Goal: Task Accomplishment & Management: Manage account settings

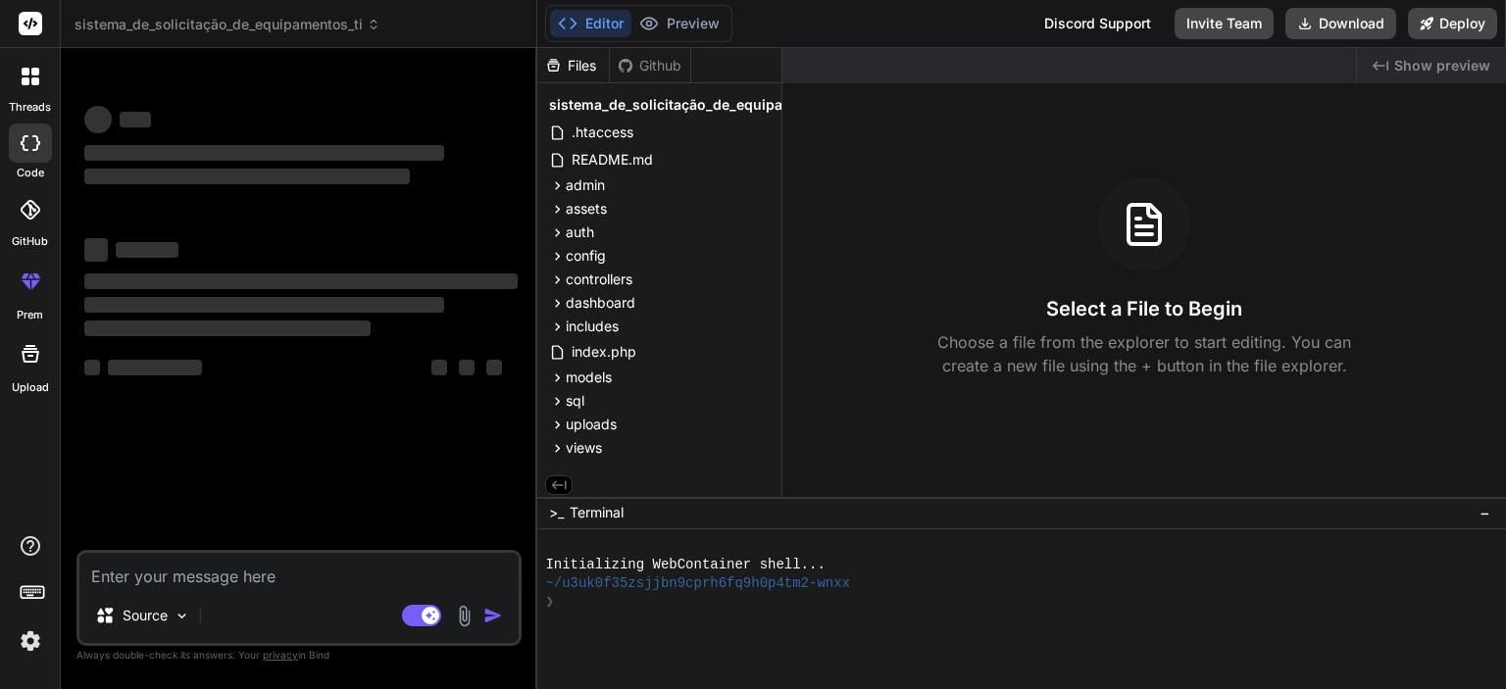
type textarea "x"
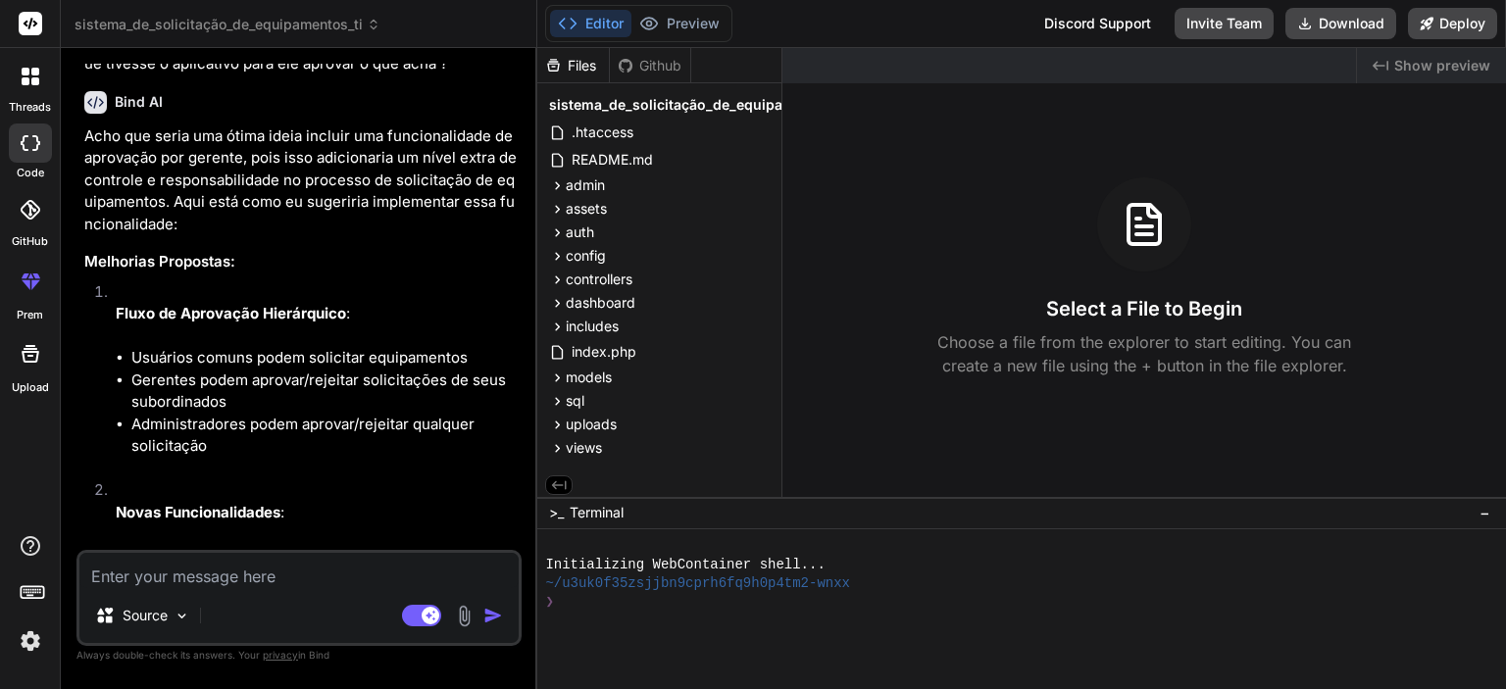
scroll to position [2929, 0]
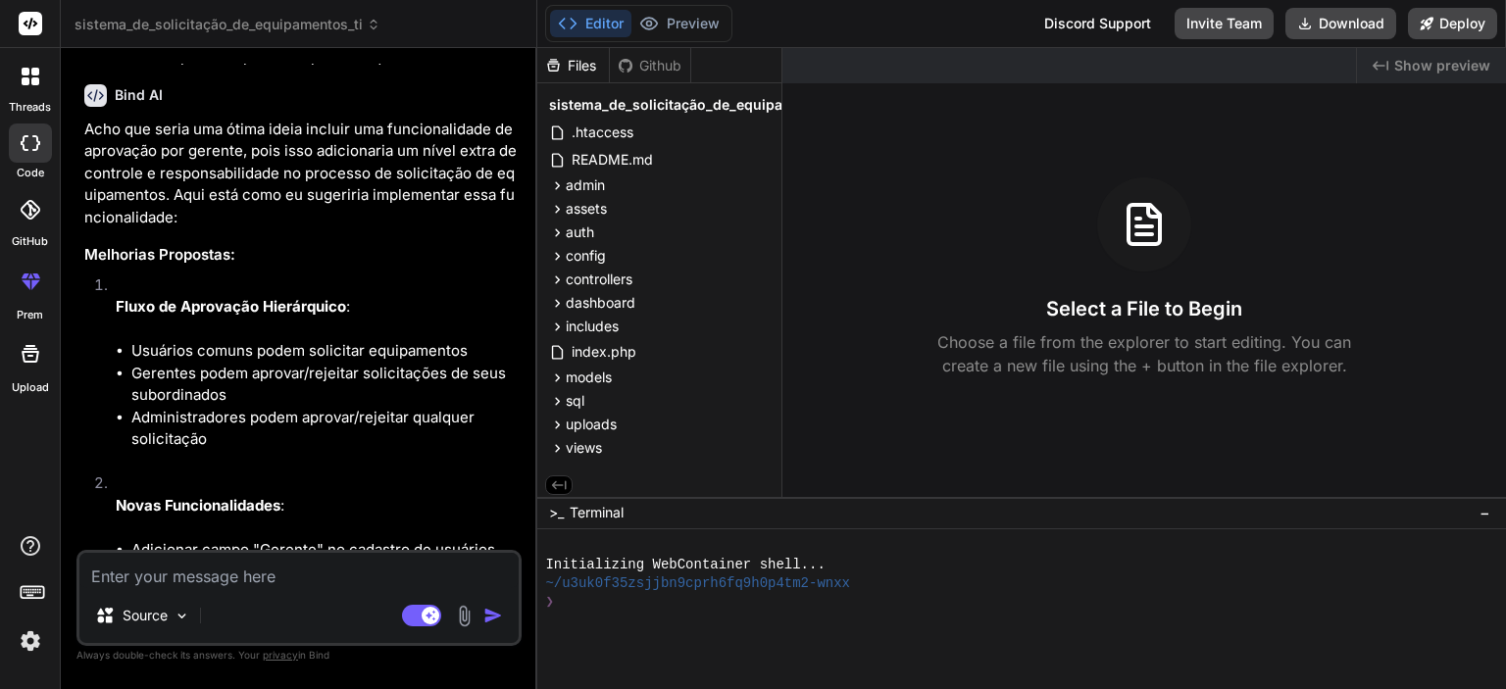
click at [248, 229] on p "Acho que seria uma ótima ideia incluir uma funcionalidade de aprovação por gere…" at bounding box center [300, 174] width 433 height 111
click at [200, 229] on p "Acho que seria uma ótima ideia incluir uma funcionalidade de aprovação por gere…" at bounding box center [300, 174] width 433 height 111
click at [192, 229] on p "Acho que seria uma ótima ideia incluir uma funcionalidade de aprovação por gere…" at bounding box center [300, 174] width 433 height 111
click at [346, 229] on p "Acho que seria uma ótima ideia incluir uma funcionalidade de aprovação por gere…" at bounding box center [300, 174] width 433 height 111
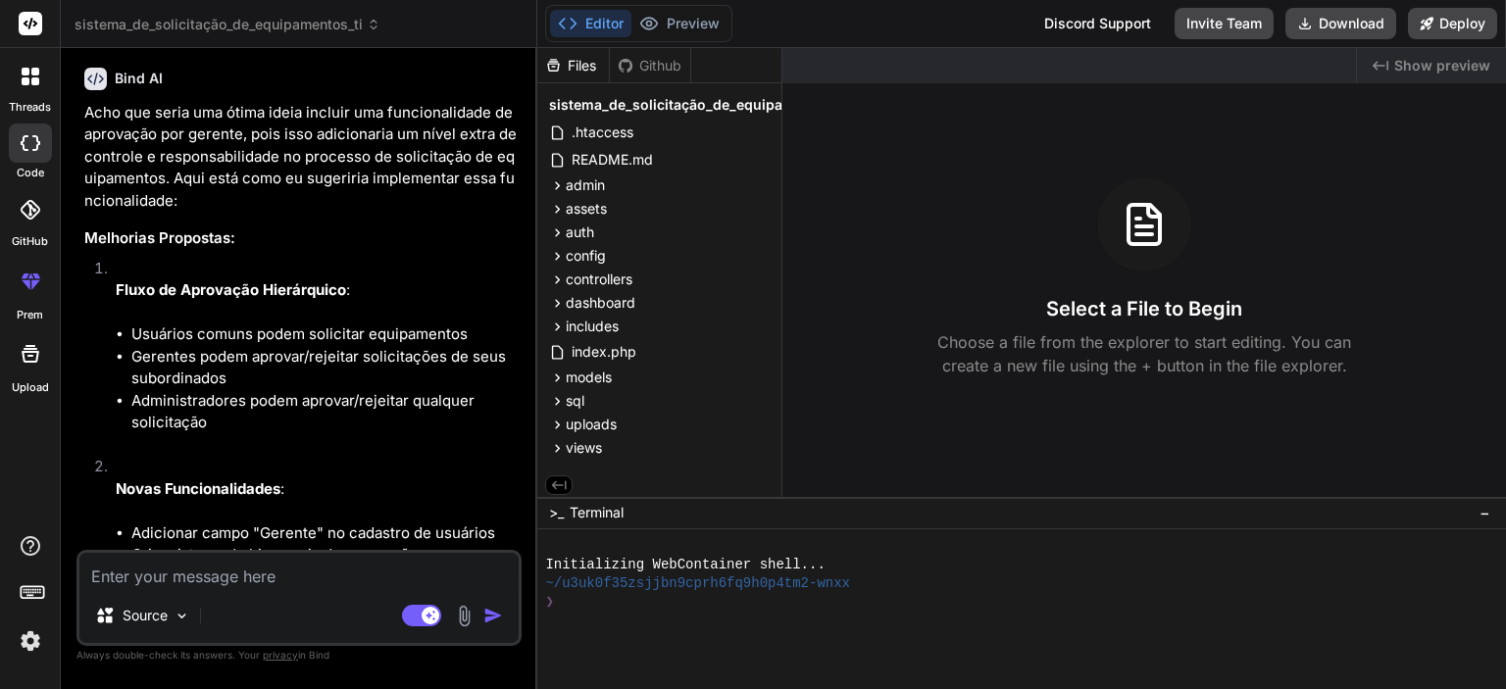
scroll to position [2831, 0]
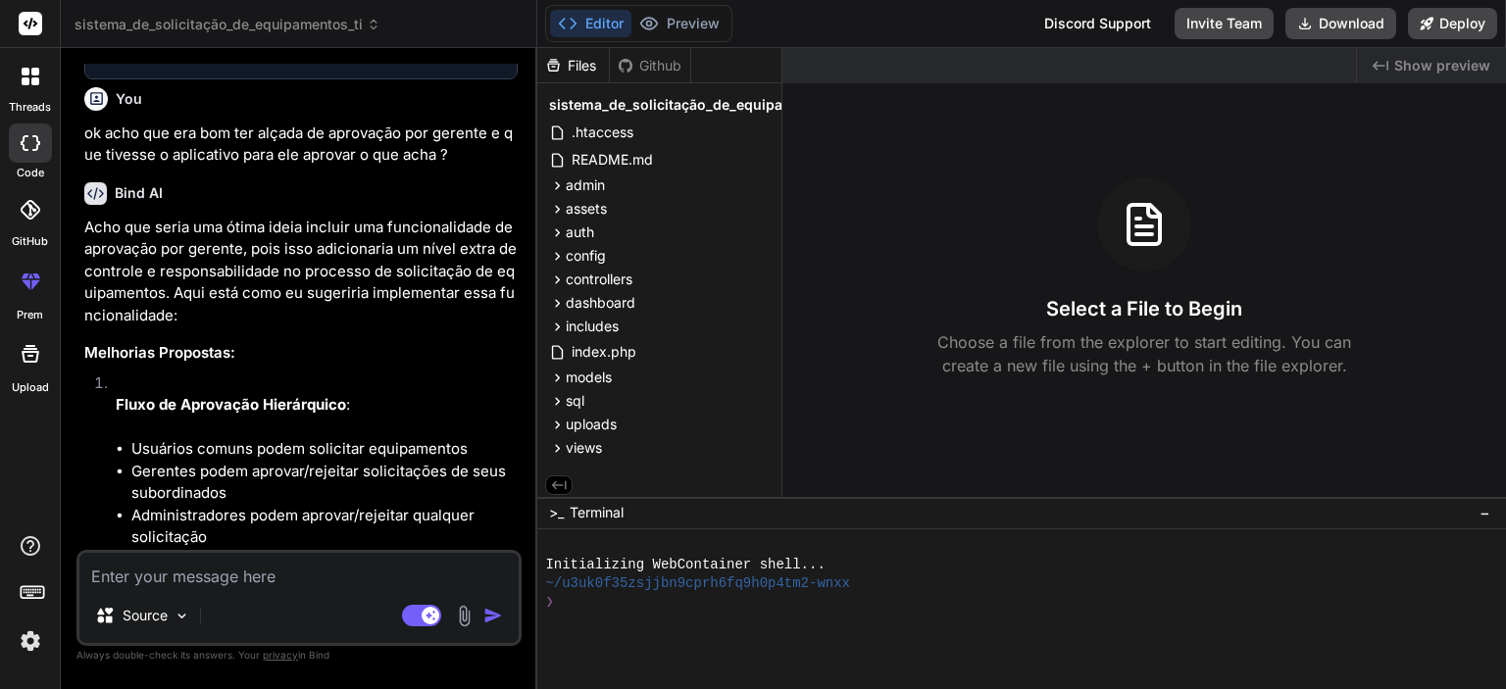
click at [398, 167] on p "ok acho que era bom ter alçada de aprovação por gerente e que tivesse o aplicat…" at bounding box center [300, 145] width 433 height 44
click at [396, 167] on p "ok acho que era bom ter alçada de aprovação por gerente e que tivesse o aplicat…" at bounding box center [300, 145] width 433 height 44
click at [293, 167] on p "ok acho que era bom ter alçada de aprovação por gerente e que tivesse o aplicat…" at bounding box center [300, 145] width 433 height 44
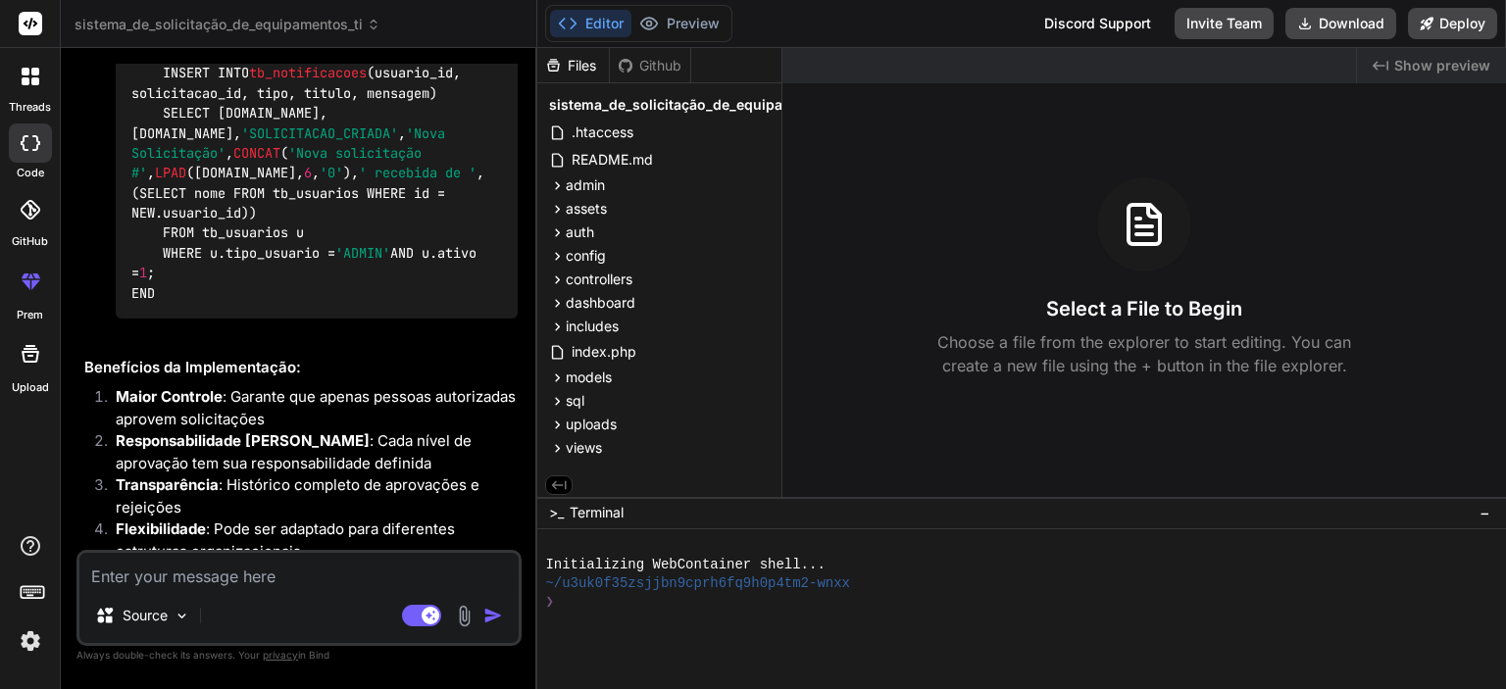
scroll to position [9000, 0]
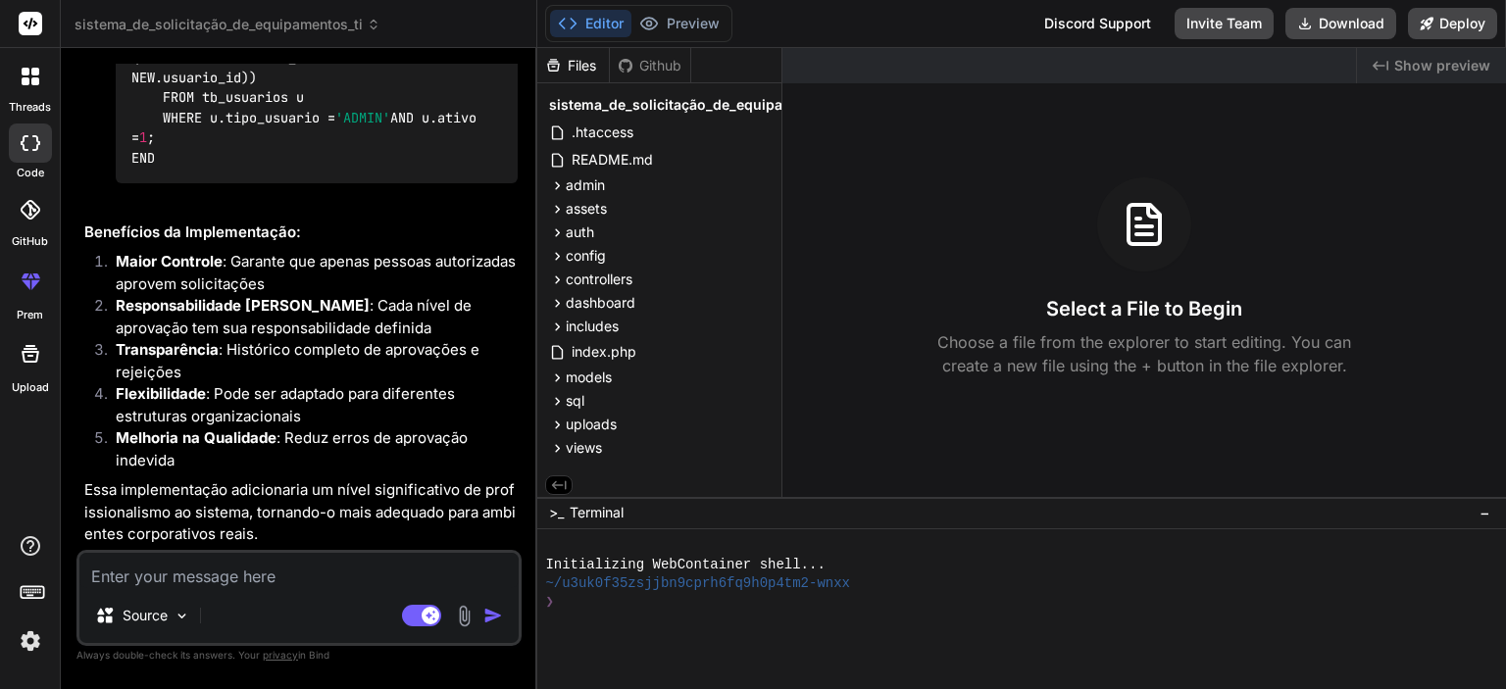
click at [27, 640] on img at bounding box center [30, 640] width 33 height 33
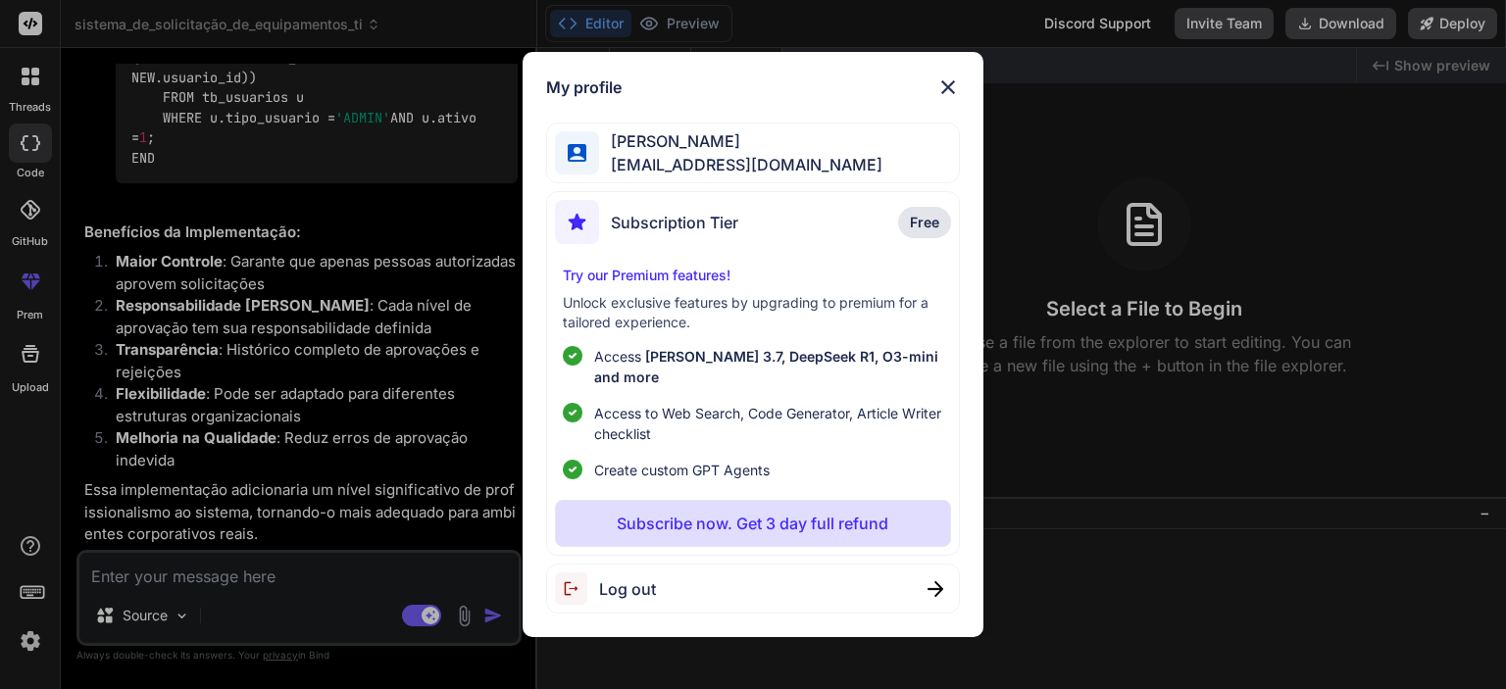
click at [682, 234] on span "Subscription Tier" at bounding box center [674, 223] width 127 height 24
click at [925, 232] on span "Free" at bounding box center [924, 223] width 29 height 20
click at [825, 512] on p "Subscribe now. Get 3 day full refund" at bounding box center [753, 524] width 272 height 24
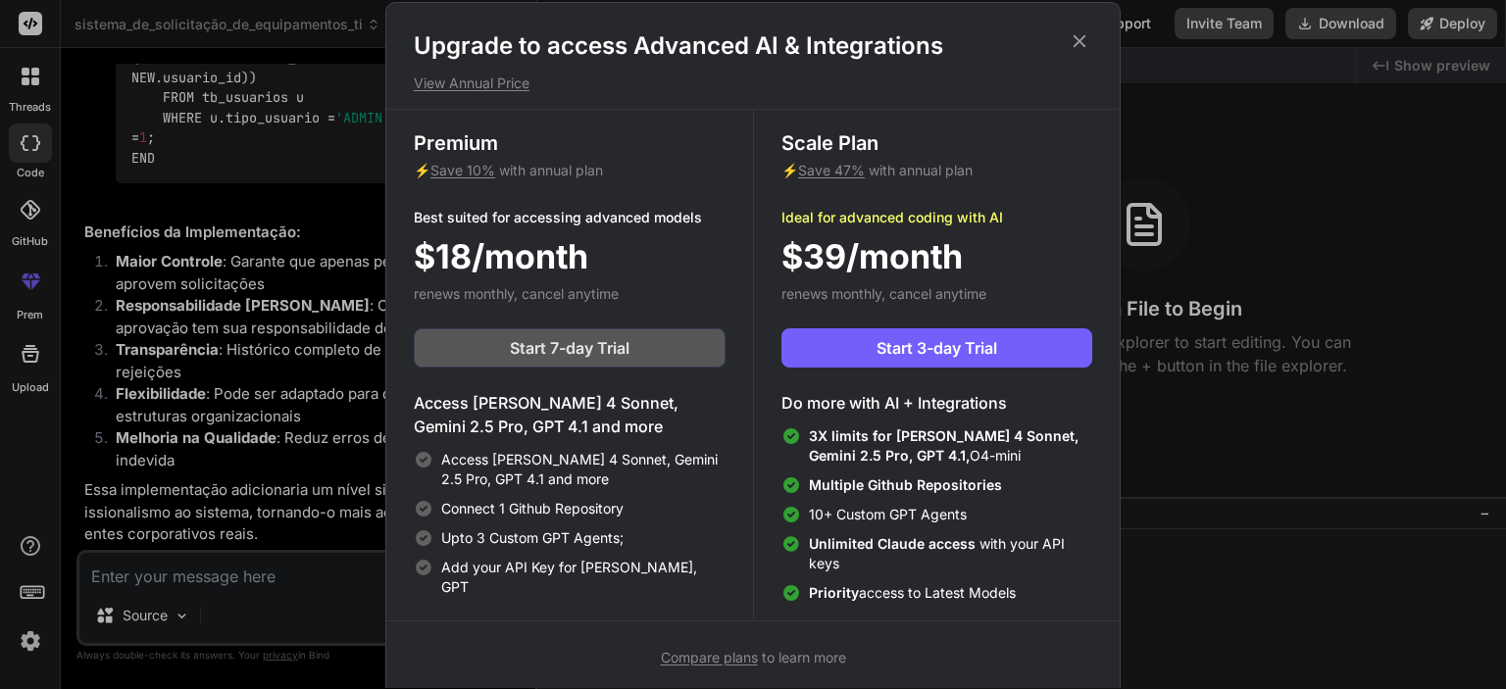
click at [577, 344] on span "Start 7-day Trial" at bounding box center [570, 348] width 120 height 24
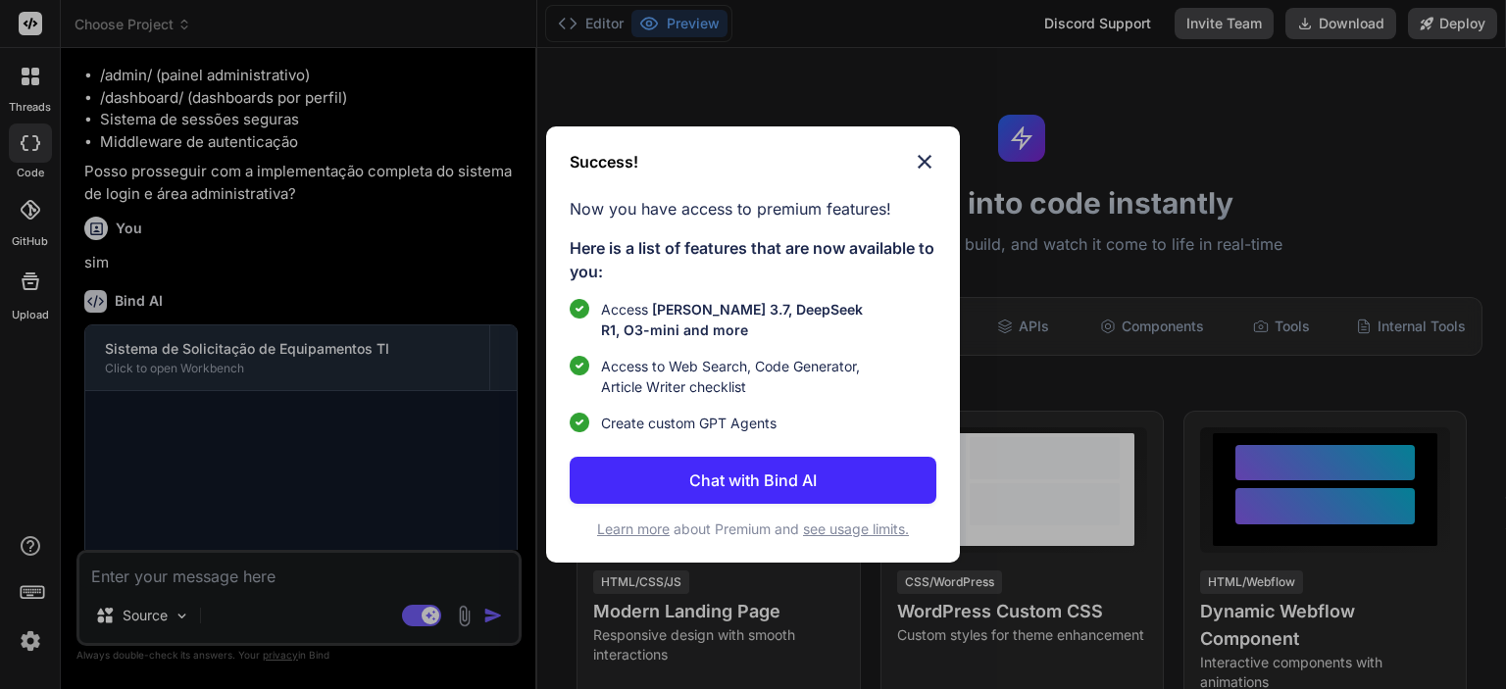
scroll to position [1851, 0]
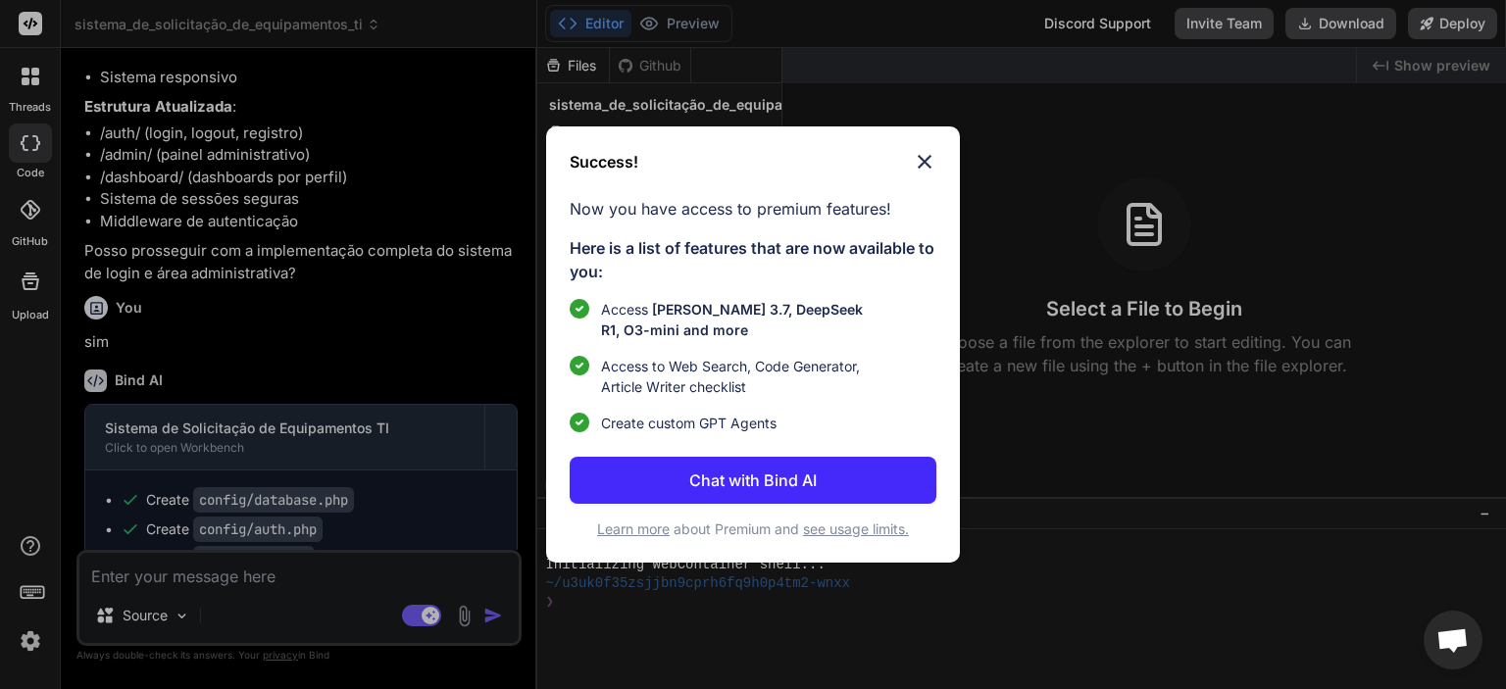
click at [925, 153] on img at bounding box center [925, 162] width 24 height 24
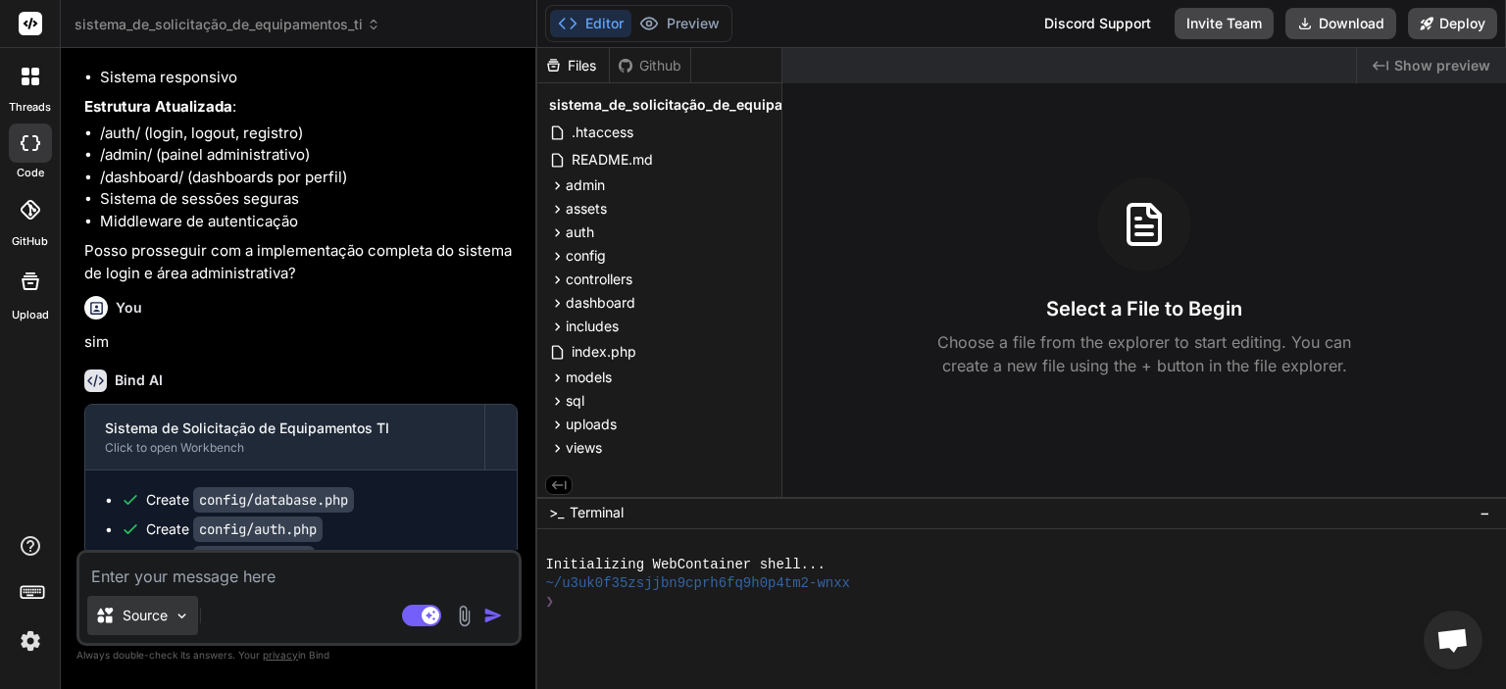
click at [184, 611] on img at bounding box center [182, 616] width 17 height 17
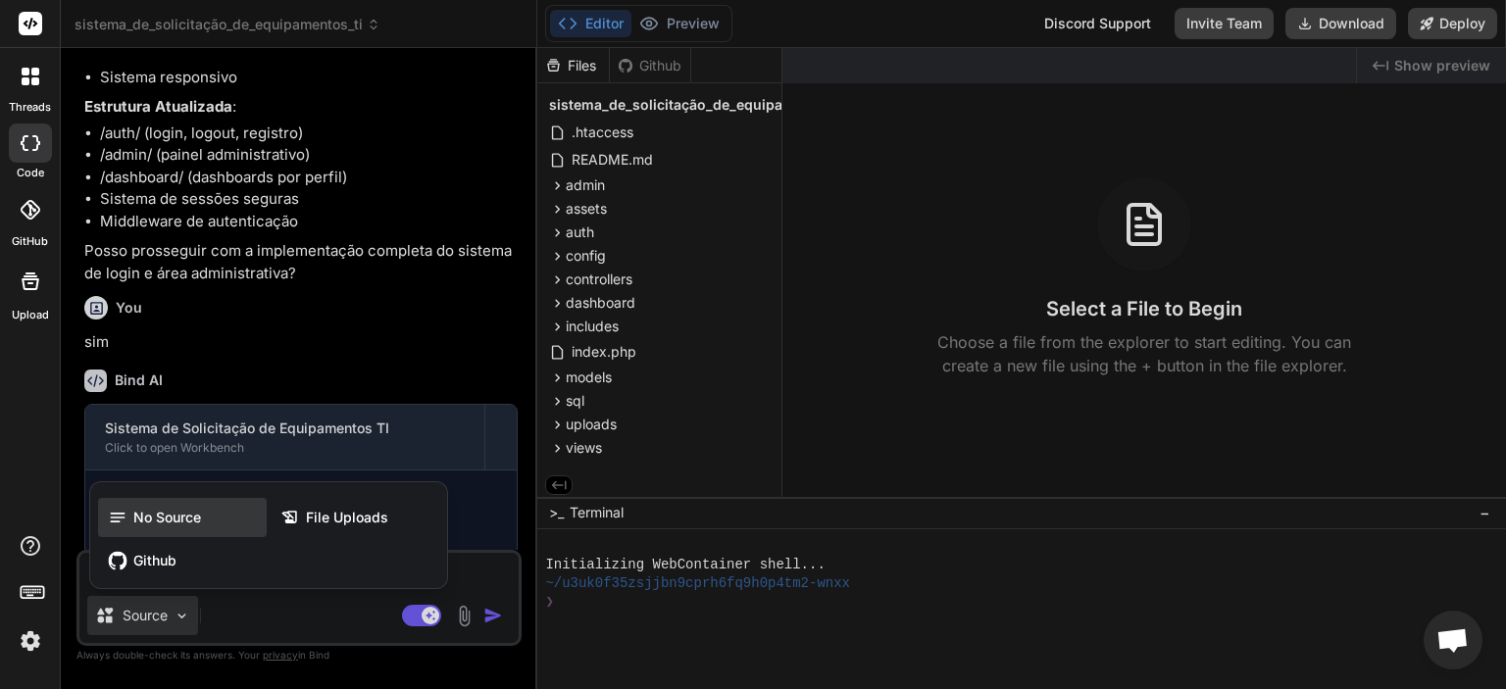
click at [188, 513] on span "No Source" at bounding box center [167, 518] width 68 height 20
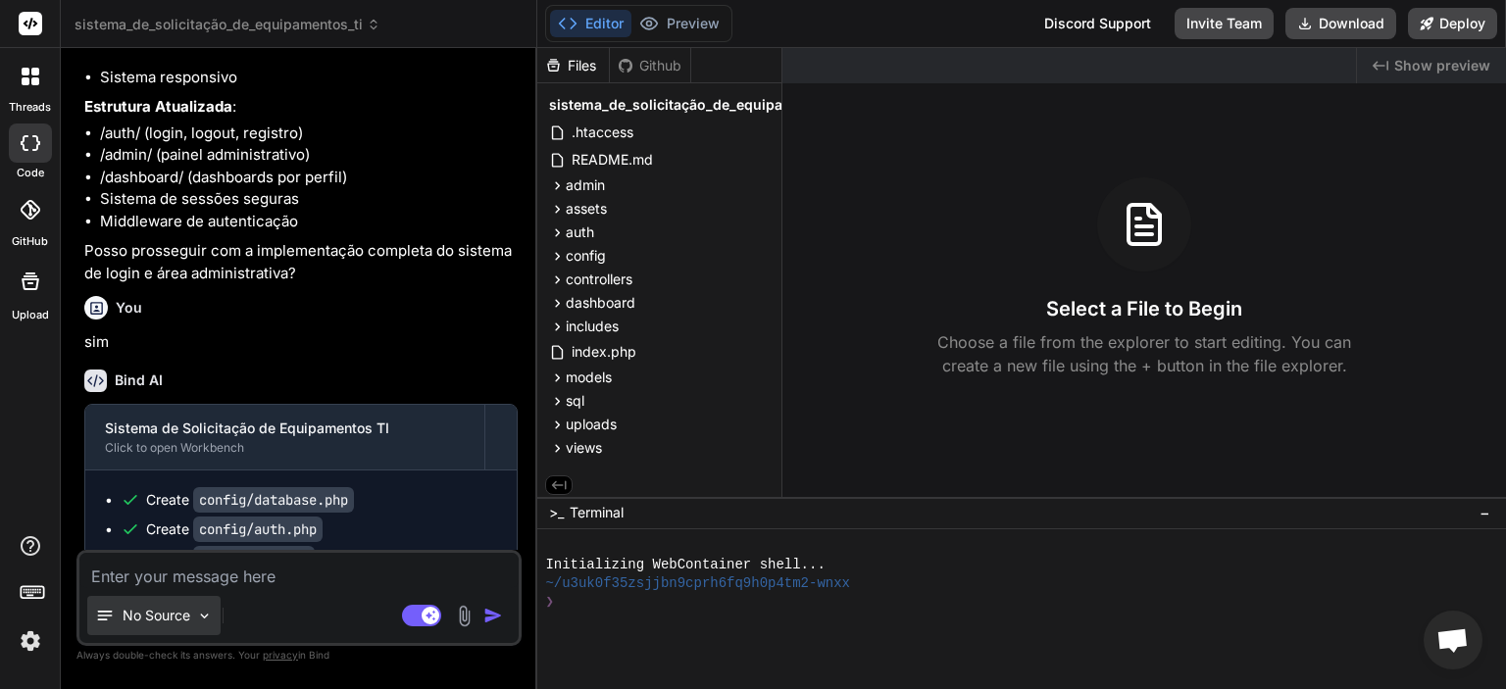
click at [207, 616] on img at bounding box center [204, 616] width 17 height 17
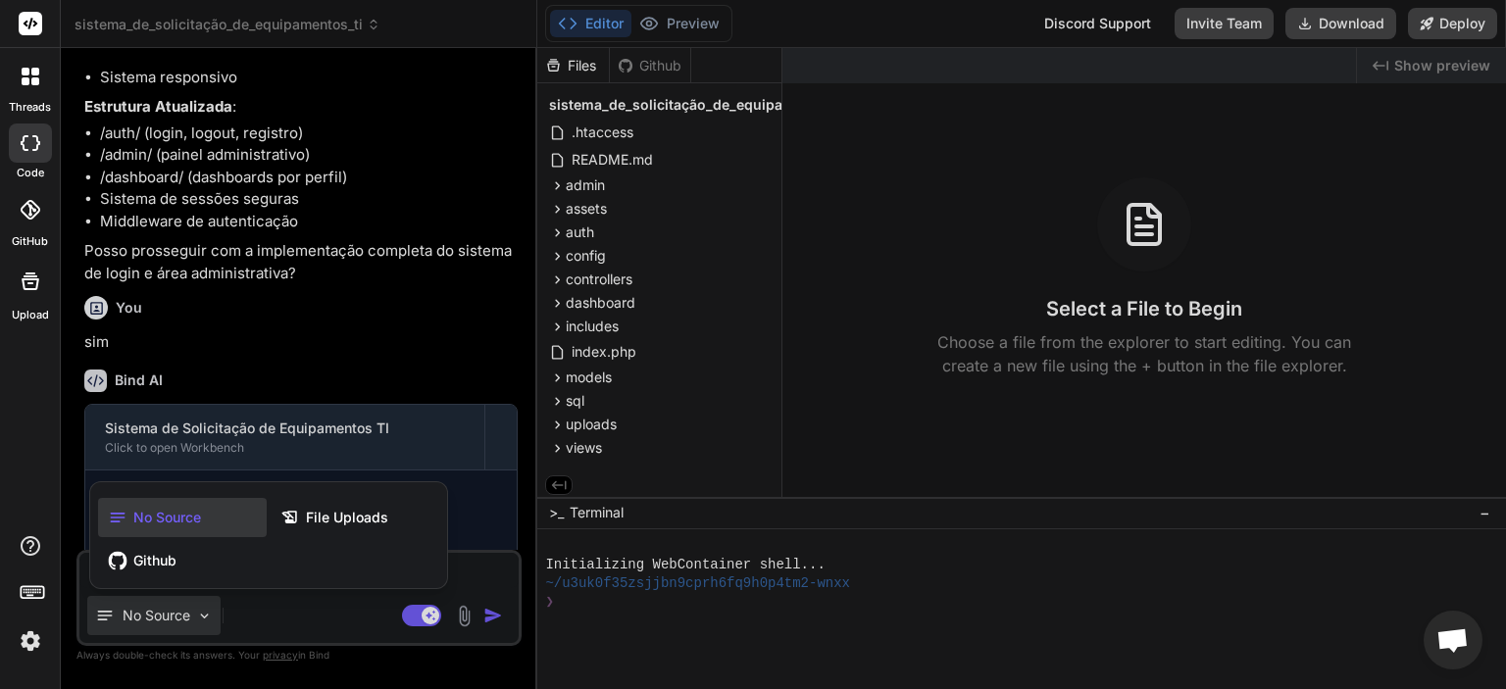
click at [173, 518] on span "No Source" at bounding box center [167, 518] width 68 height 20
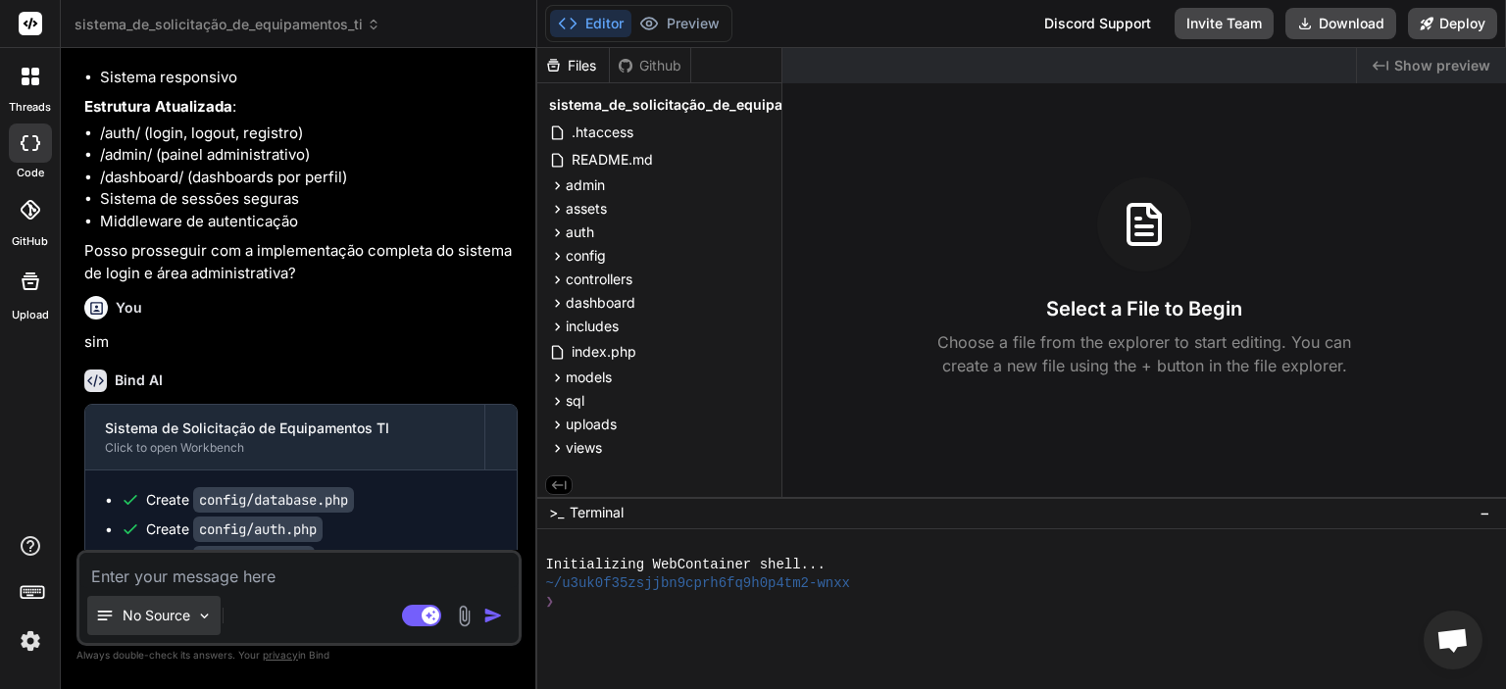
click at [200, 611] on img at bounding box center [204, 616] width 17 height 17
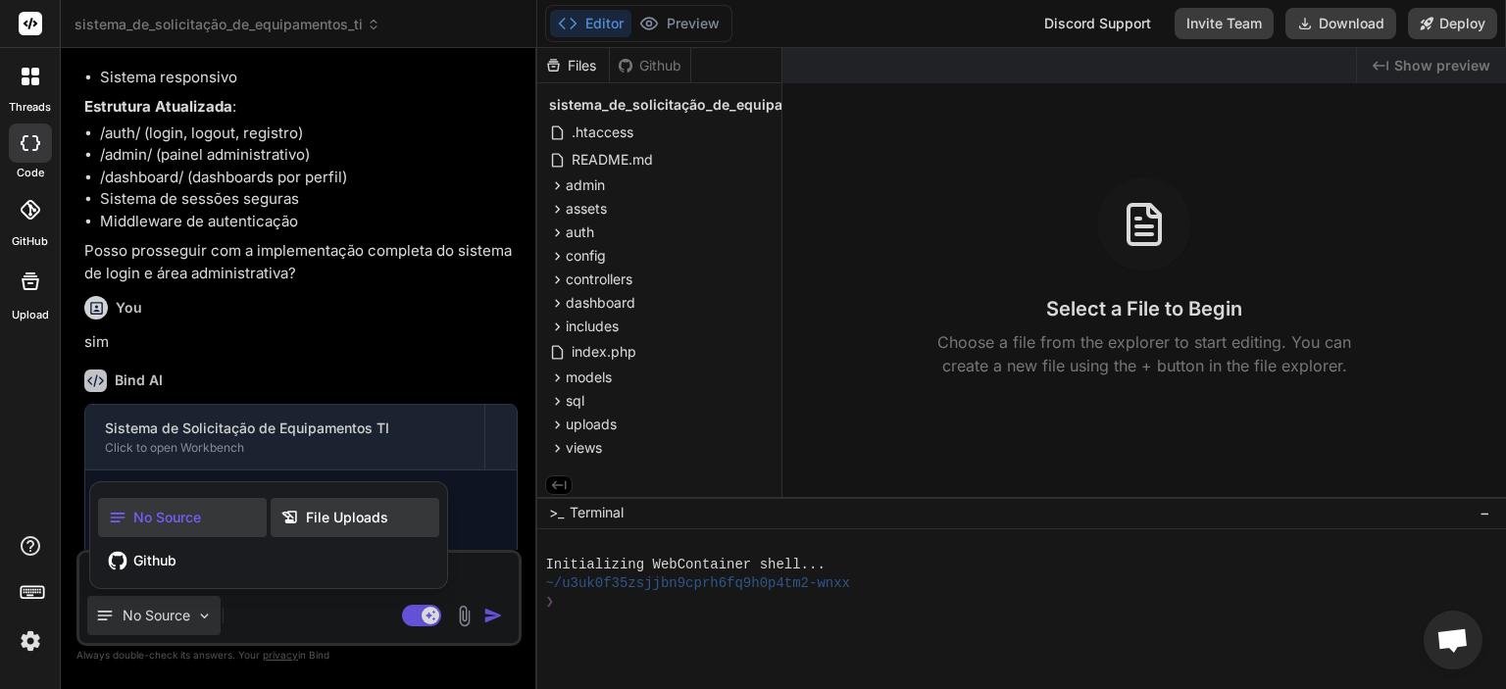
click at [337, 515] on span "File Uploads" at bounding box center [347, 518] width 82 height 20
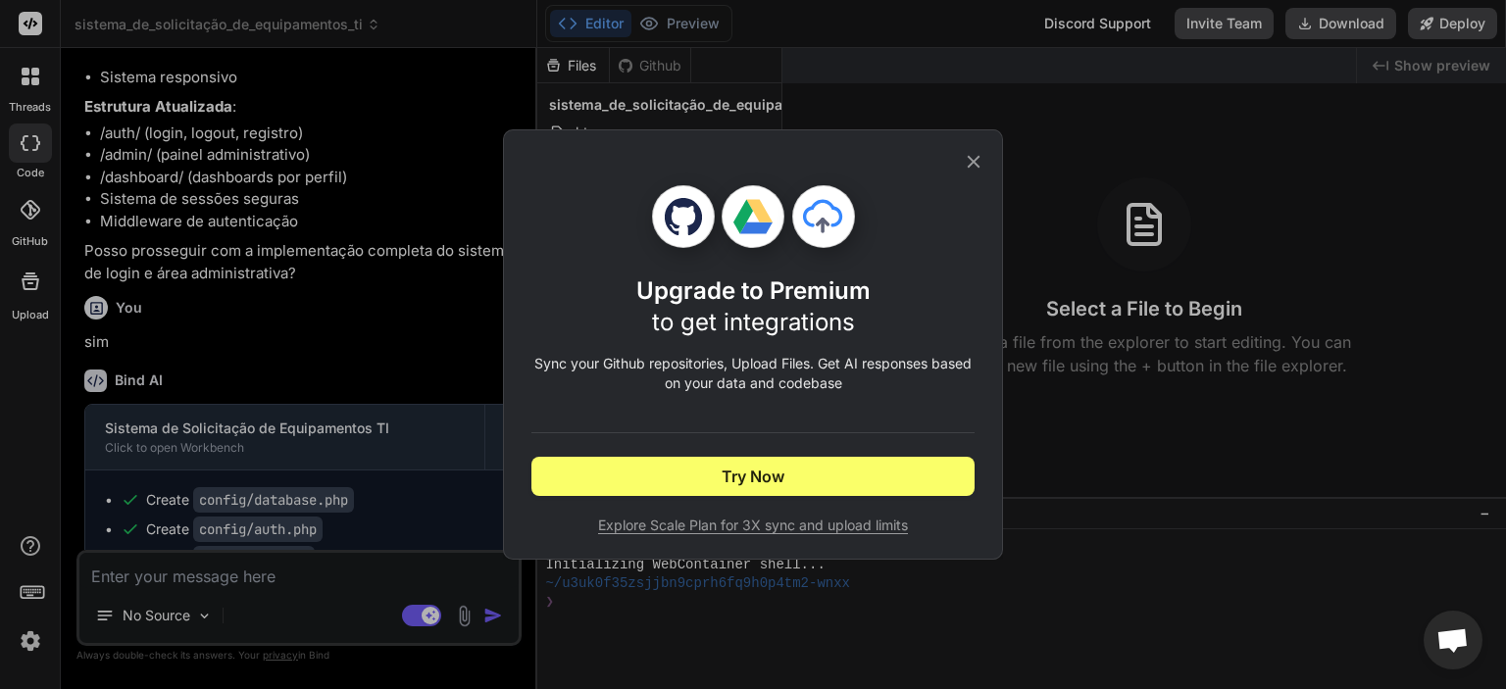
click at [973, 156] on icon at bounding box center [974, 162] width 22 height 22
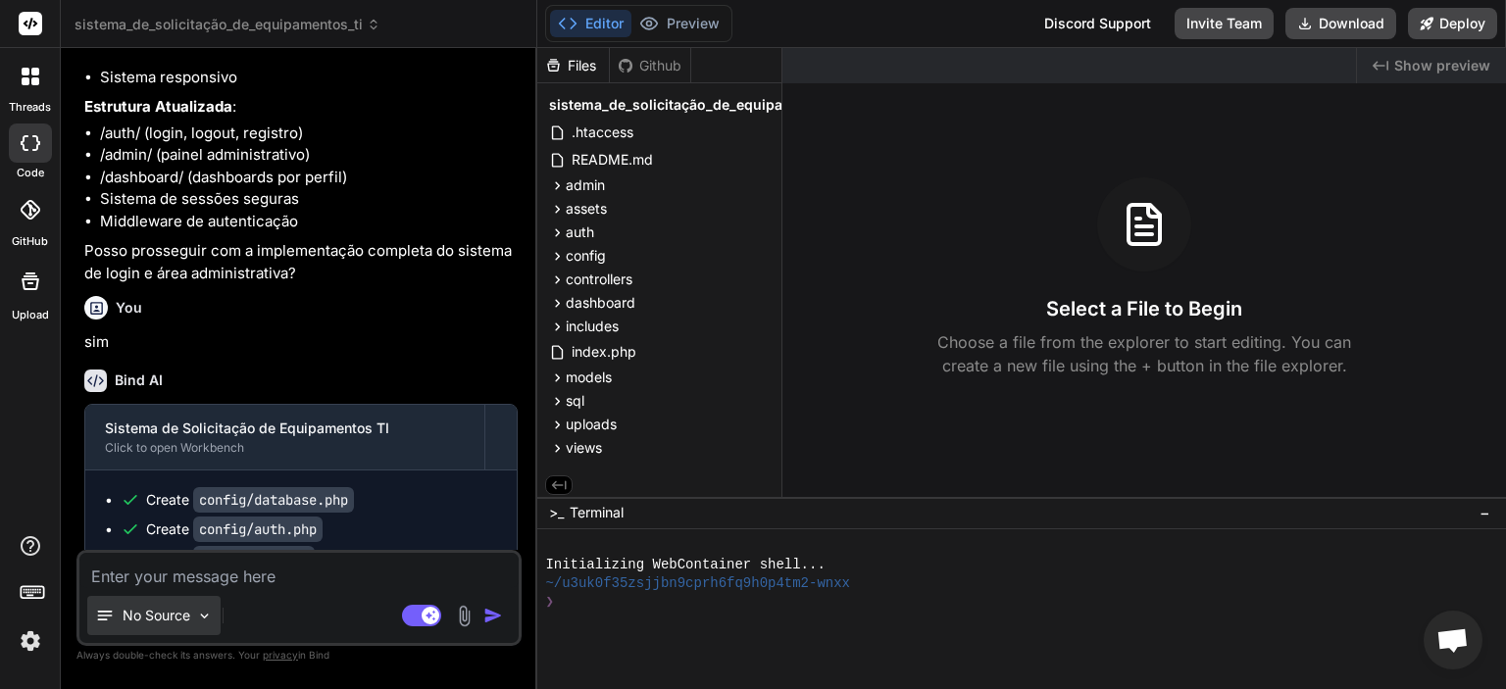
click at [190, 623] on div "No Source" at bounding box center [153, 615] width 133 height 39
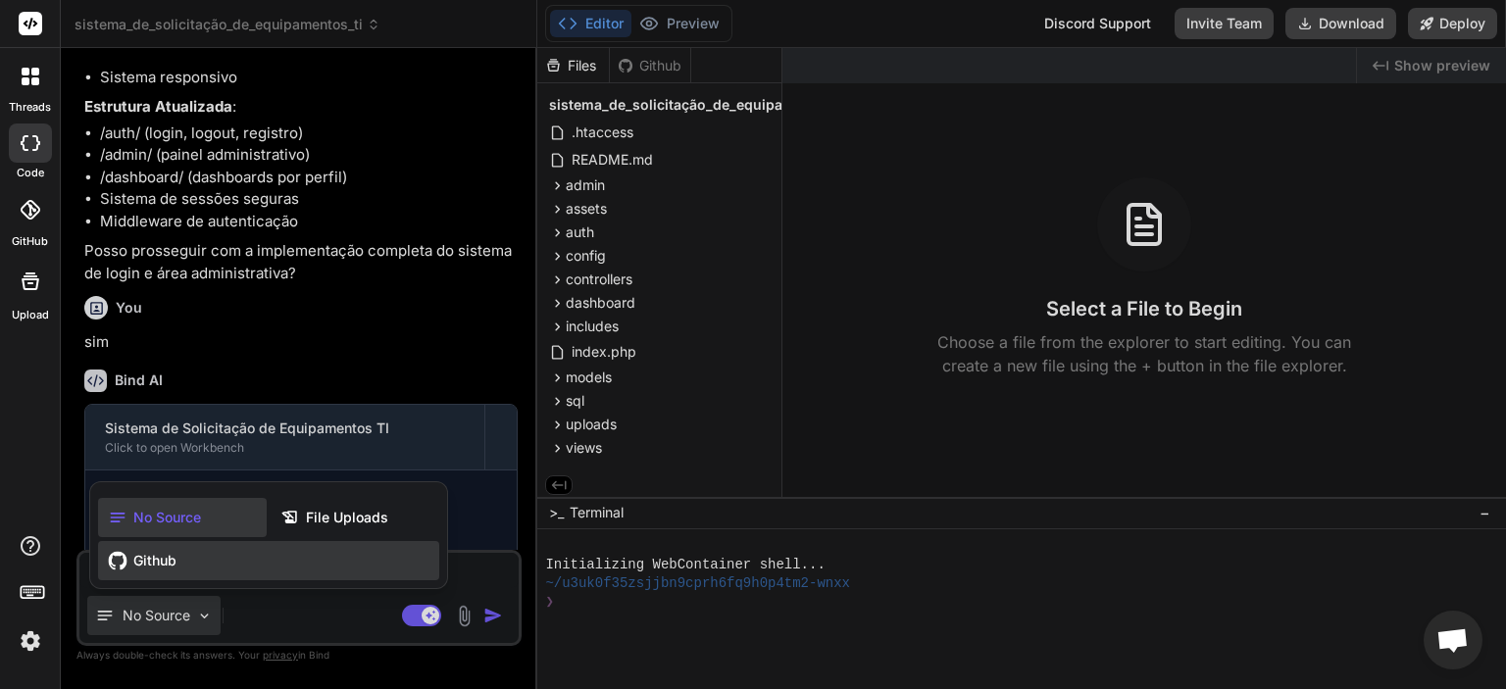
click at [294, 552] on div "Github" at bounding box center [268, 560] width 341 height 39
type textarea "x"
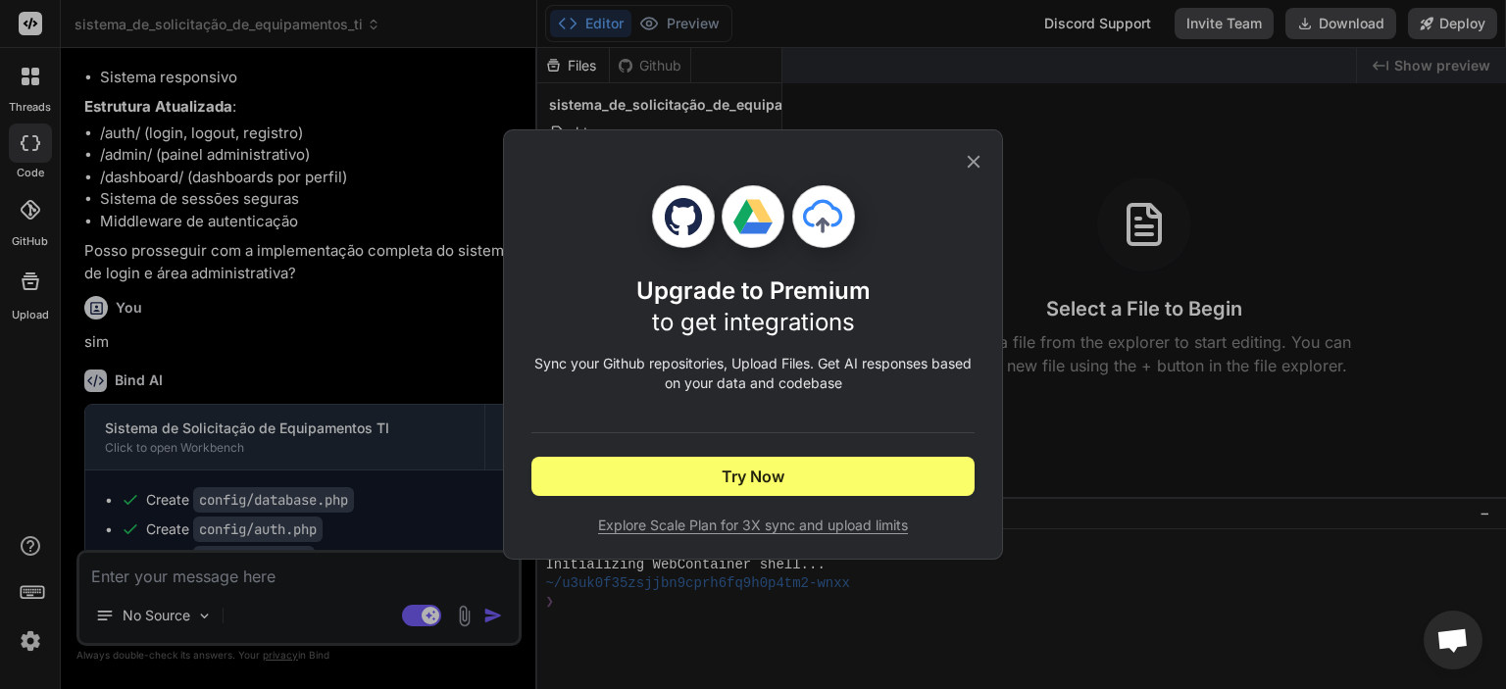
click at [975, 156] on icon at bounding box center [974, 162] width 22 height 22
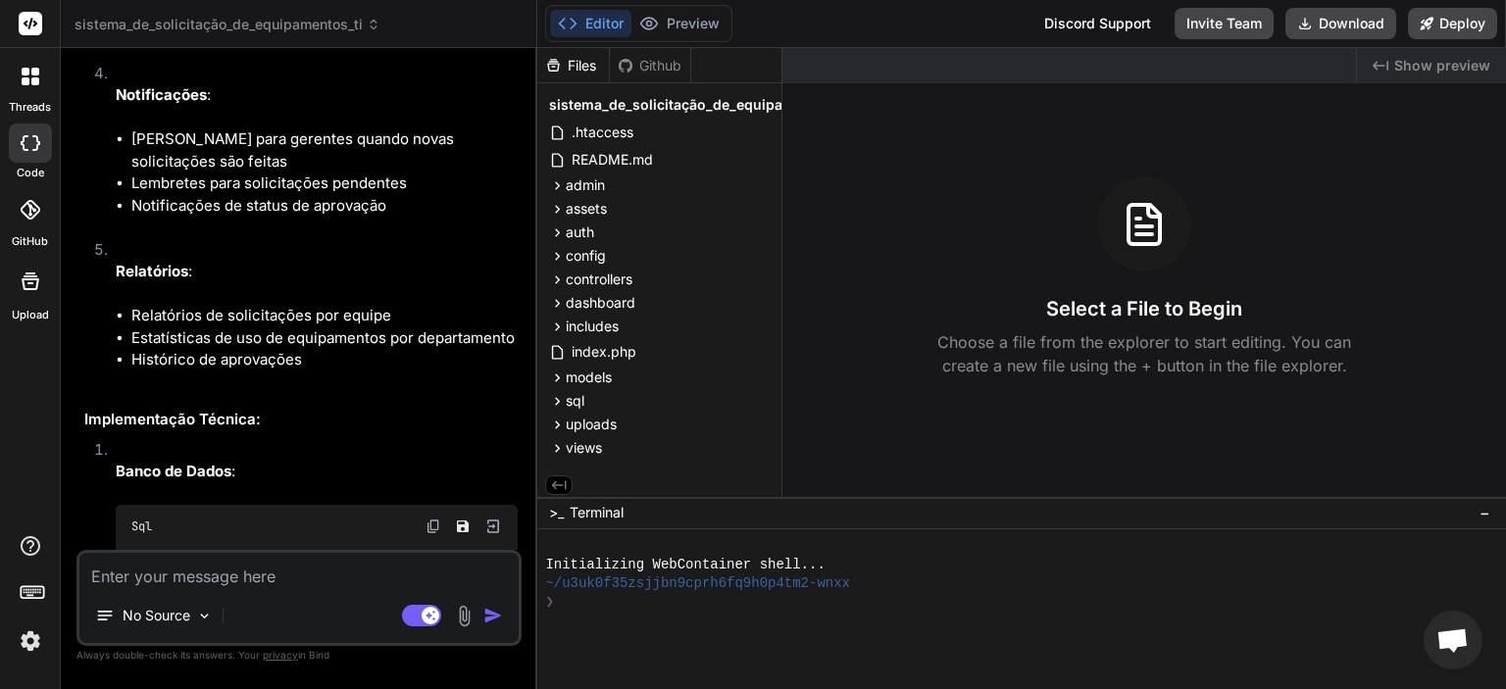
scroll to position [3713, 0]
click at [205, 328] on li "Relatórios de solicitações por equipe" at bounding box center [324, 317] width 386 height 23
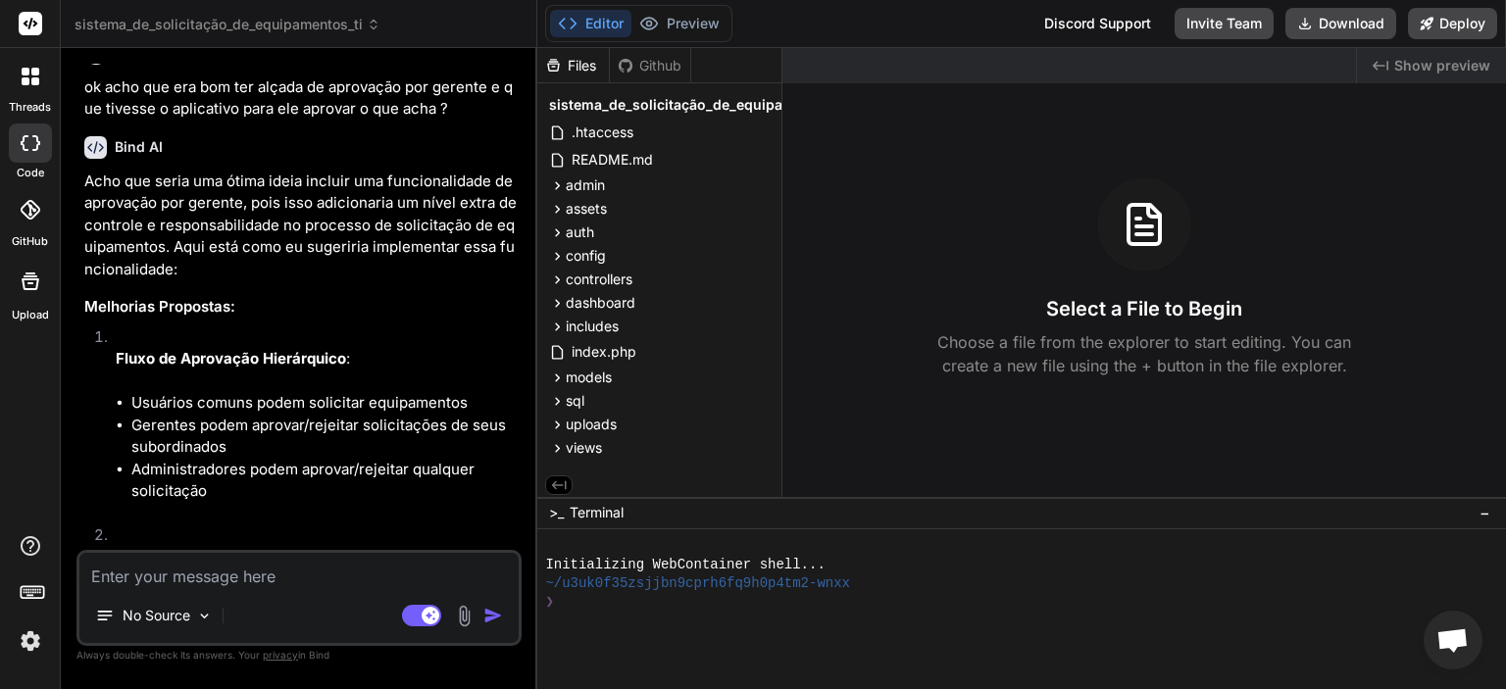
scroll to position [2831, 0]
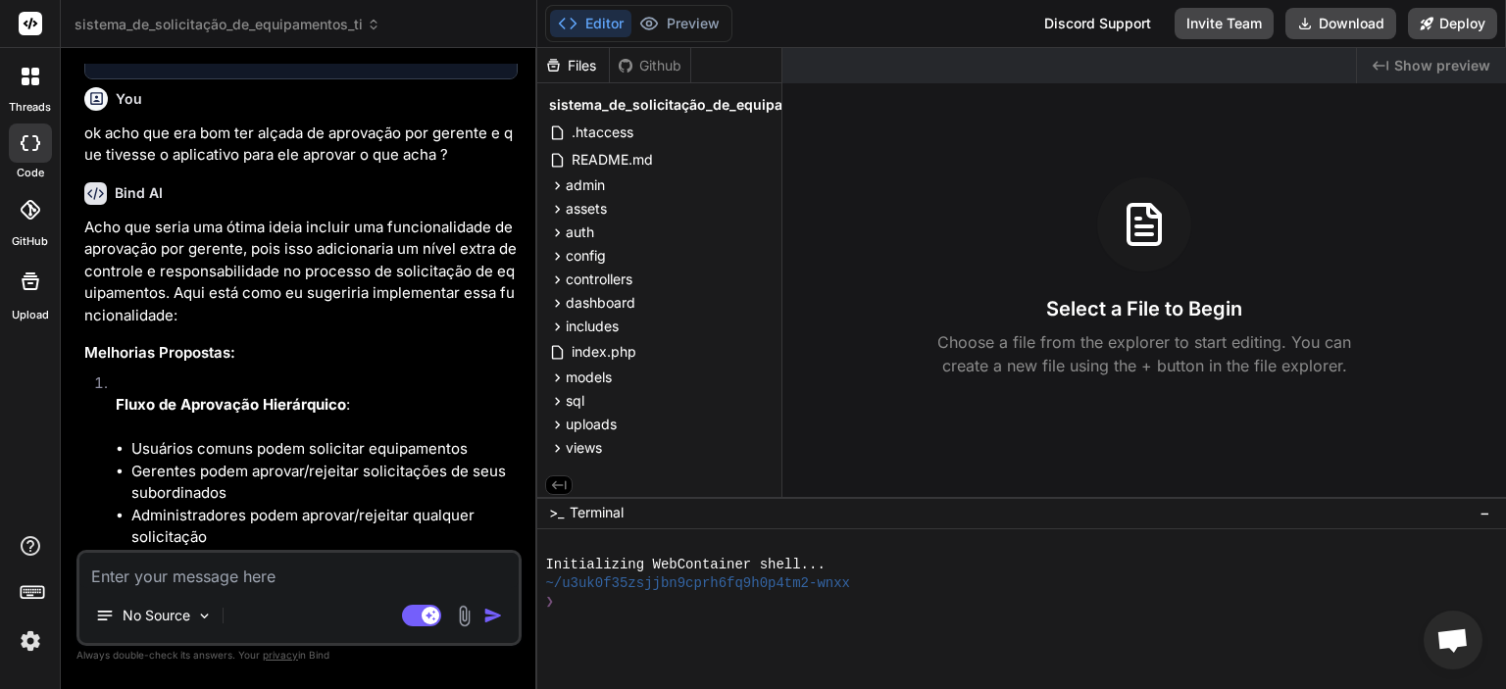
click at [245, 327] on p "Acho que seria uma ótima ideia incluir uma funcionalidade de aprovação por gere…" at bounding box center [300, 272] width 433 height 111
click at [243, 327] on p "Acho que seria uma ótima ideia incluir uma funcionalidade de aprovação por gere…" at bounding box center [300, 272] width 433 height 111
click at [358, 167] on p "ok acho que era bom ter alçada de aprovação por gerente e que tivesse o aplicat…" at bounding box center [300, 145] width 433 height 44
click at [357, 167] on p "ok acho que era bom ter alçada de aprovação por gerente e que tivesse o aplicat…" at bounding box center [300, 145] width 433 height 44
click at [389, 327] on p "Acho que seria uma ótima ideia incluir uma funcionalidade de aprovação por gere…" at bounding box center [300, 272] width 433 height 111
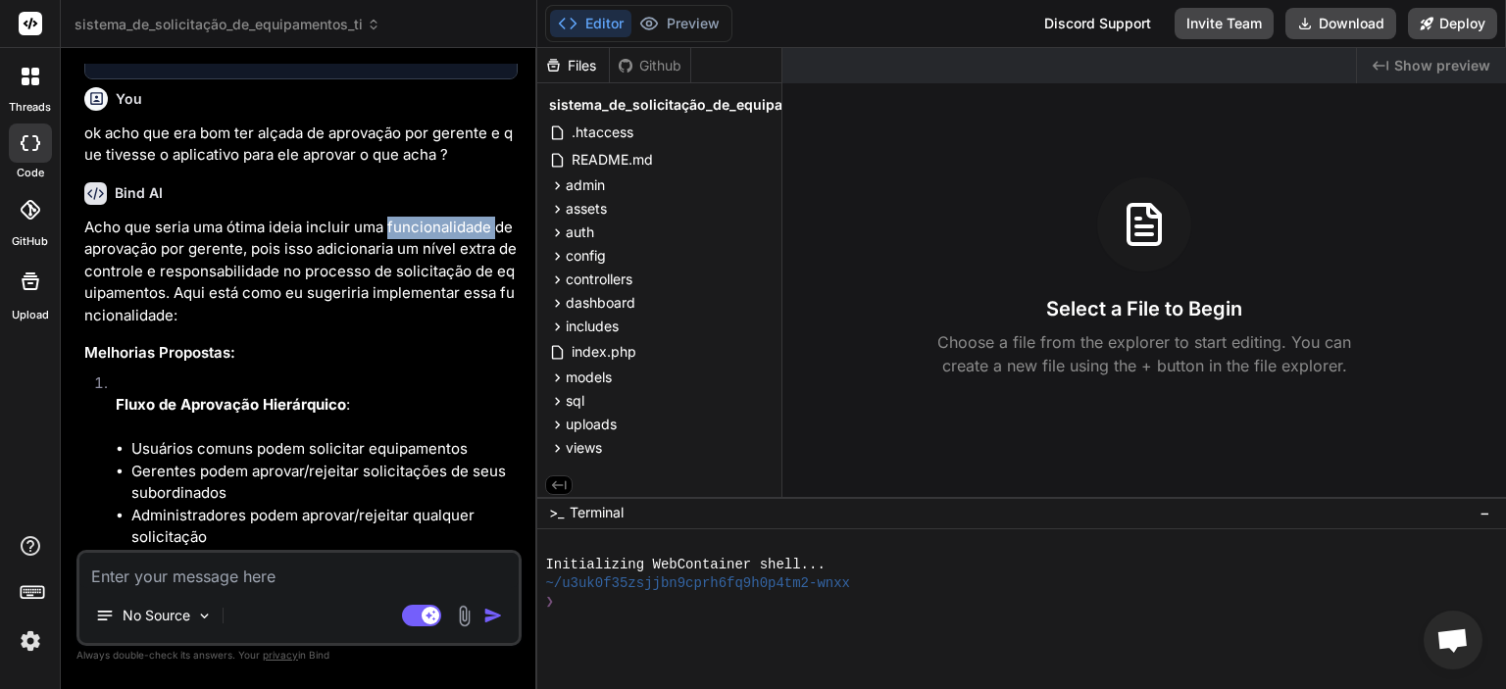
drag, startPoint x: 389, startPoint y: 335, endPoint x: 227, endPoint y: 421, distance: 182.9
click at [388, 327] on p "Acho que seria uma ótima ideia incluir uma funcionalidade de aprovação por gere…" at bounding box center [300, 272] width 433 height 111
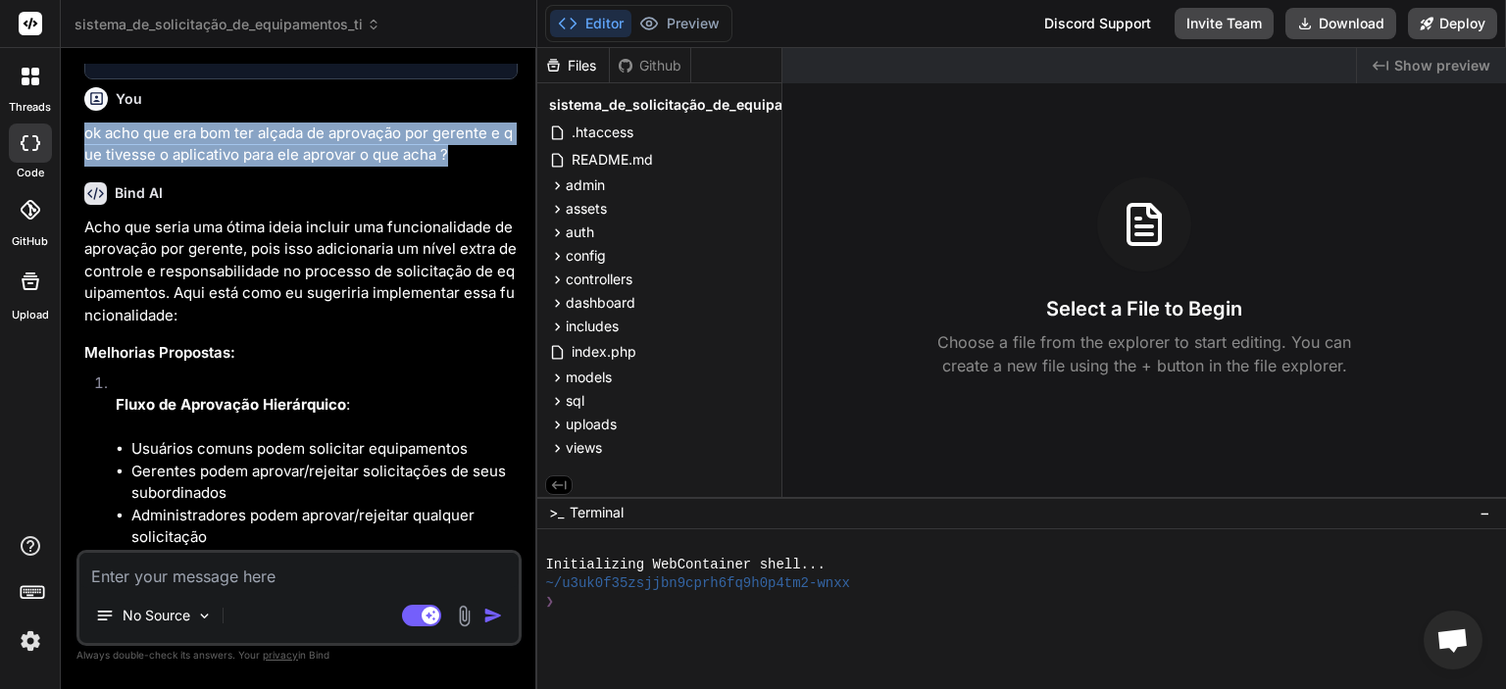
drag, startPoint x: 451, startPoint y: 257, endPoint x: 68, endPoint y: 232, distance: 384.1
click at [70, 233] on div "Bind AI Web Search Created with Pixso. Code Generator You cria pra mim em php 8…" at bounding box center [299, 368] width 476 height 640
copy p "ok acho que era bom ter alçada de aprovação por gerente e que tivesse o aplicat…"
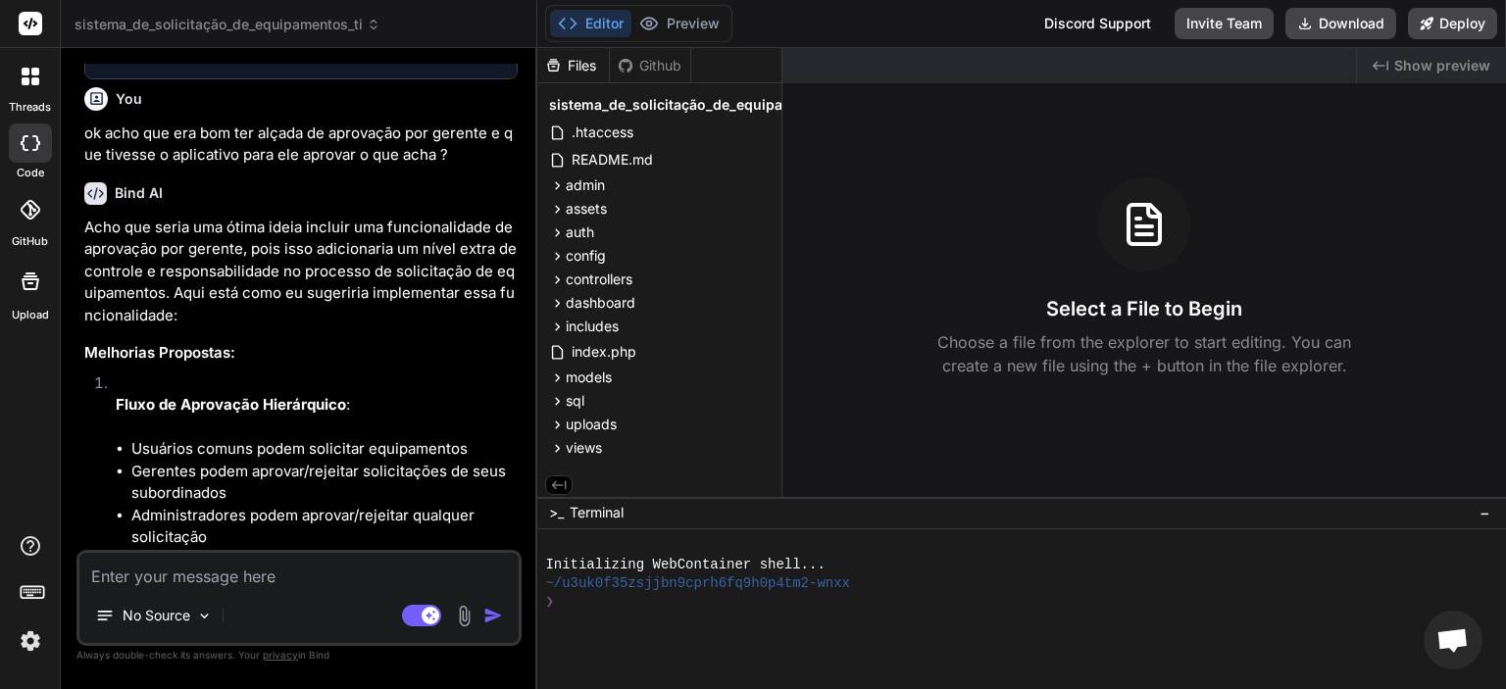
click at [282, 581] on textarea at bounding box center [298, 570] width 439 height 35
paste textarea "ok acho que era bom ter alçada de aprovação por gerente e que tivesse o aplicat…"
type textarea "ok acho que era bom ter alçada de aprovação por gerente e que tivesse o aplicat…"
type textarea "x"
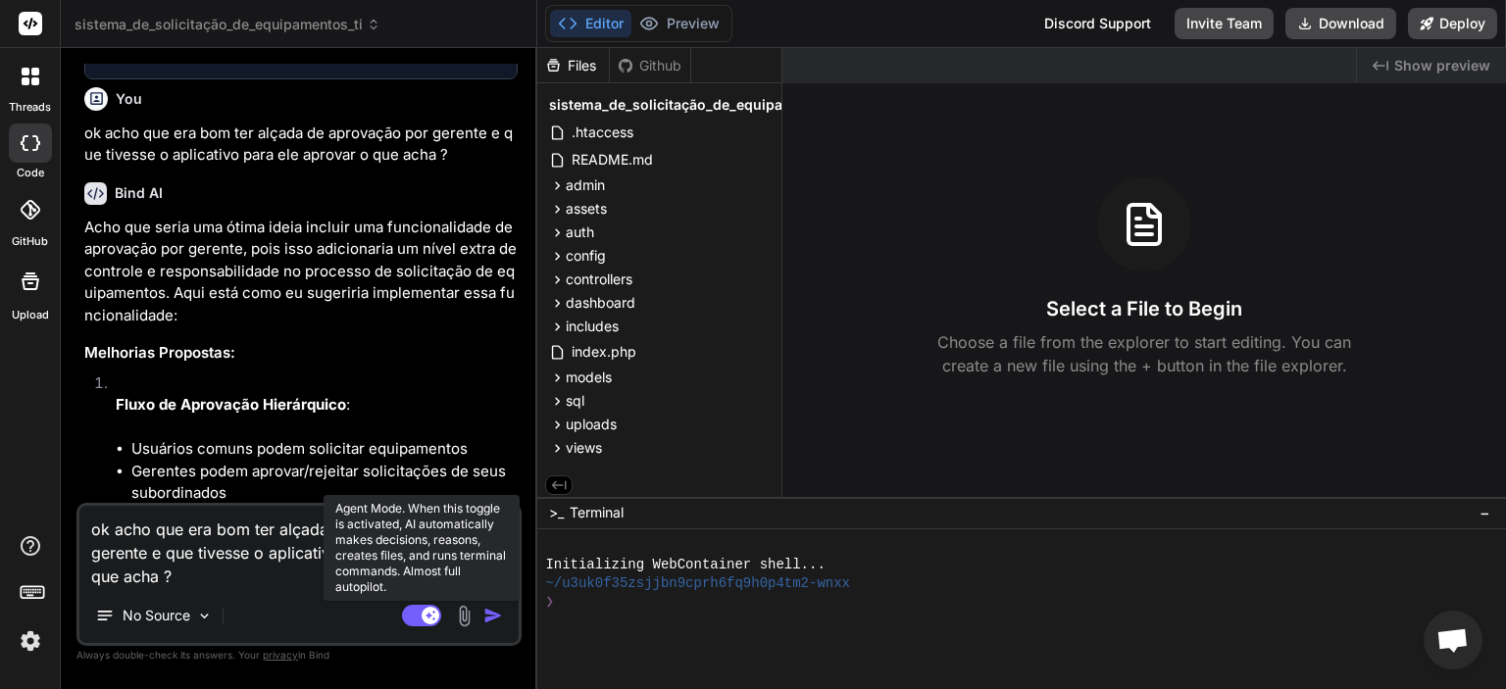
type textarea "ok acho que era bom ter alçada de aprovação por gerente e que tivesse o aplicat…"
click at [403, 622] on icon at bounding box center [421, 616] width 39 height 23
click at [427, 615] on rect at bounding box center [421, 616] width 39 height 22
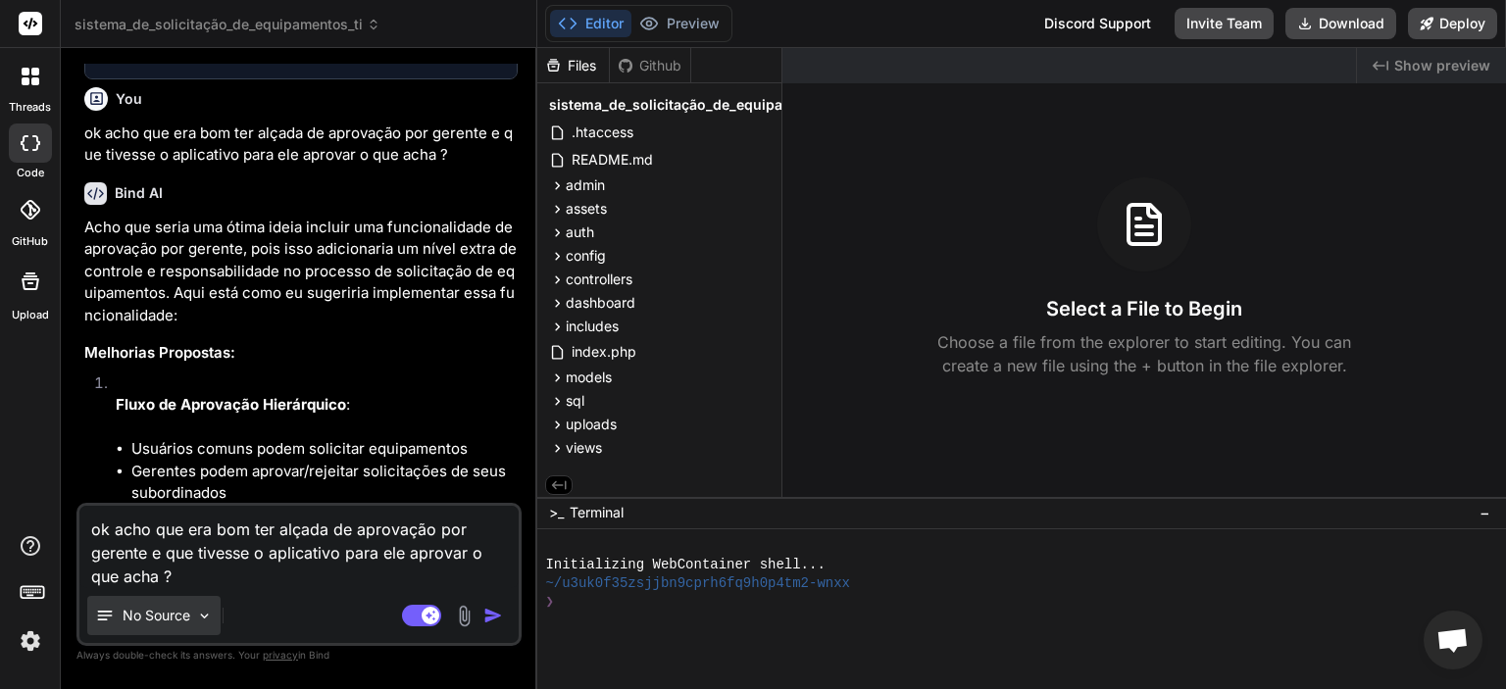
click at [98, 614] on icon at bounding box center [105, 616] width 20 height 20
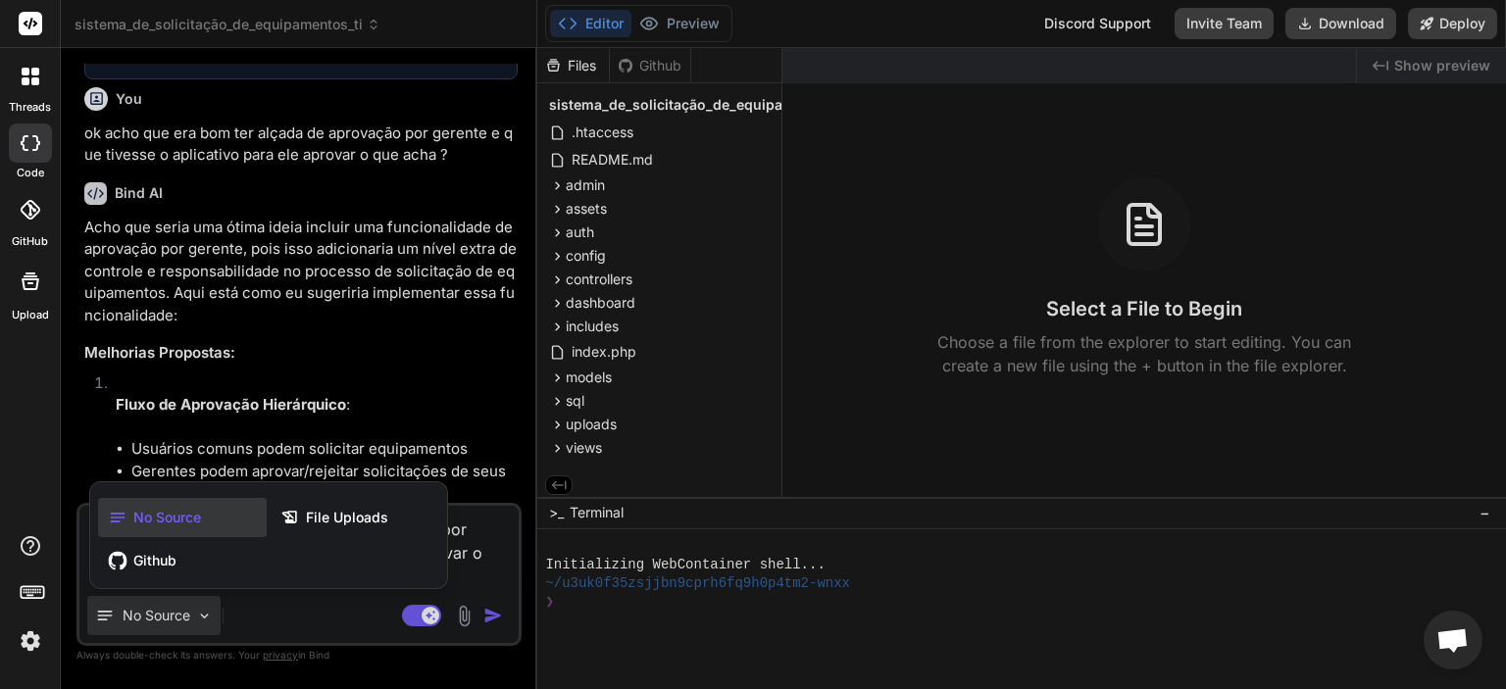
click at [98, 614] on div at bounding box center [753, 344] width 1506 height 689
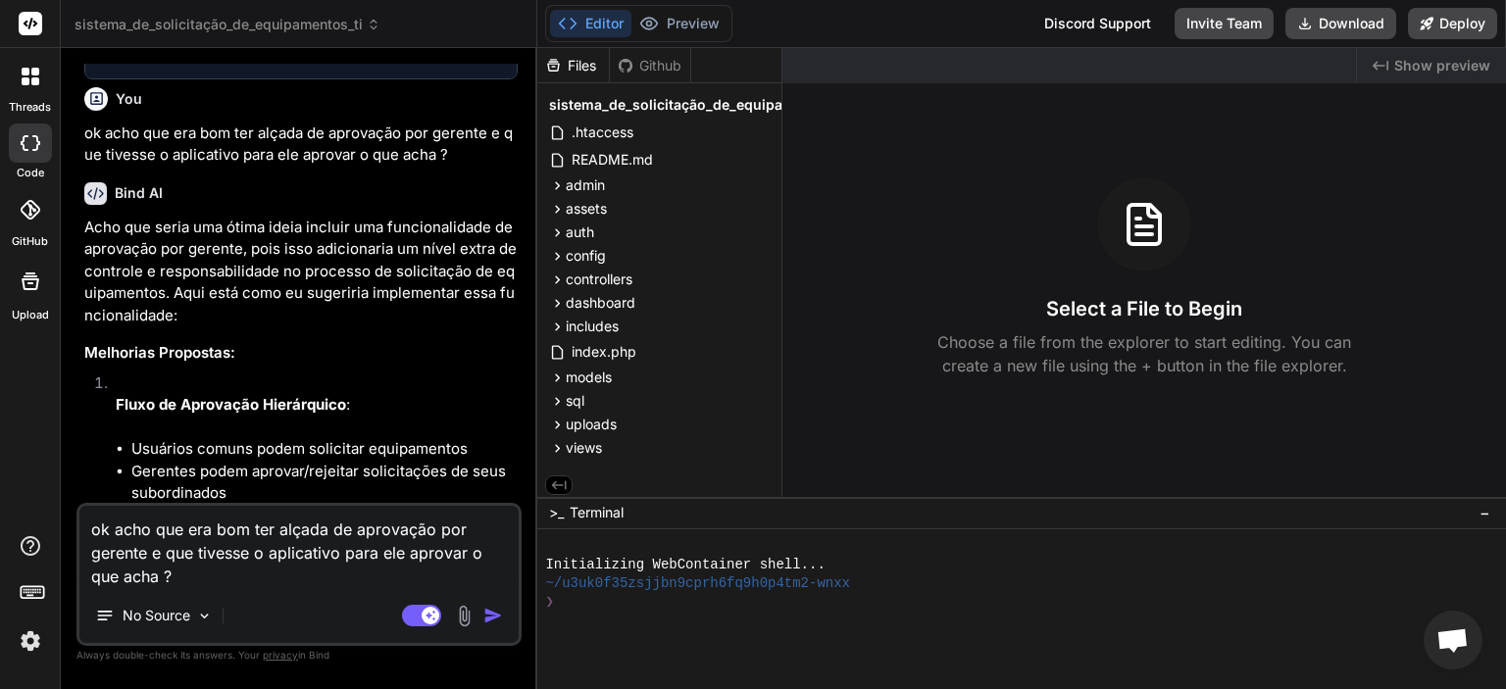
click at [316, 610] on div "No Source" at bounding box center [298, 619] width 439 height 47
click at [41, 136] on div at bounding box center [30, 143] width 43 height 39
click at [501, 606] on img "button" at bounding box center [493, 616] width 20 height 20
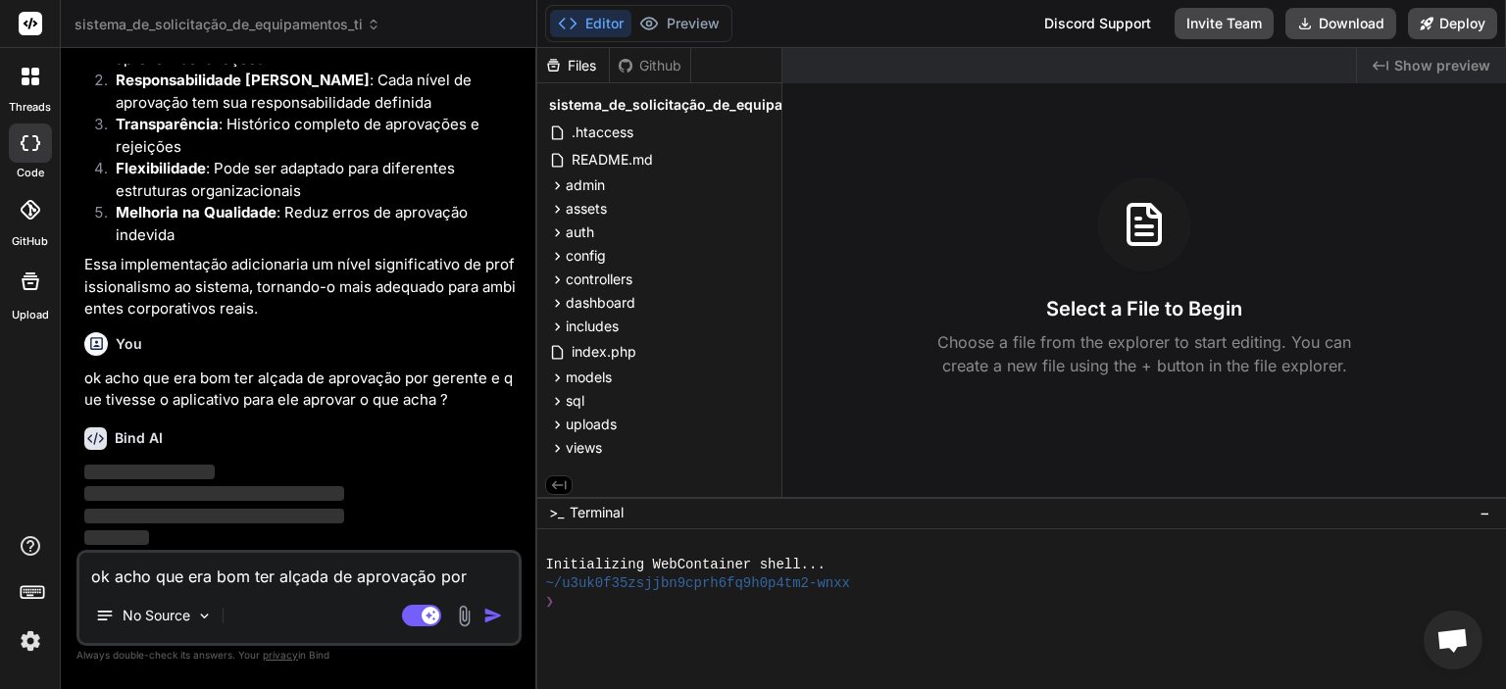
scroll to position [9226, 0]
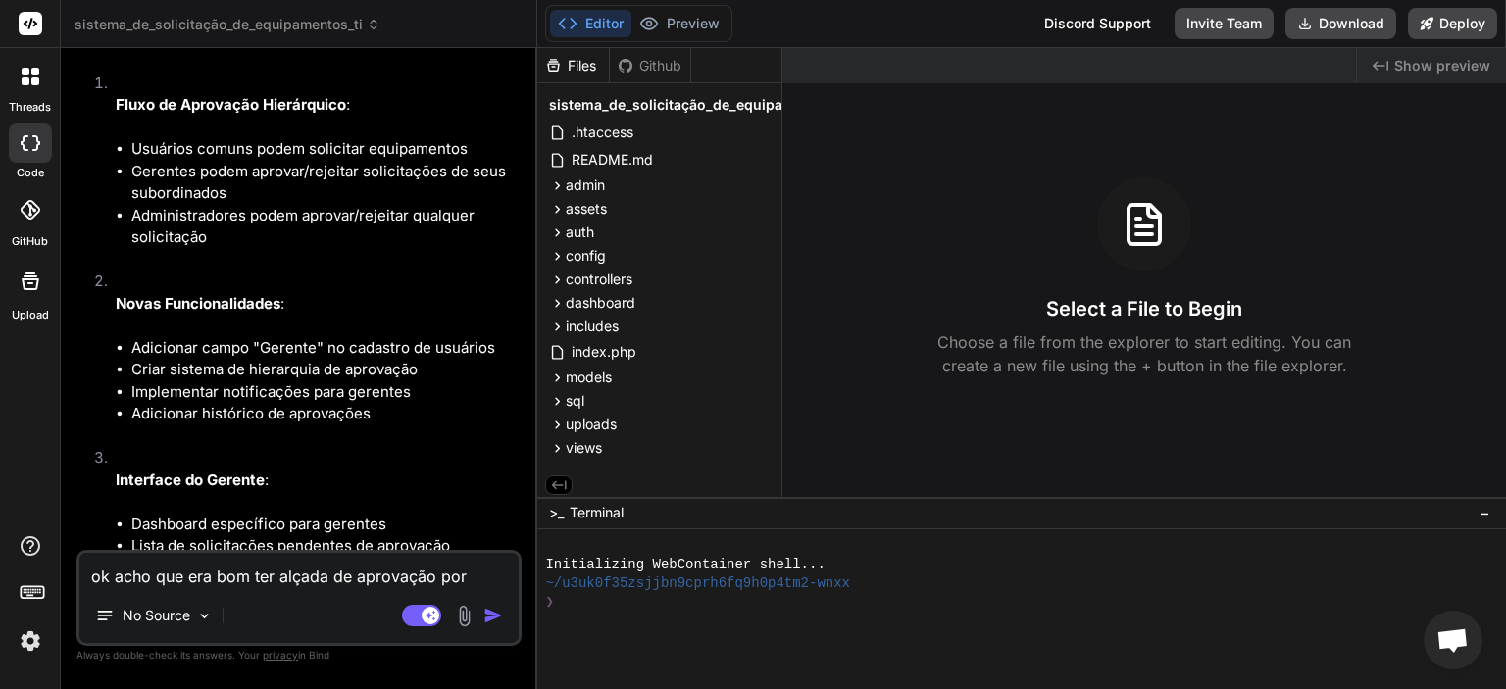
type textarea "x"
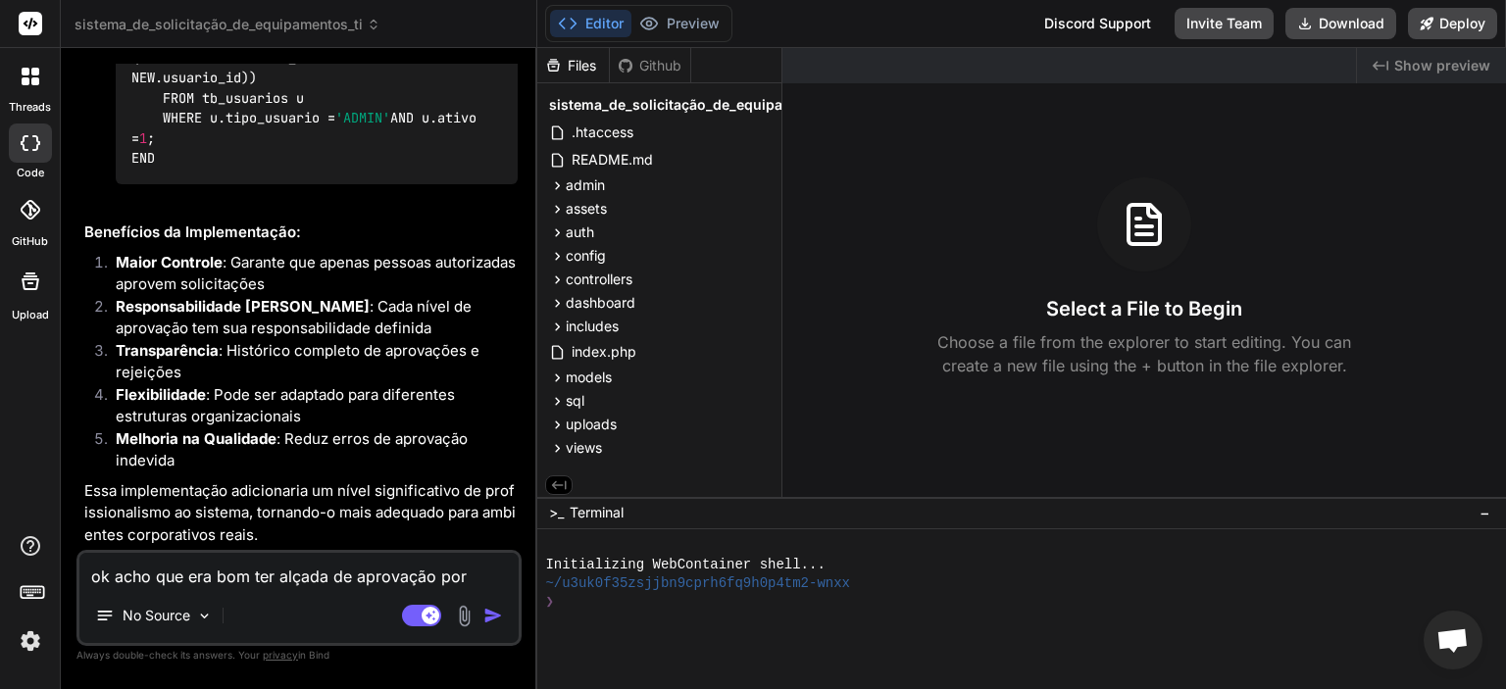
scroll to position [15537, 0]
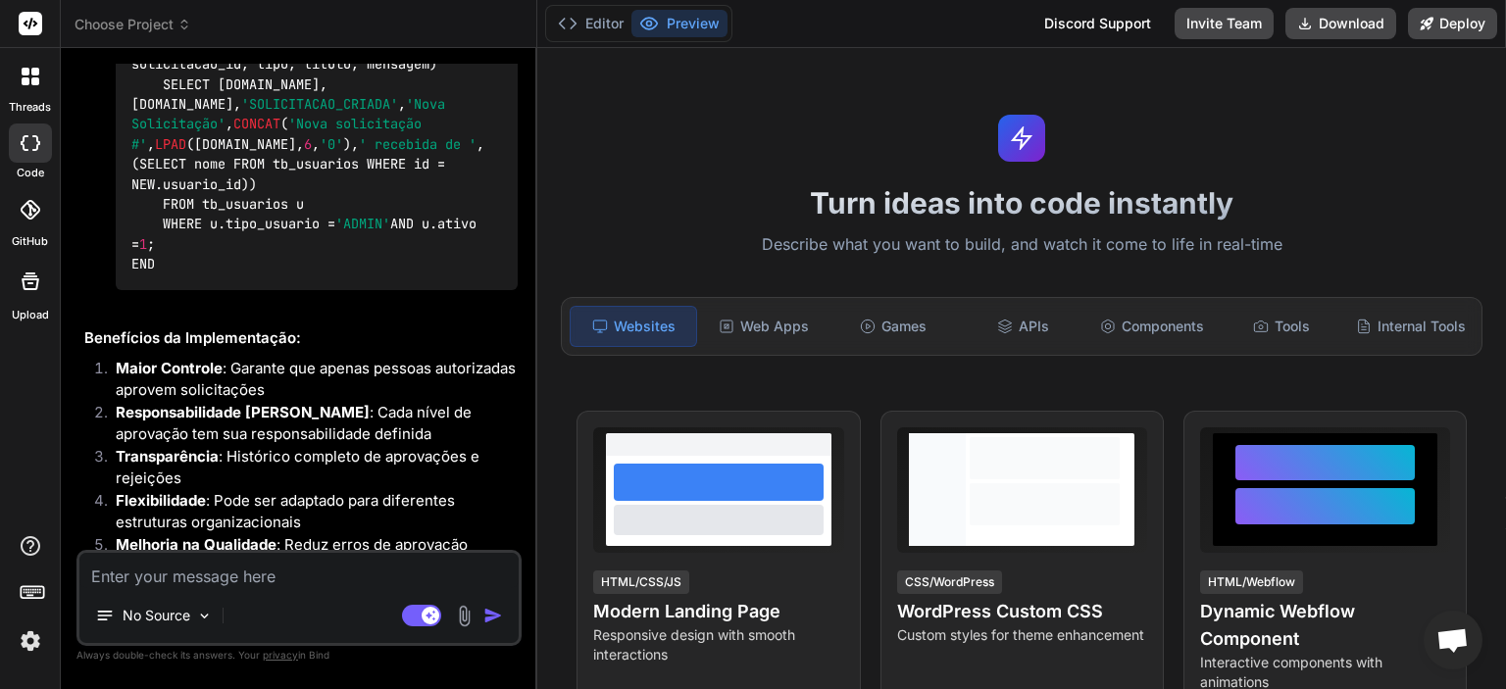
scroll to position [7550, 0]
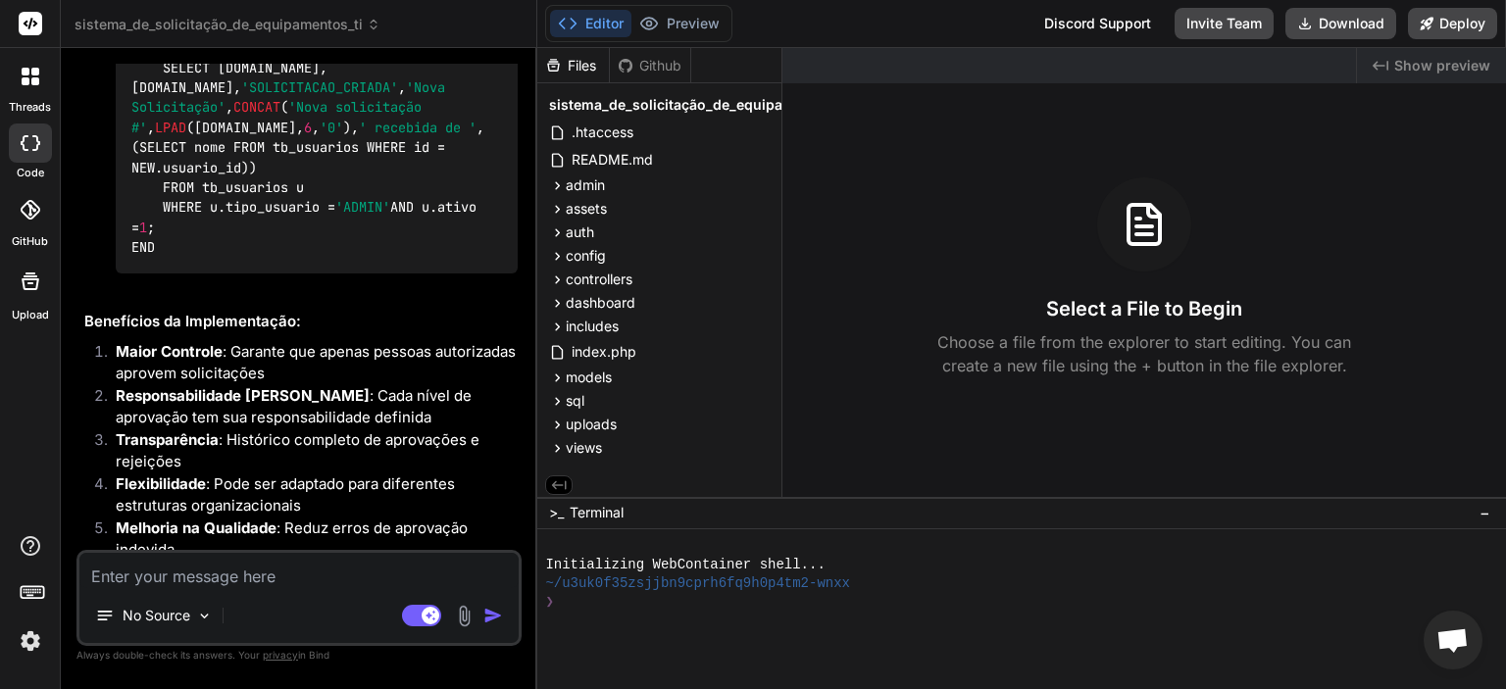
click at [32, 20] on rect at bounding box center [31, 24] width 24 height 24
click at [30, 590] on rect at bounding box center [30, 590] width 2 height 2
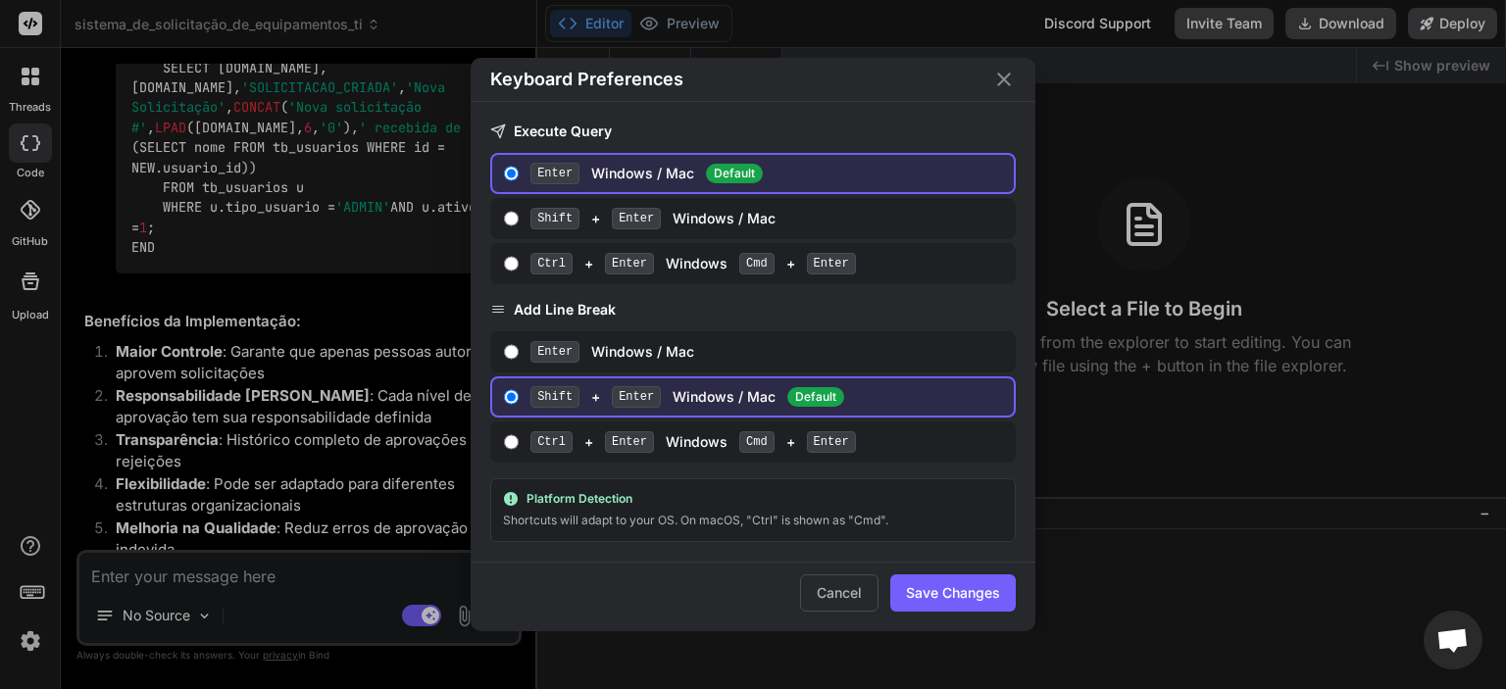
drag, startPoint x: 1000, startPoint y: 82, endPoint x: 982, endPoint y: 82, distance: 17.6
click at [996, 81] on icon "Close" at bounding box center [1004, 80] width 24 height 24
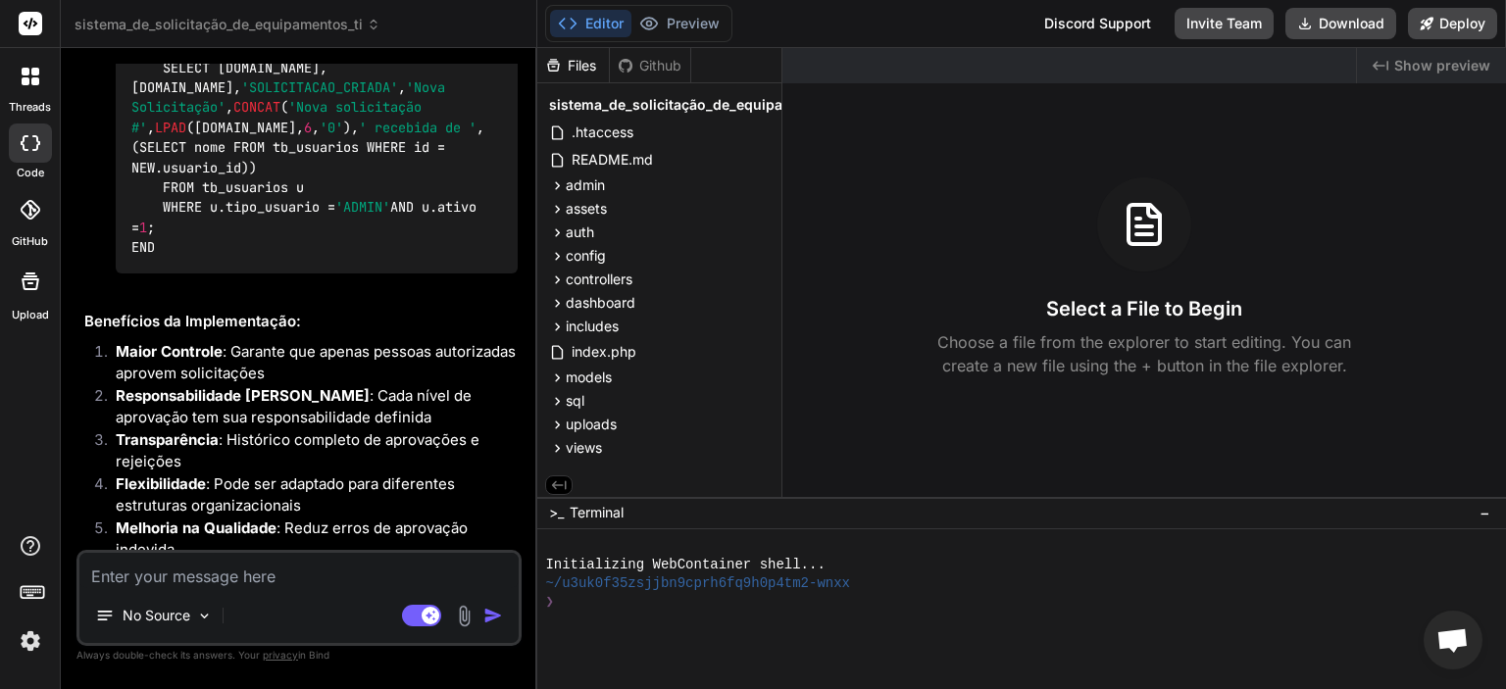
click at [38, 646] on img at bounding box center [30, 640] width 33 height 33
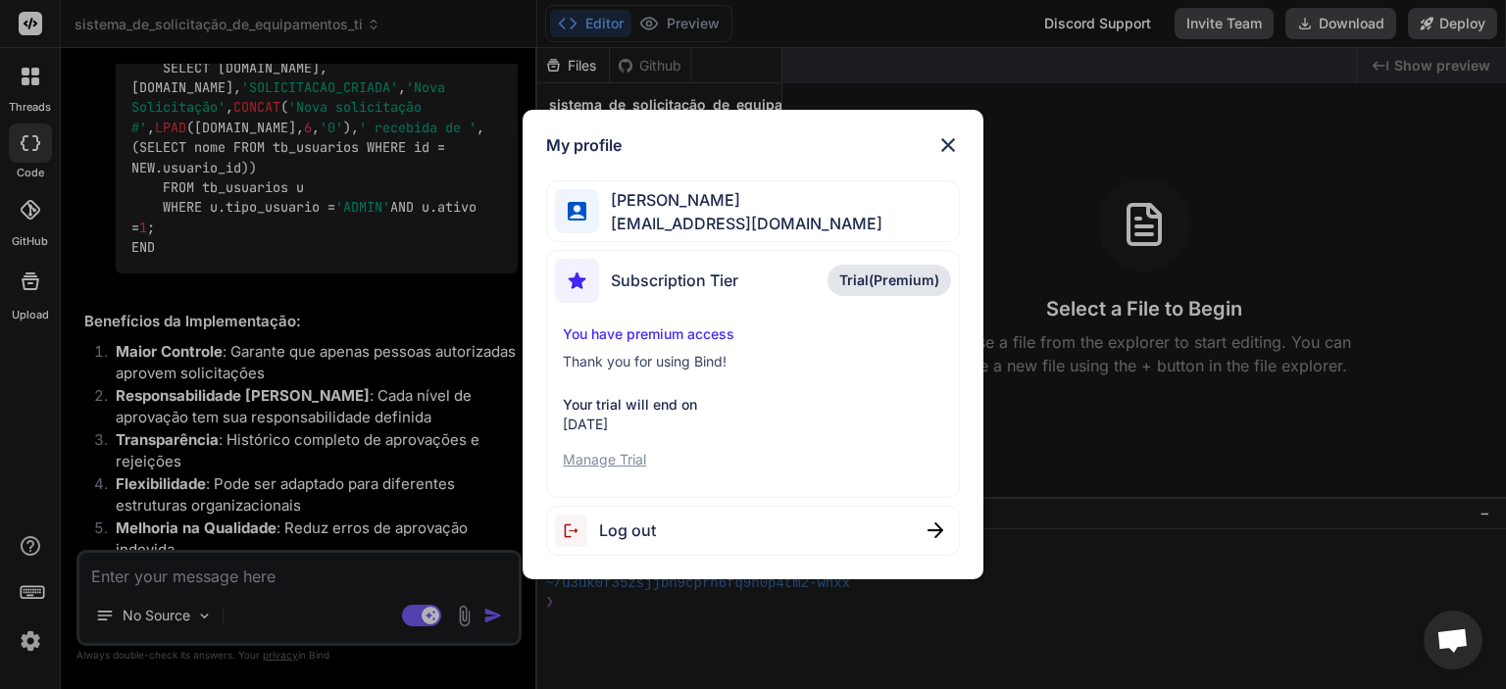
click at [765, 277] on div "Subscription Tier Trial(Premium)" at bounding box center [752, 285] width 395 height 52
click at [867, 275] on span "Trial(Premium)" at bounding box center [889, 281] width 100 height 20
click at [952, 148] on img at bounding box center [948, 145] width 24 height 24
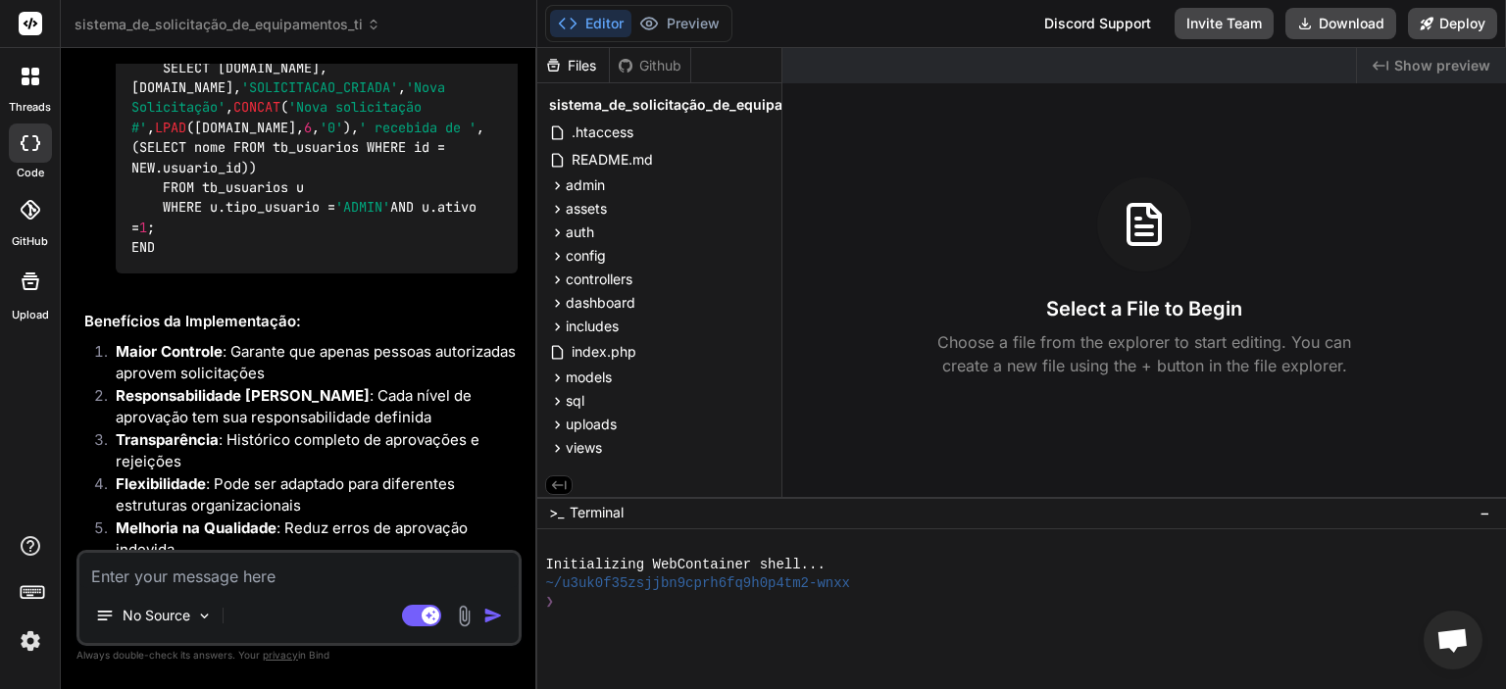
click at [460, 621] on img at bounding box center [464, 616] width 23 height 23
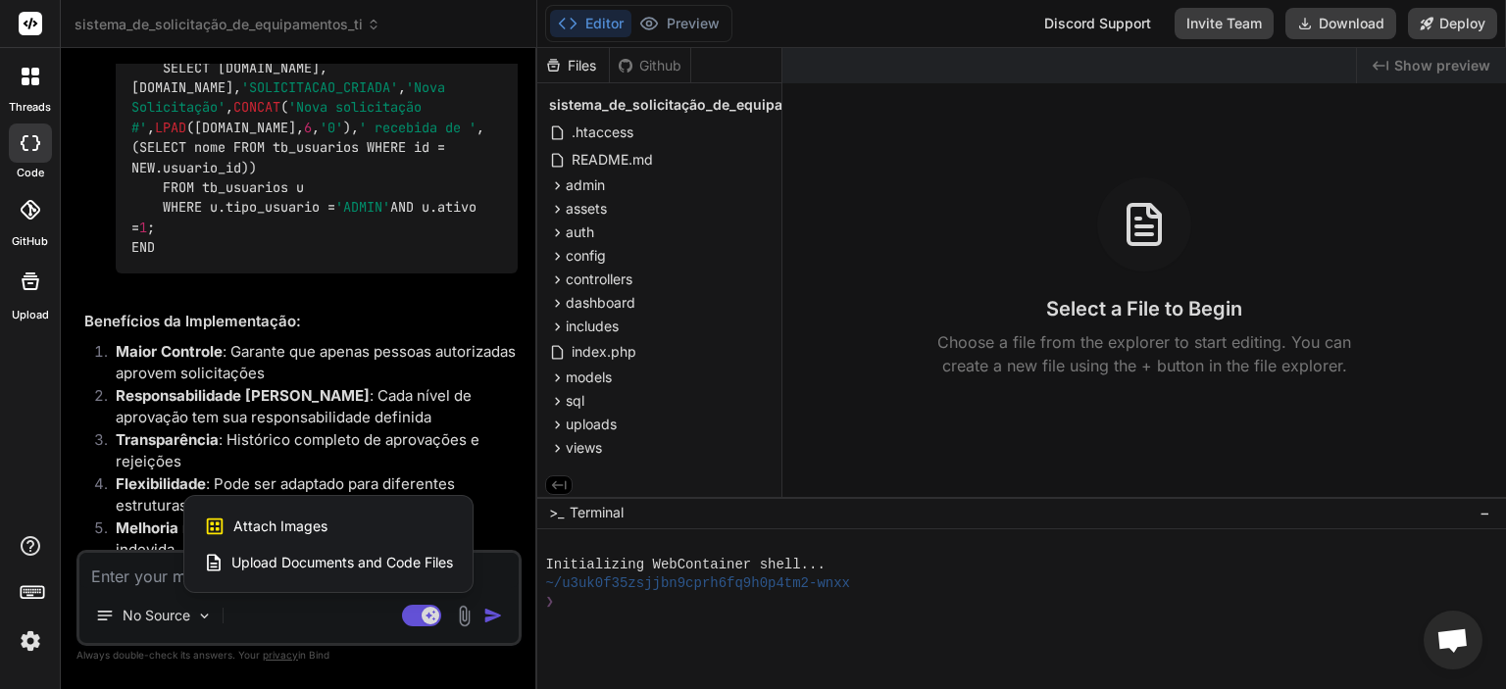
click at [314, 611] on div at bounding box center [753, 344] width 1506 height 689
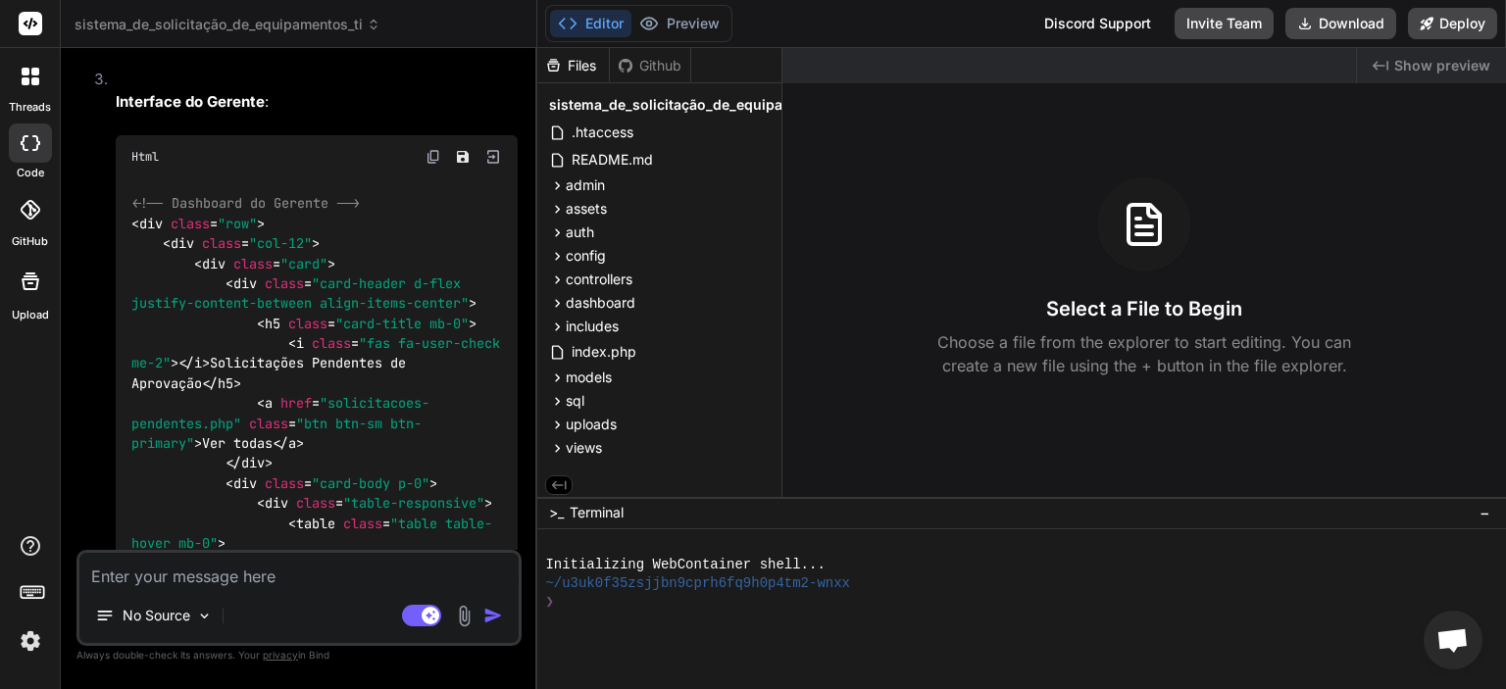
scroll to position [5001, 0]
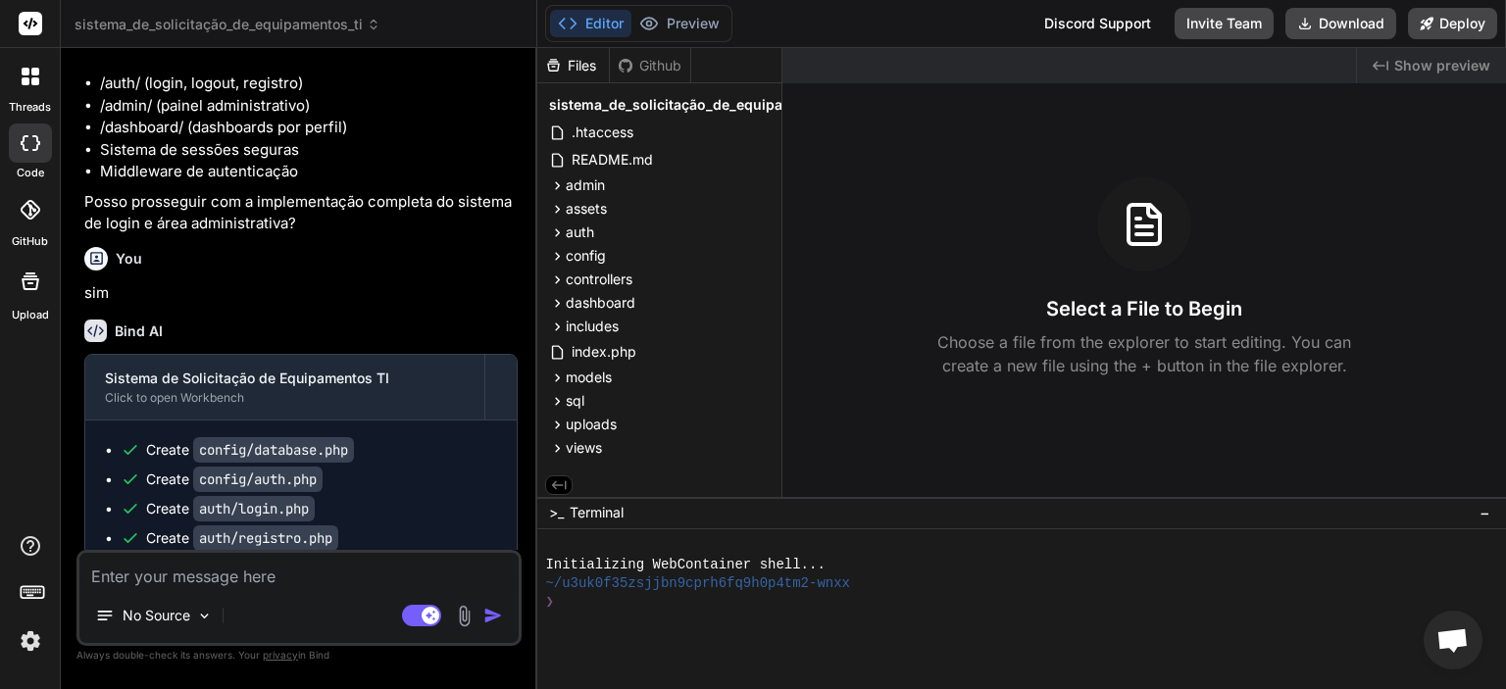
scroll to position [1080, 0]
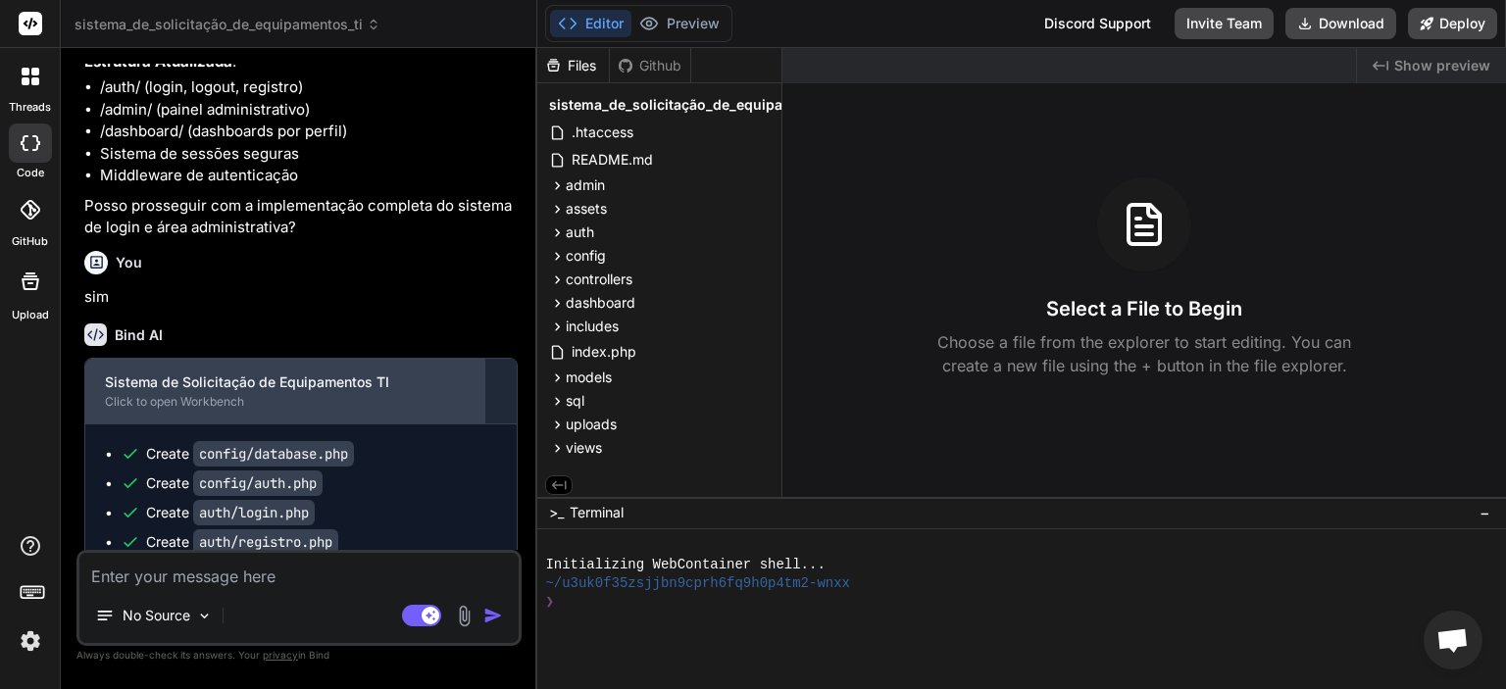
click at [263, 392] on div "Sistema de Solicitação de Equipamentos TI" at bounding box center [285, 383] width 360 height 20
click at [244, 392] on div "Sistema de Solicitação de Equipamentos TI" at bounding box center [285, 383] width 360 height 20
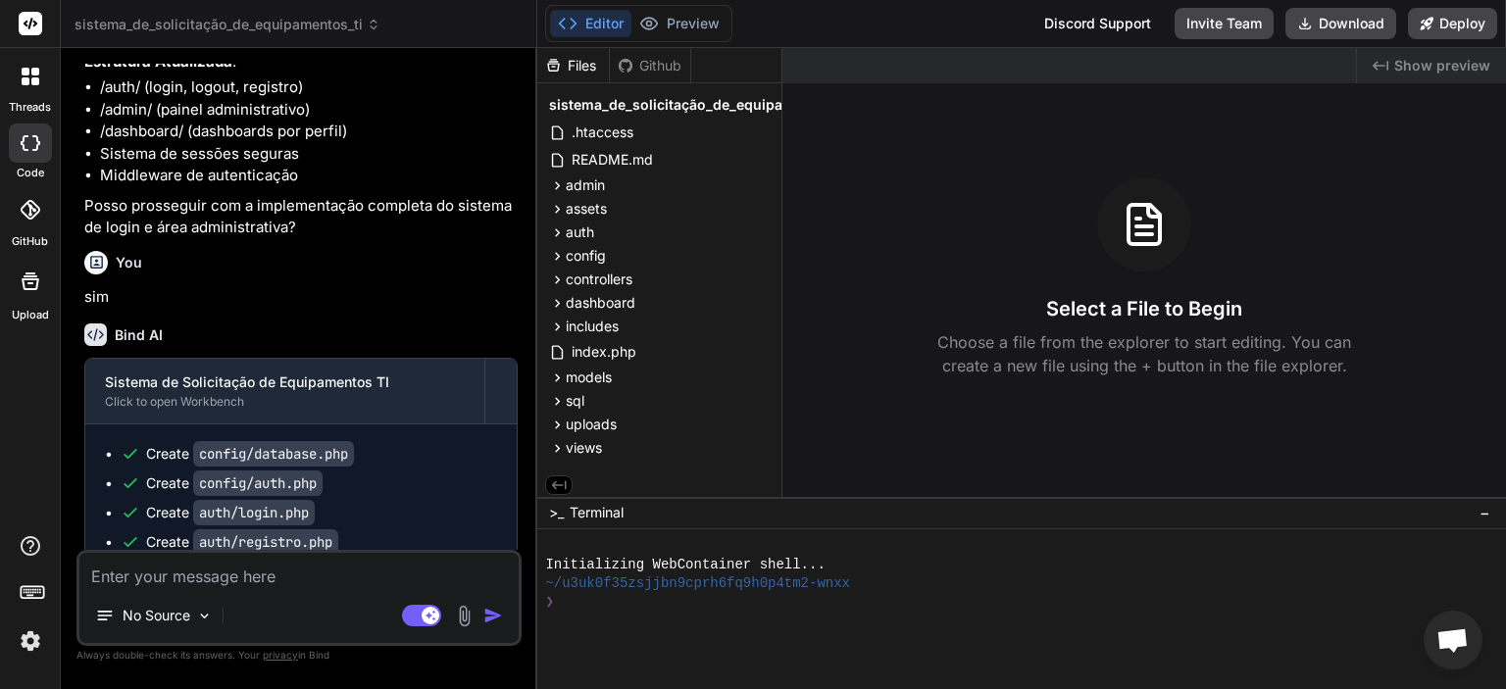
click at [193, 187] on li "Middleware de autenticação" at bounding box center [309, 176] width 418 height 23
click at [109, 309] on div "You sim" at bounding box center [300, 276] width 433 height 66
click at [94, 346] on icon at bounding box center [95, 334] width 23 height 23
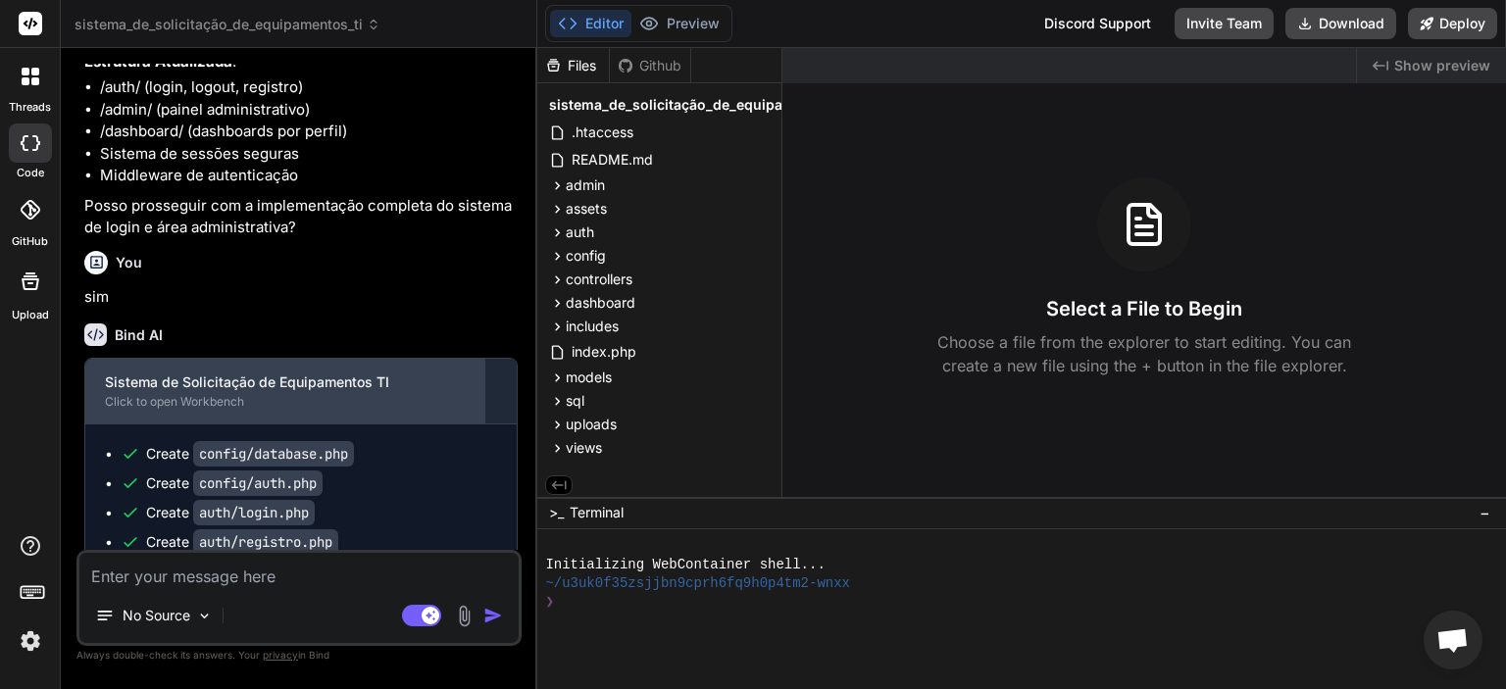
click at [150, 423] on div "Sistema de Solicitação de Equipamentos TI Click to open Workbench" at bounding box center [284, 391] width 399 height 65
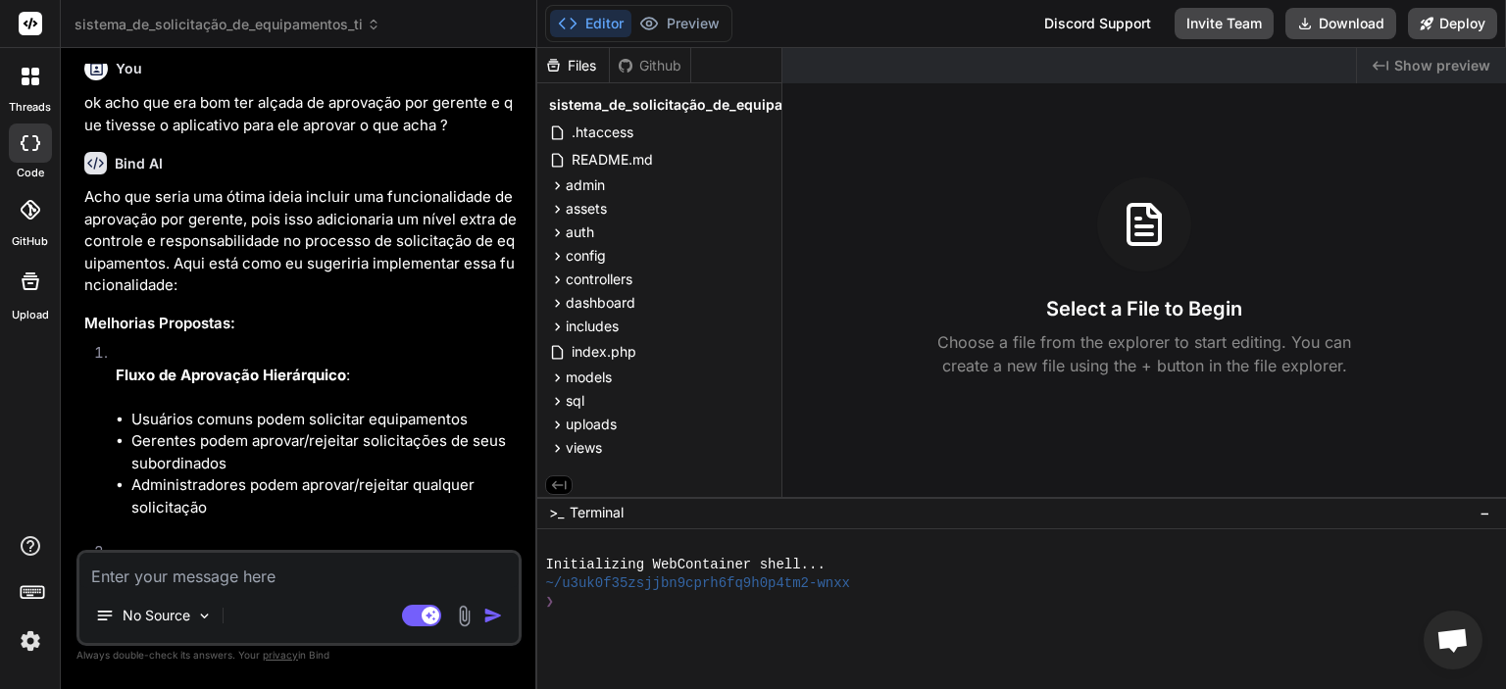
scroll to position [1962, 0]
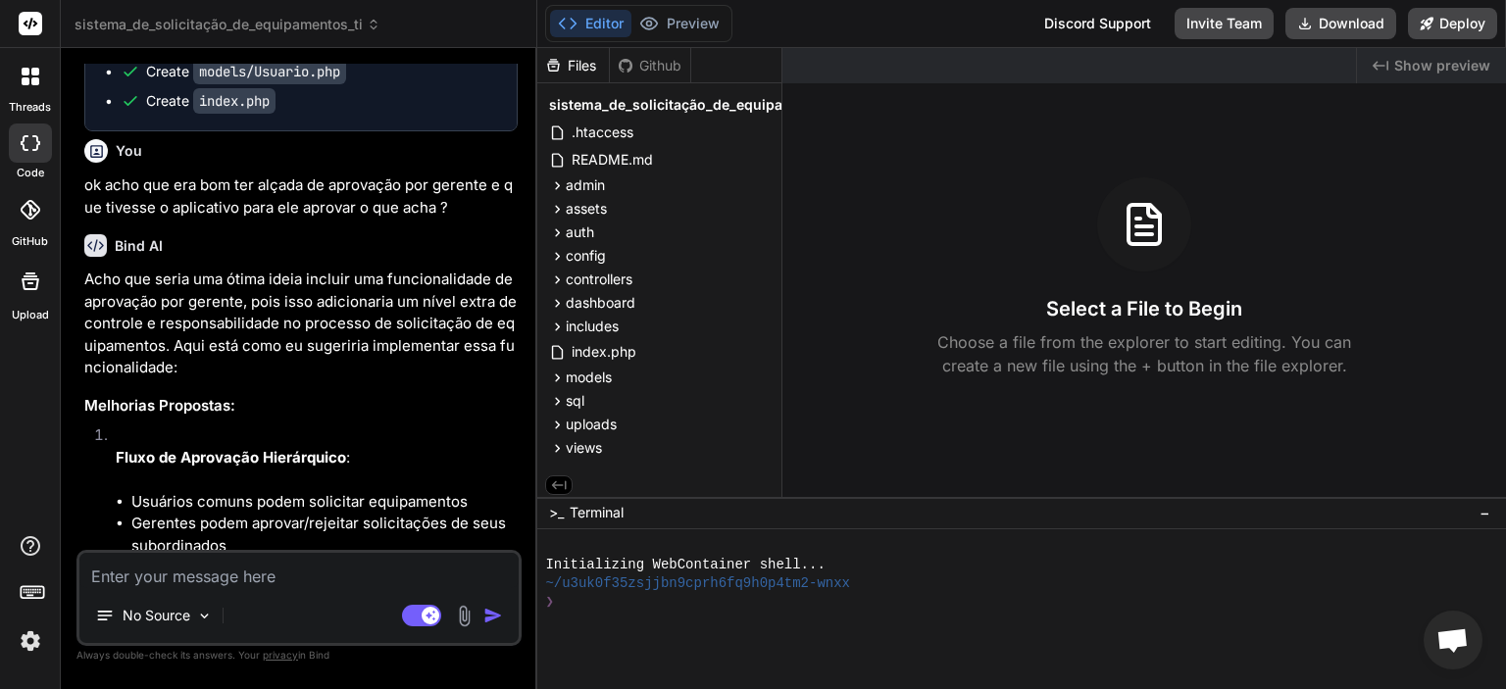
click at [94, 160] on icon at bounding box center [96, 151] width 17 height 17
click at [90, 160] on icon at bounding box center [96, 151] width 17 height 17
click at [89, 160] on icon at bounding box center [96, 151] width 17 height 17
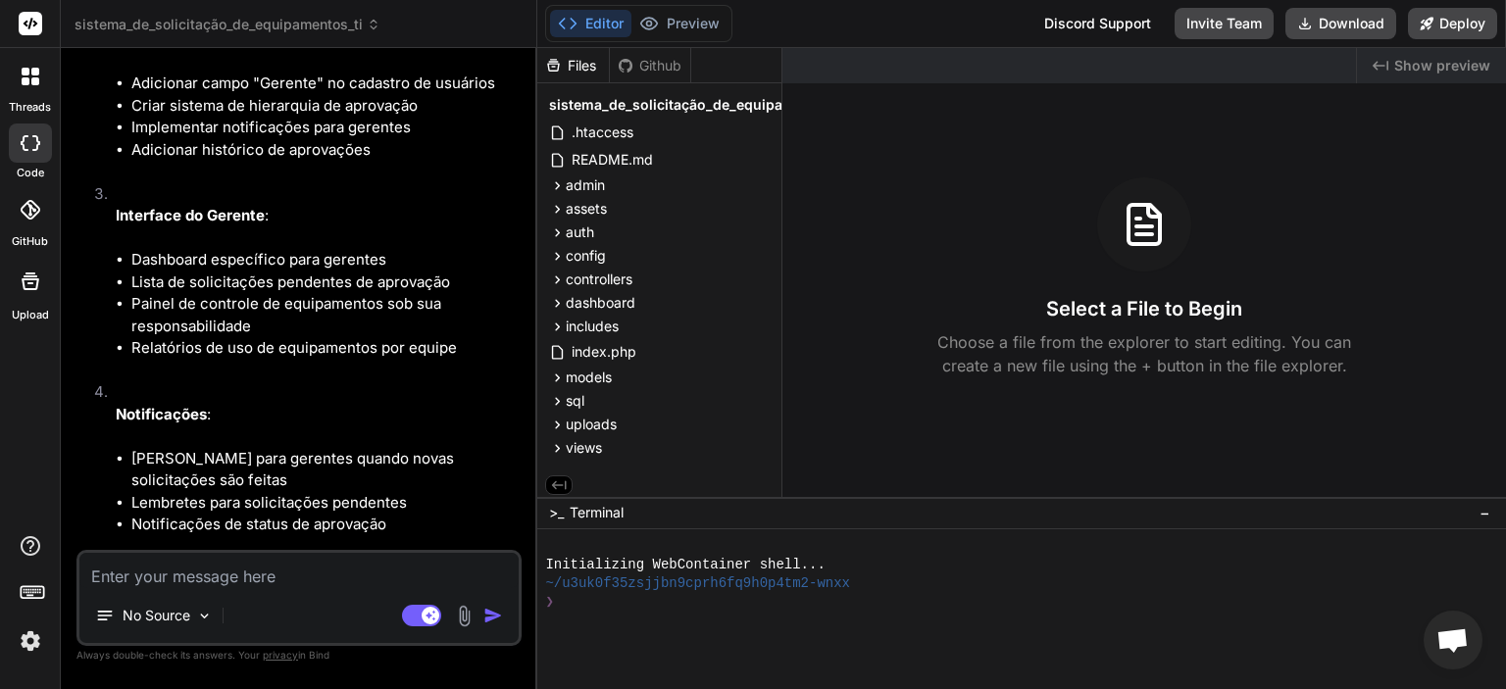
scroll to position [2747, 0]
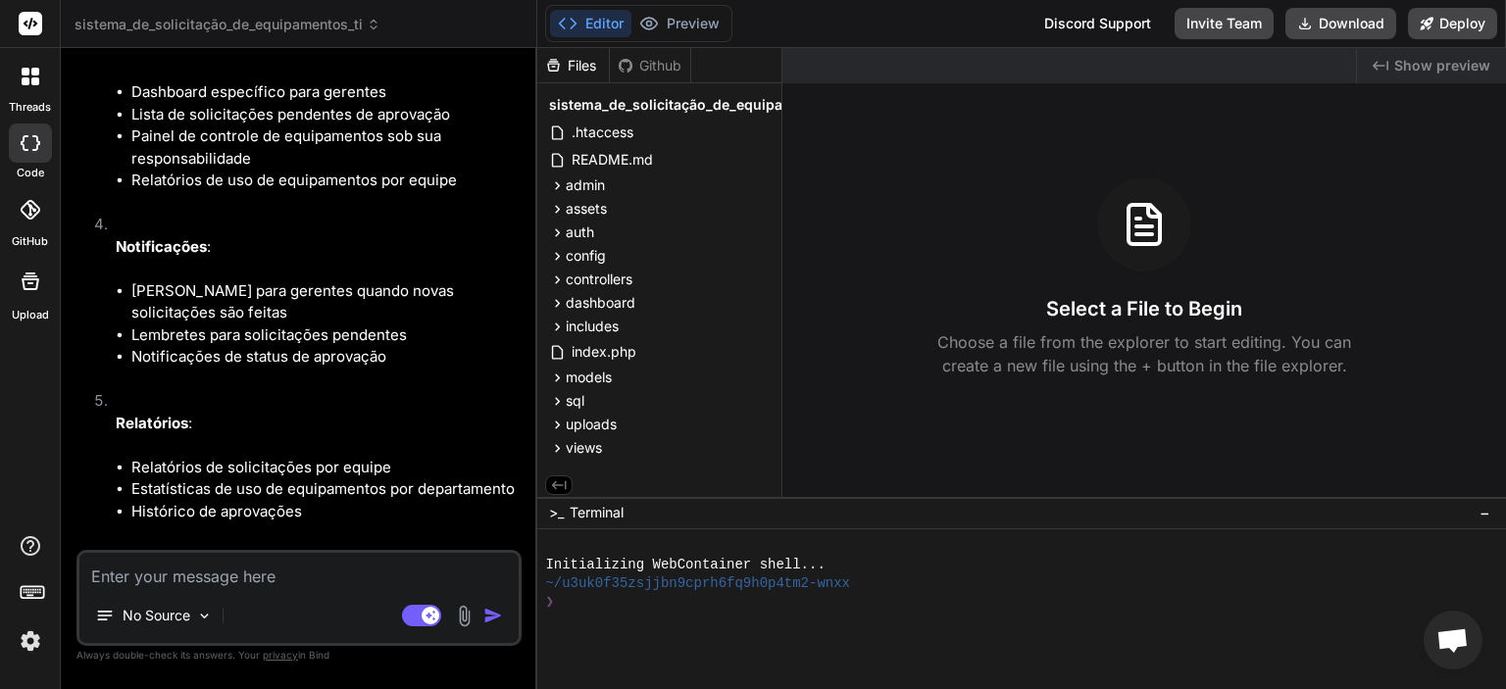
click at [580, 67] on div "Files" at bounding box center [573, 66] width 72 height 20
click at [1427, 58] on span "Show preview" at bounding box center [1442, 66] width 96 height 20
click at [174, 18] on span "sistema_de_solicitação_de_equipamentos_ti" at bounding box center [228, 25] width 306 height 20
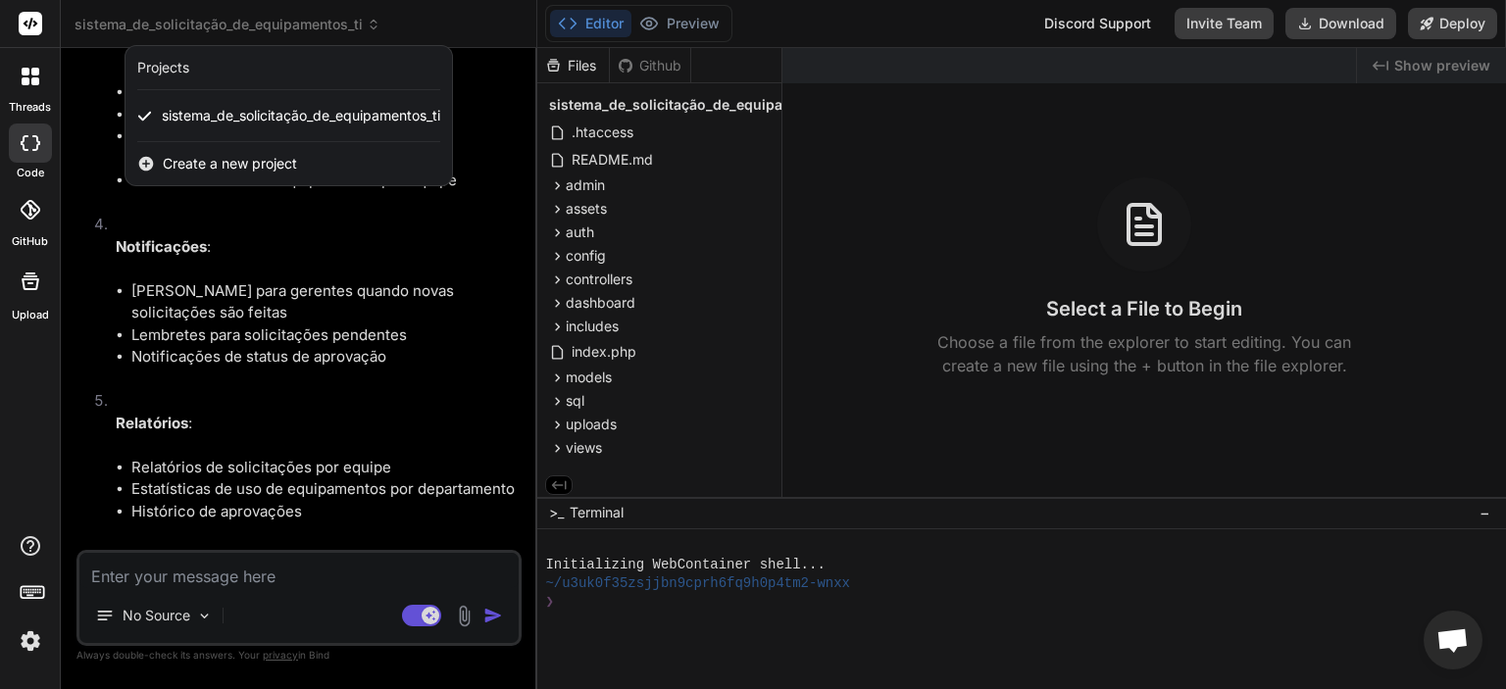
click at [169, 66] on div "Projects" at bounding box center [163, 68] width 52 height 20
click at [174, 106] on span "sistema_de_solicitação_de_equipamentos_ti" at bounding box center [301, 116] width 278 height 20
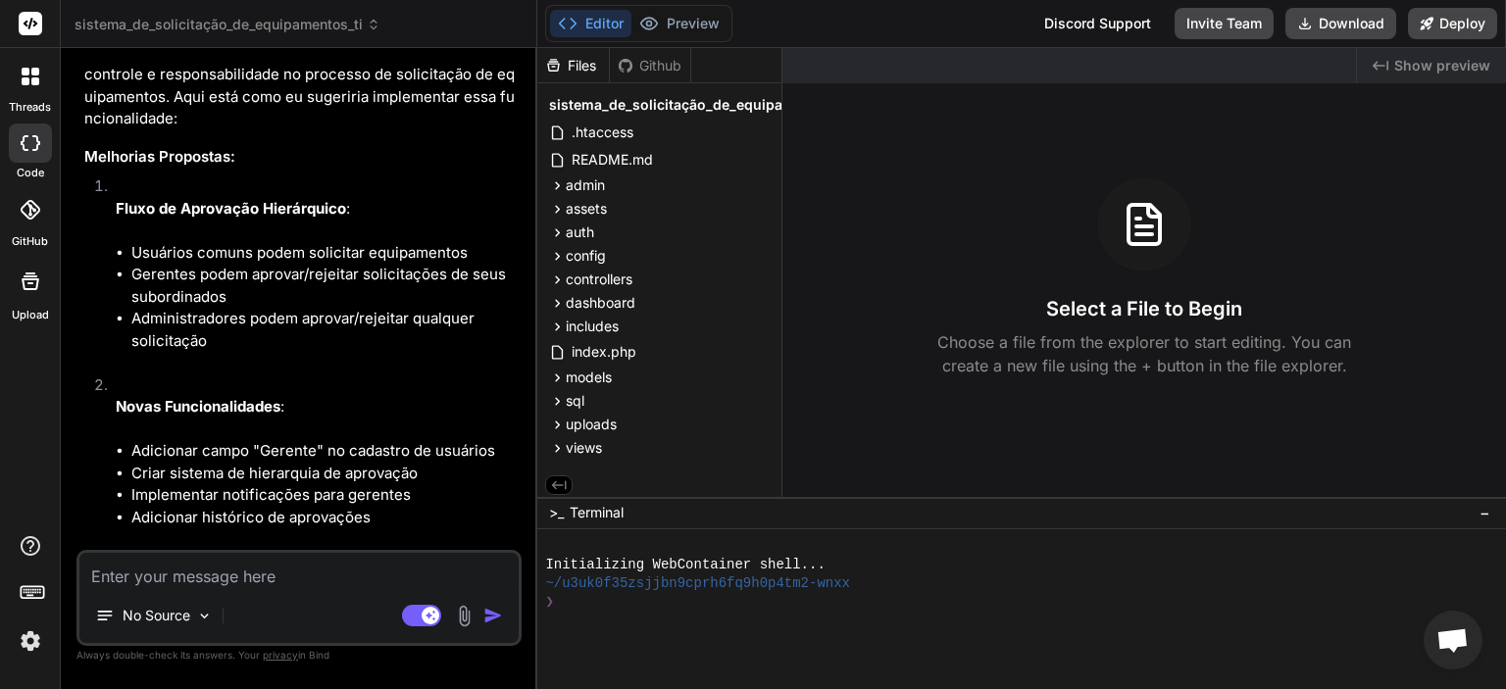
scroll to position [1962, 0]
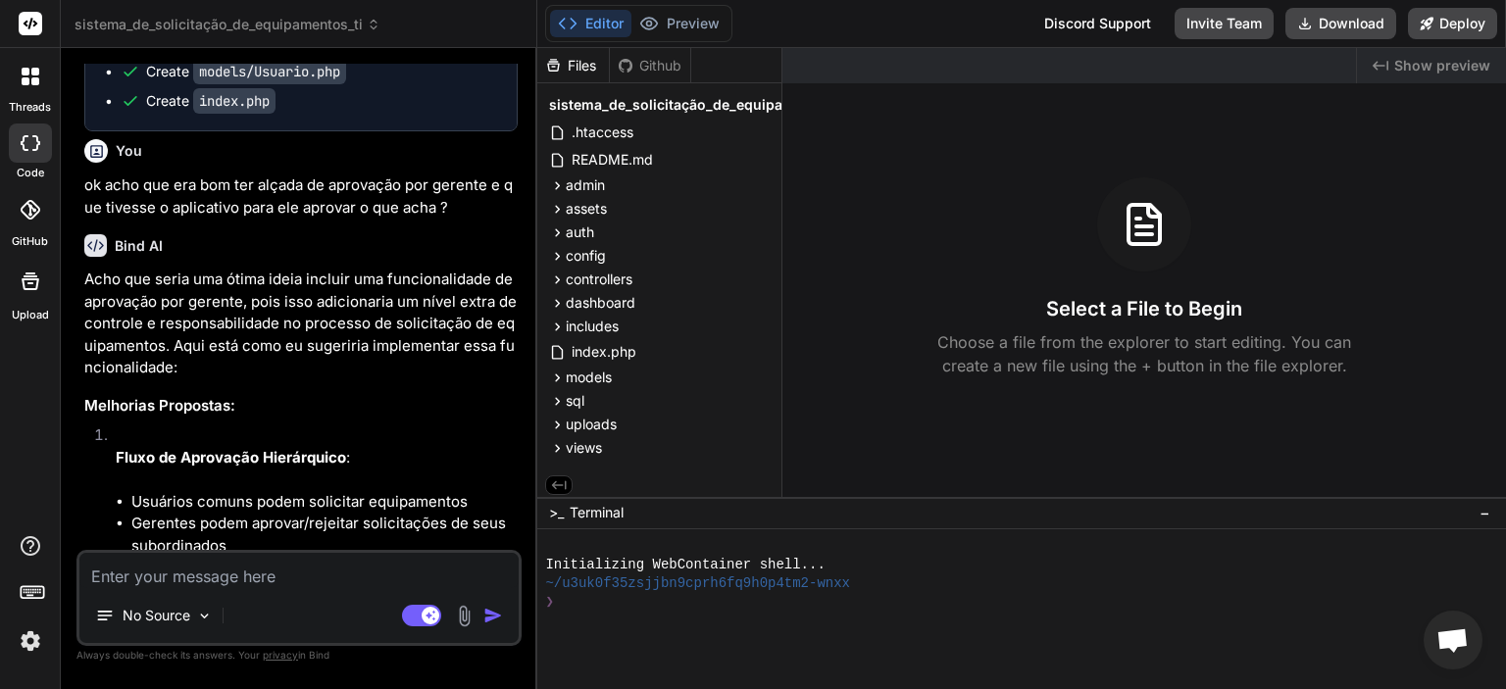
click at [203, 572] on textarea at bounding box center [298, 570] width 439 height 35
click at [212, 614] on img at bounding box center [204, 616] width 17 height 17
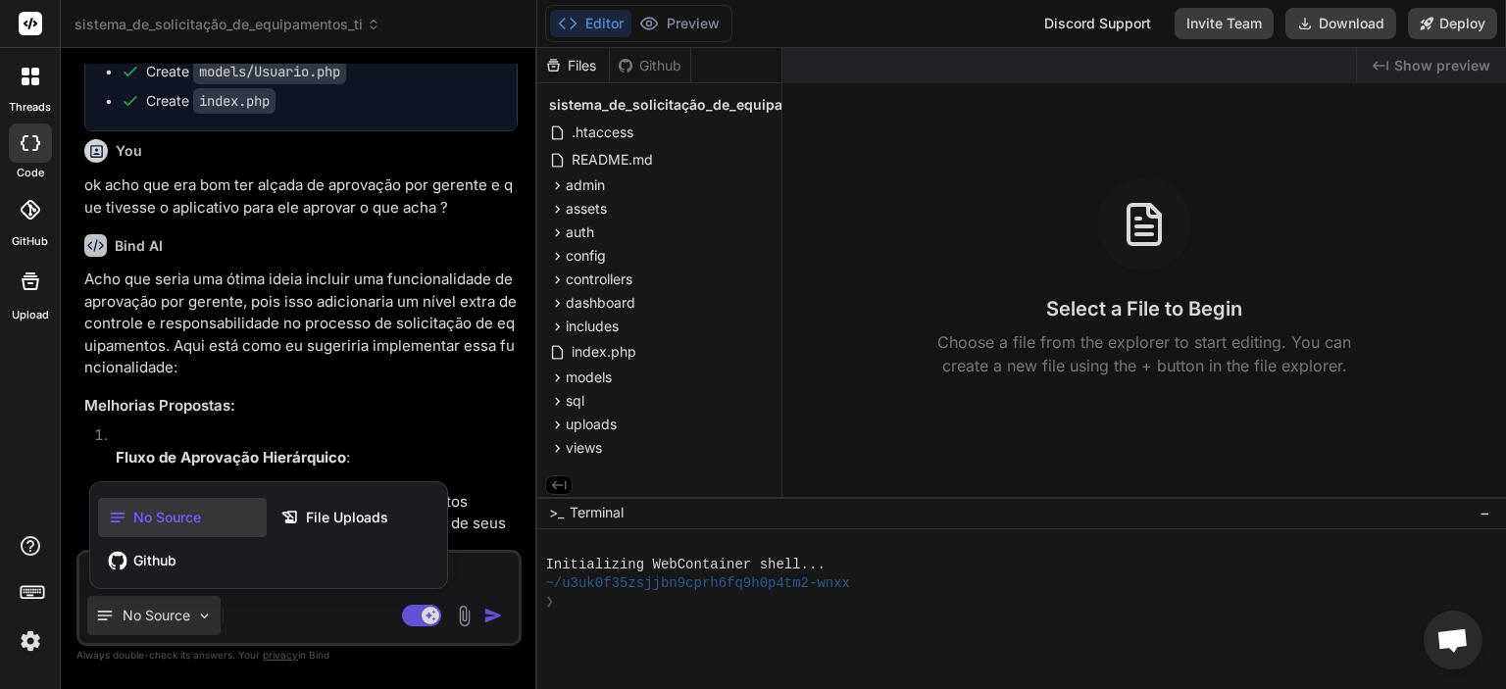
click at [226, 510] on div "No Source" at bounding box center [182, 517] width 169 height 39
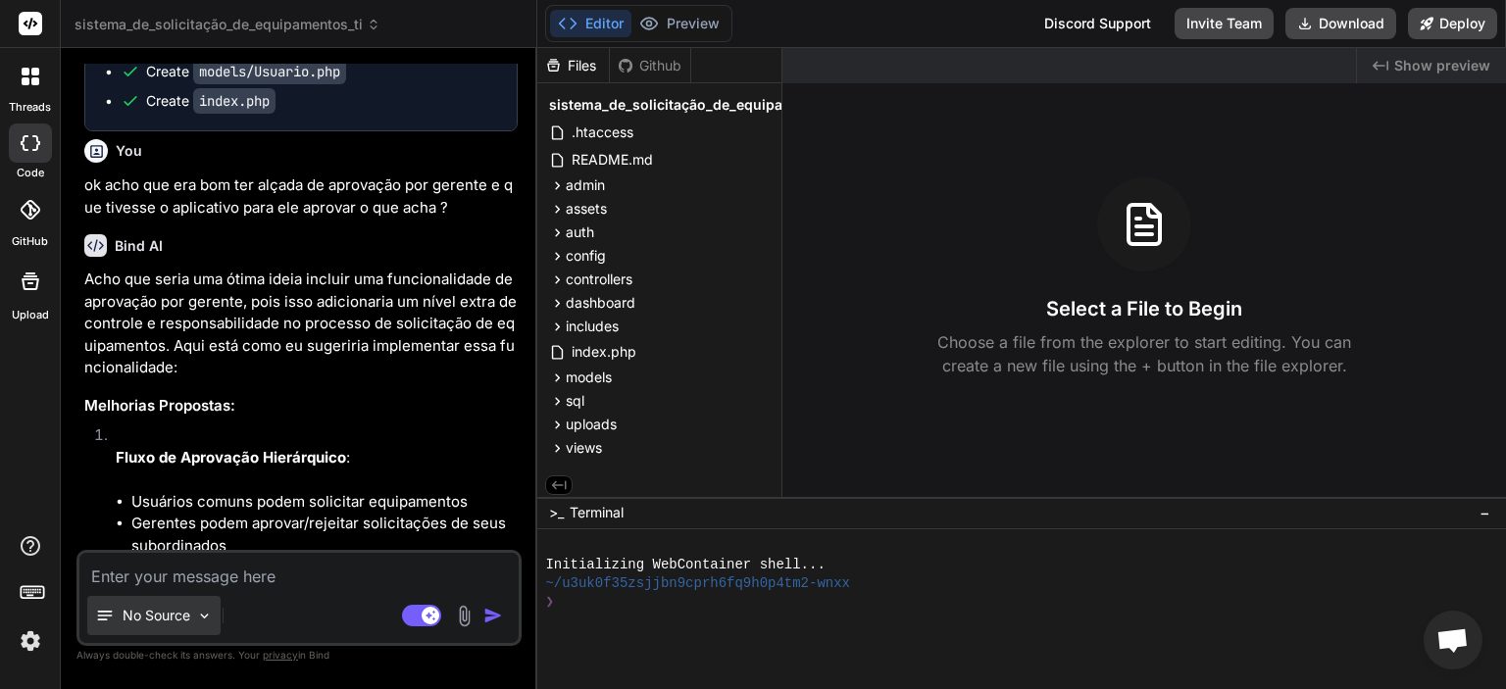
click at [200, 610] on img at bounding box center [204, 616] width 17 height 17
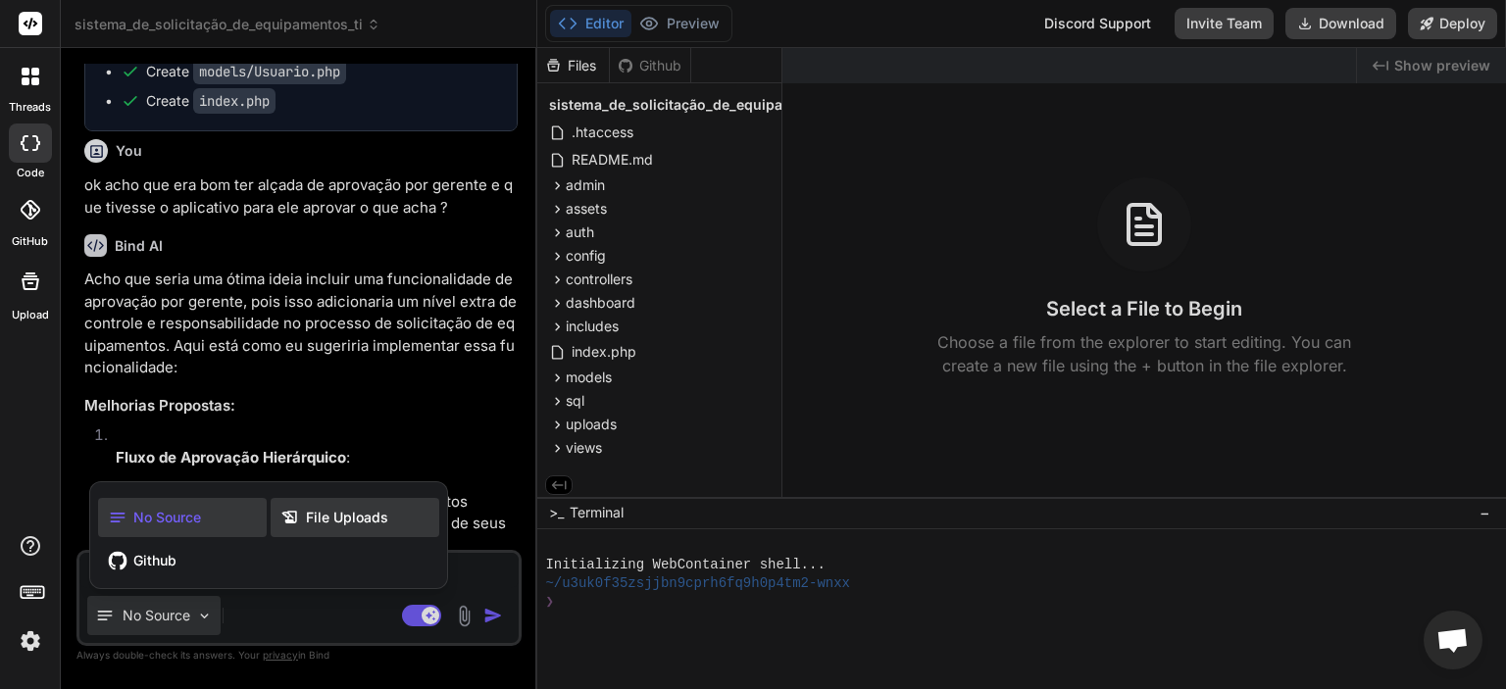
click at [322, 522] on span "File Uploads" at bounding box center [347, 518] width 82 height 20
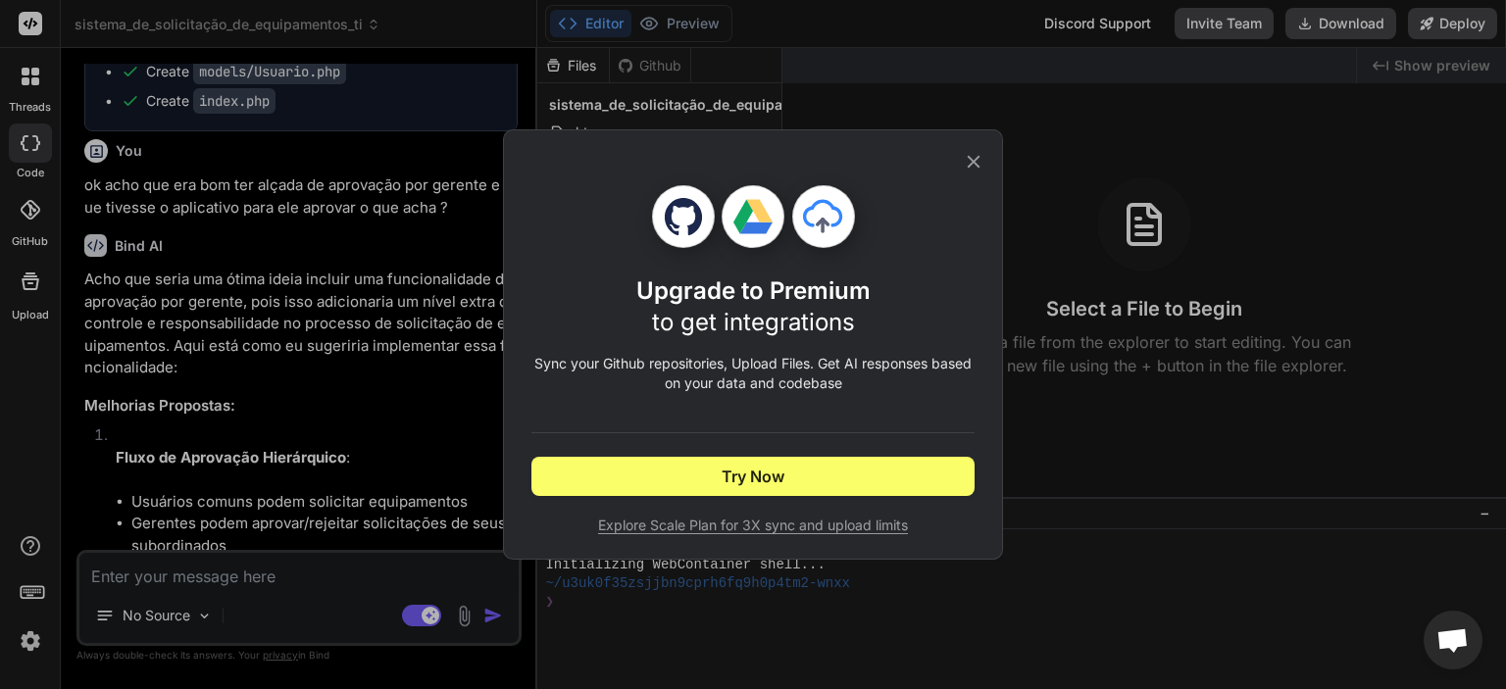
click at [974, 164] on icon at bounding box center [974, 162] width 22 height 22
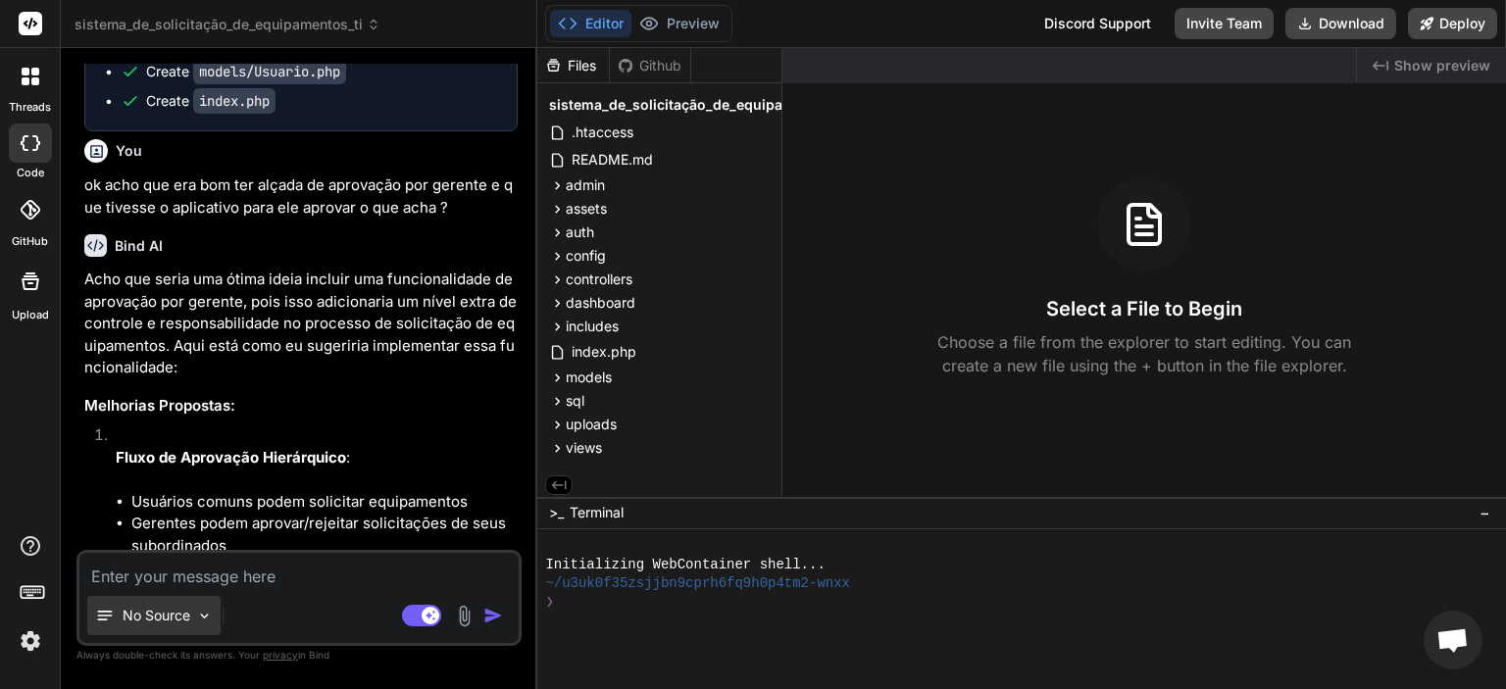
click at [191, 617] on div "No Source" at bounding box center [153, 615] width 133 height 39
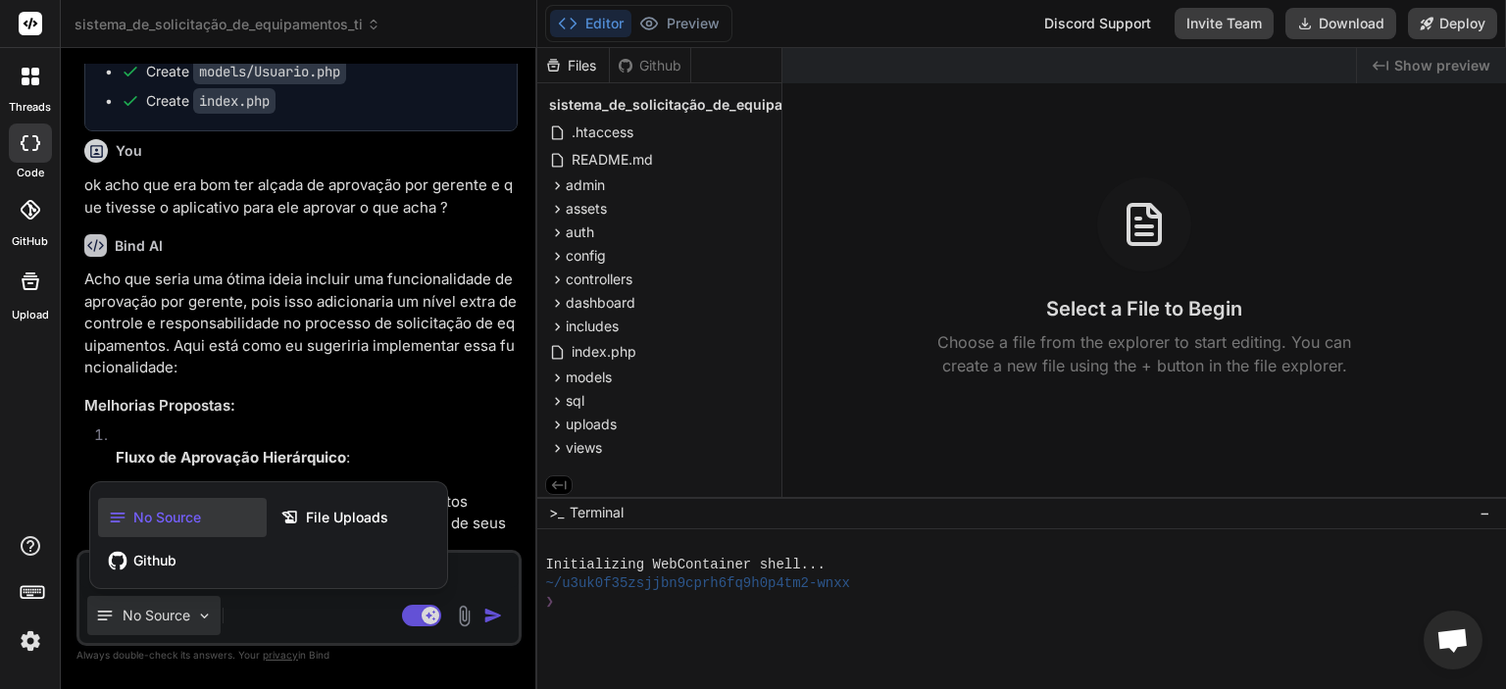
click at [304, 616] on div at bounding box center [753, 344] width 1506 height 689
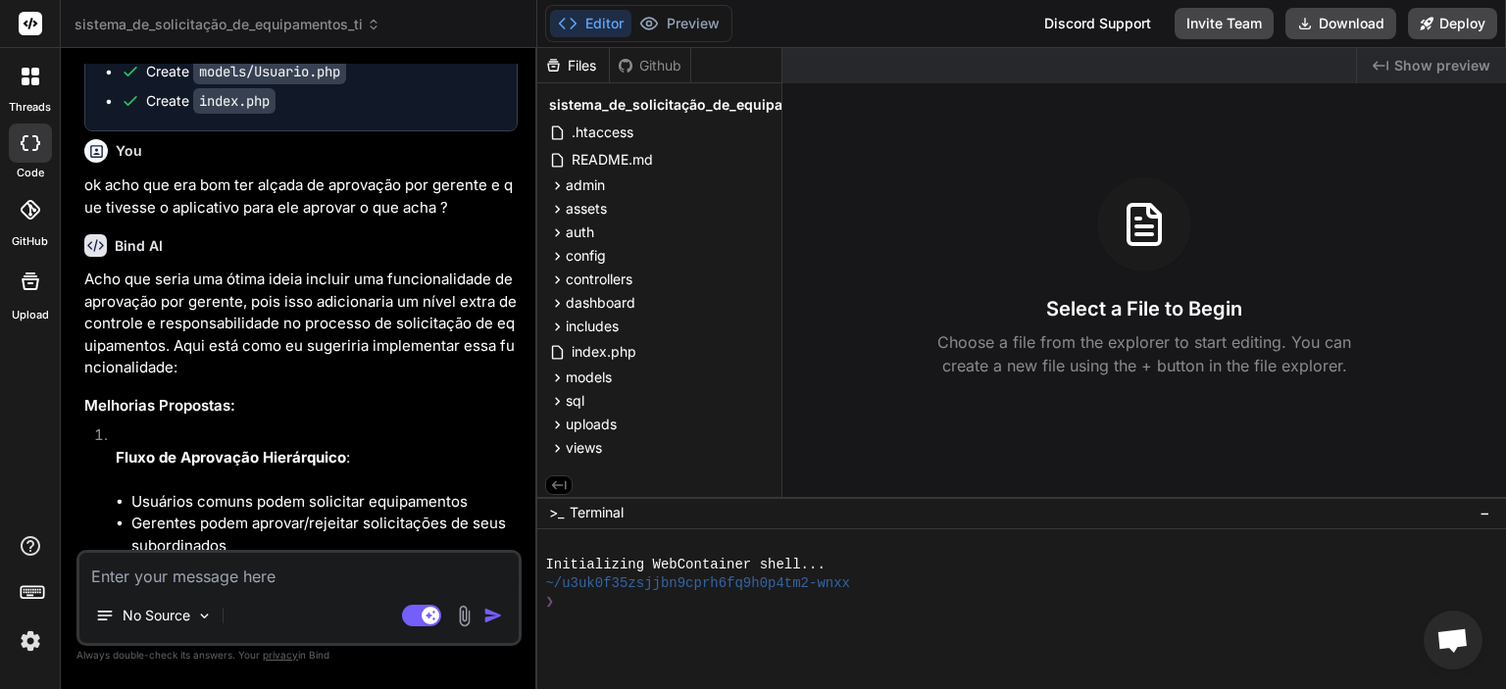
click at [31, 87] on div at bounding box center [30, 76] width 41 height 41
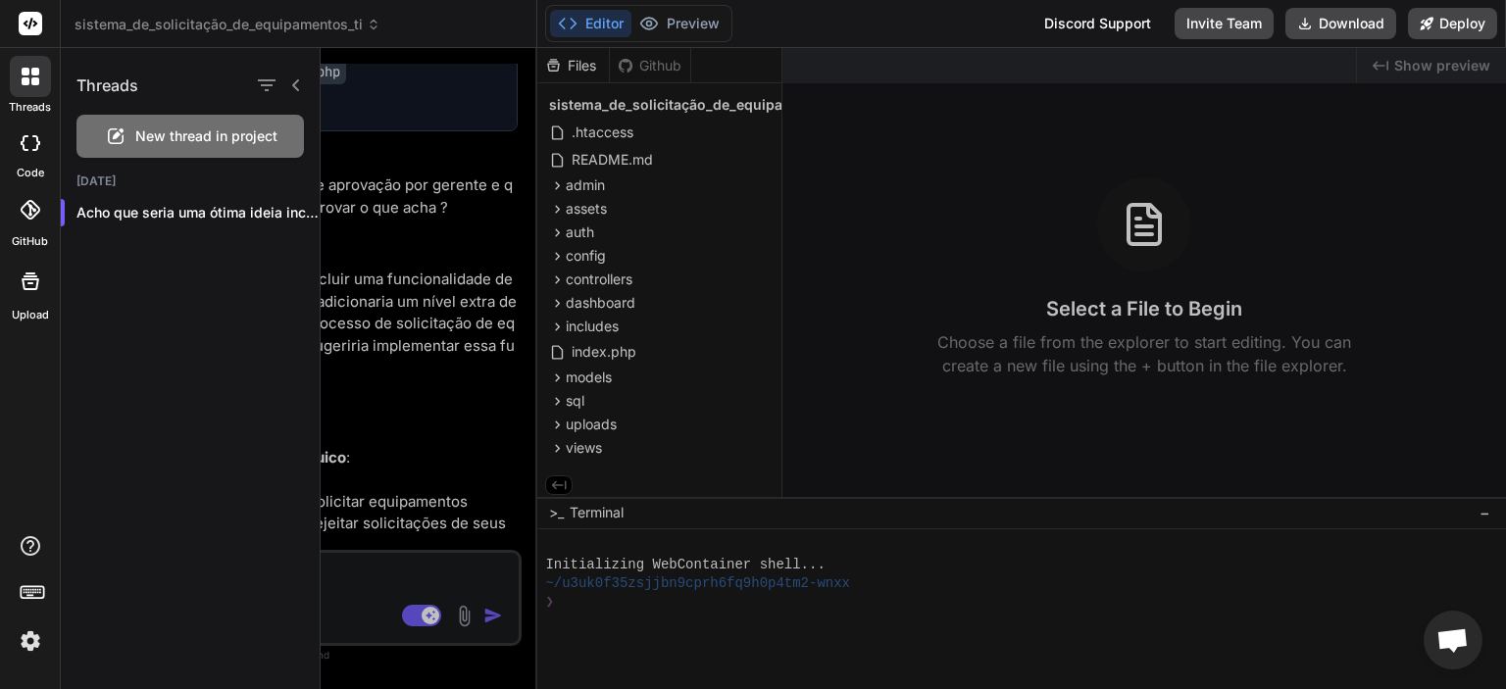
click at [31, 87] on div at bounding box center [30, 76] width 41 height 41
click at [33, 153] on div at bounding box center [30, 143] width 43 height 39
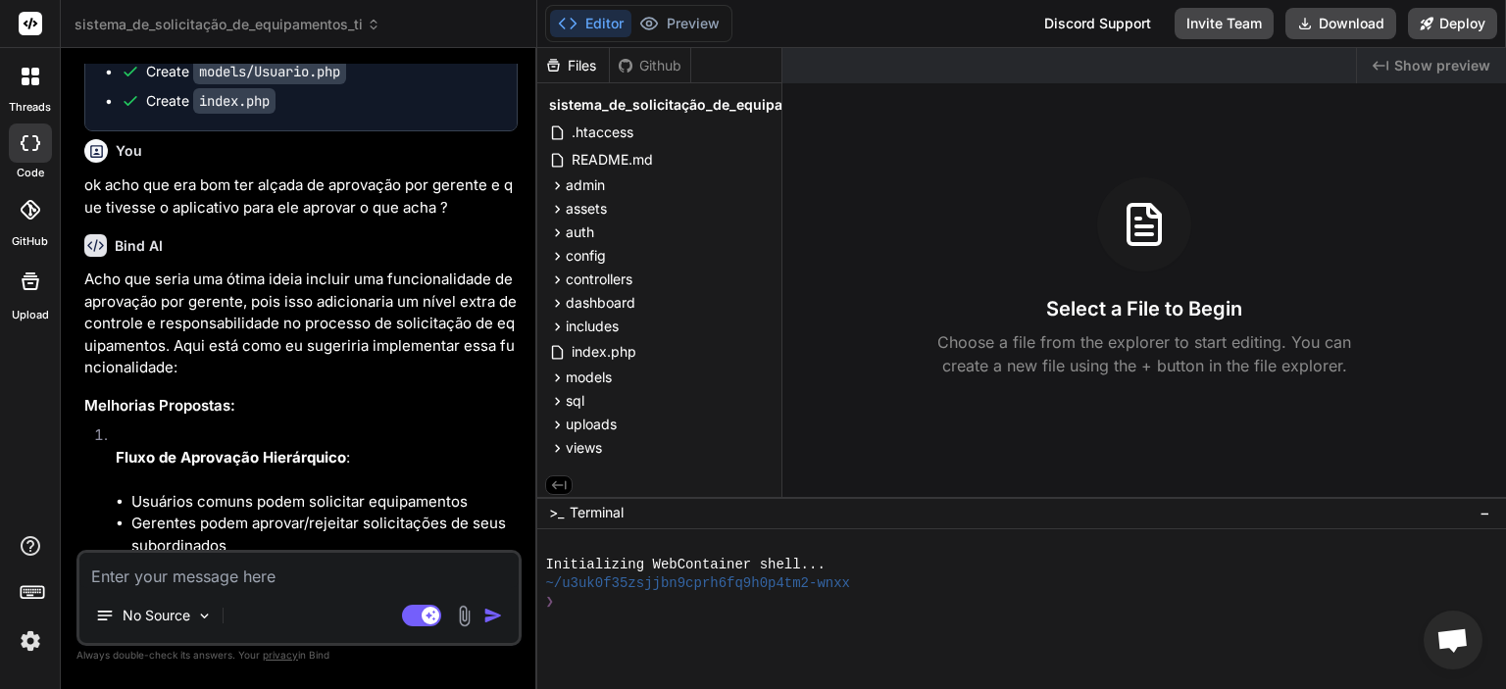
click at [30, 289] on icon at bounding box center [31, 282] width 18 height 18
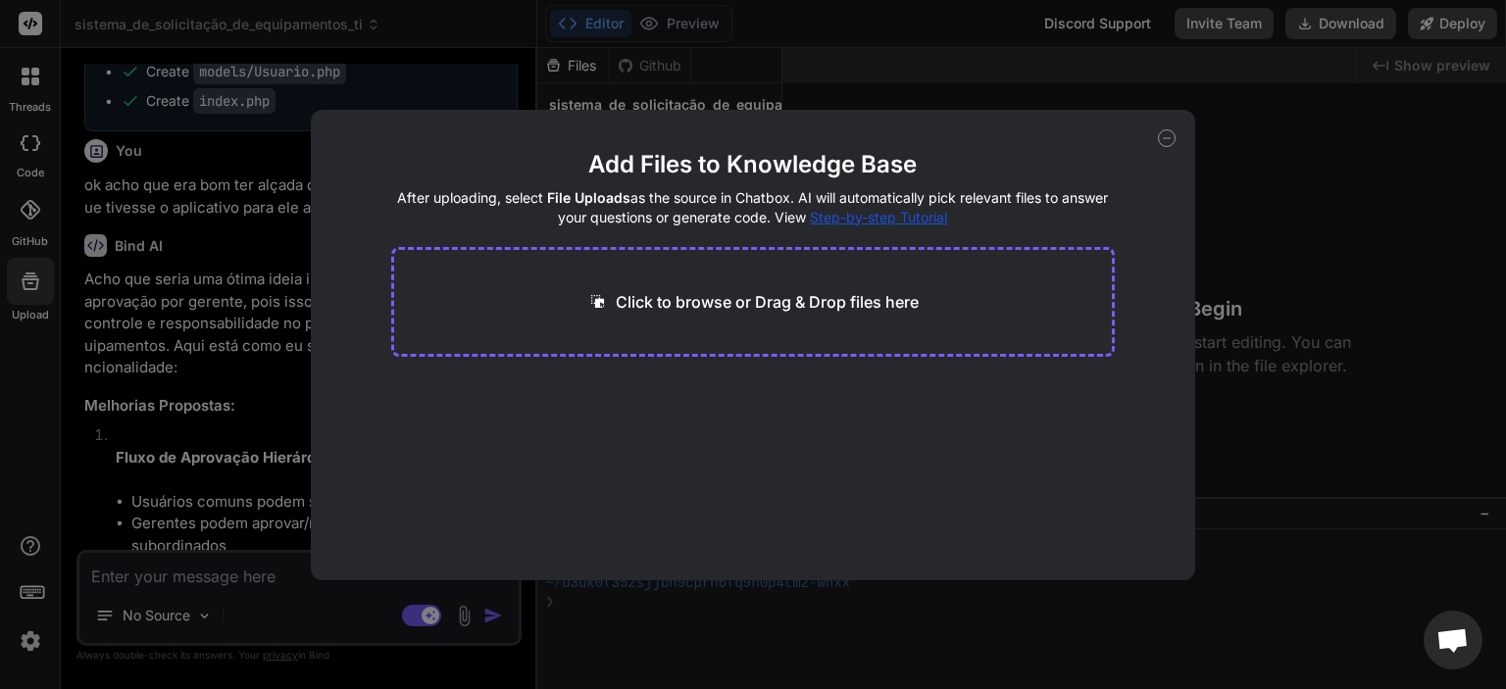
click at [1161, 136] on icon at bounding box center [1167, 138] width 18 height 18
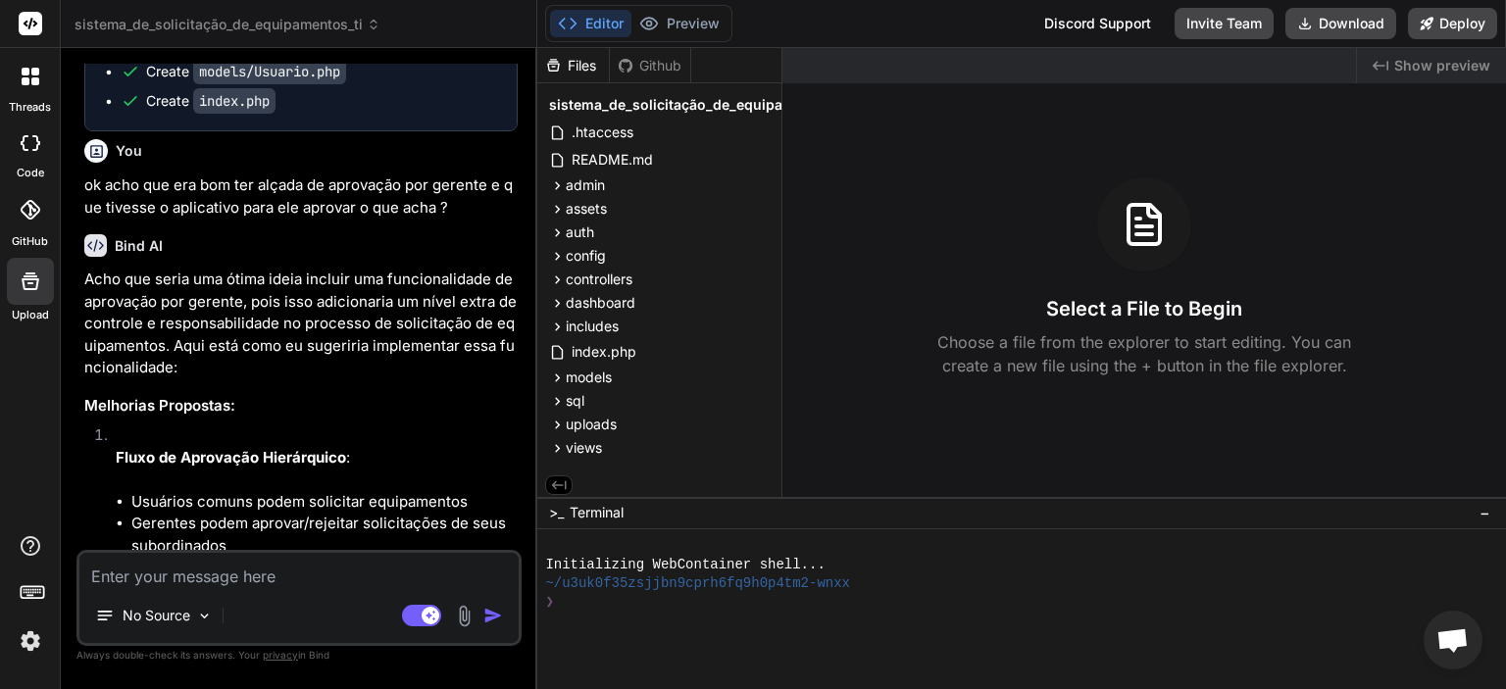
scroll to position [1472, 0]
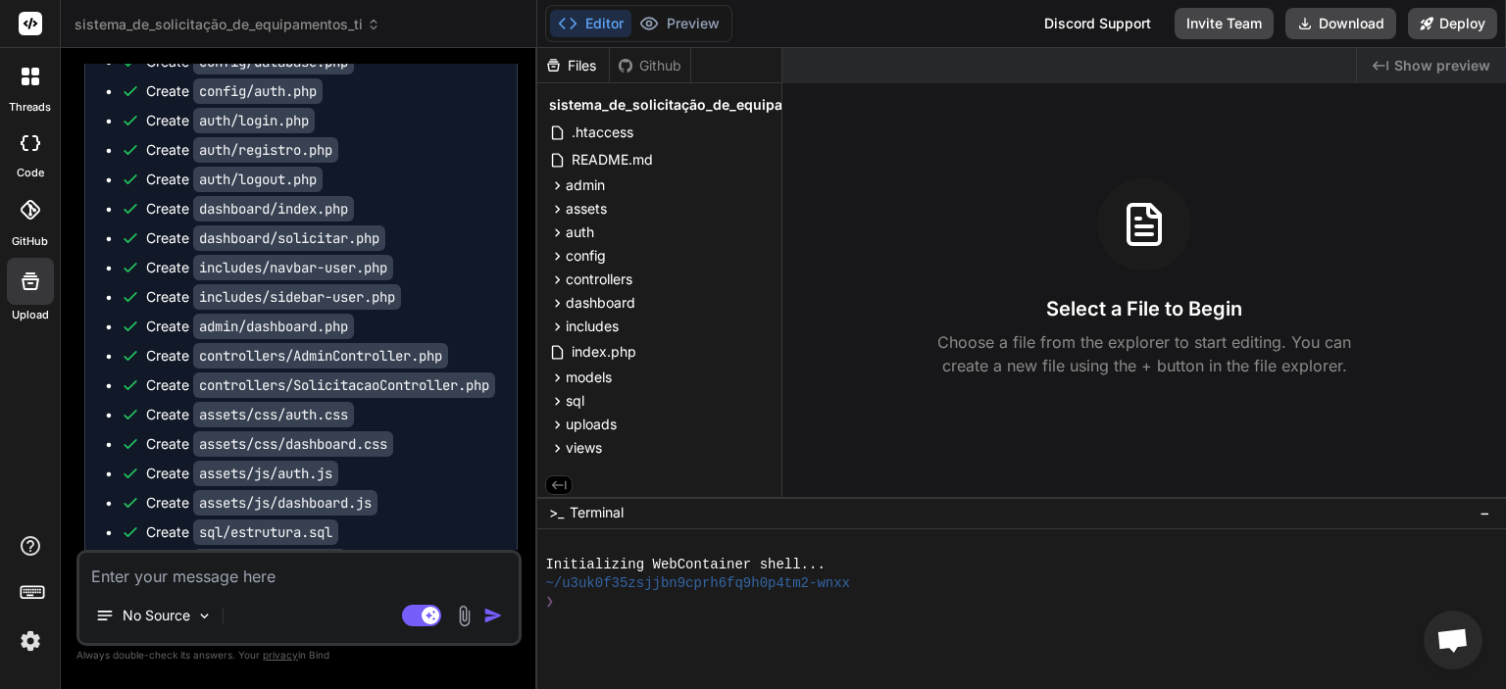
click at [27, 82] on icon at bounding box center [26, 81] width 8 height 8
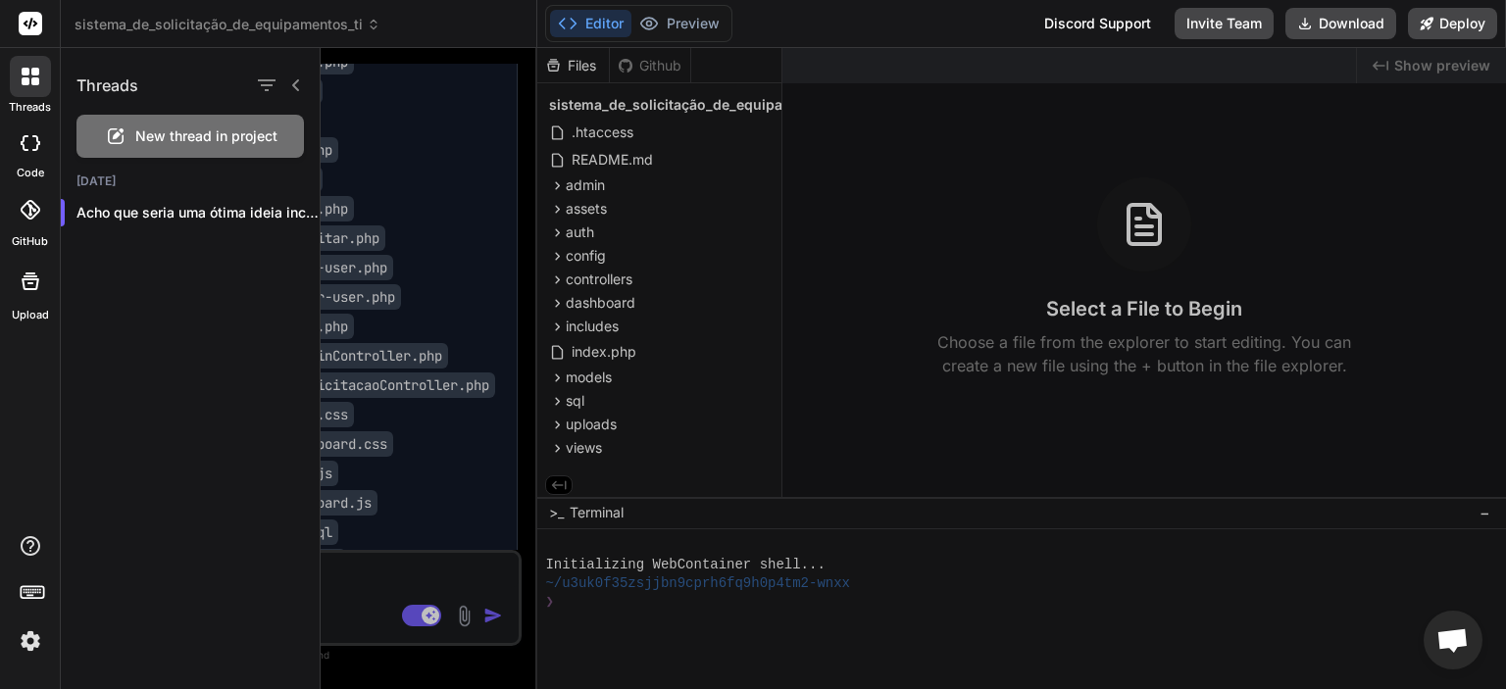
click at [392, 577] on div at bounding box center [913, 368] width 1185 height 641
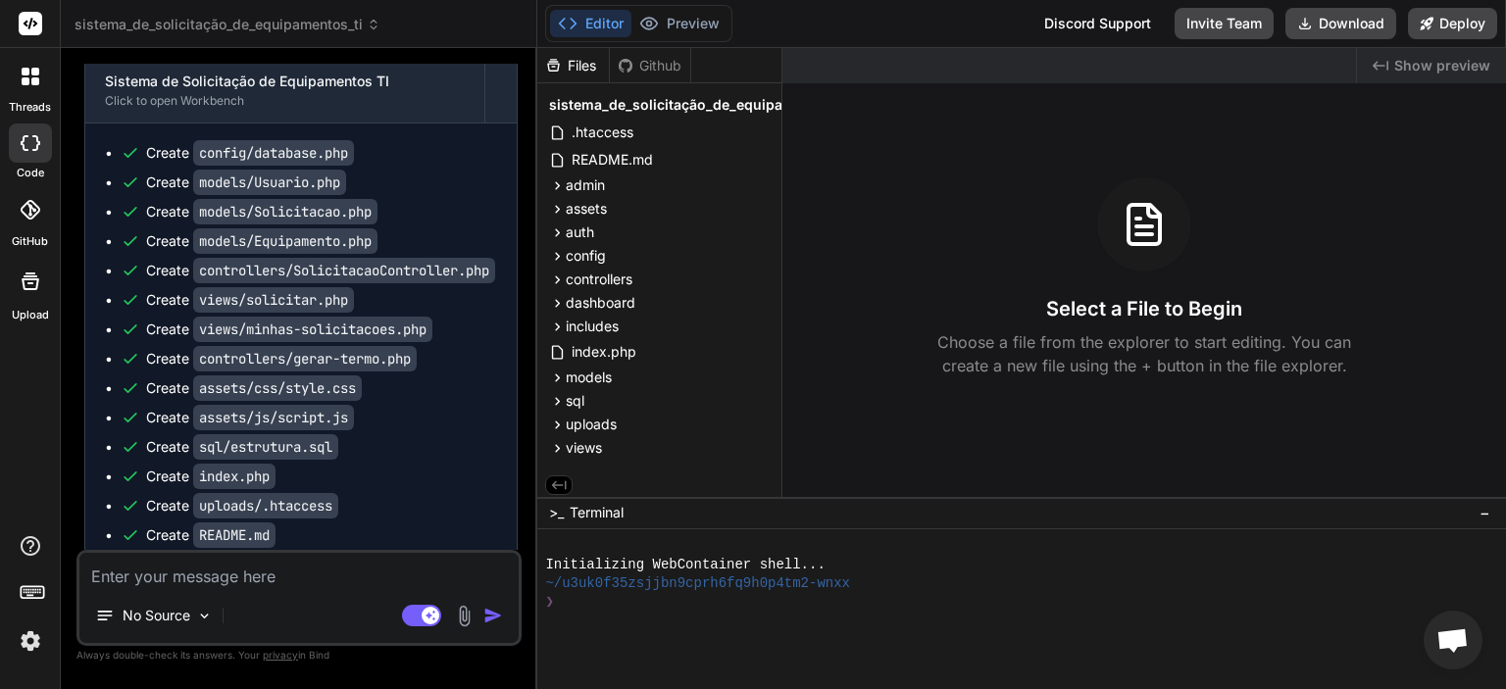
scroll to position [0, 0]
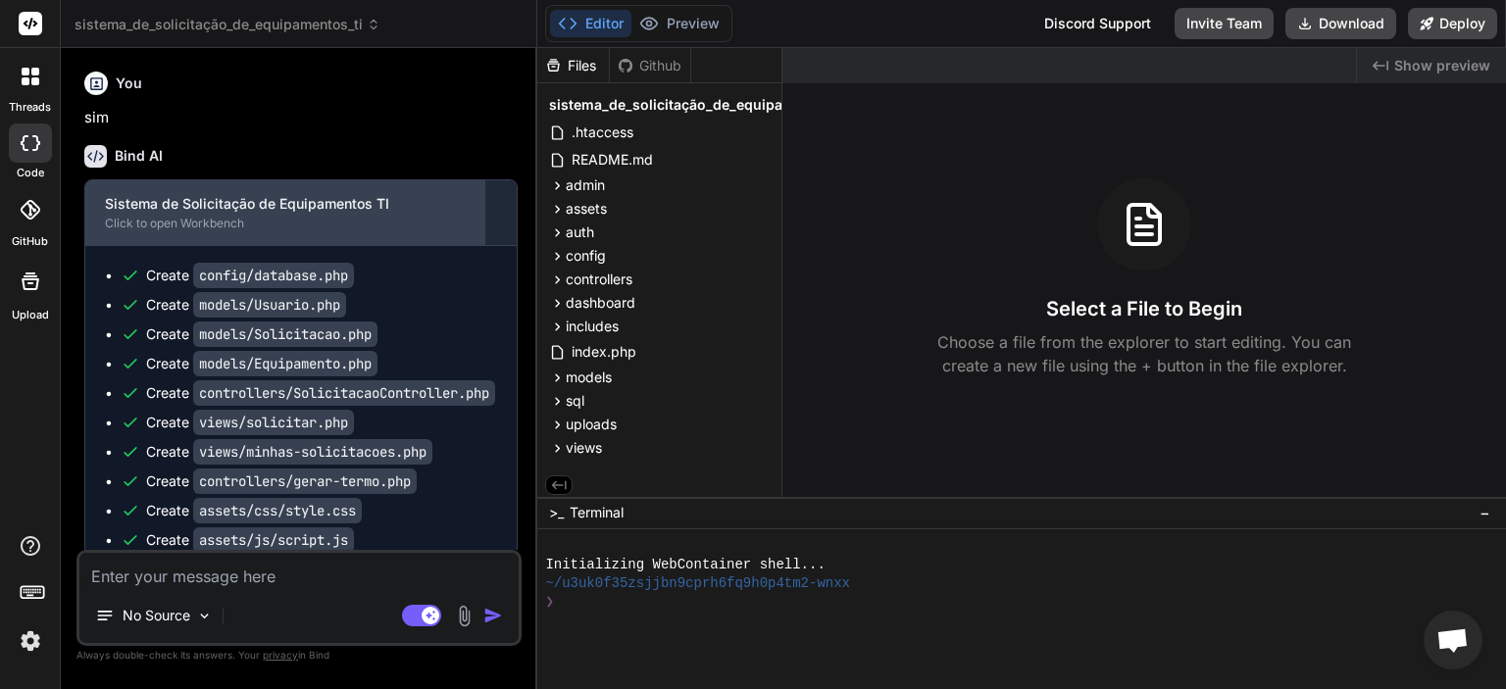
click at [432, 203] on div "Sistema de Solicitação de Equipamentos TI" at bounding box center [285, 204] width 360 height 20
drag, startPoint x: 233, startPoint y: 199, endPoint x: 211, endPoint y: 213, distance: 26.4
click at [224, 206] on div "Sistema de Solicitação de Equipamentos TI" at bounding box center [285, 204] width 360 height 20
click at [206, 216] on div "Click to open Workbench" at bounding box center [285, 224] width 360 height 16
click at [208, 223] on div "Click to open Workbench" at bounding box center [285, 224] width 360 height 16
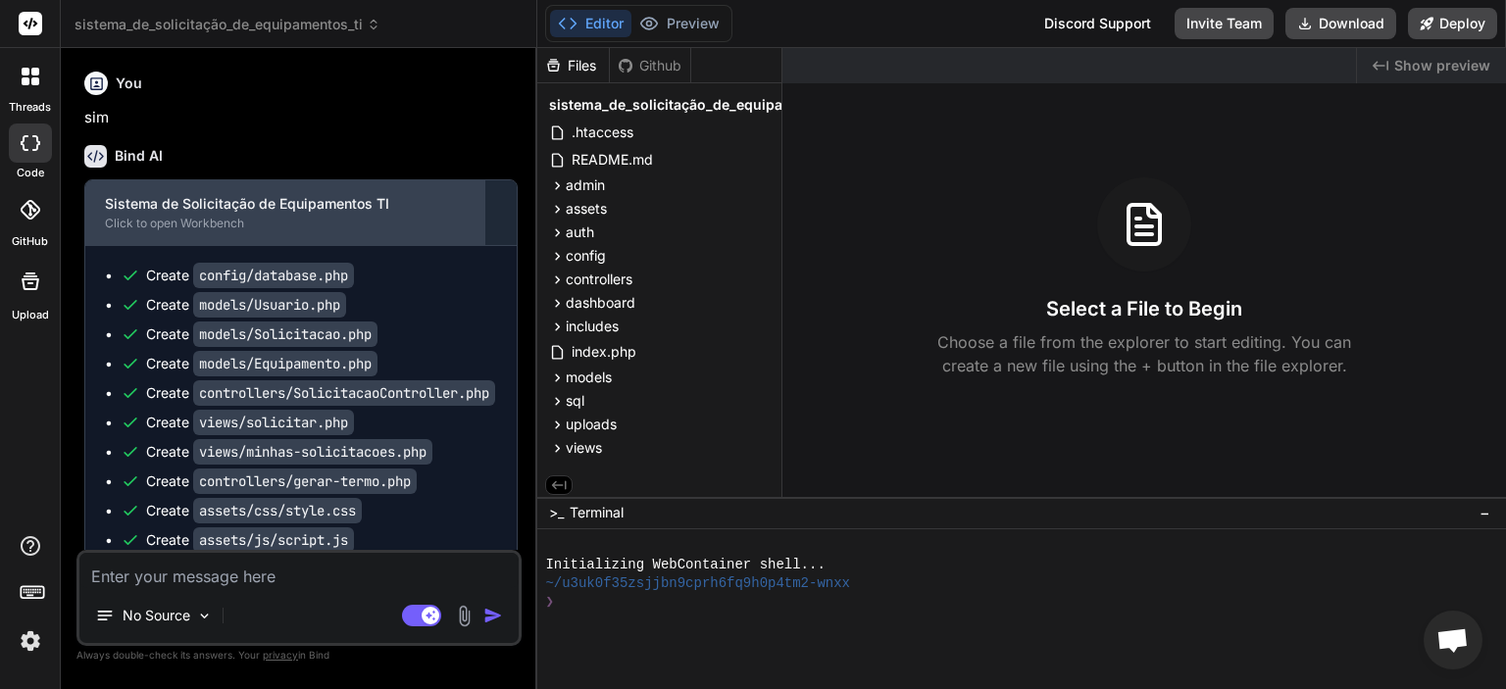
click at [208, 223] on div "Click to open Workbench" at bounding box center [285, 224] width 360 height 16
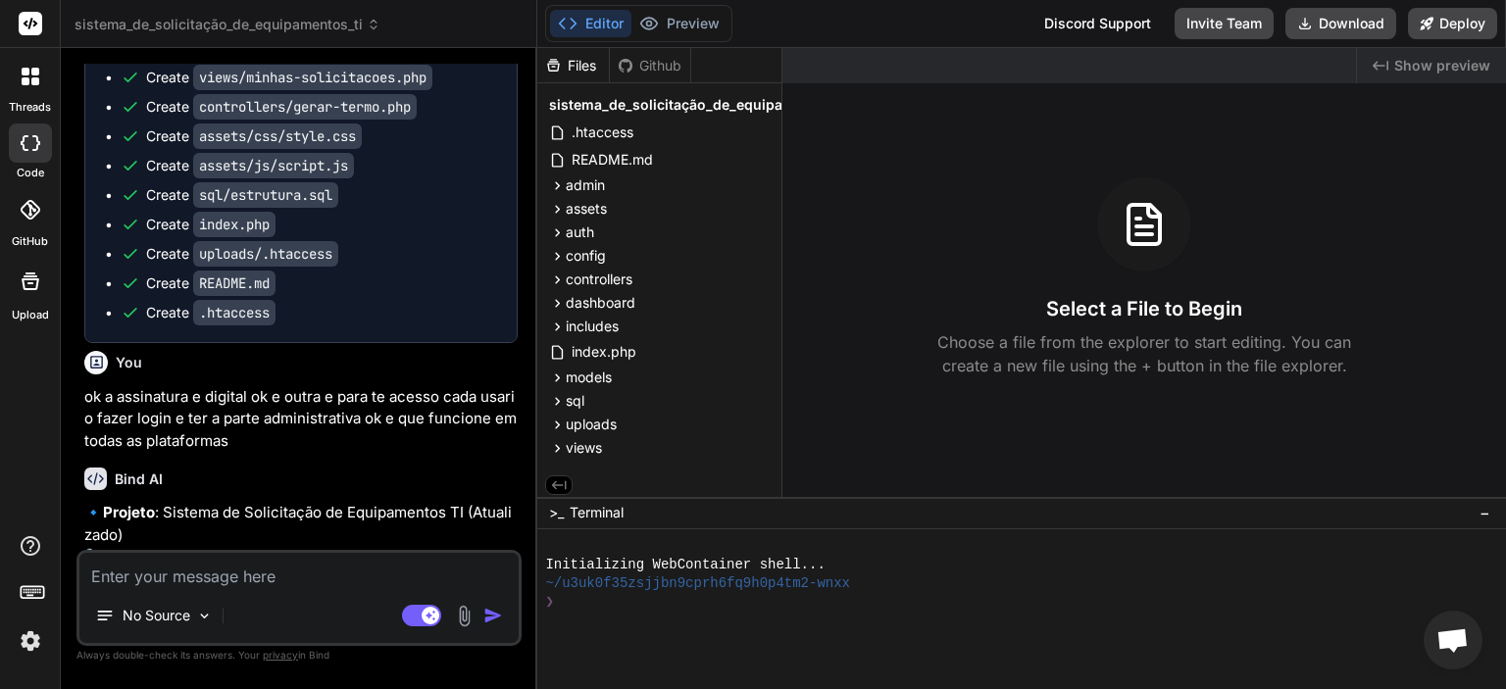
scroll to position [686, 0]
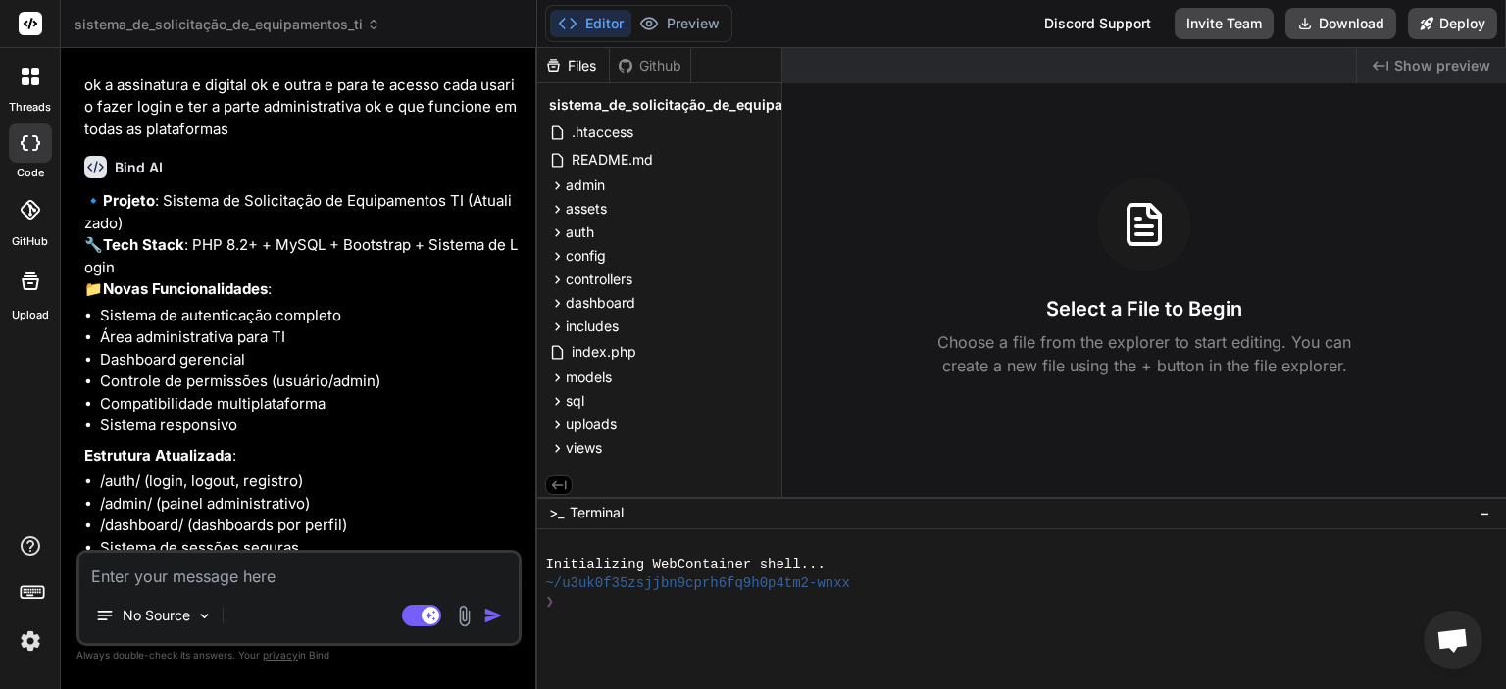
click at [25, 69] on icon at bounding box center [26, 72] width 8 height 8
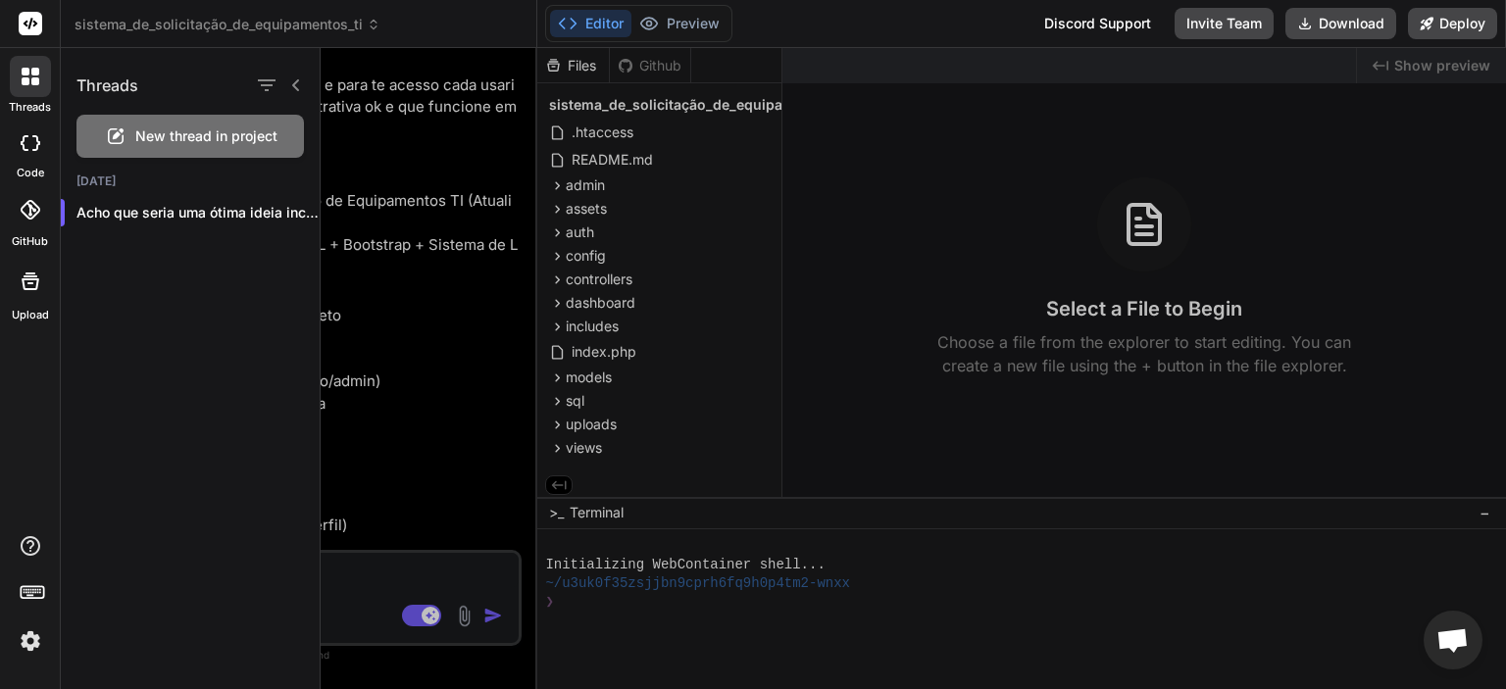
click at [147, 132] on span "New thread in project" at bounding box center [206, 136] width 142 height 20
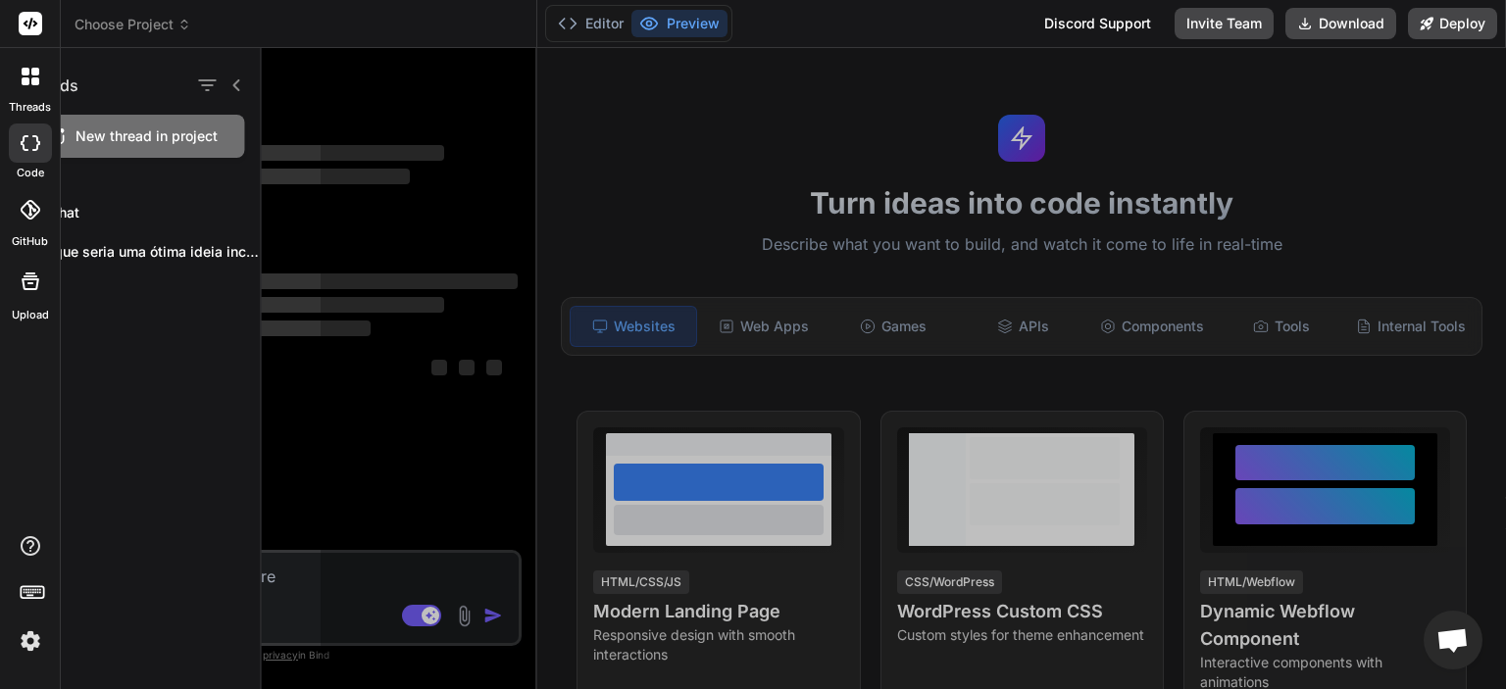
scroll to position [19, 0]
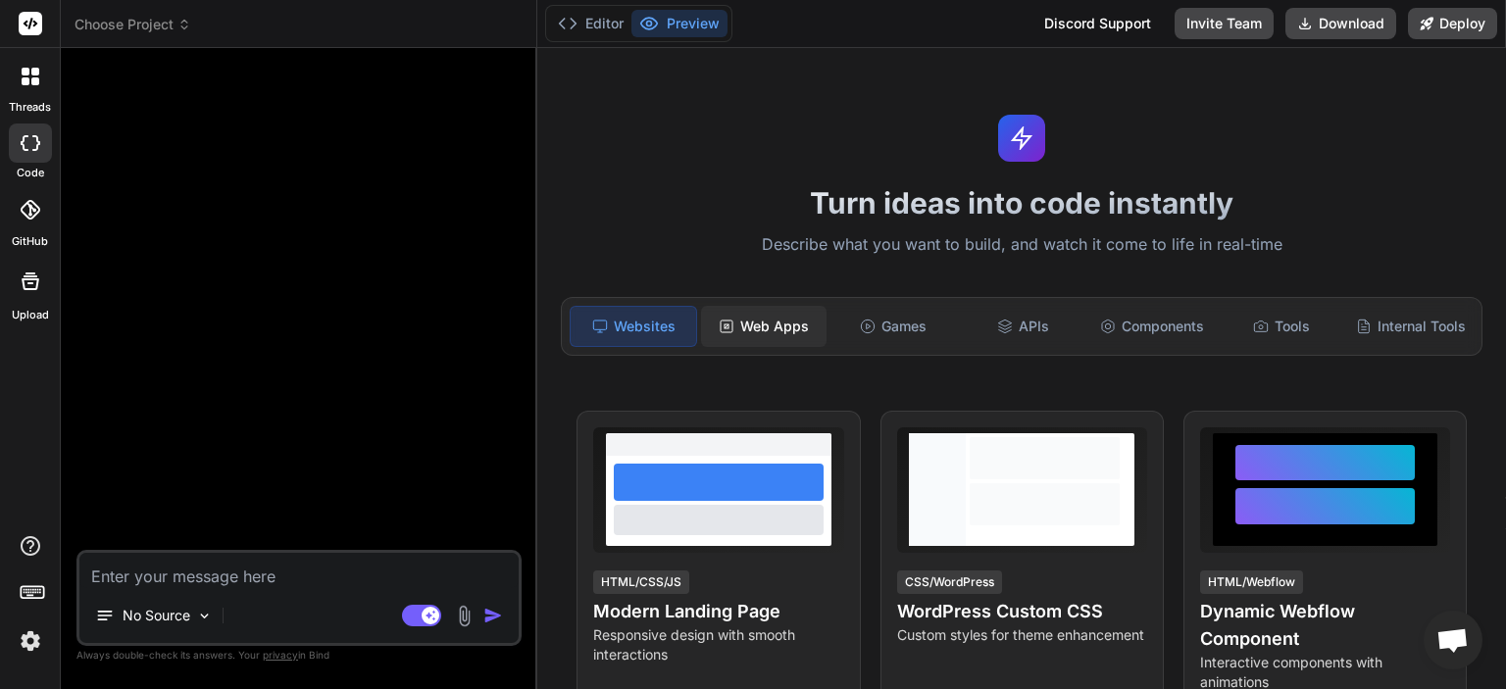
click at [768, 324] on div "Web Apps" at bounding box center [763, 326] width 125 height 41
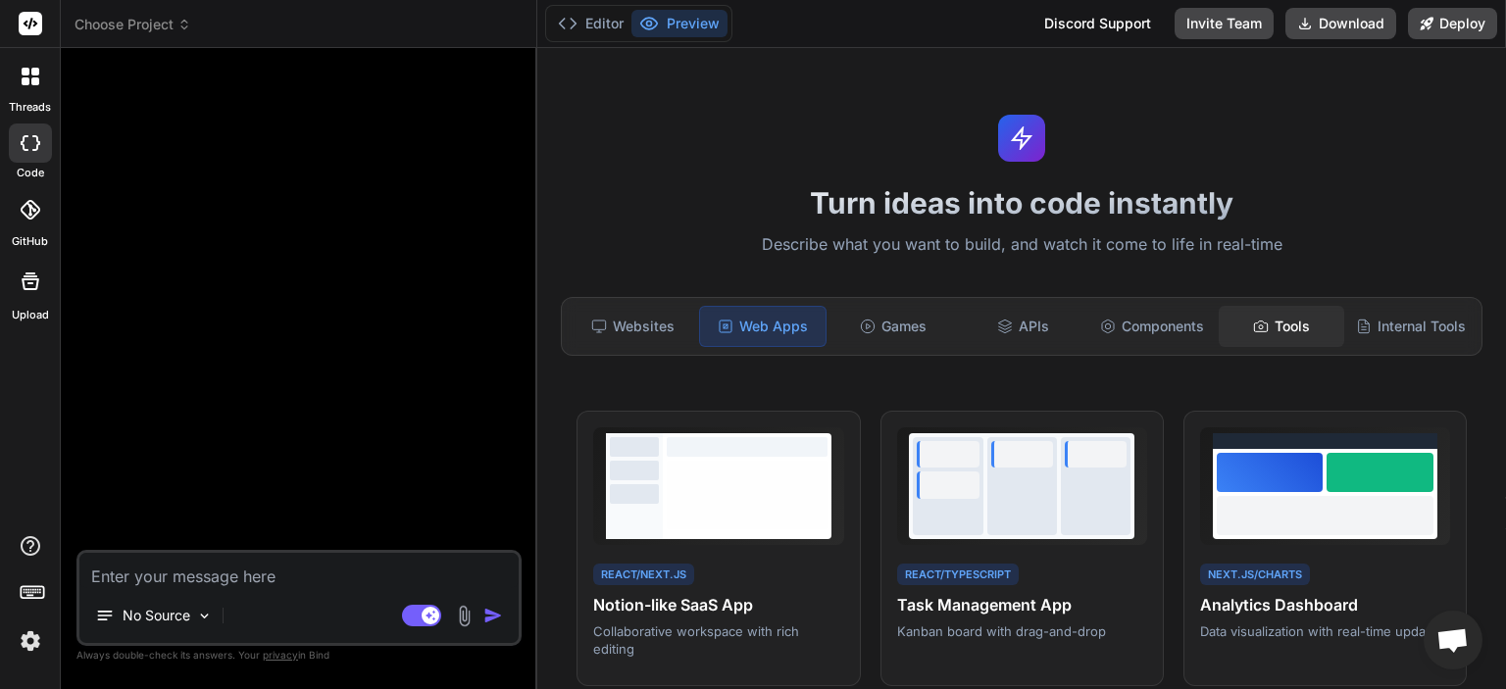
click at [1284, 323] on div "Tools" at bounding box center [1280, 326] width 125 height 41
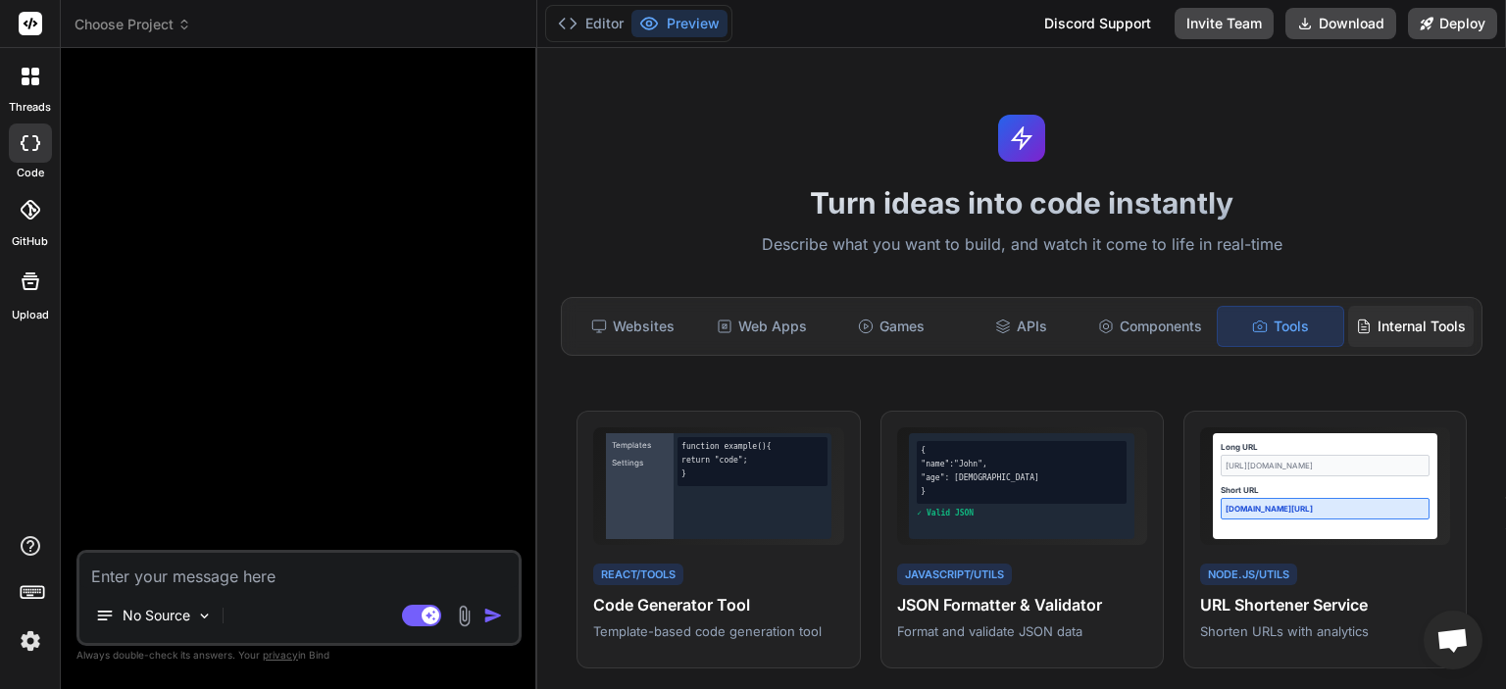
click at [1365, 316] on div "Internal Tools" at bounding box center [1410, 326] width 125 height 41
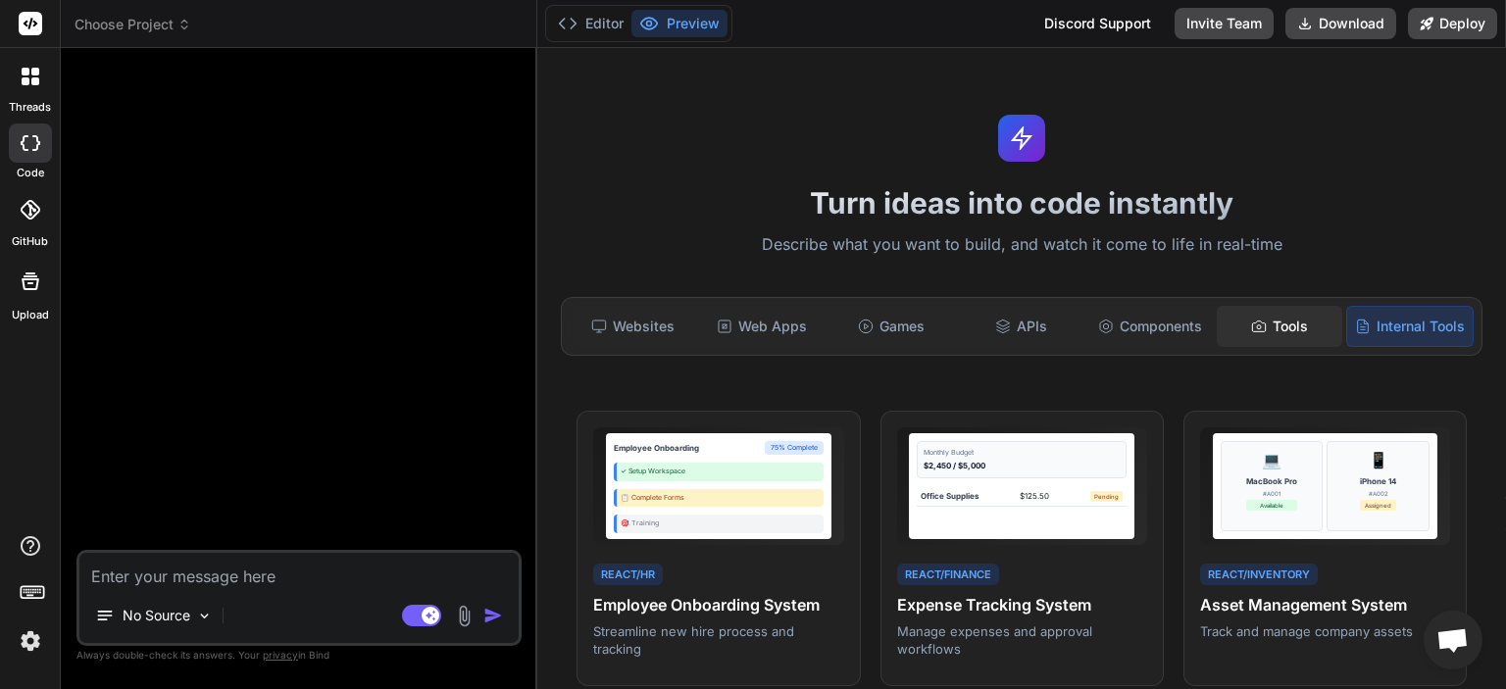
click at [1271, 335] on div "Tools" at bounding box center [1279, 326] width 125 height 41
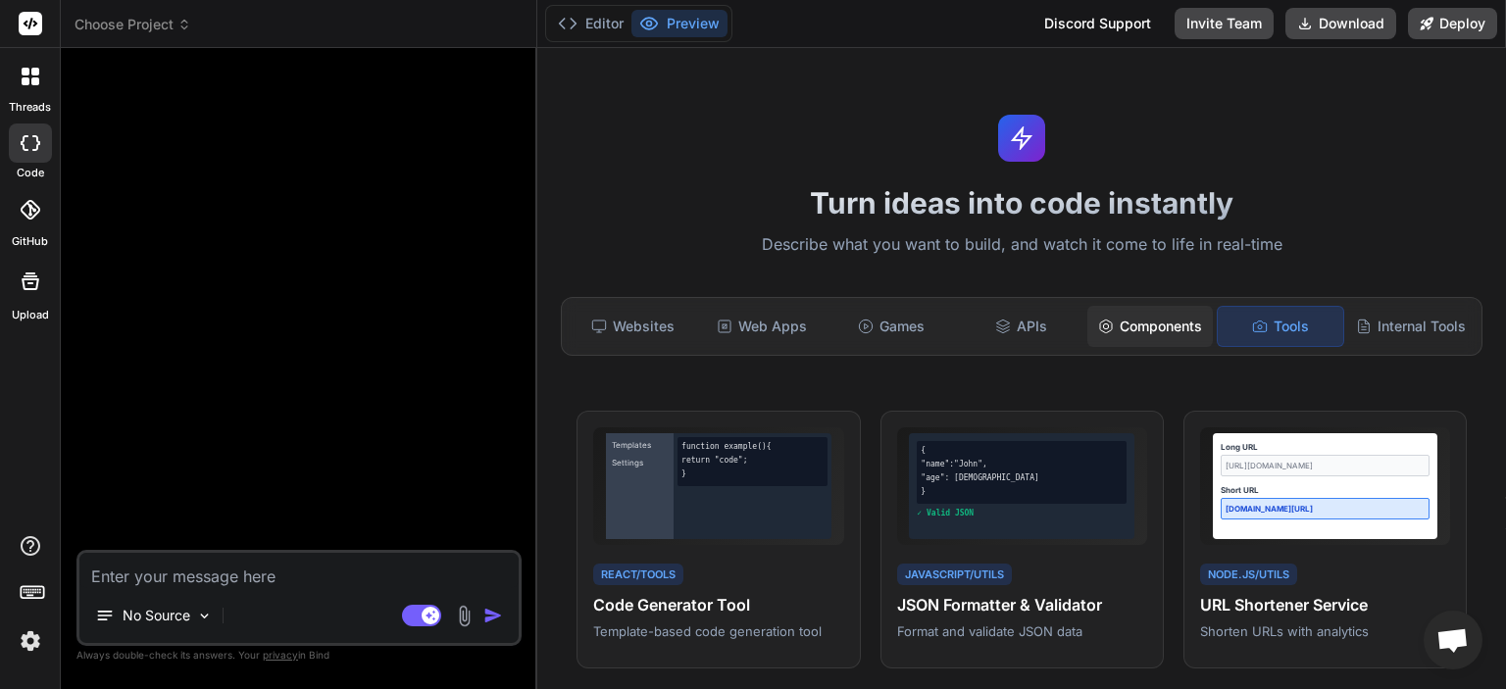
click at [1175, 314] on div "Components" at bounding box center [1149, 326] width 125 height 41
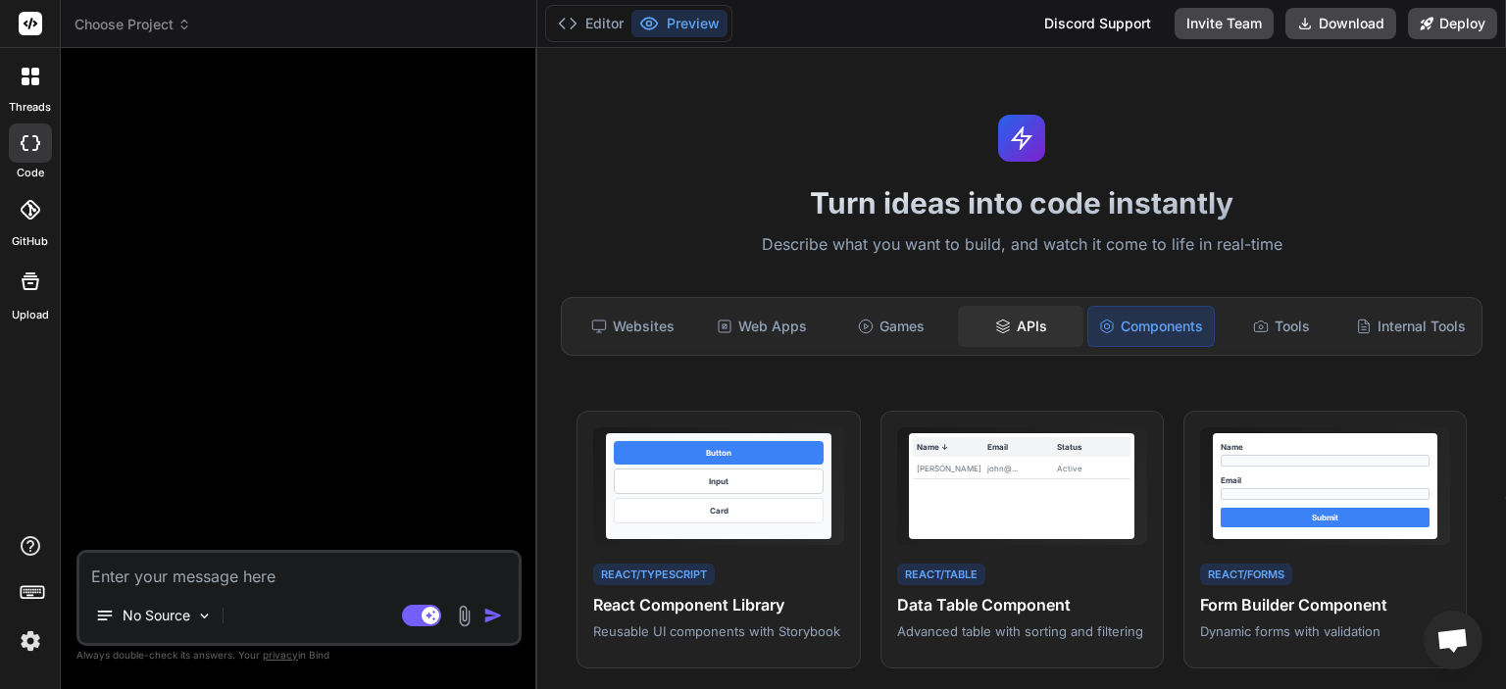
click at [1044, 330] on div "APIs" at bounding box center [1020, 326] width 125 height 41
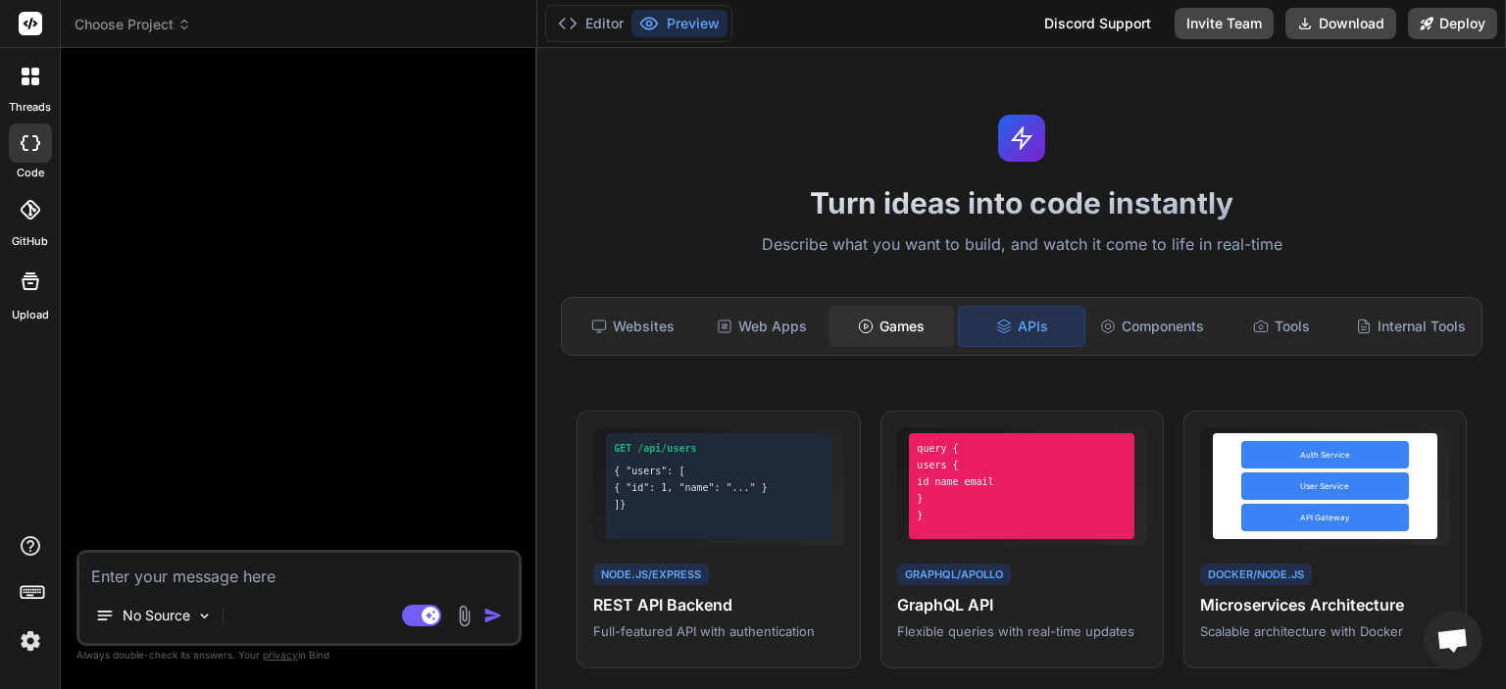
click at [873, 333] on div "Games" at bounding box center [890, 326] width 125 height 41
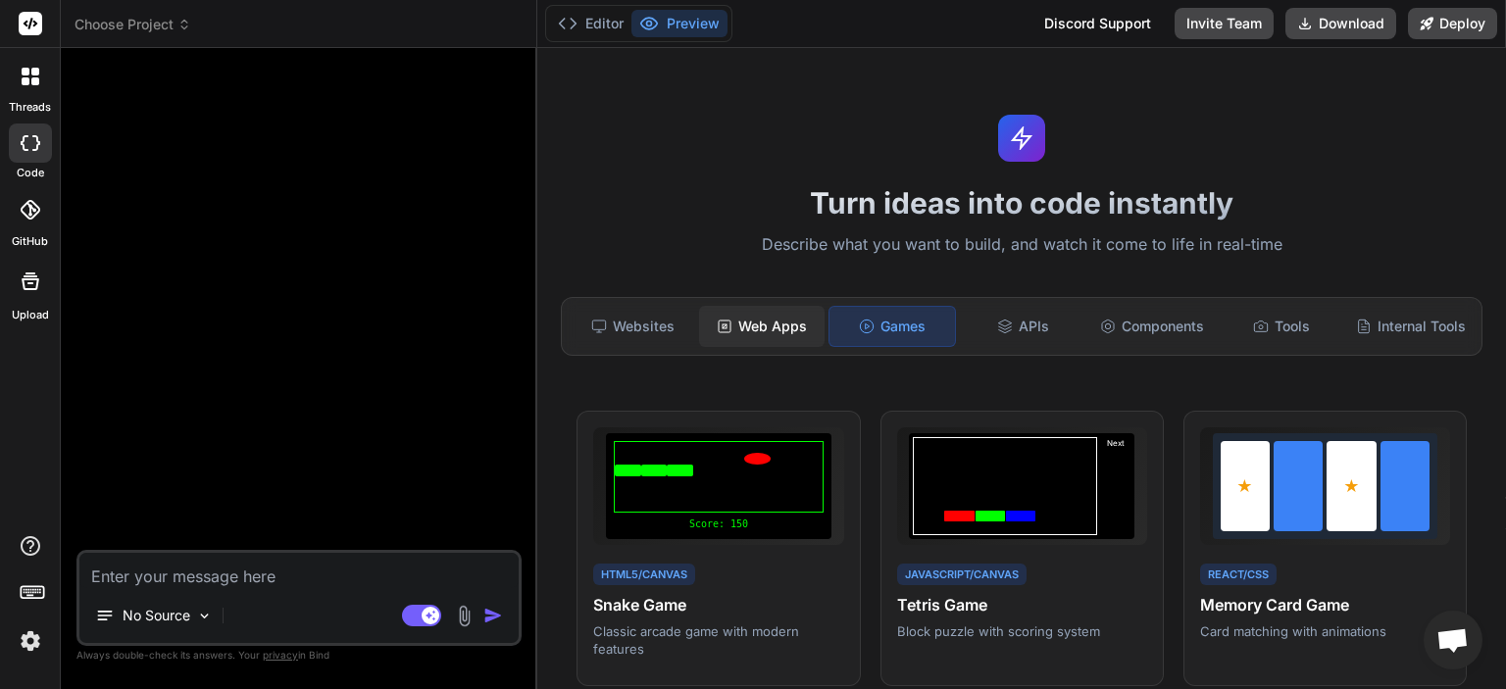
click at [757, 323] on div "Web Apps" at bounding box center [761, 326] width 125 height 41
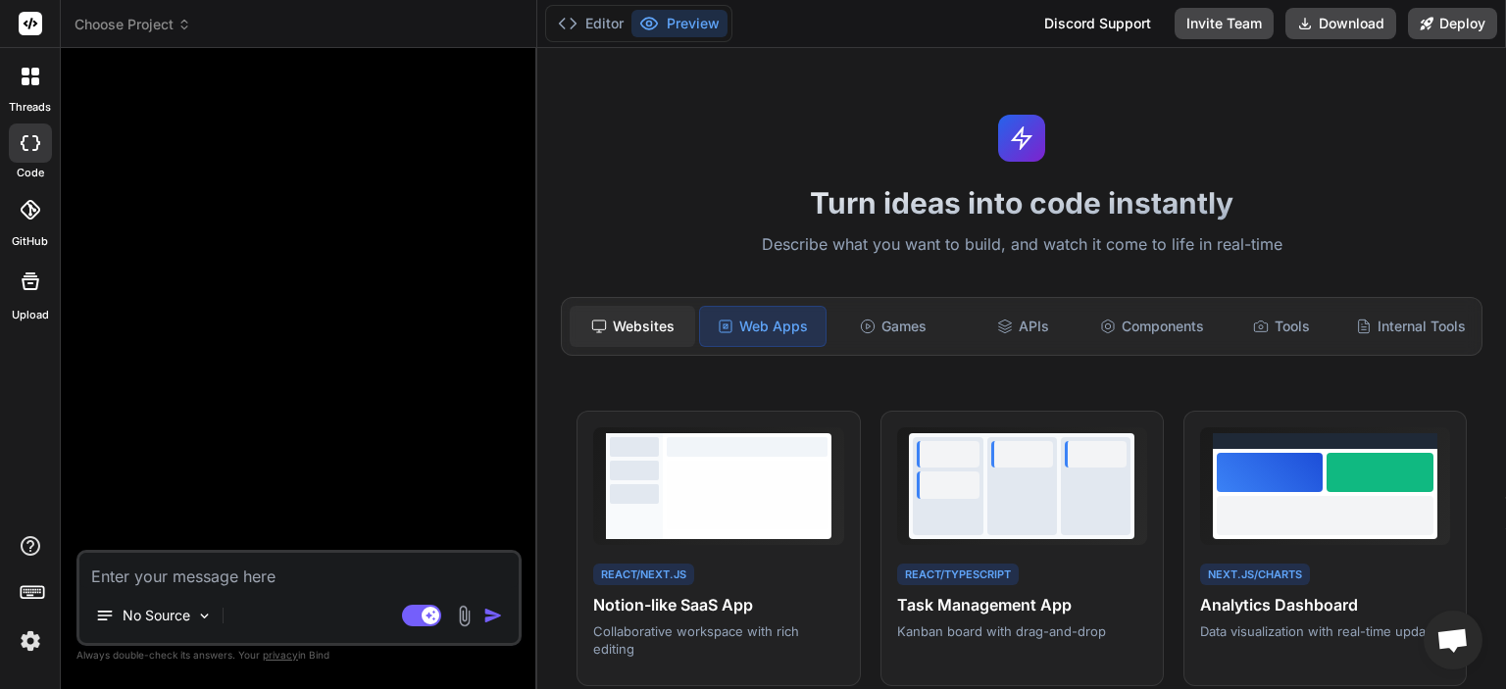
click at [673, 335] on div "Websites" at bounding box center [632, 326] width 125 height 41
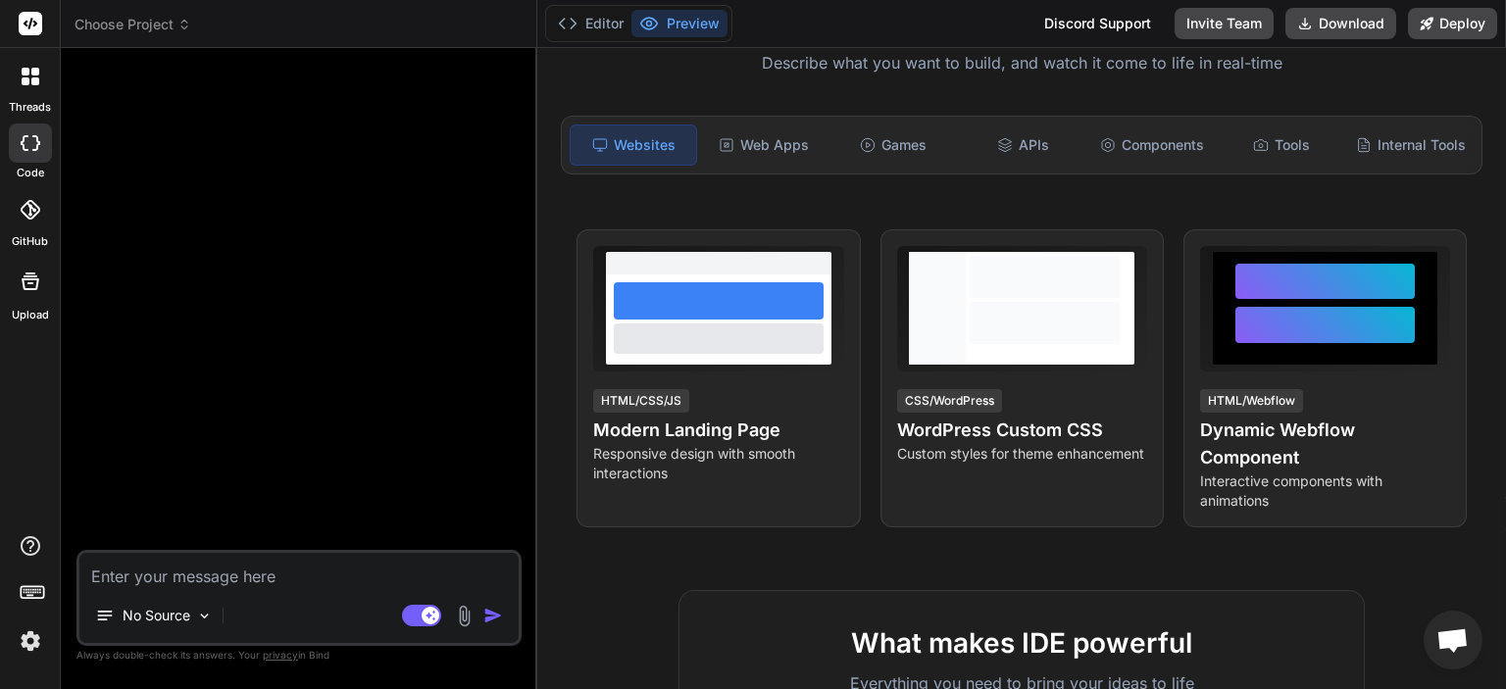
scroll to position [0, 0]
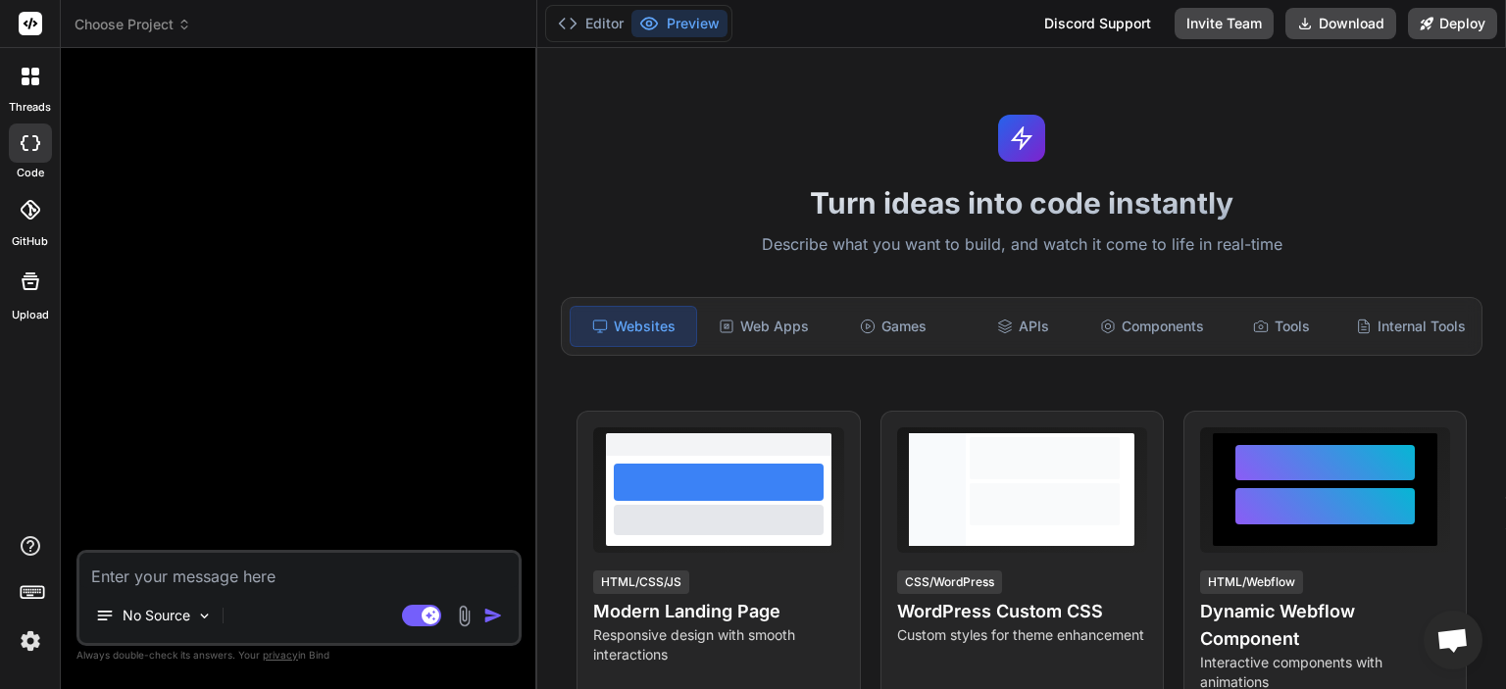
click at [32, 77] on icon at bounding box center [35, 81] width 8 height 8
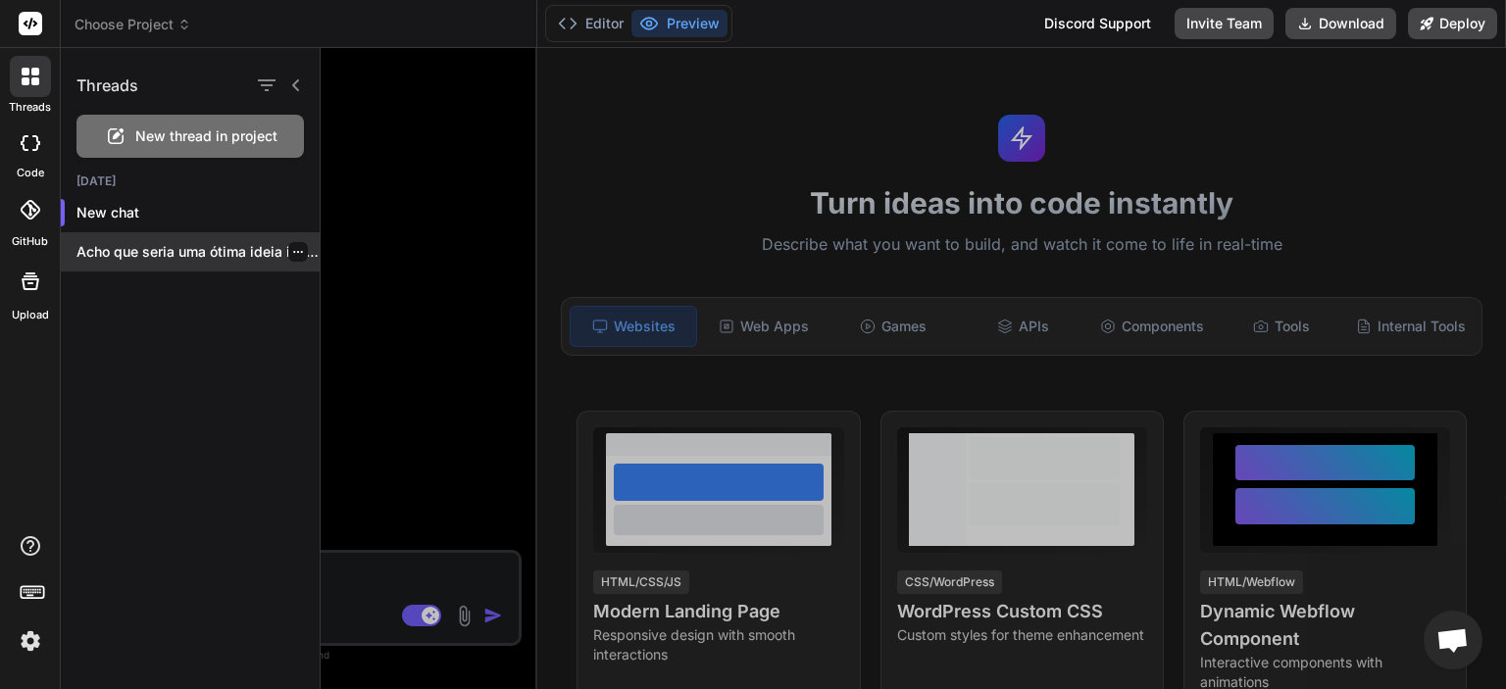
click at [206, 254] on p "Acho que seria uma ótima ideia incluir..." at bounding box center [197, 252] width 243 height 20
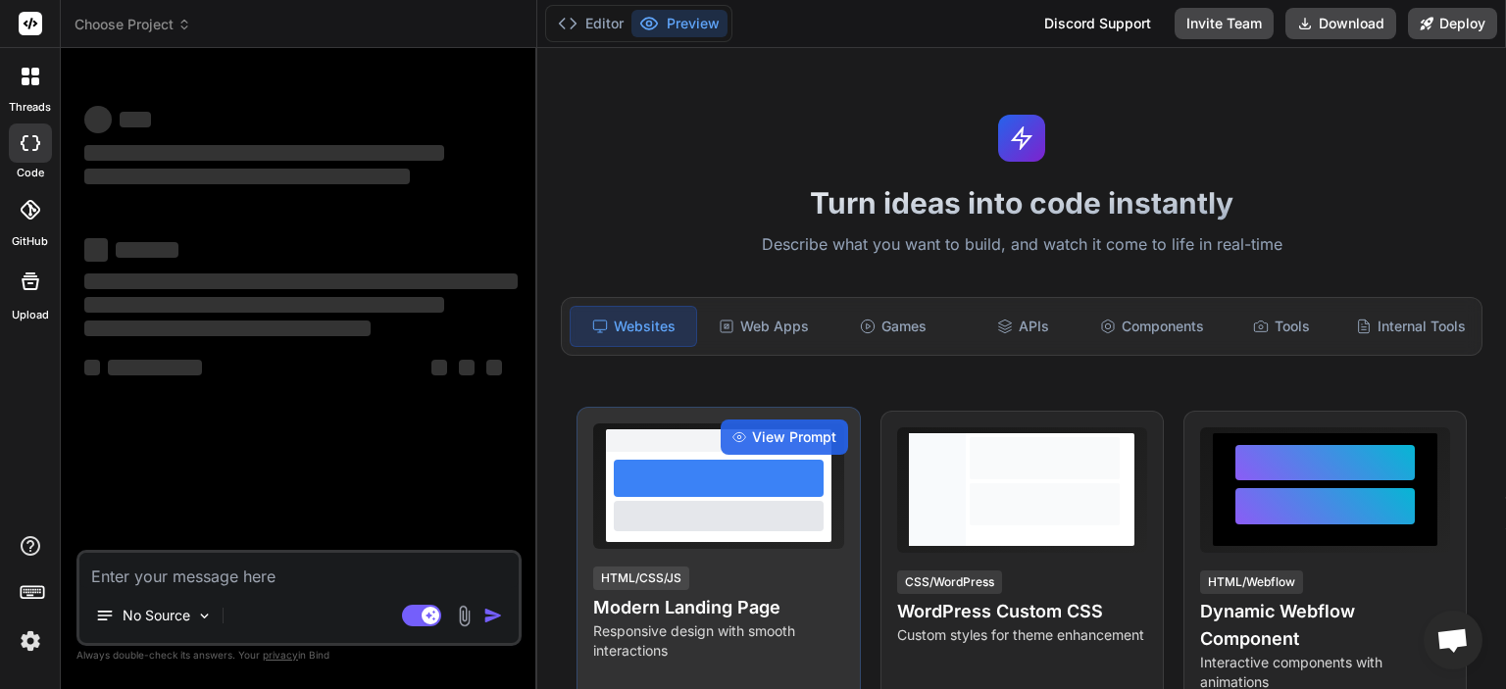
type textarea "x"
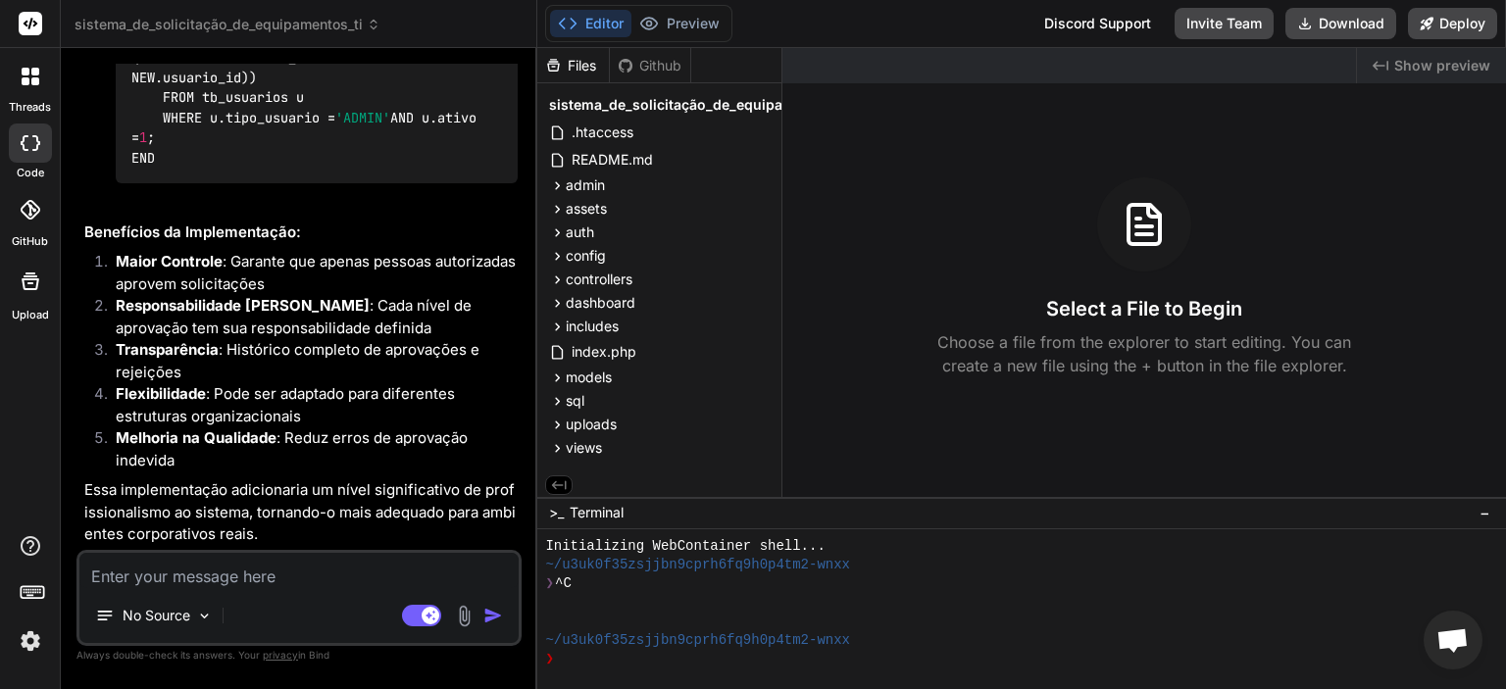
scroll to position [14700, 0]
click at [297, 579] on textarea at bounding box center [298, 570] width 439 height 35
type textarea "o"
type textarea "x"
type textarea "ok"
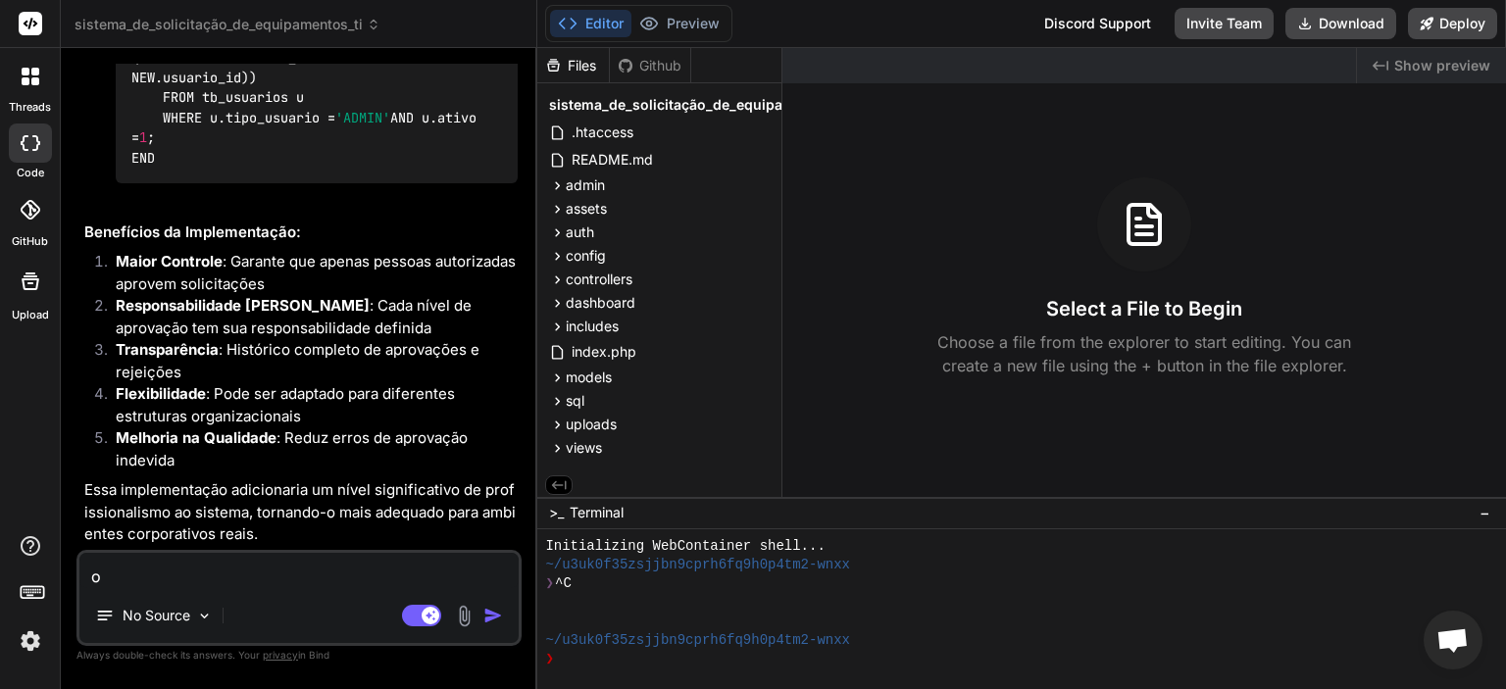
type textarea "x"
type textarea "ok"
type textarea "x"
type textarea "ok a"
type textarea "x"
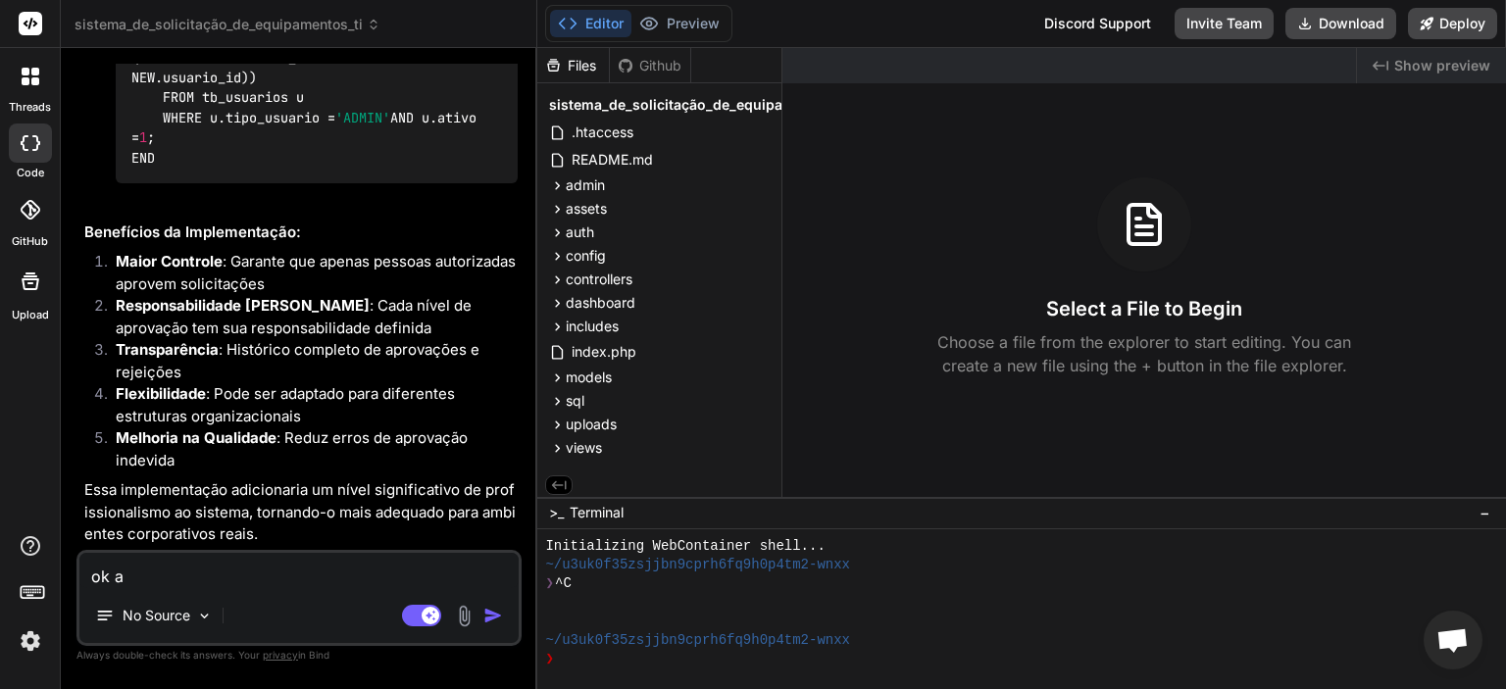
type textarea "ok aj"
type textarea "x"
type textarea "ok aju"
type textarea "x"
type textarea "ok ajus"
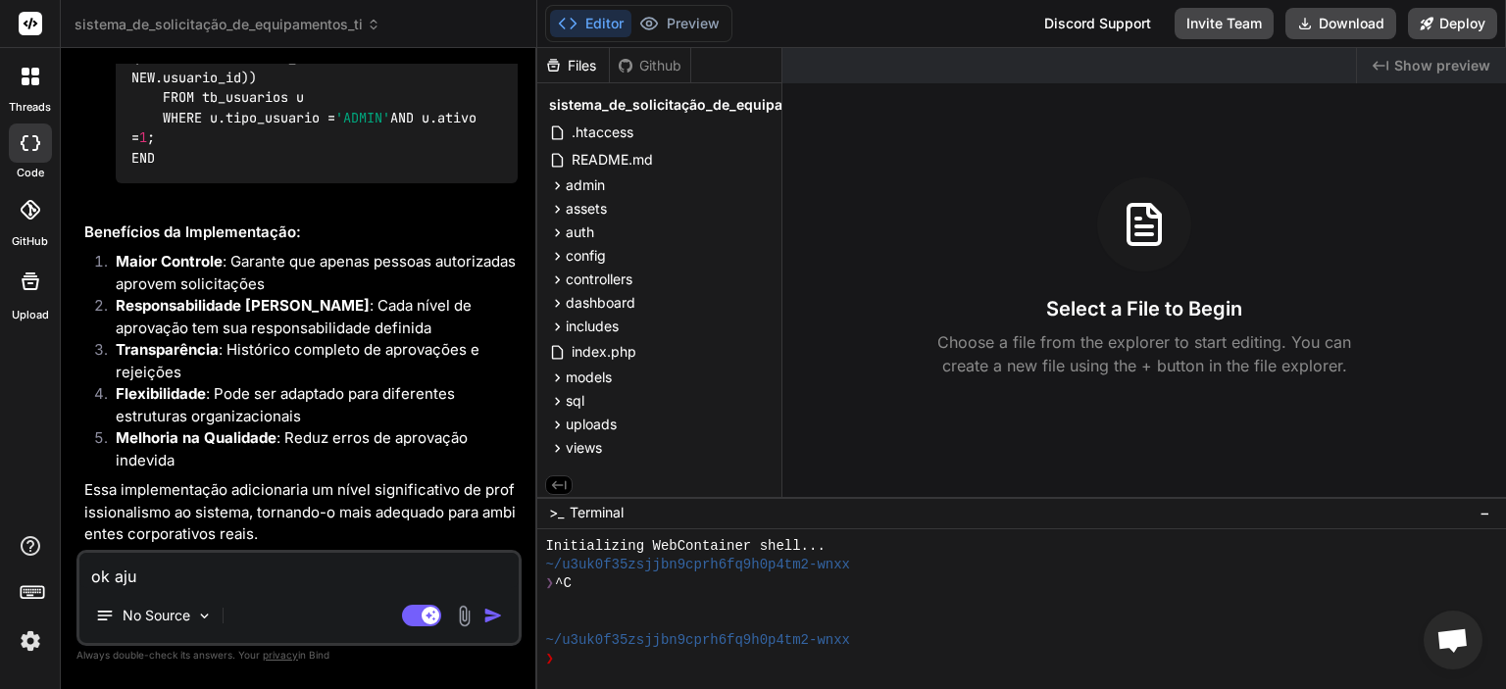
type textarea "x"
type textarea "ok ajust"
type textarea "x"
type textarea "ok ajusta"
type textarea "x"
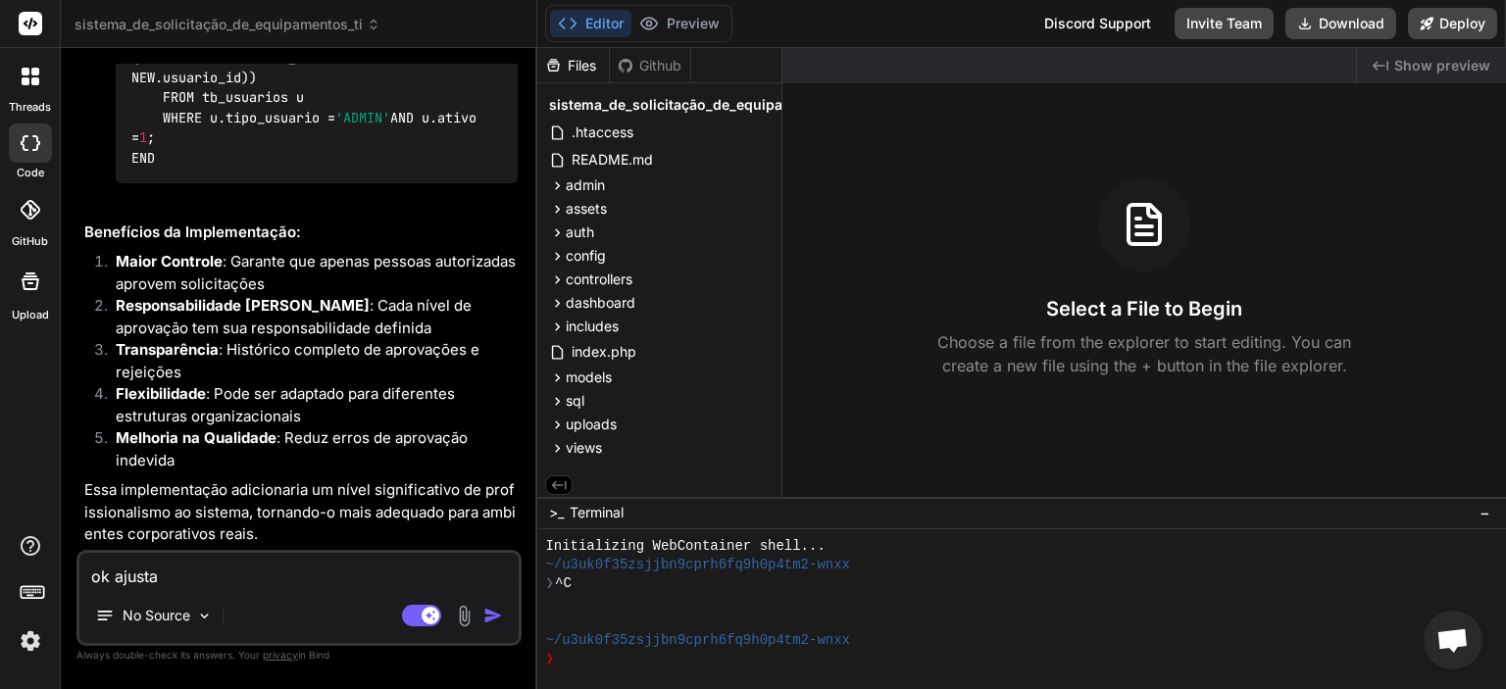
type textarea "ok ajusta"
type textarea "x"
type textarea "ok ajusta o"
type textarea "x"
type textarea "ok ajusta o"
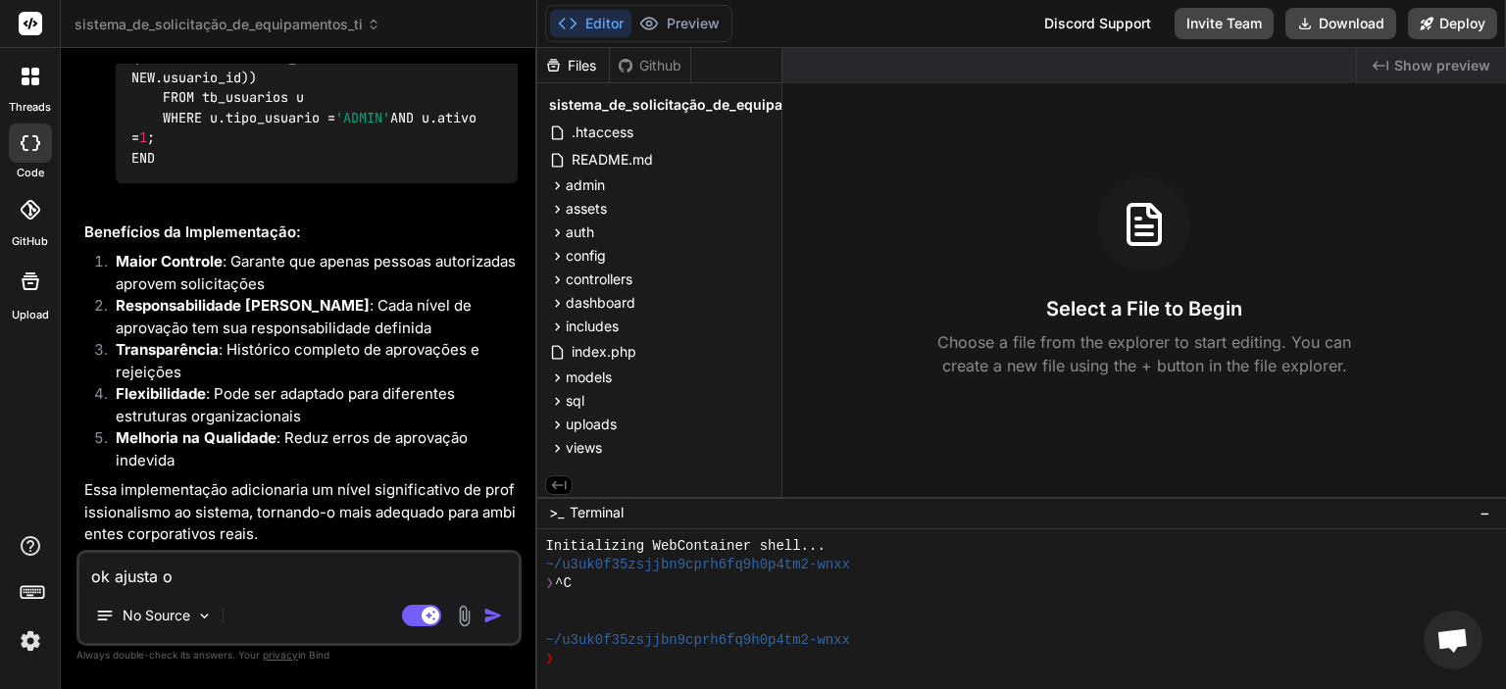
type textarea "x"
type textarea "ok ajusta o s"
type textarea "x"
type textarea "ok ajusta o si"
type textarea "x"
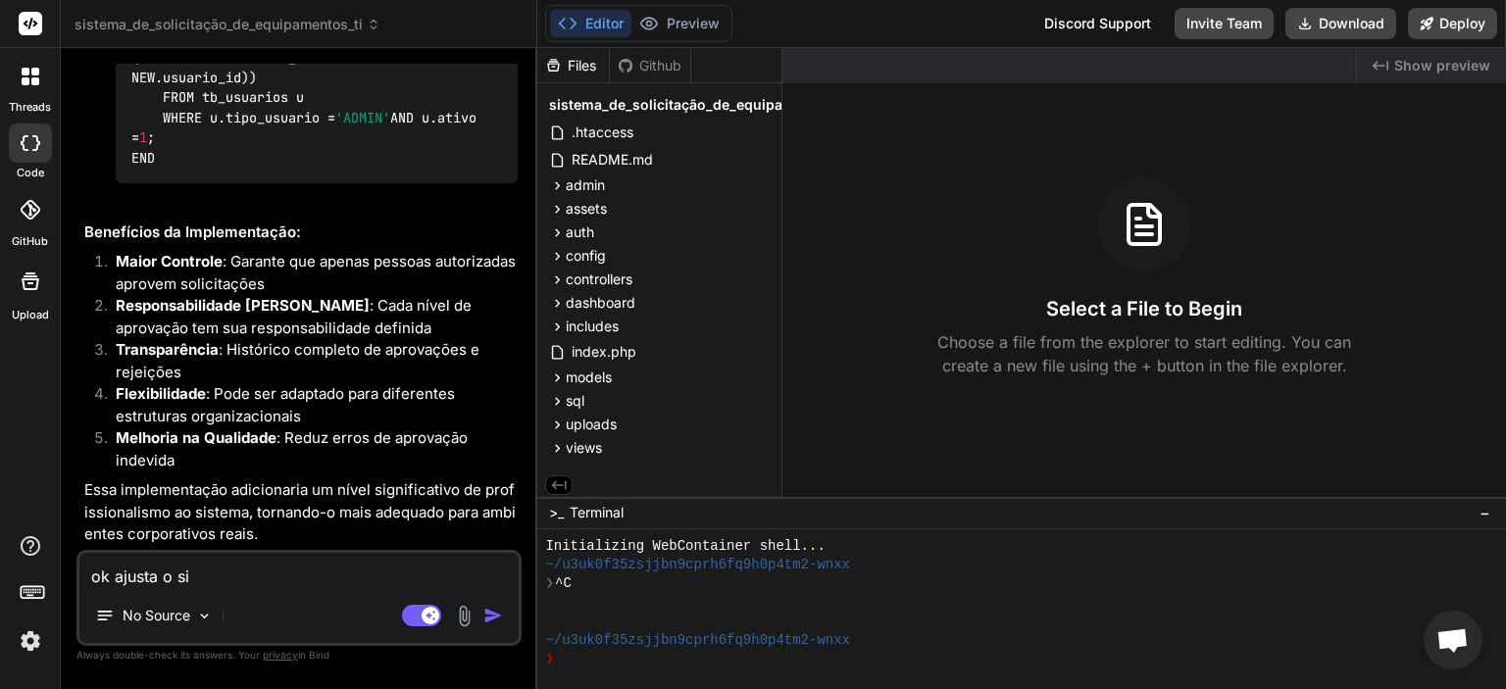
type textarea "ok ajusta o sis"
type textarea "x"
type textarea "ok ajusta o sist"
type textarea "x"
type textarea "ok ajusta o siste"
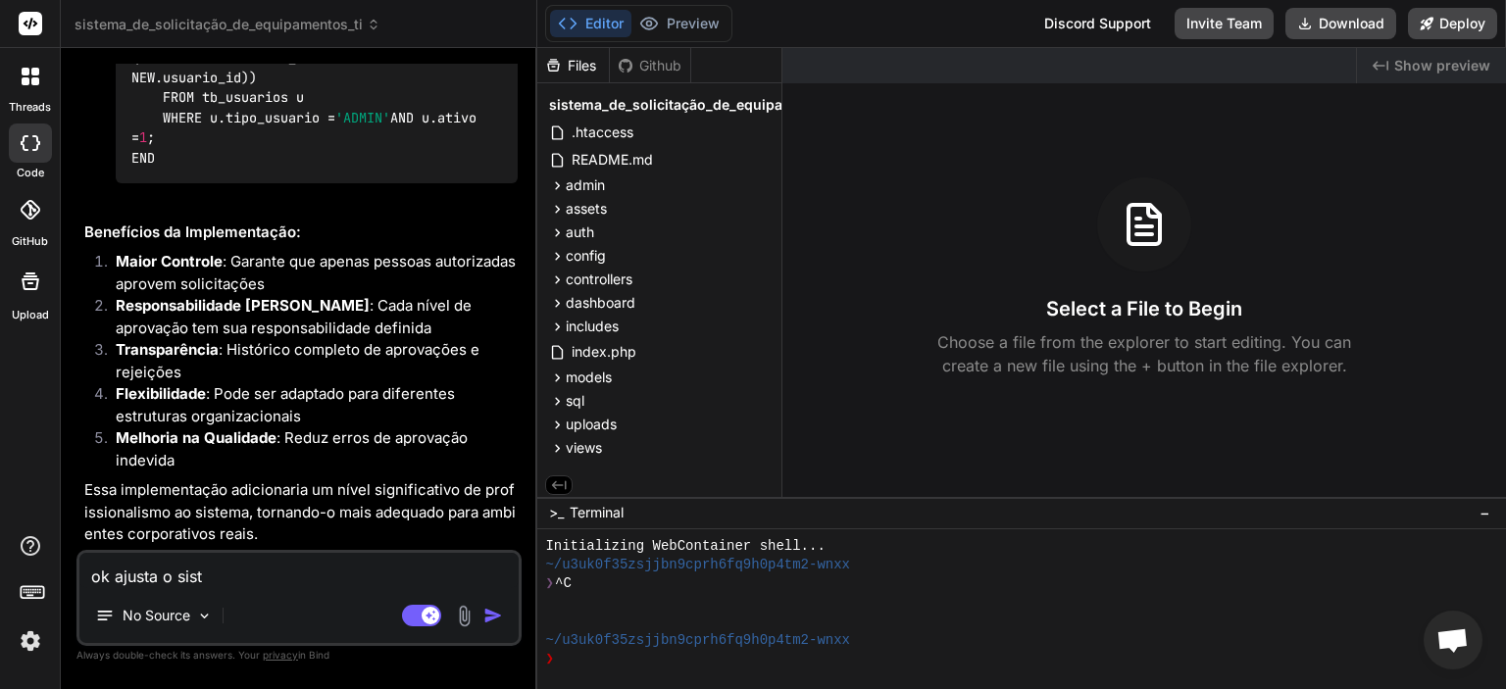
type textarea "x"
type textarea "ok ajusta o sistem"
type textarea "x"
type textarea "ok ajusta o sistema"
type textarea "x"
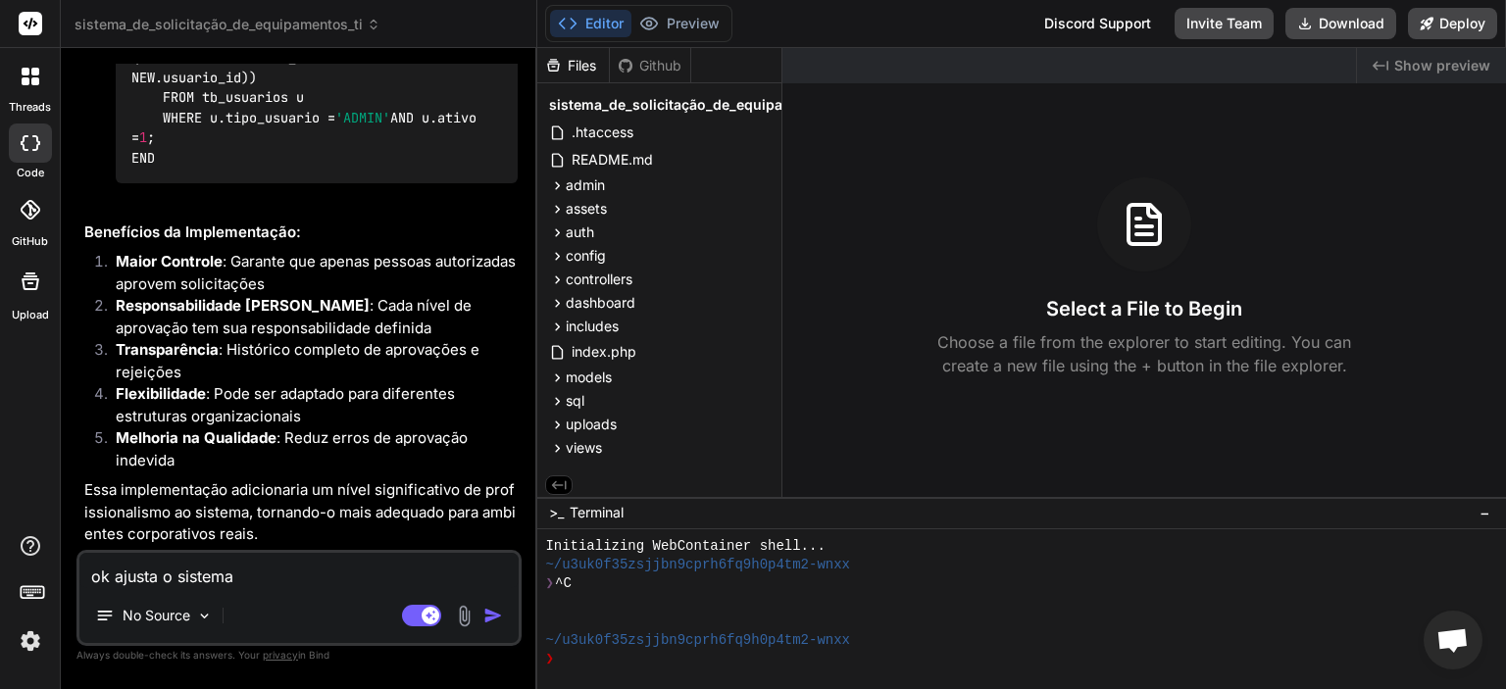
type textarea "ok ajusta o sistema"
type textarea "x"
type textarea "ok ajusta o sistema p"
type textarea "x"
type textarea "ok ajusta o sistema pr"
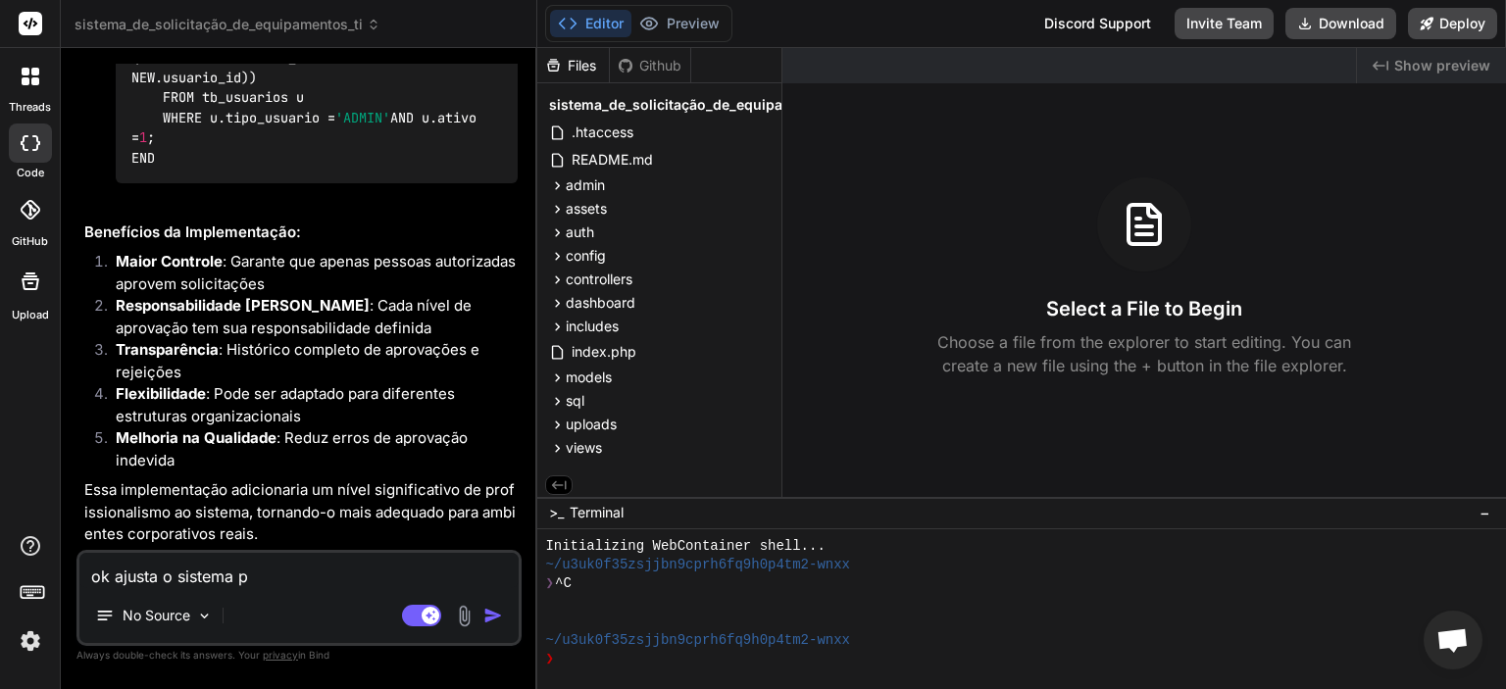
type textarea "x"
type textarea "ok ajusta o sistema pra"
type textarea "x"
type textarea "ok ajusta o sistema pra"
type textarea "x"
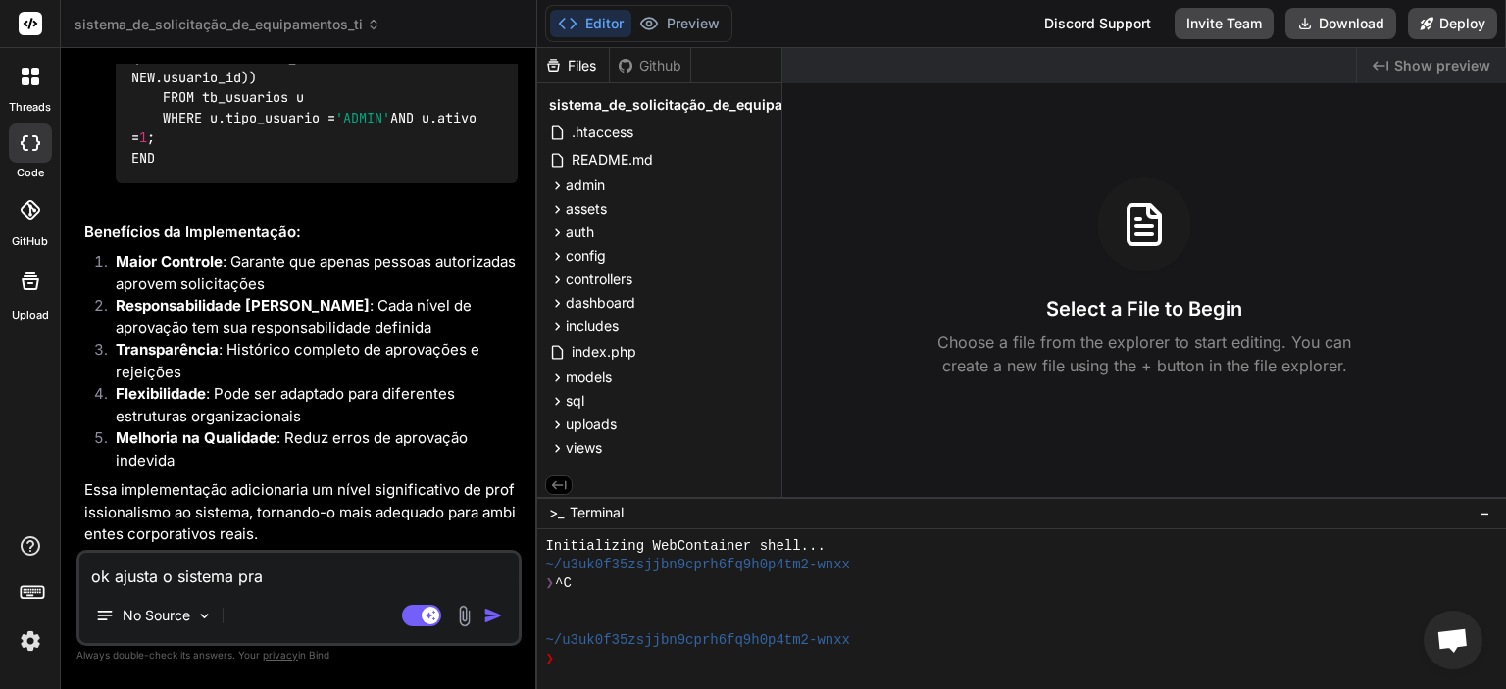
type textarea "ok ajusta o sistema pra i"
type textarea "x"
type textarea "ok ajusta o sistema pra im"
type textarea "x"
type textarea "ok ajusta o sistema pra im"
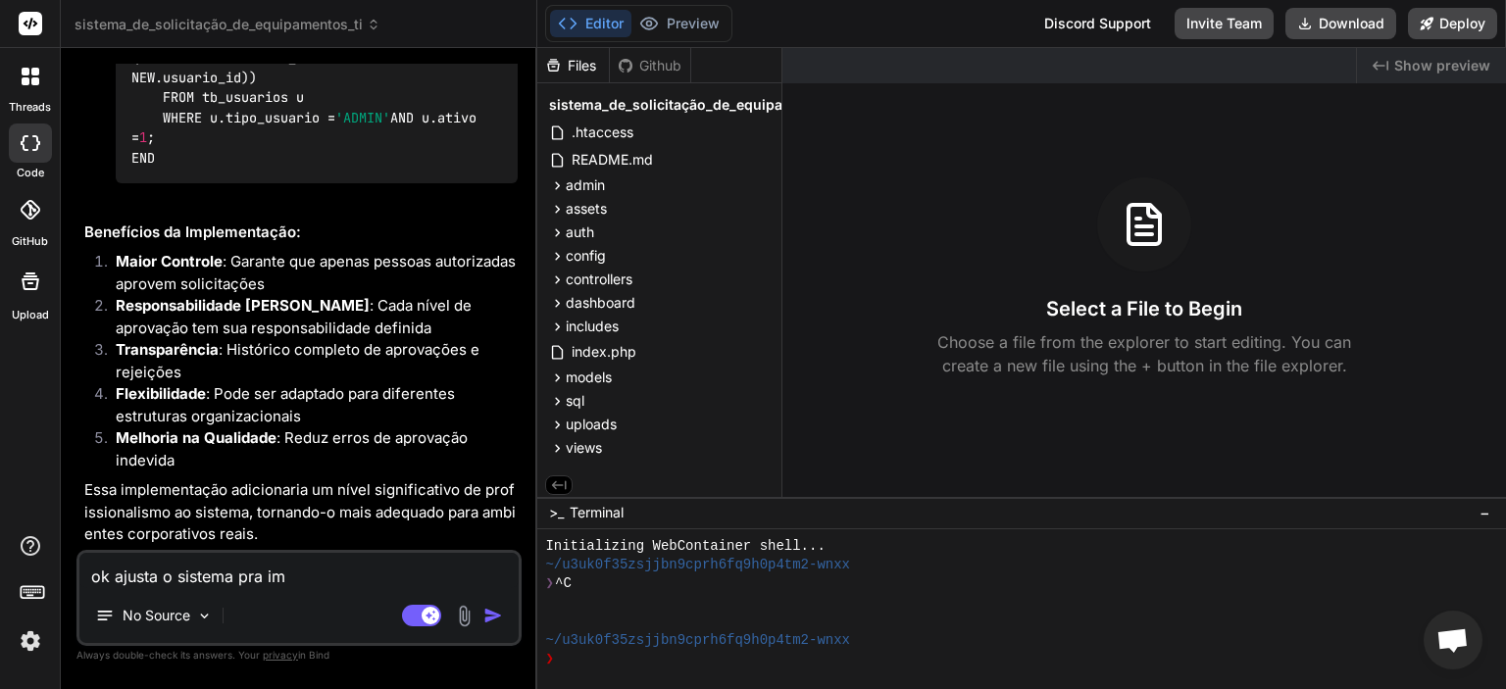
type textarea "x"
type textarea "ok ajusta o sistema pra im"
type textarea "x"
type textarea "ok ajusta o sistema pra i"
type textarea "x"
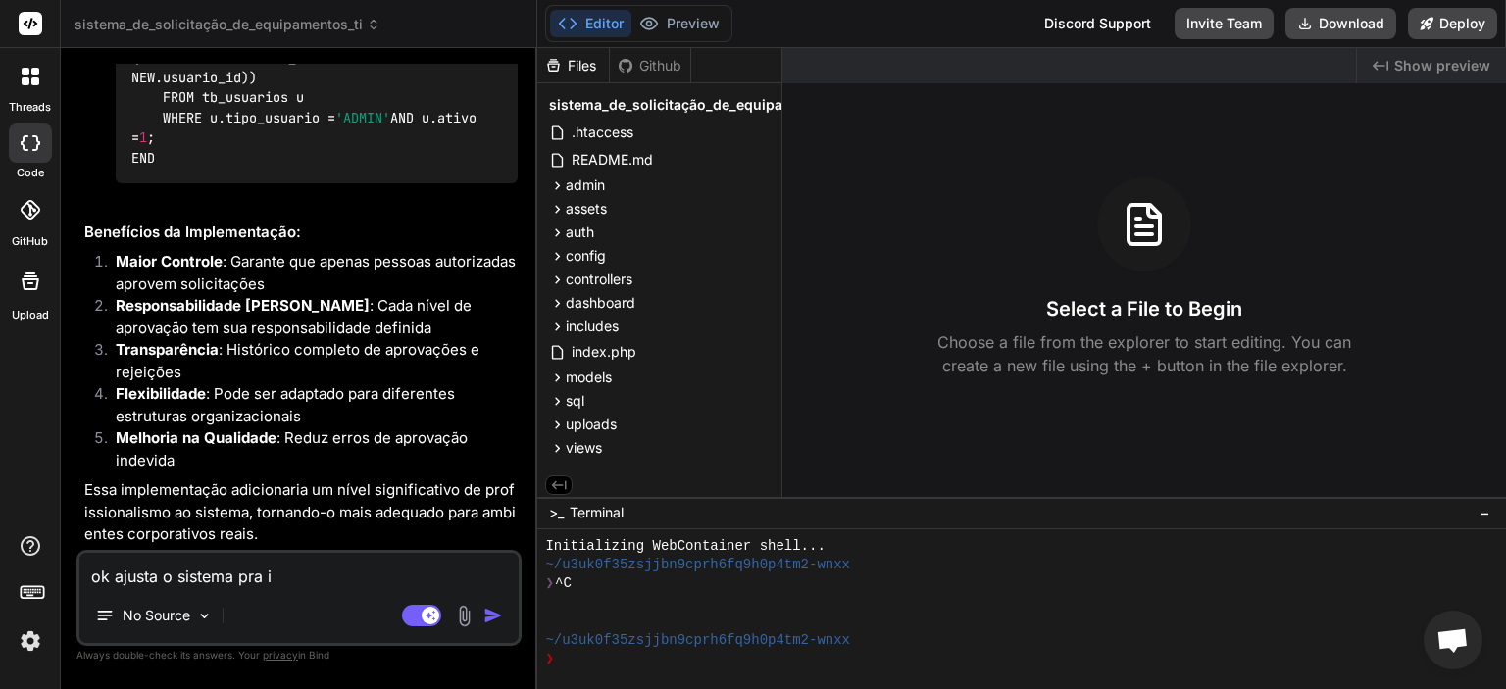
type textarea "ok ajusta o sistema pra"
type textarea "x"
type textarea "ok ajusta o sistema pra m"
type textarea "x"
type textarea "ok ajusta o sistema pra mi"
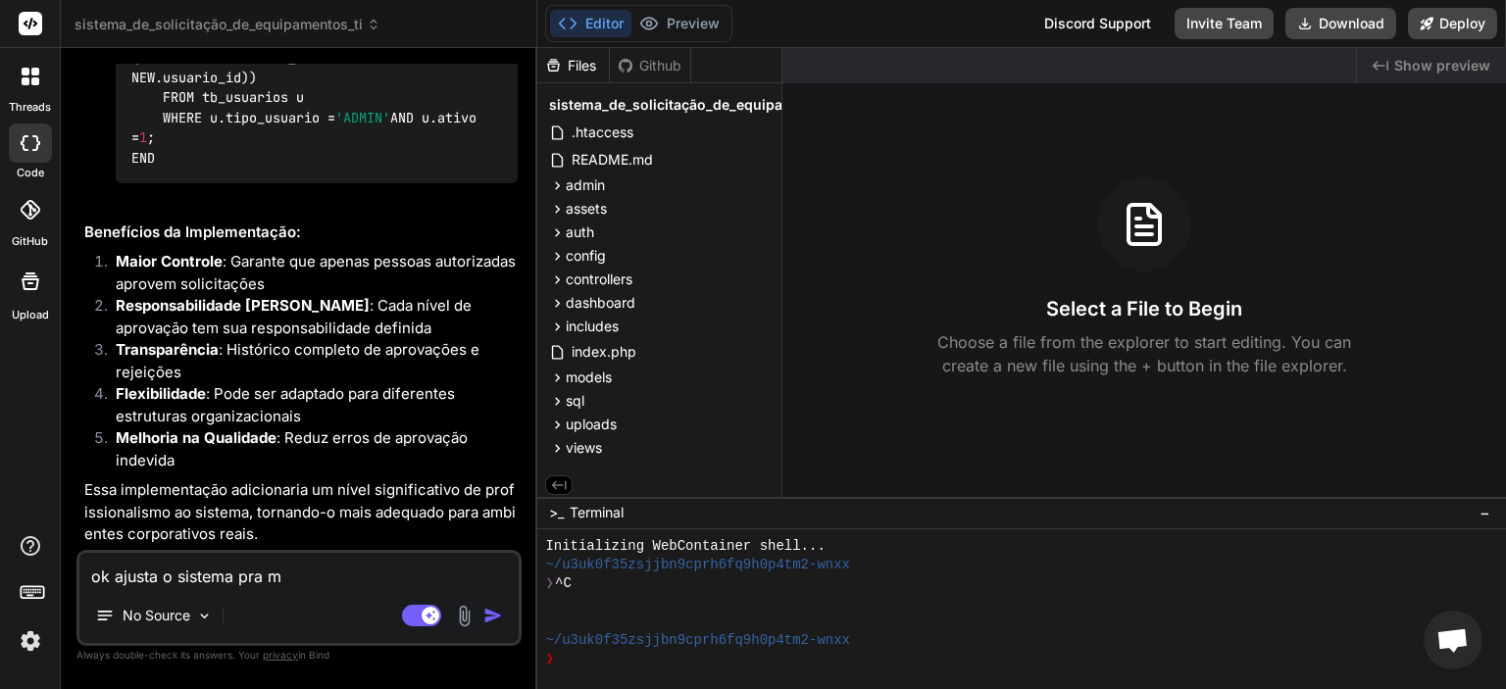
type textarea "x"
type textarea "ok ajusta o sistema pra mi"
type textarea "x"
type textarea "ok ajusta o sistema pra mi"
type textarea "x"
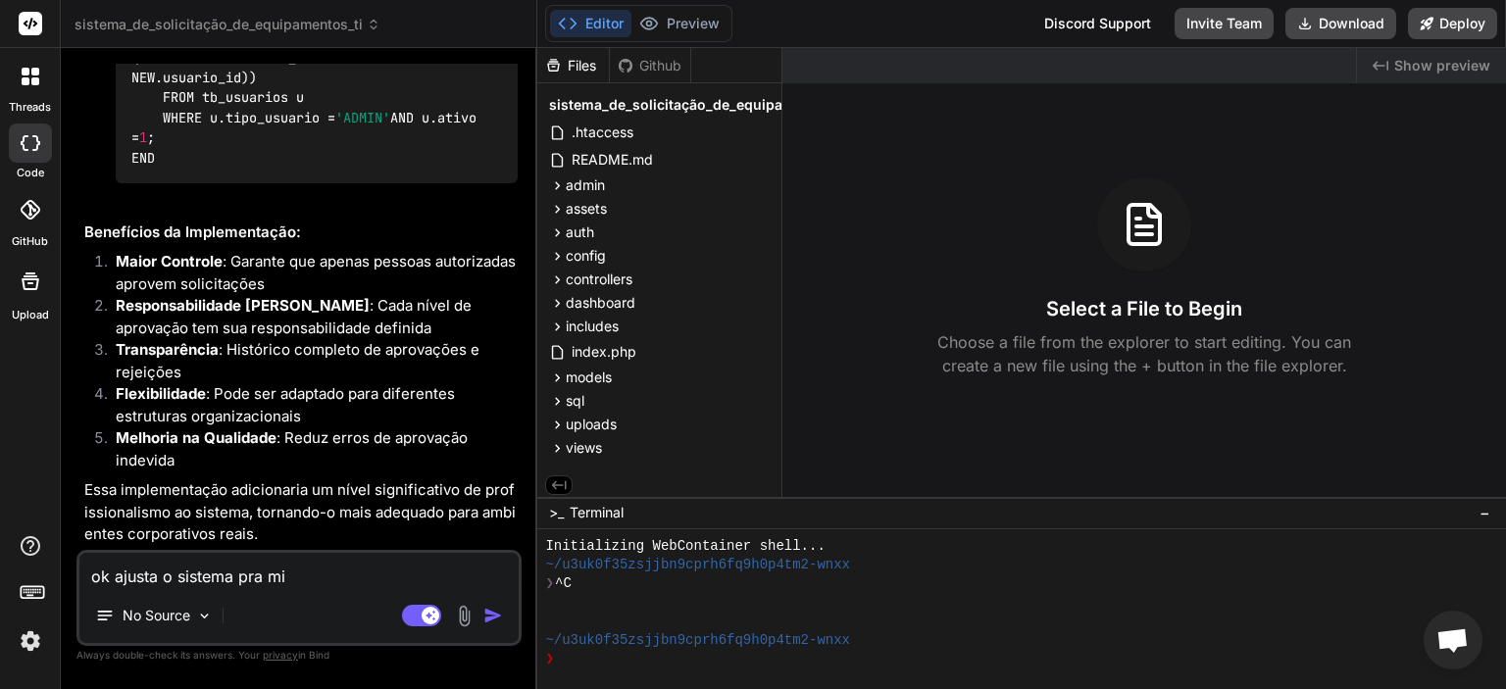
type textarea "ok ajusta o sistema pra mim"
type textarea "x"
type textarea "ok ajusta o sistema pra mim"
type textarea "x"
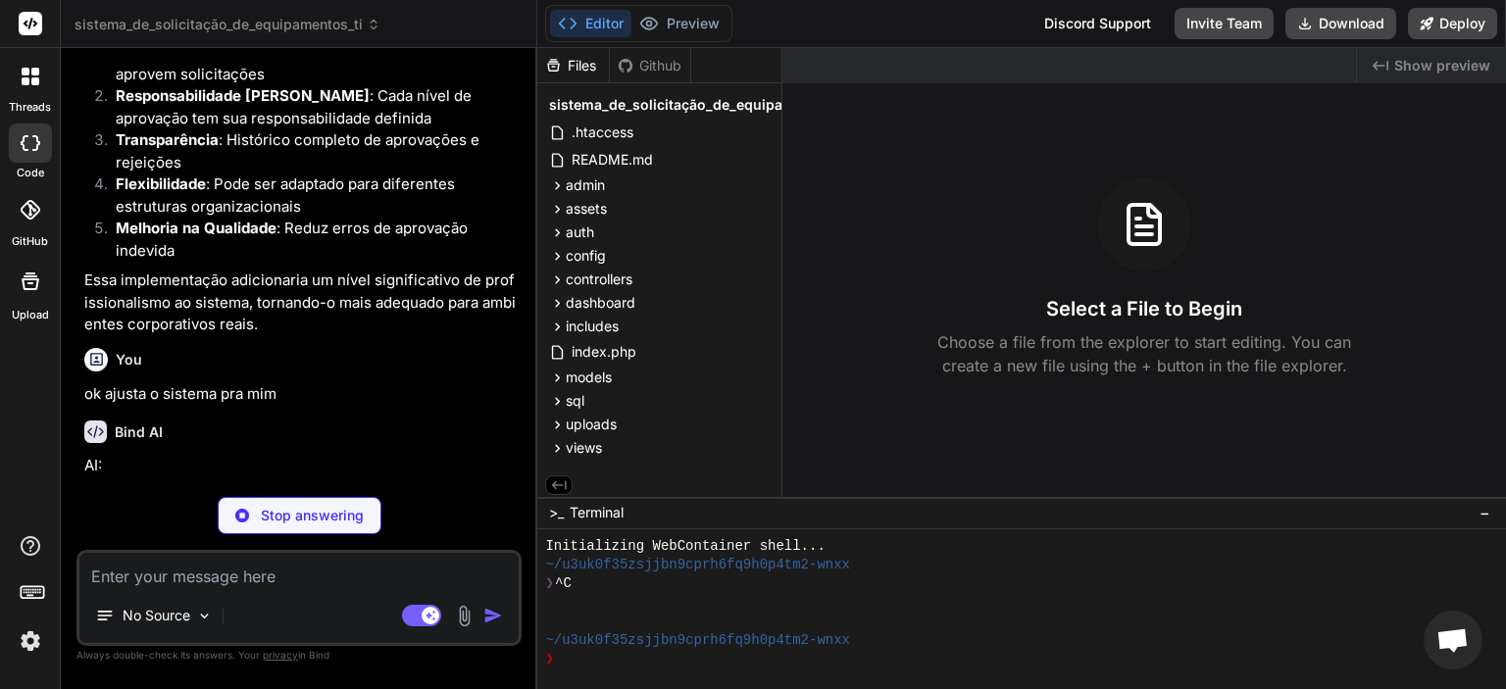
scroll to position [14909, 0]
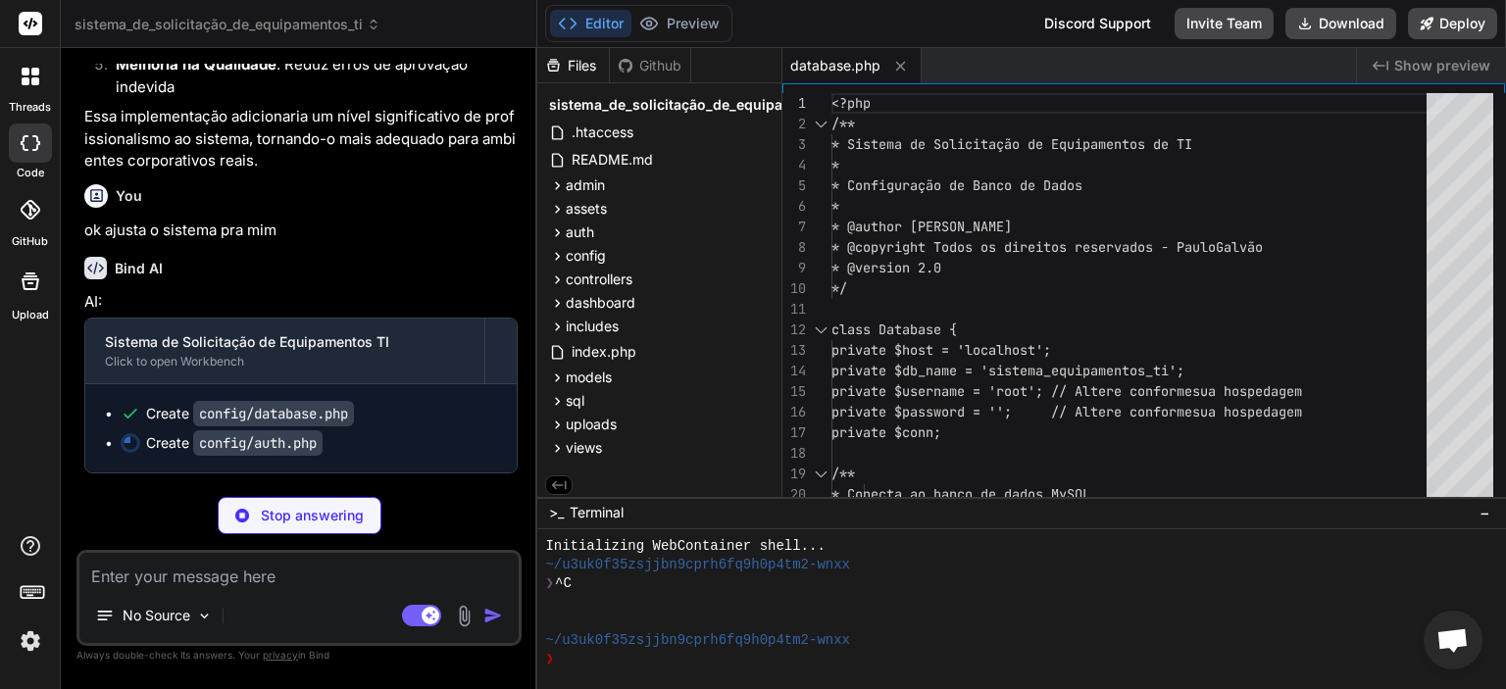
type textarea "x"
type textarea "} } }"
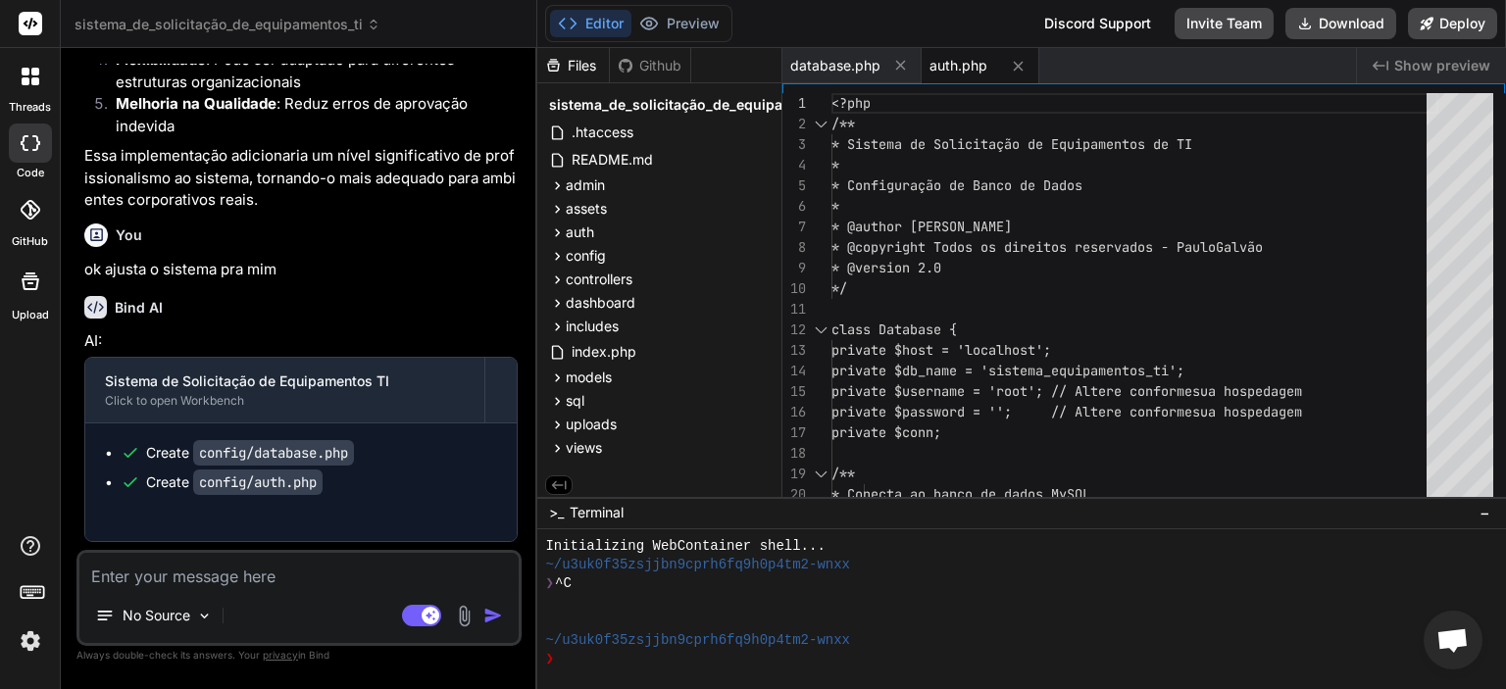
type textarea "x"
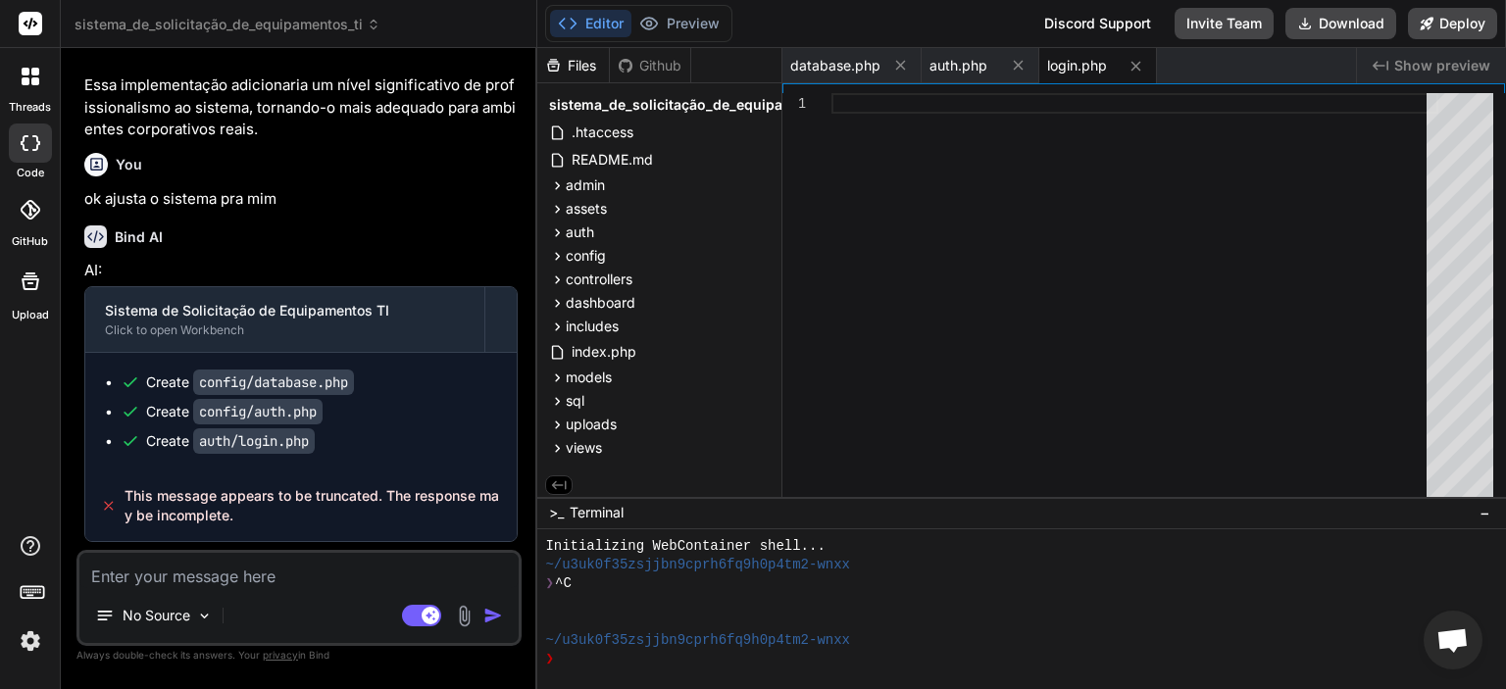
scroll to position [15104, 0]
click at [937, 69] on span "auth.php" at bounding box center [958, 66] width 58 height 20
type textarea "} } }"
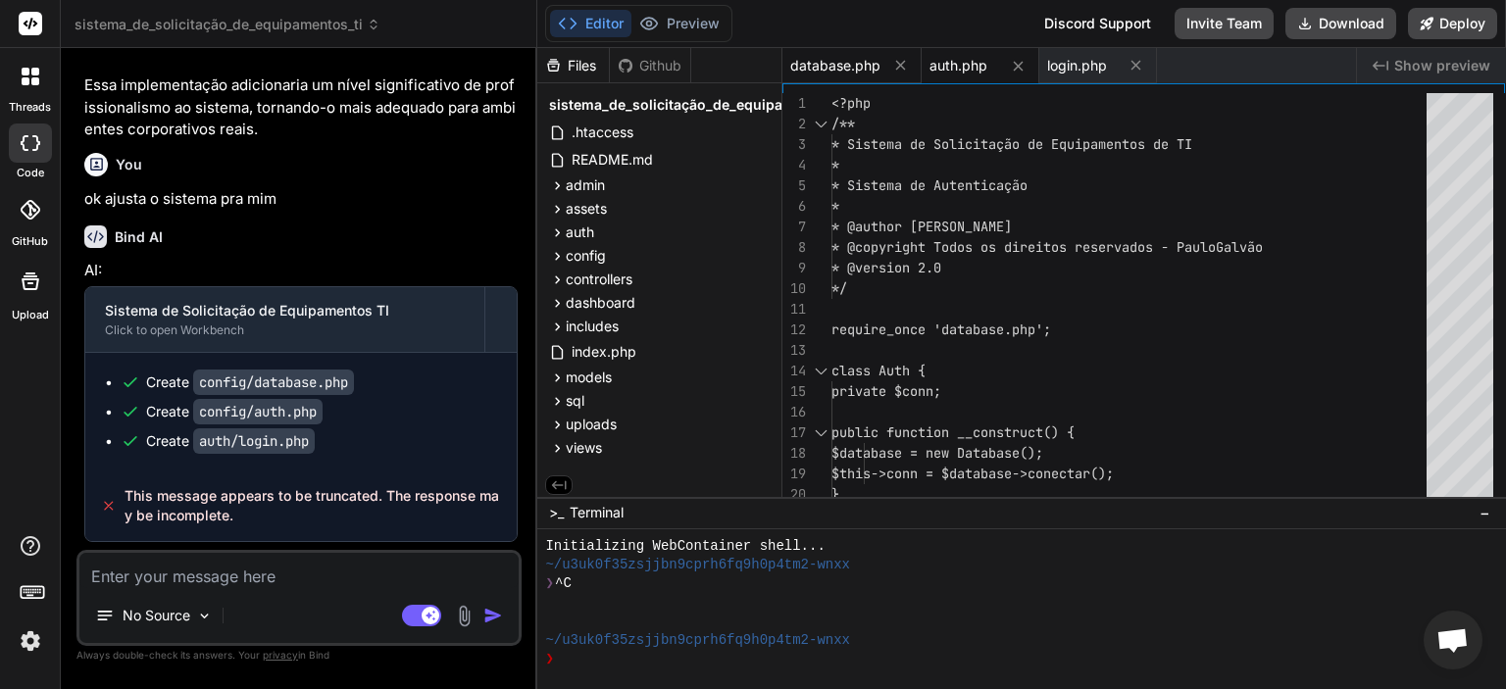
click at [851, 61] on span "database.php" at bounding box center [835, 66] width 90 height 20
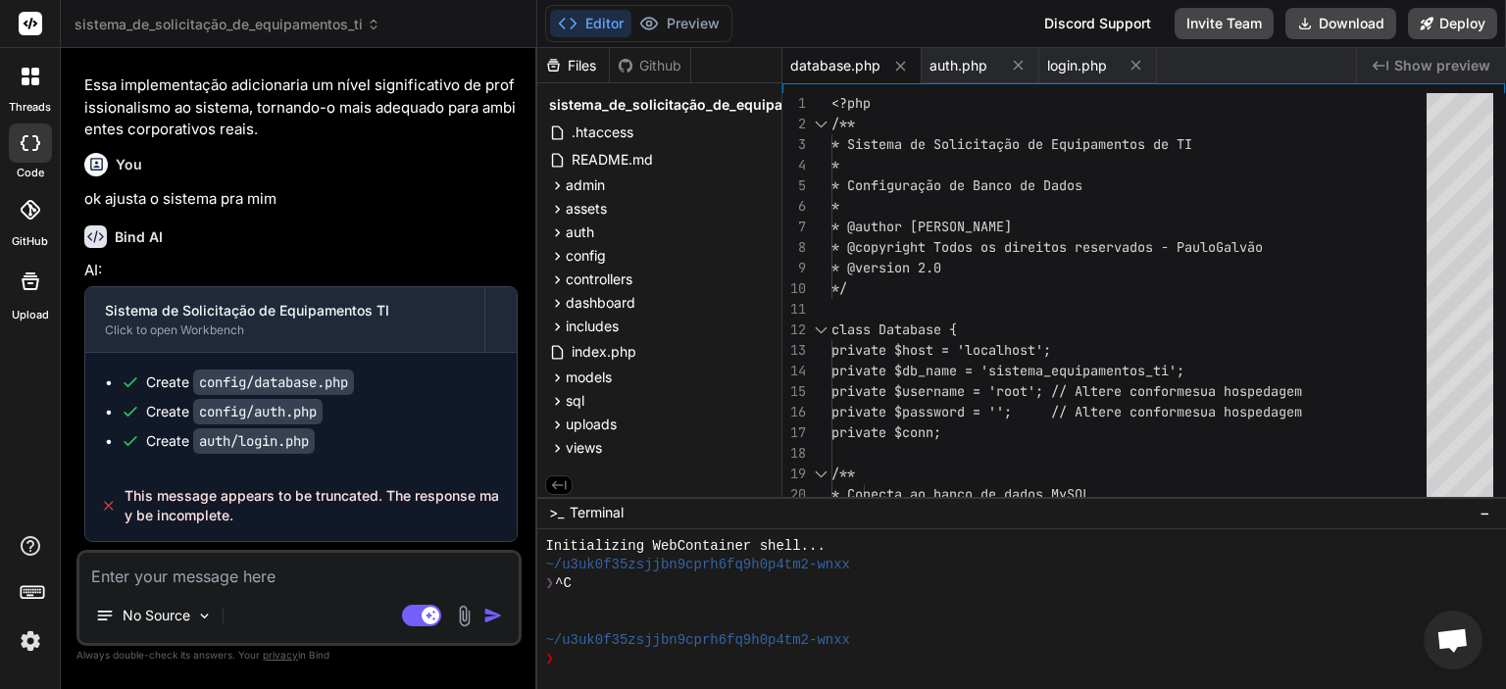
click at [185, 571] on textarea at bounding box center [298, 570] width 439 height 35
type textarea "c"
type textarea "x"
type textarea "co"
type textarea "x"
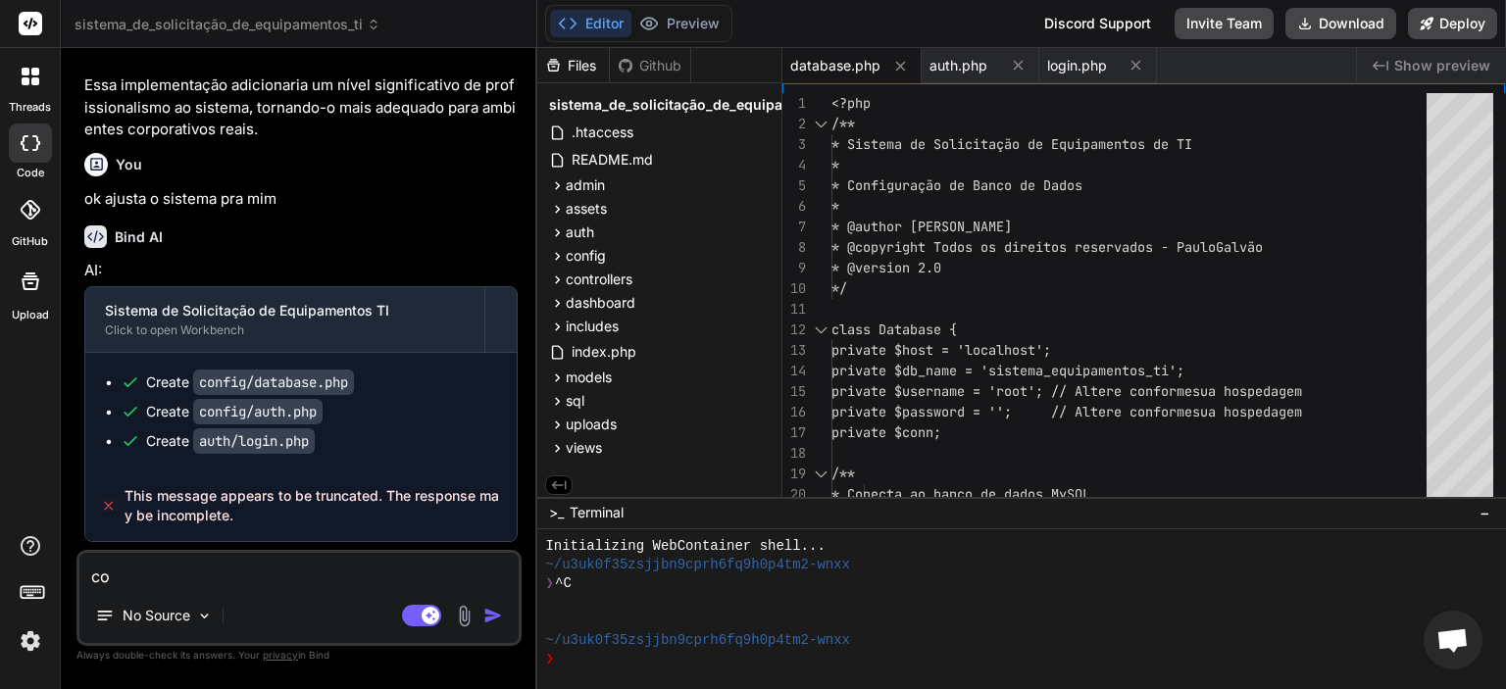
type textarea "con"
type textarea "x"
type textarea "cont"
type textarea "x"
type textarea "conti"
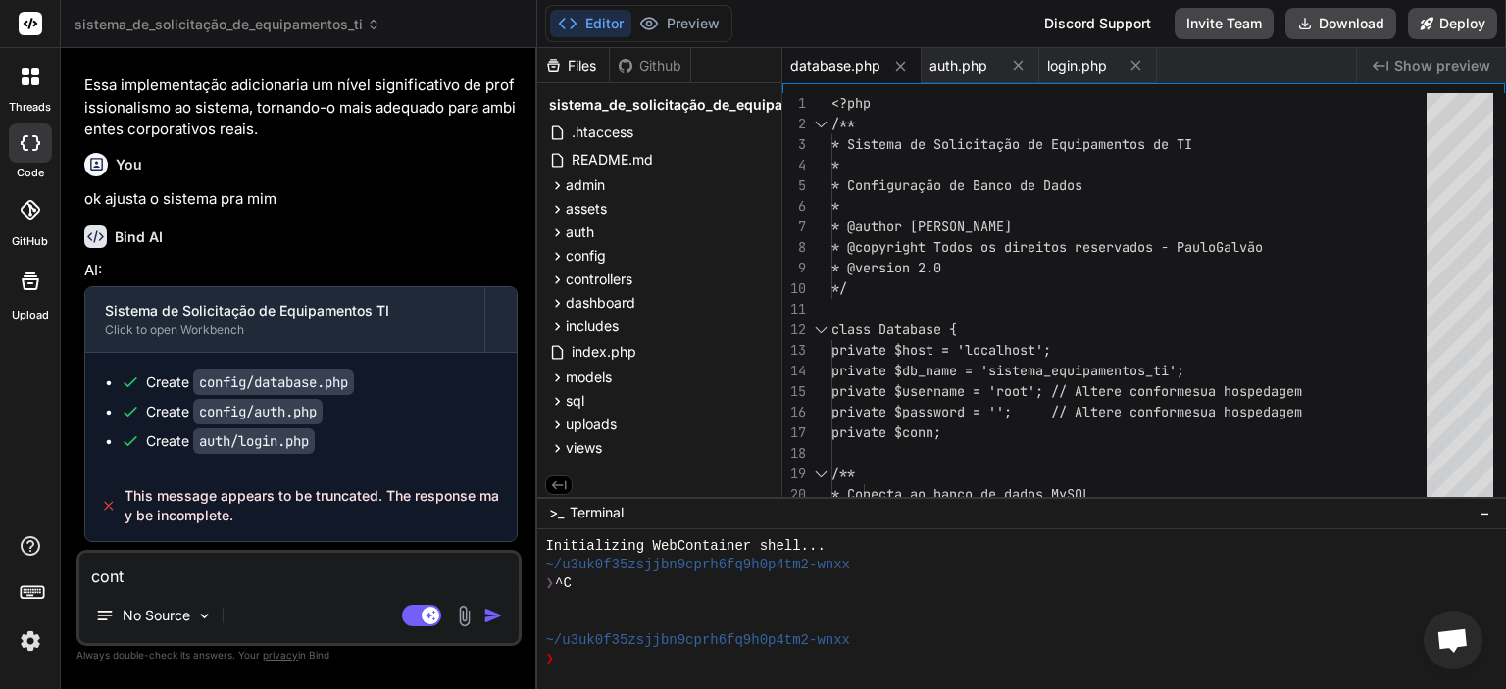
type textarea "x"
type textarea "contin"
type textarea "x"
type textarea "continu"
type textarea "x"
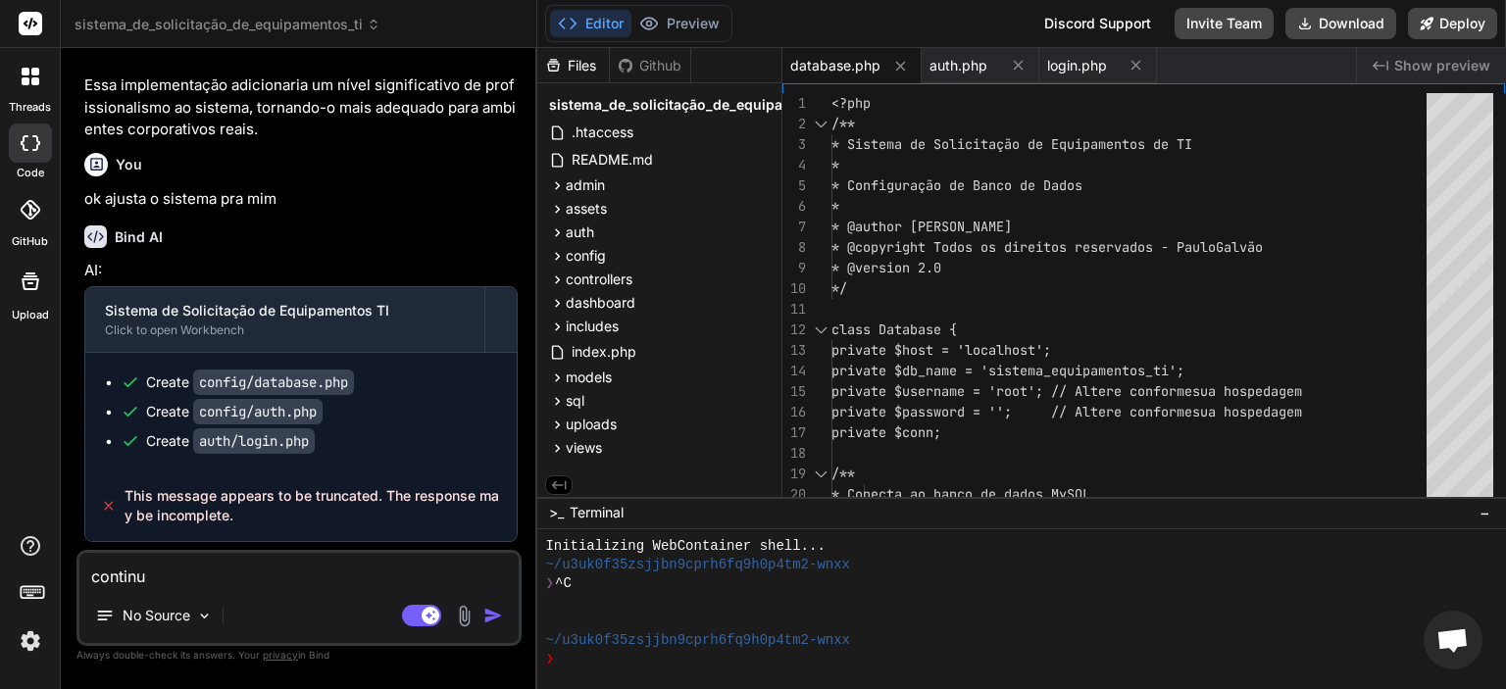
type textarea "continua"
type textarea "x"
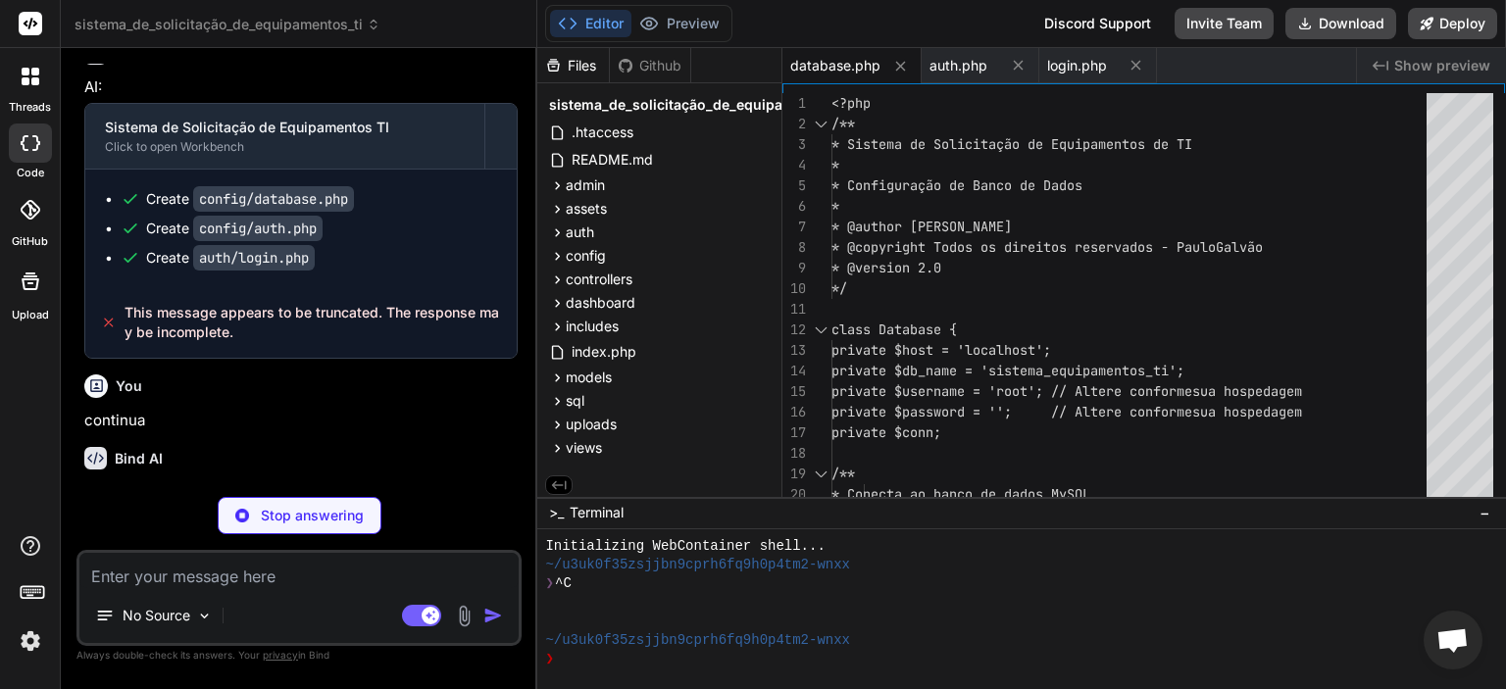
scroll to position [15308, 0]
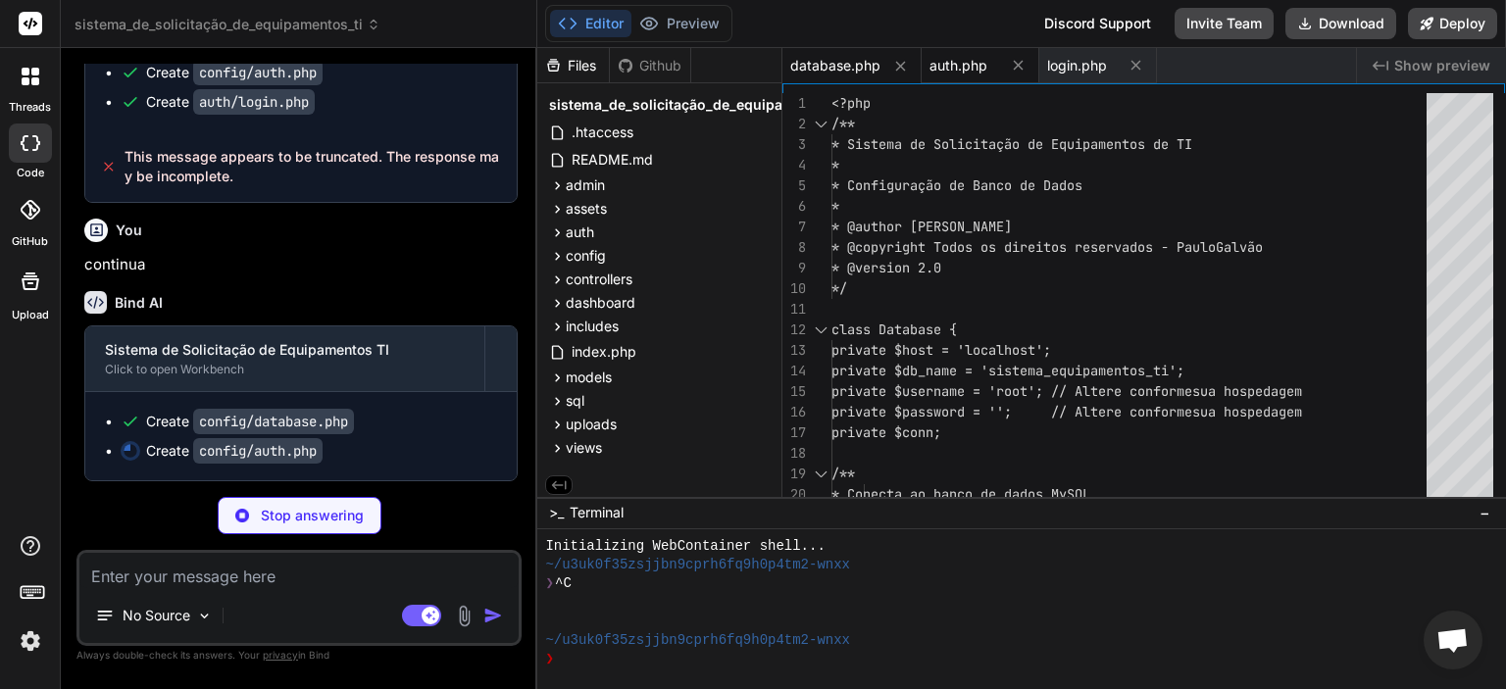
click at [965, 65] on span "auth.php" at bounding box center [958, 66] width 58 height 20
type textarea "x"
type textarea "} } }"
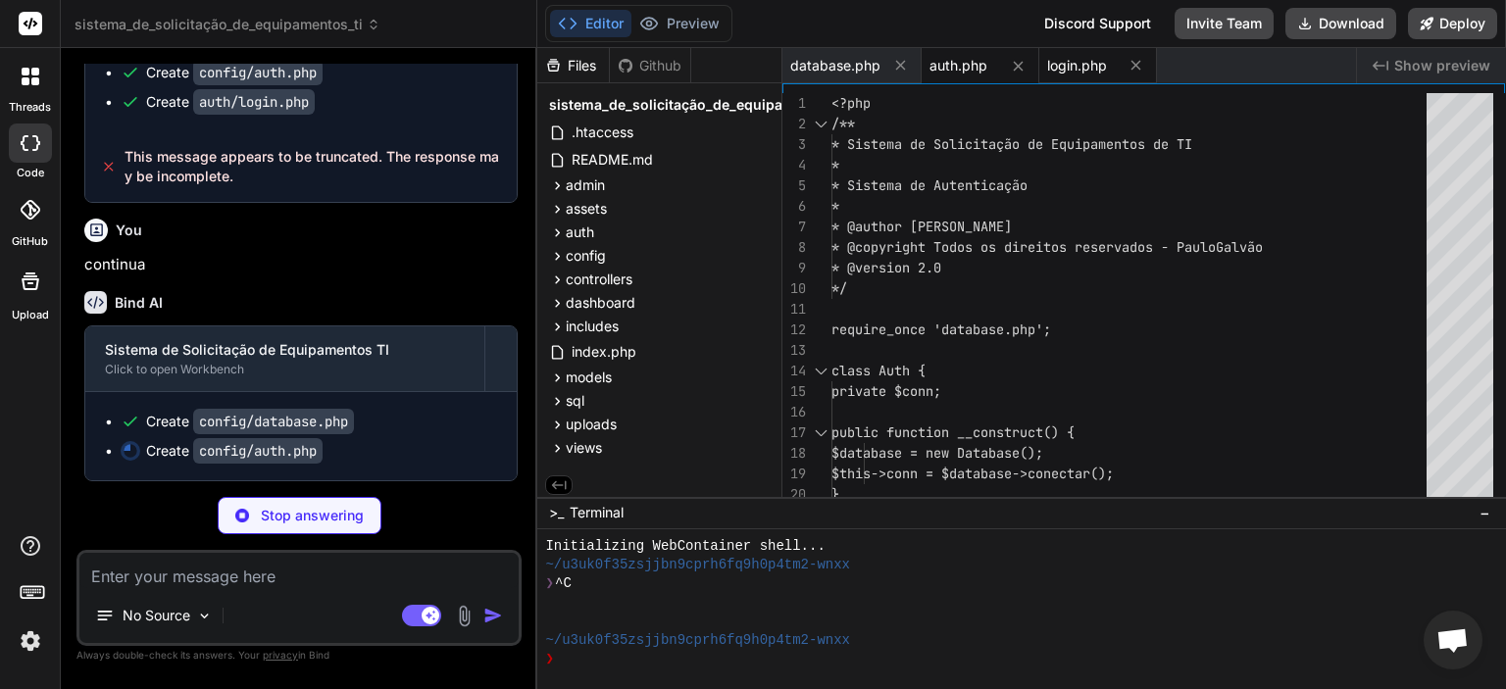
type textarea "x"
click at [1075, 65] on span "login.php" at bounding box center [1077, 66] width 60 height 20
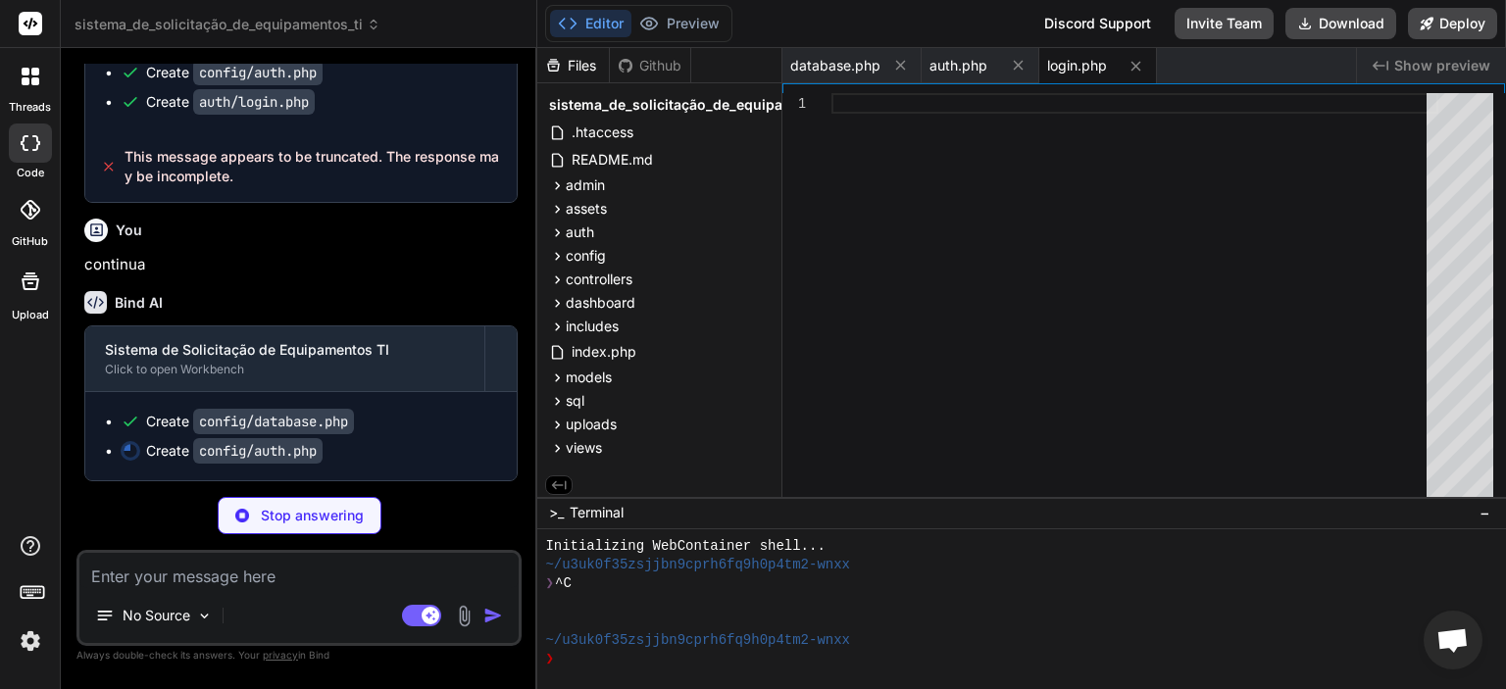
scroll to position [15442, 0]
type textarea "x"
type textarea "} } }"
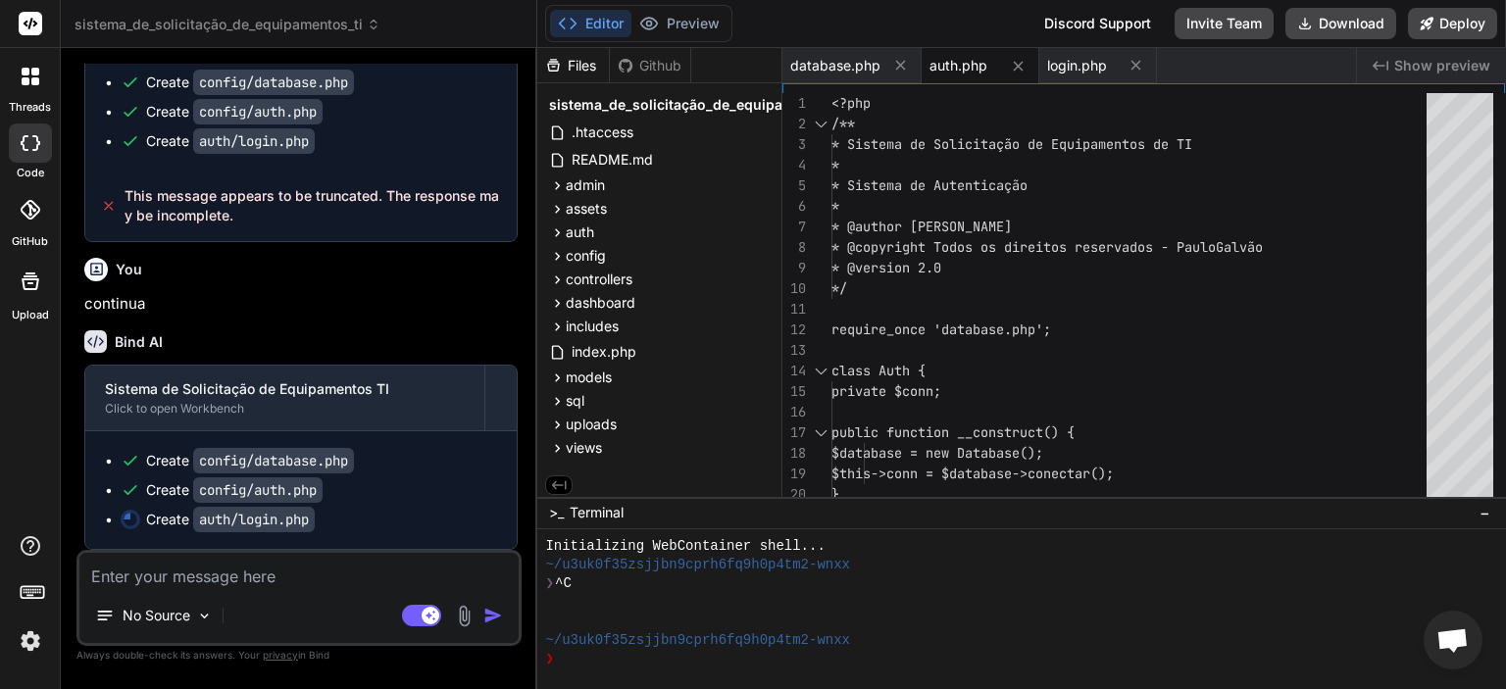
scroll to position [15404, 0]
type textarea "x"
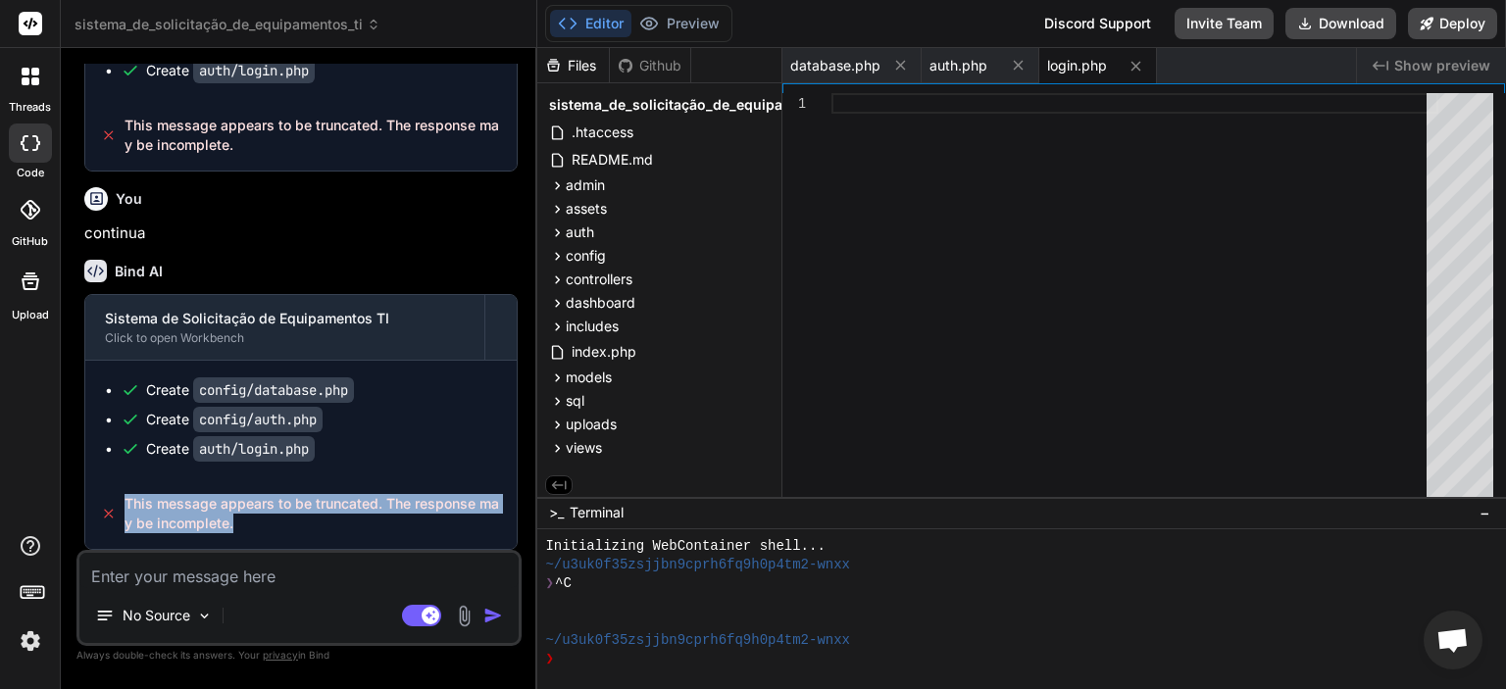
drag, startPoint x: 243, startPoint y: 527, endPoint x: 119, endPoint y: 501, distance: 127.3
click at [119, 501] on div "This message appears to be truncated. The response may be incomplete." at bounding box center [300, 513] width 431 height 71
copy span "This message appears to be truncated. The response may be incomplete."
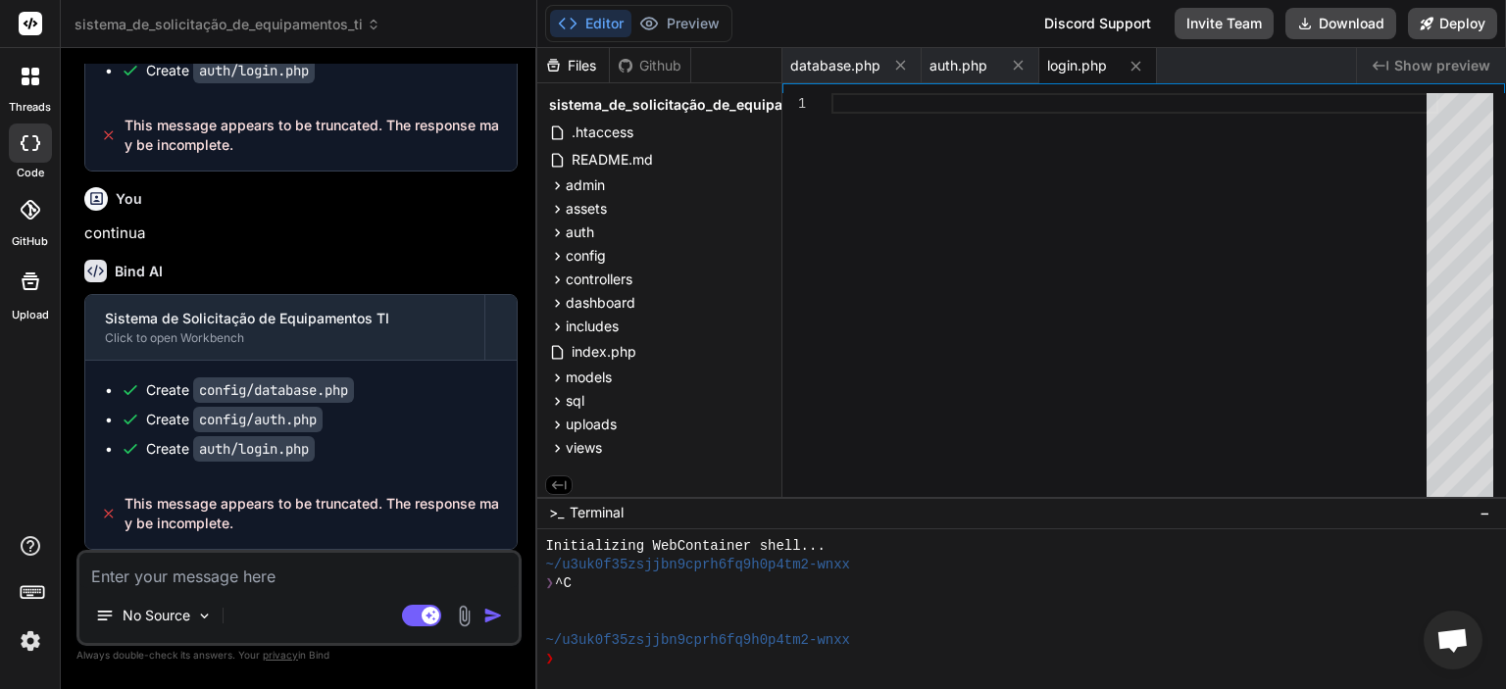
click at [243, 579] on textarea at bounding box center [298, 570] width 439 height 35
type textarea "c"
type textarea "x"
type textarea "co"
type textarea "x"
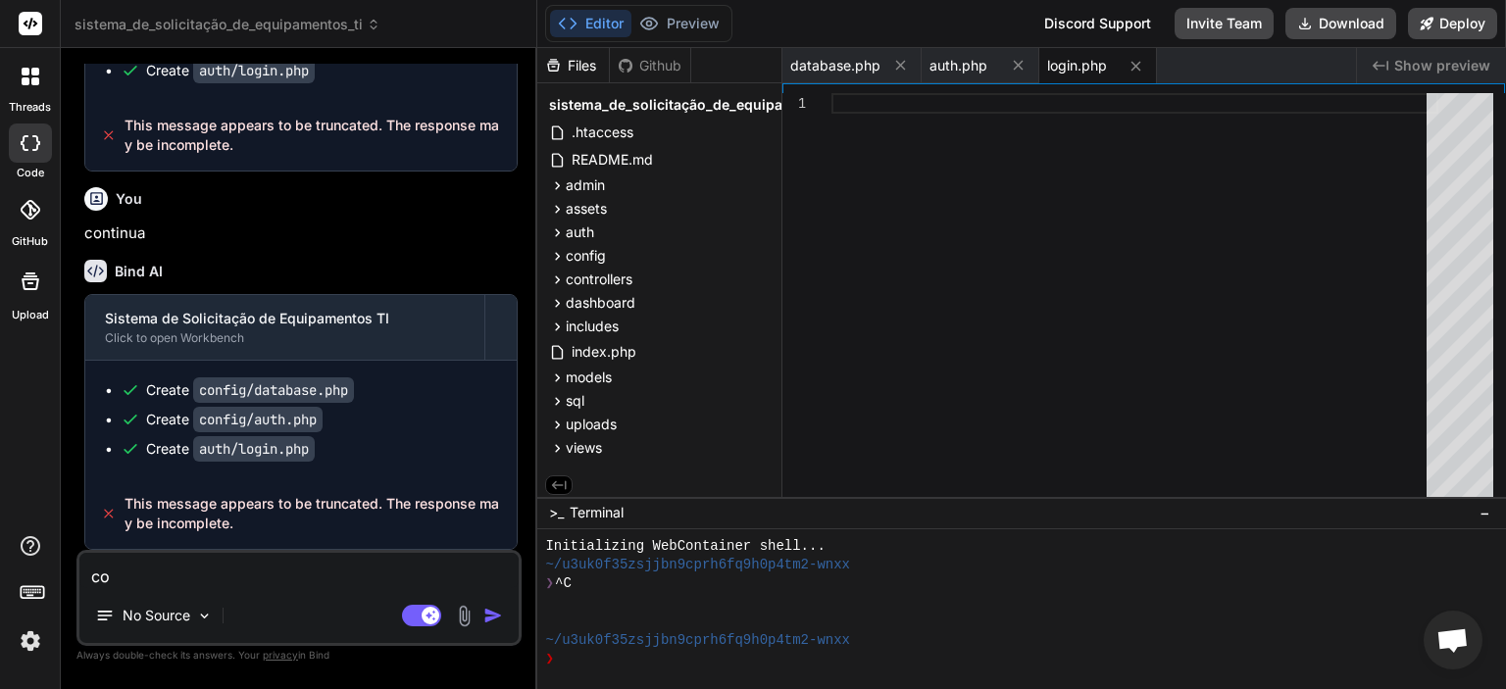
type textarea "con"
type textarea "x"
type textarea "cont"
type textarea "x"
type textarea "conti"
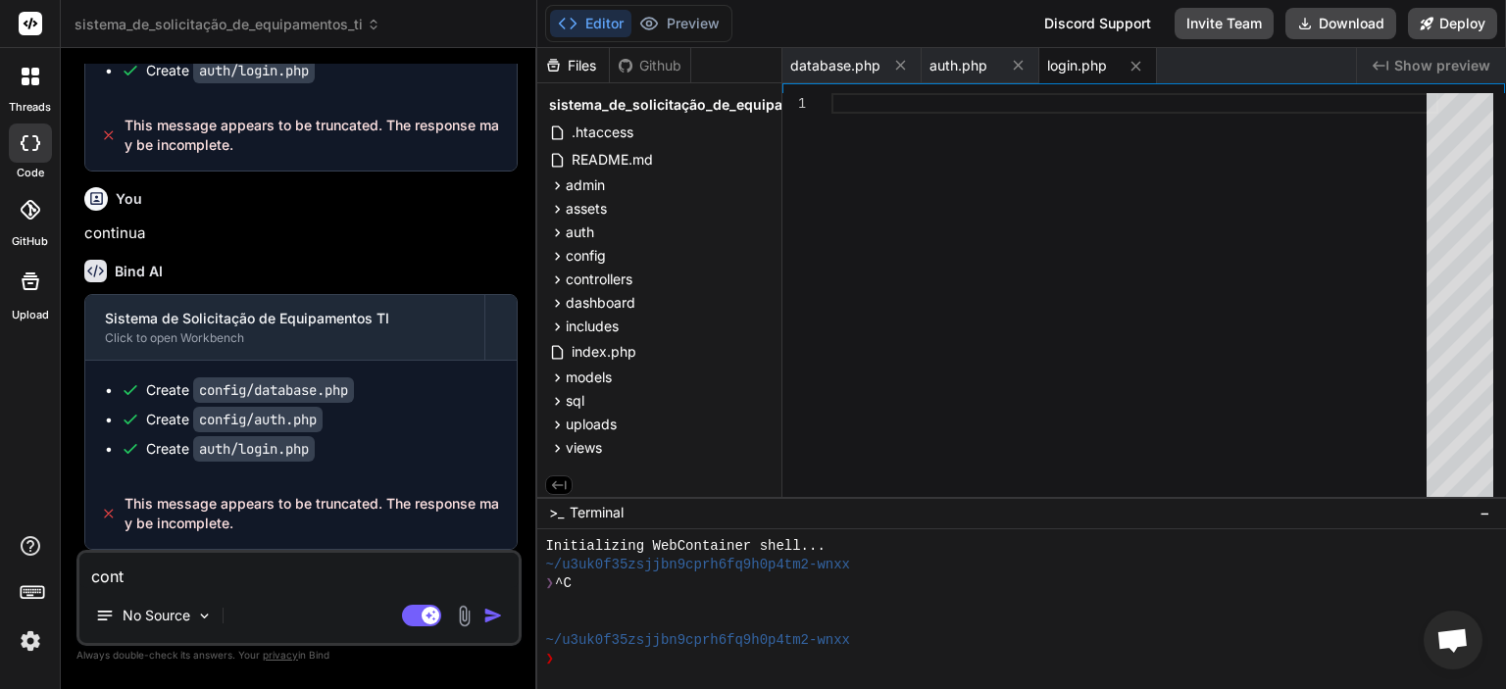
type textarea "x"
type textarea "contin"
type textarea "x"
type textarea "continu"
type textarea "x"
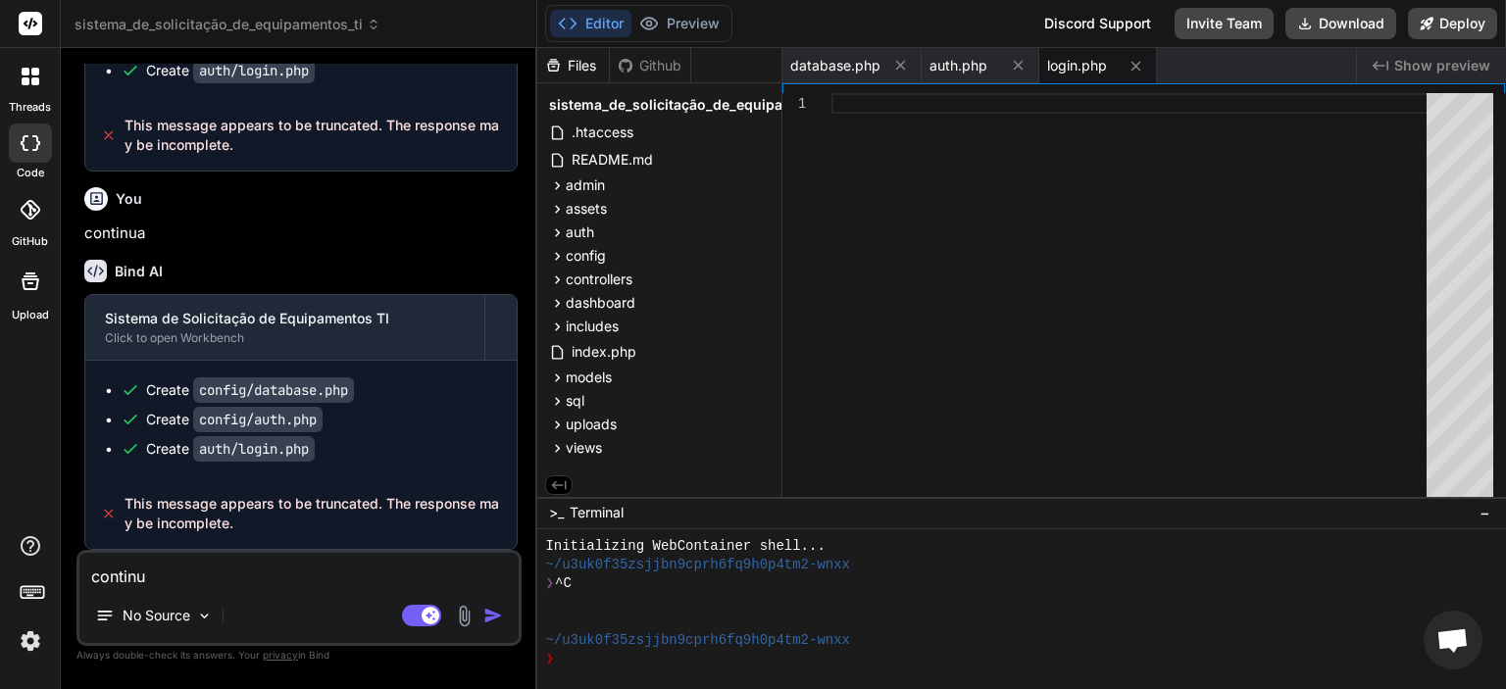
type textarea "continua"
type textarea "x"
type textarea "continua"
type textarea "x"
type textarea "continua o"
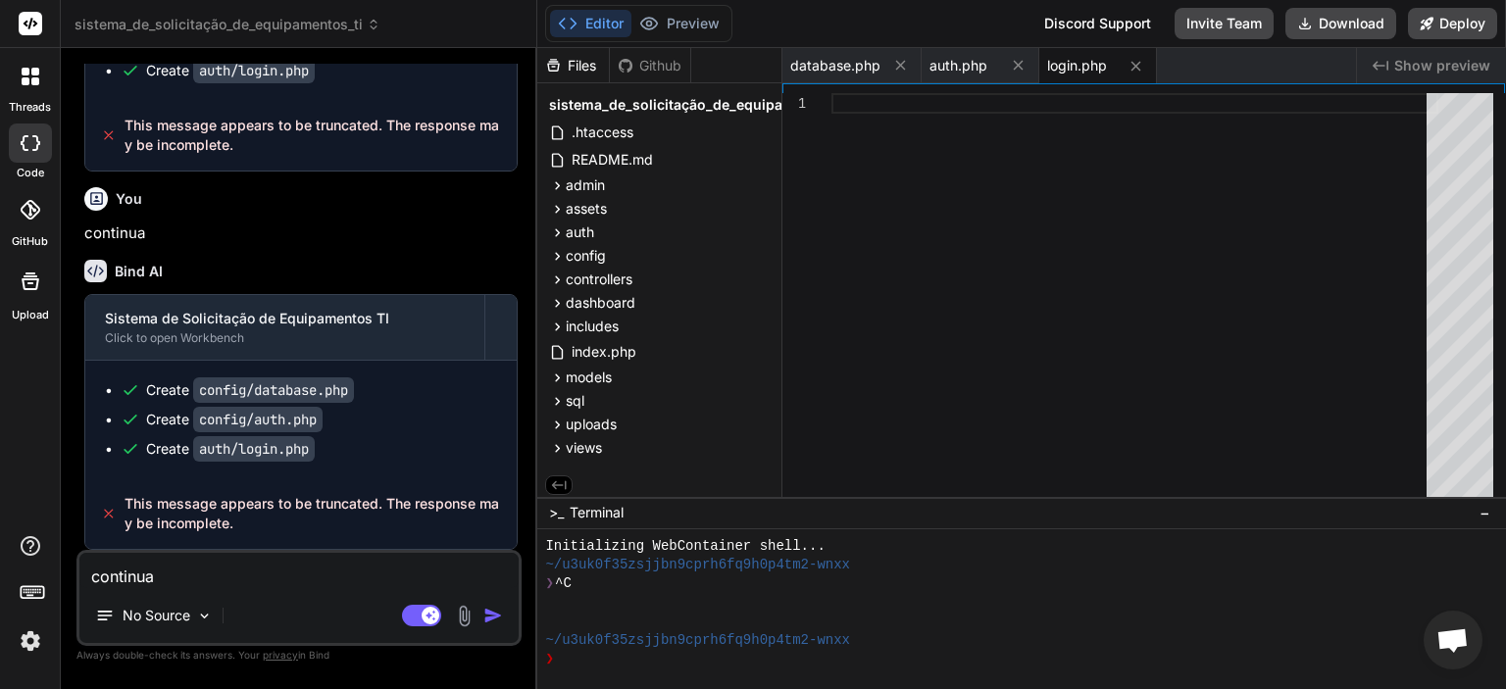
type textarea "x"
type textarea "continua o"
type textarea "x"
type textarea "continua o d"
type textarea "x"
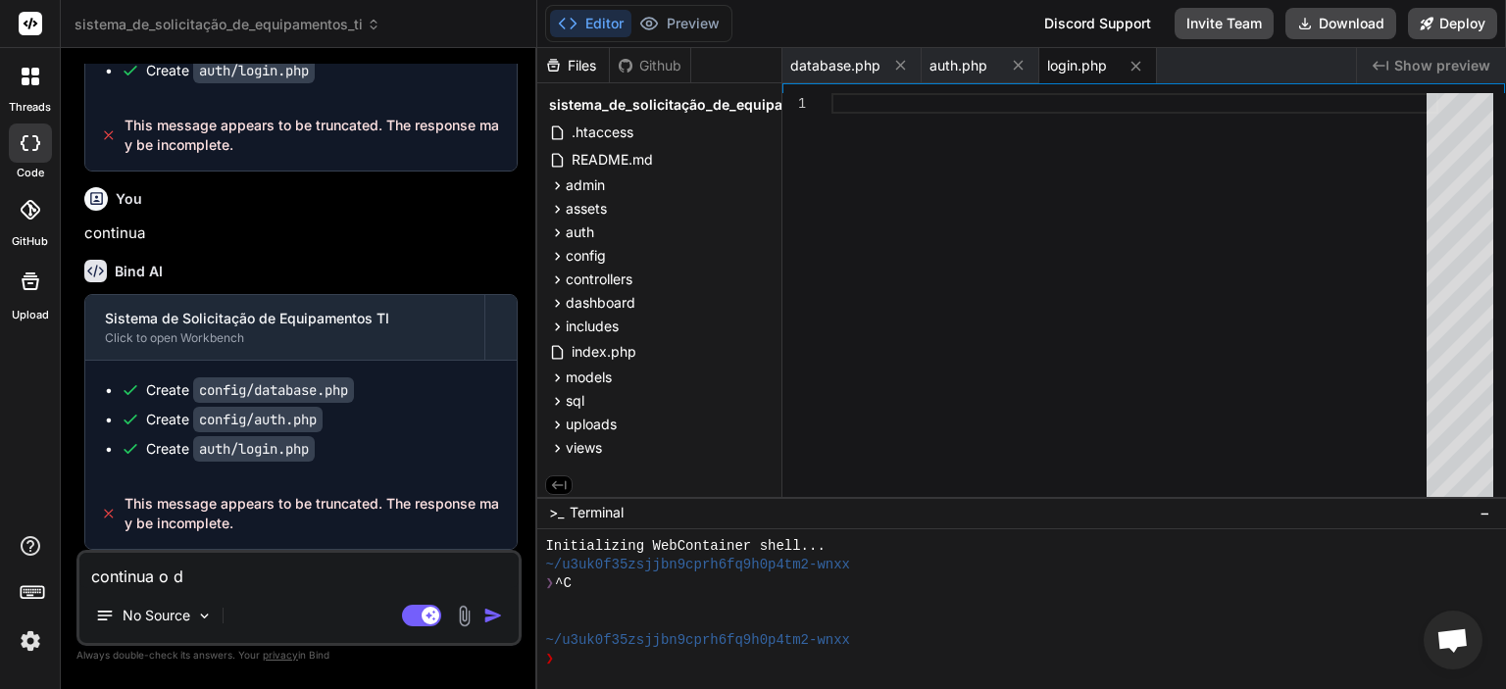
type textarea "continua o de"
type textarea "x"
type textarea "continua o des"
type textarea "x"
type textarea "continua o dese"
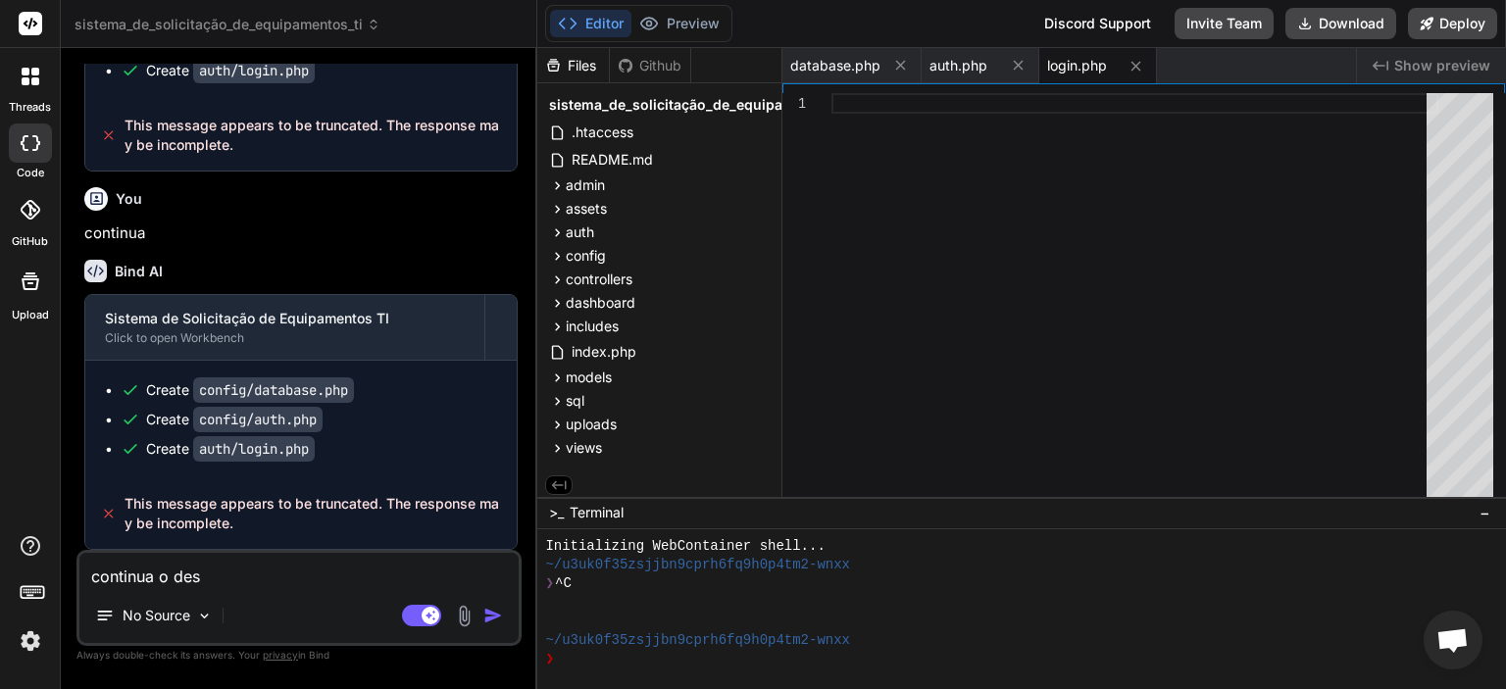
type textarea "x"
type textarea "continua o desen"
type textarea "x"
type textarea "continua o desenv"
type textarea "x"
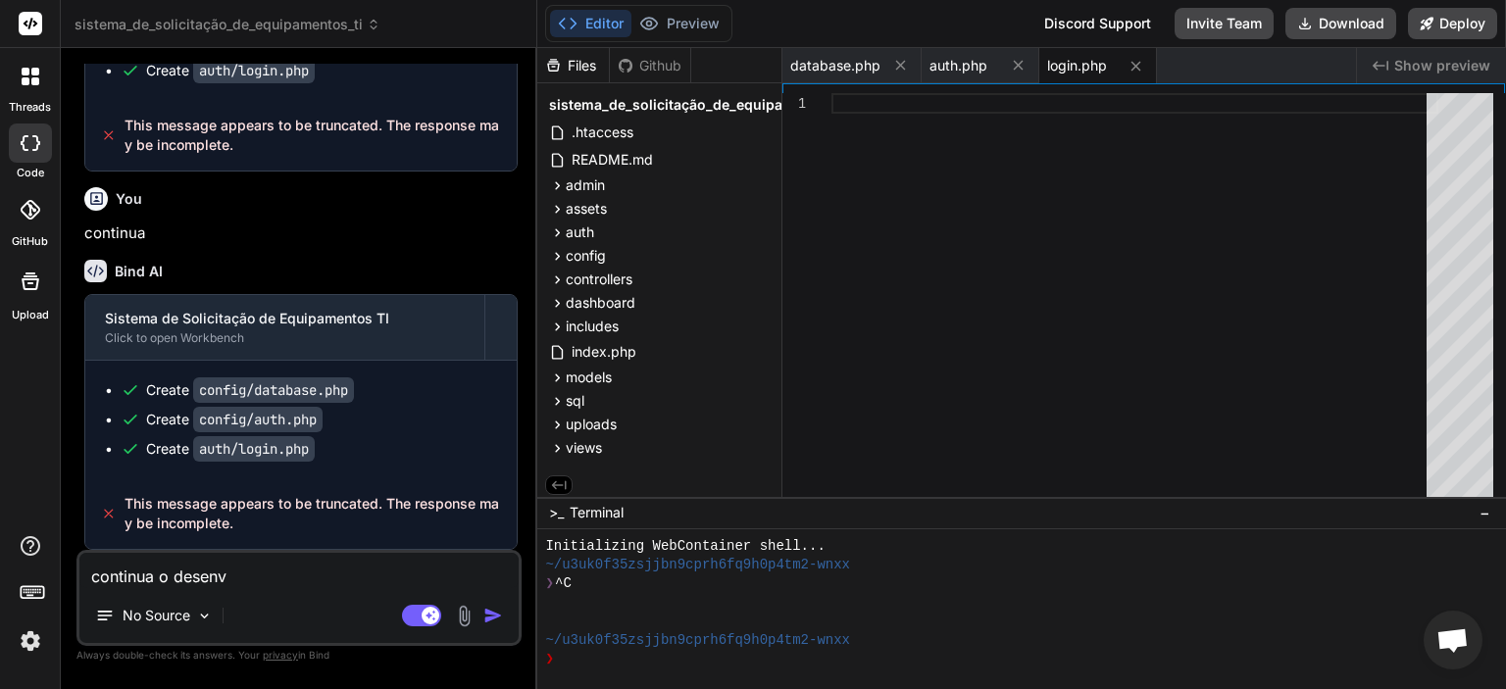
type textarea "continua o desenvo"
type textarea "x"
type textarea "continua o desenvol"
type textarea "x"
type textarea "continua o desenvolv"
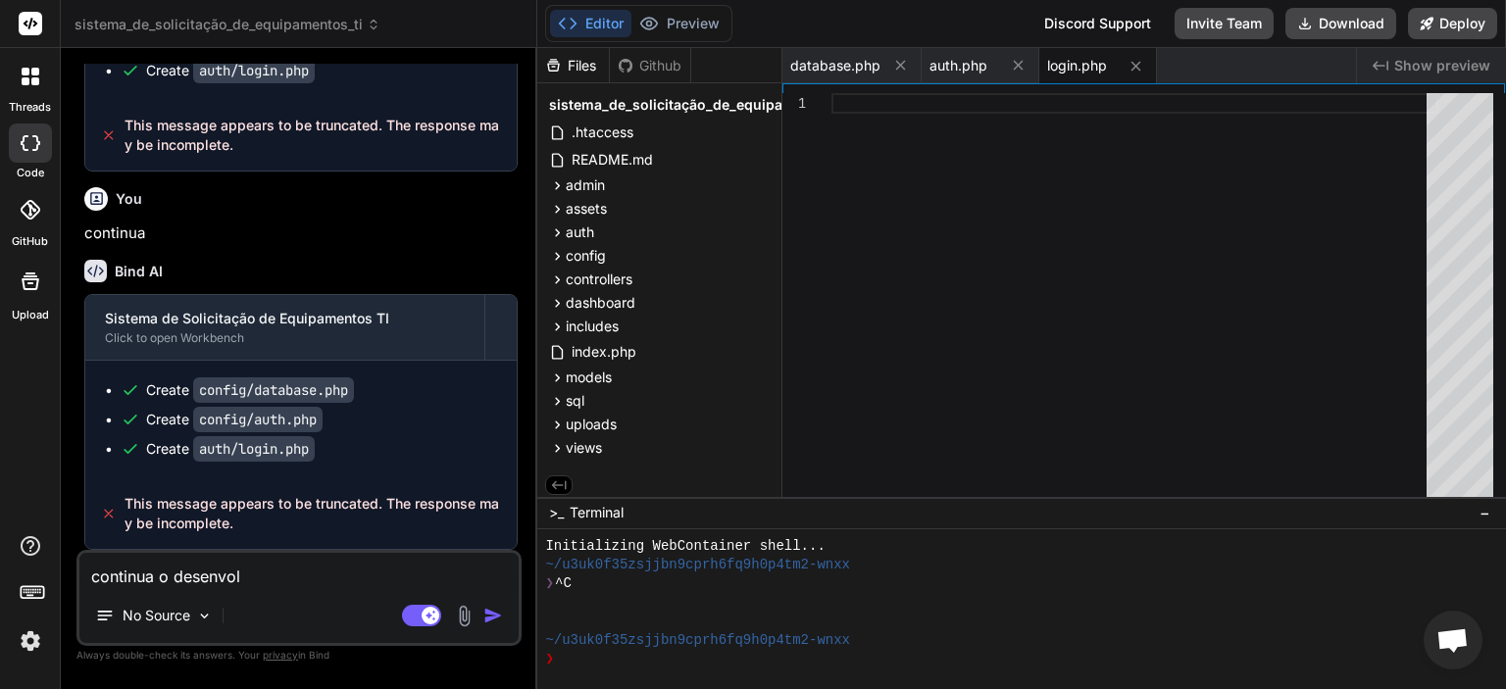
type textarea "x"
type textarea "continua o desenvolvi"
type textarea "x"
type textarea "continua o desenvolvim"
type textarea "x"
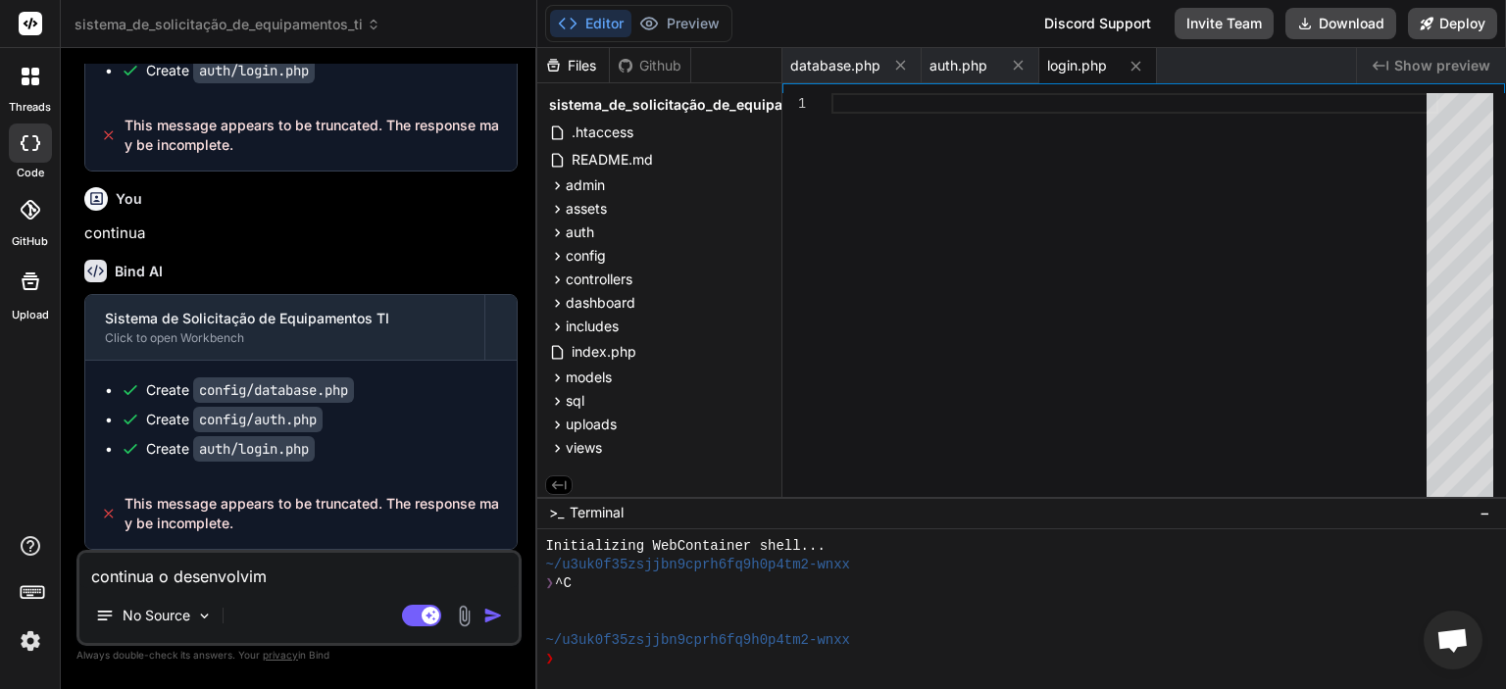
type textarea "continua o desenvolvime"
type textarea "x"
type textarea "continua o desenvolvimen"
type textarea "x"
type textarea "continua o desenvolviment"
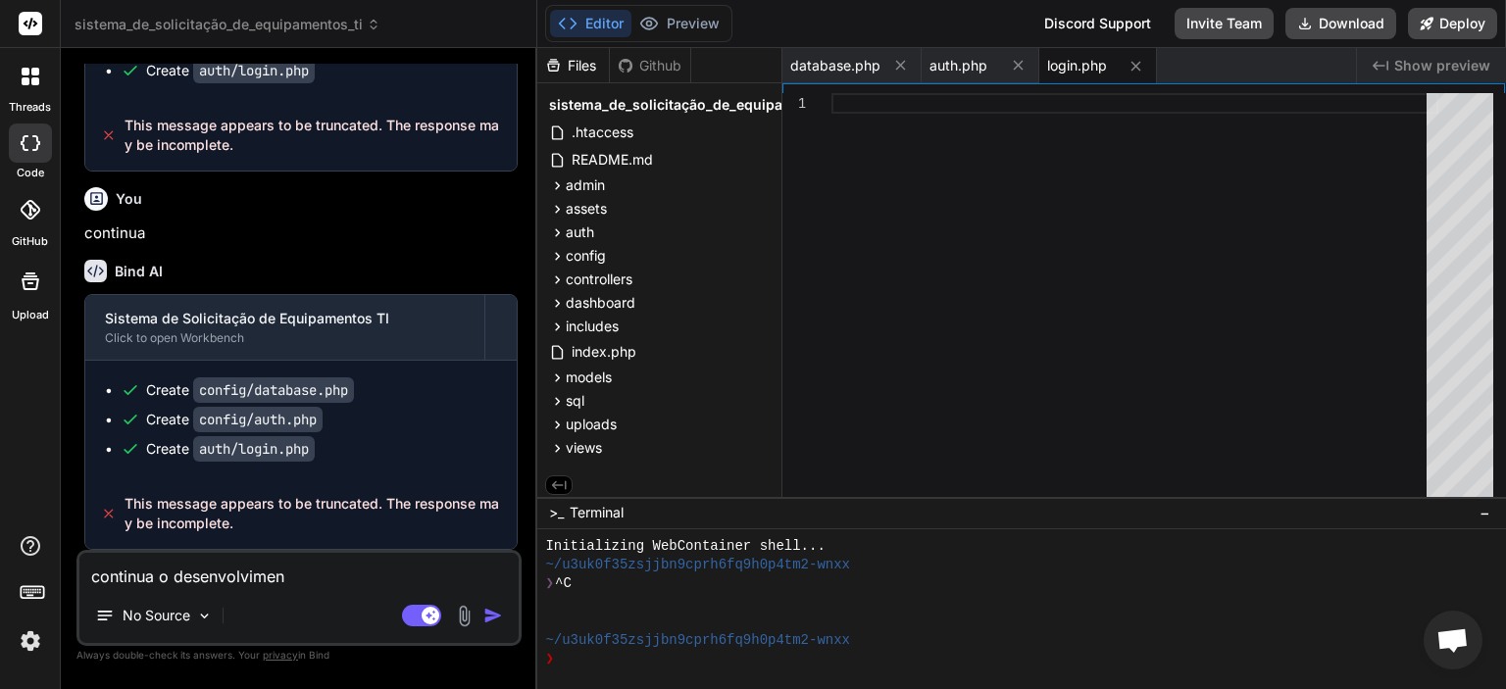
type textarea "x"
type textarea "continua o desenvolvimento"
type textarea "x"
type textarea "continua o desenvolvimento"
type textarea "x"
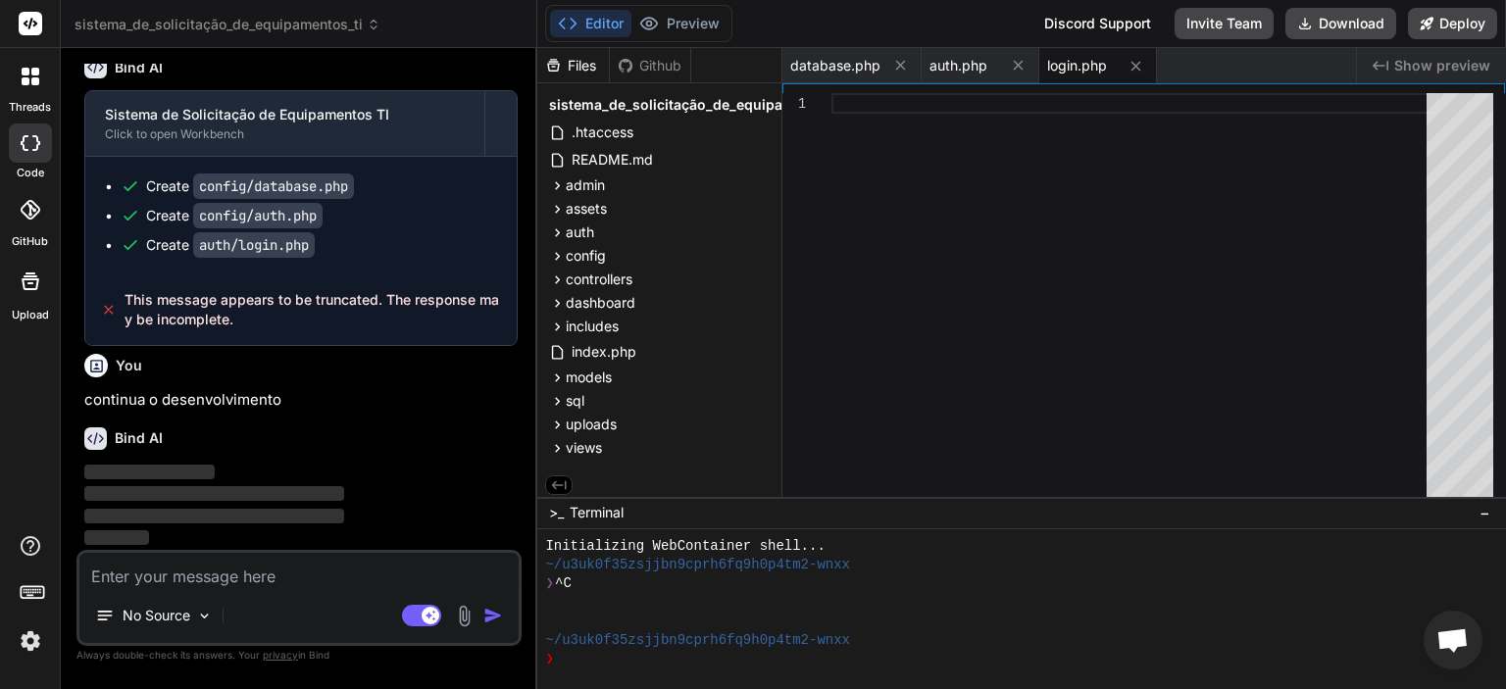
scroll to position [15677, 0]
click at [889, 63] on button at bounding box center [900, 65] width 25 height 25
click at [882, 62] on icon at bounding box center [878, 65] width 17 height 17
click at [884, 66] on icon at bounding box center [878, 66] width 17 height 17
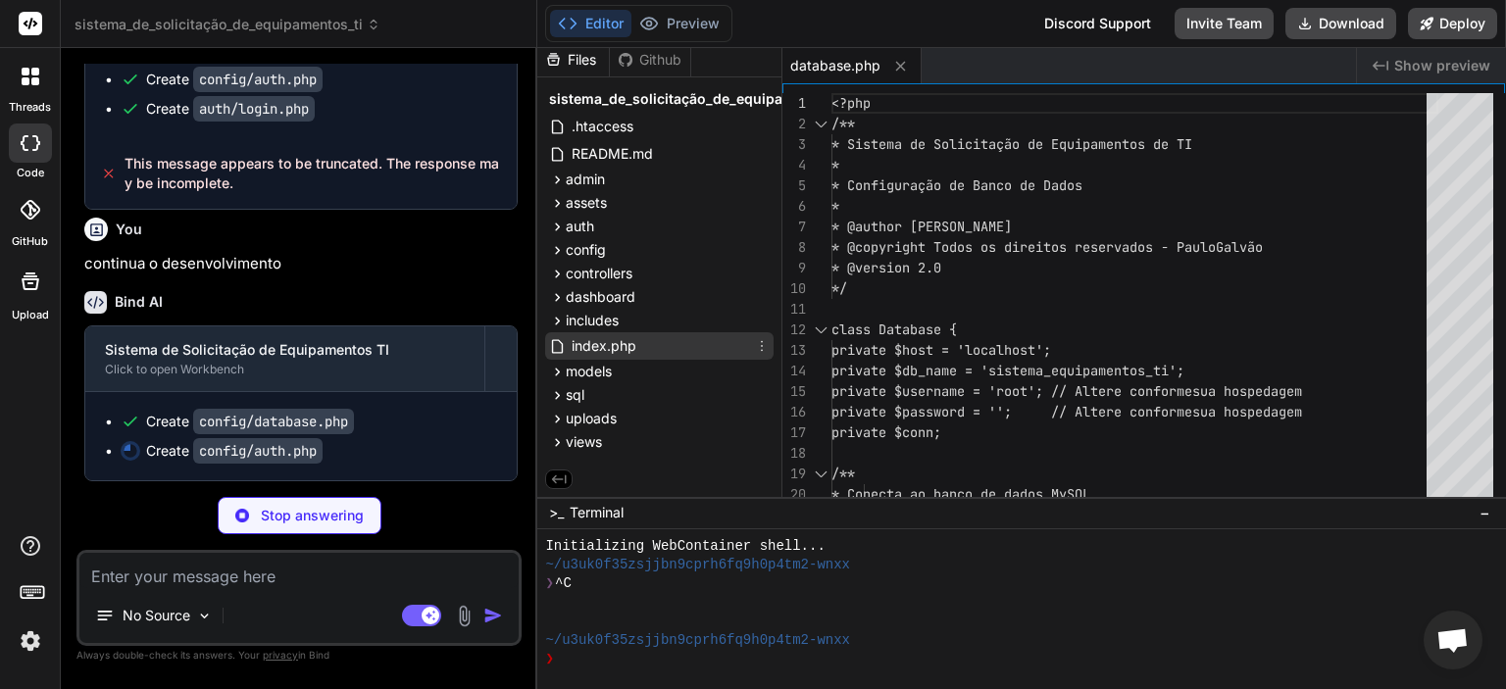
type textarea "x"
type textarea "} } }"
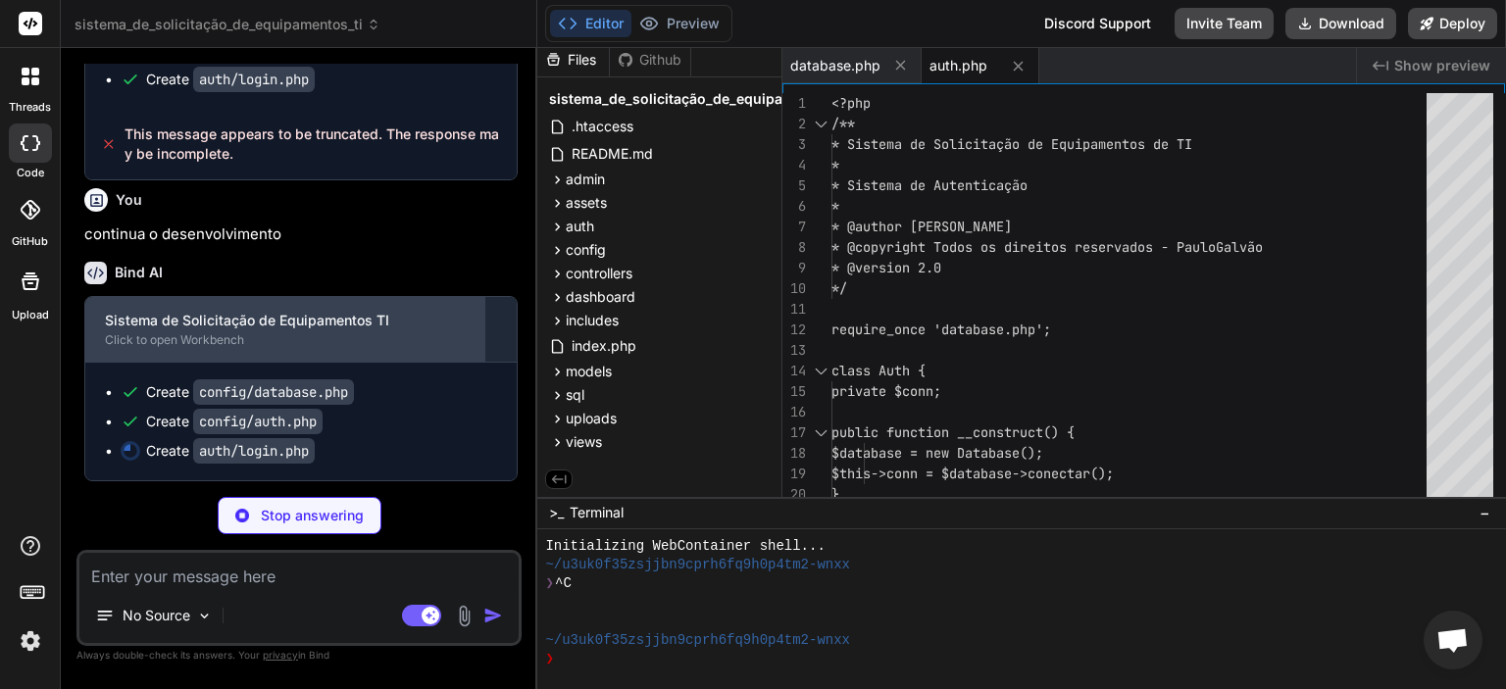
scroll to position [15774, 0]
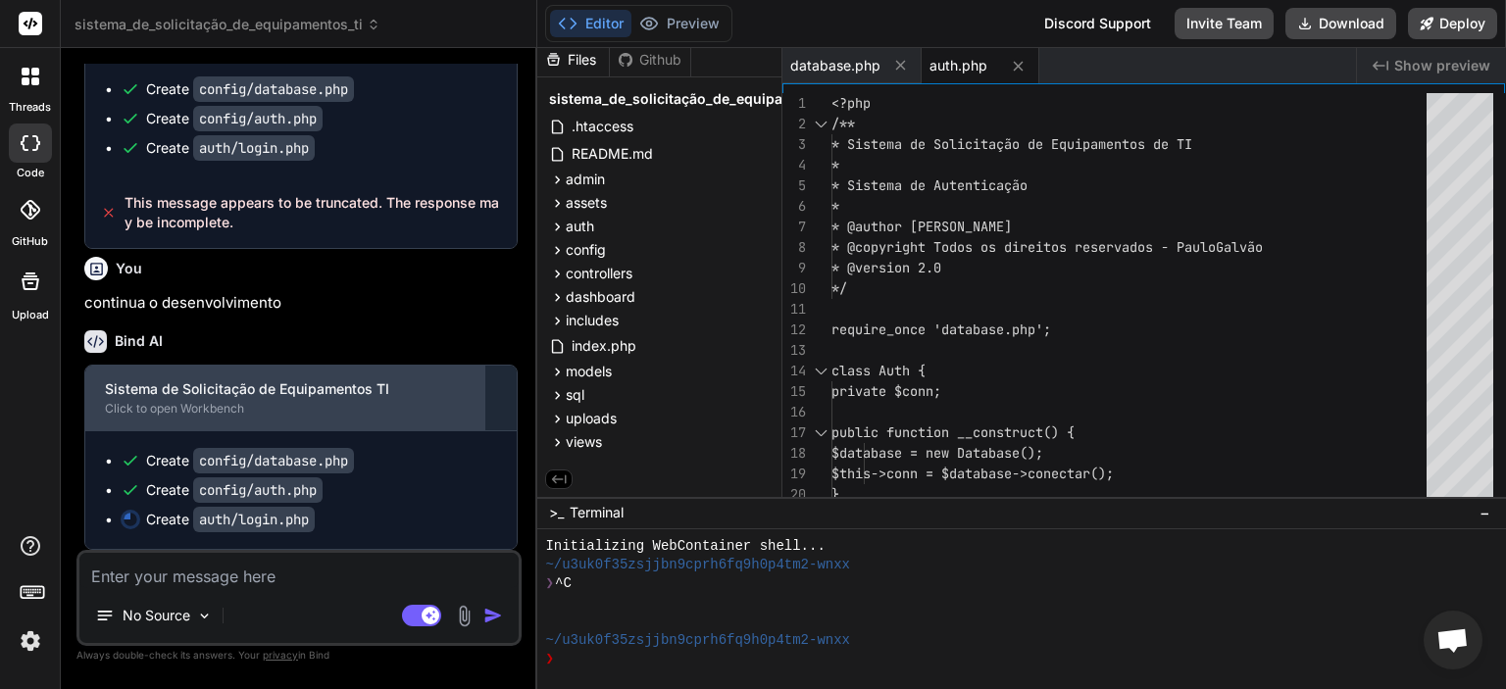
type textarea "x"
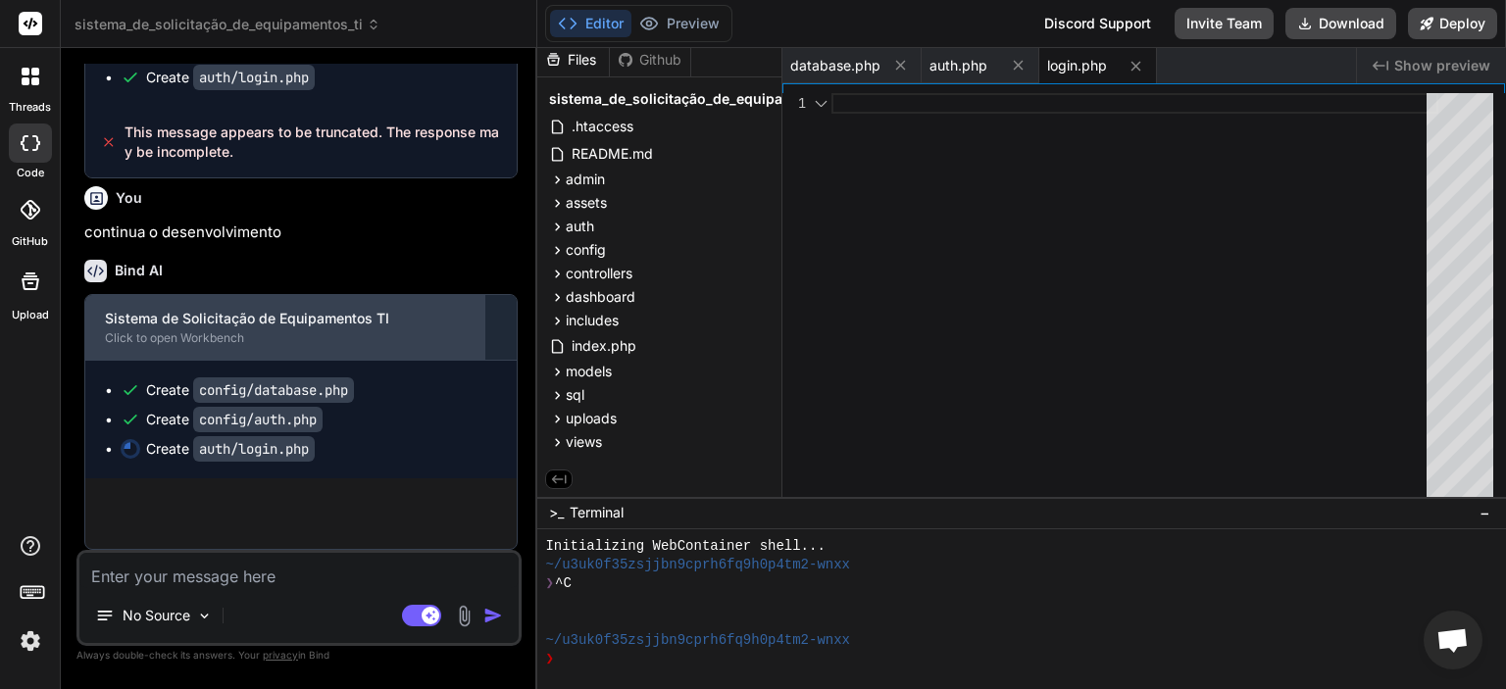
scroll to position [15843, 0]
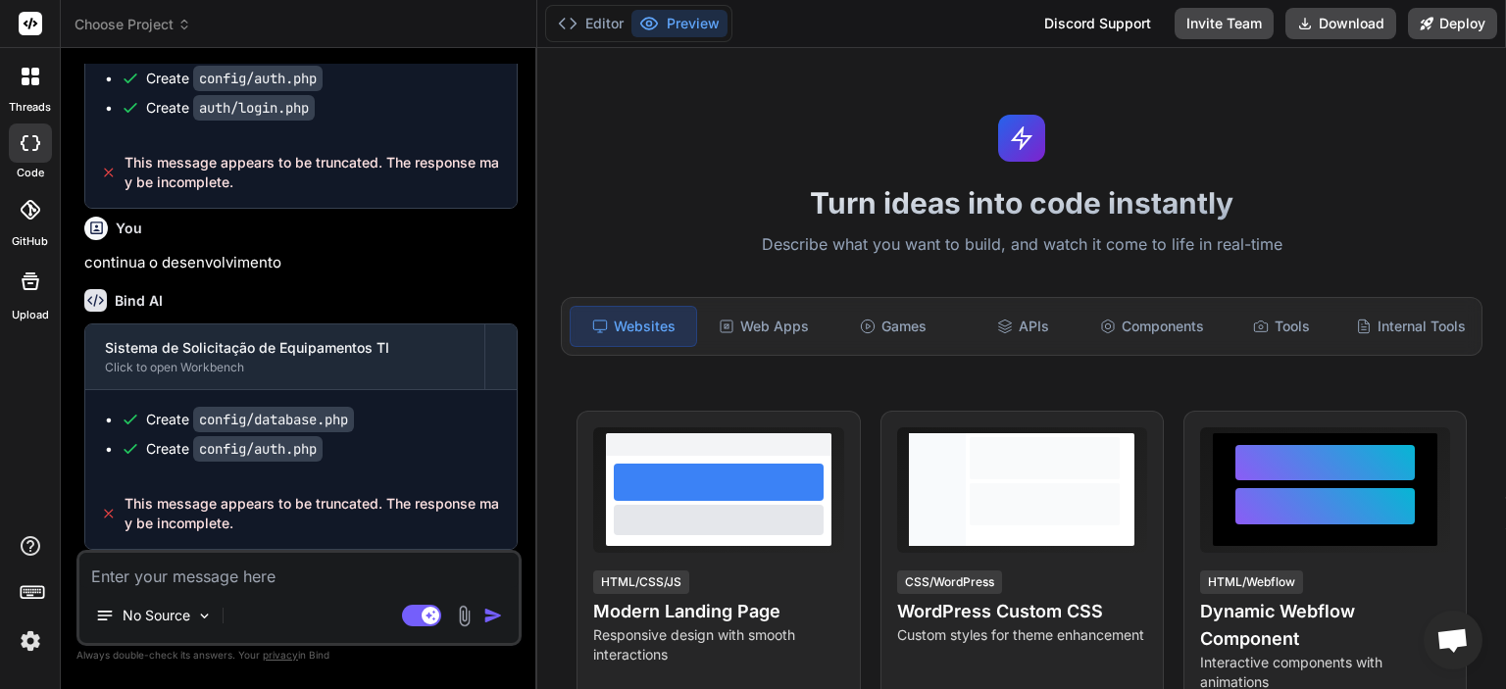
type textarea "x"
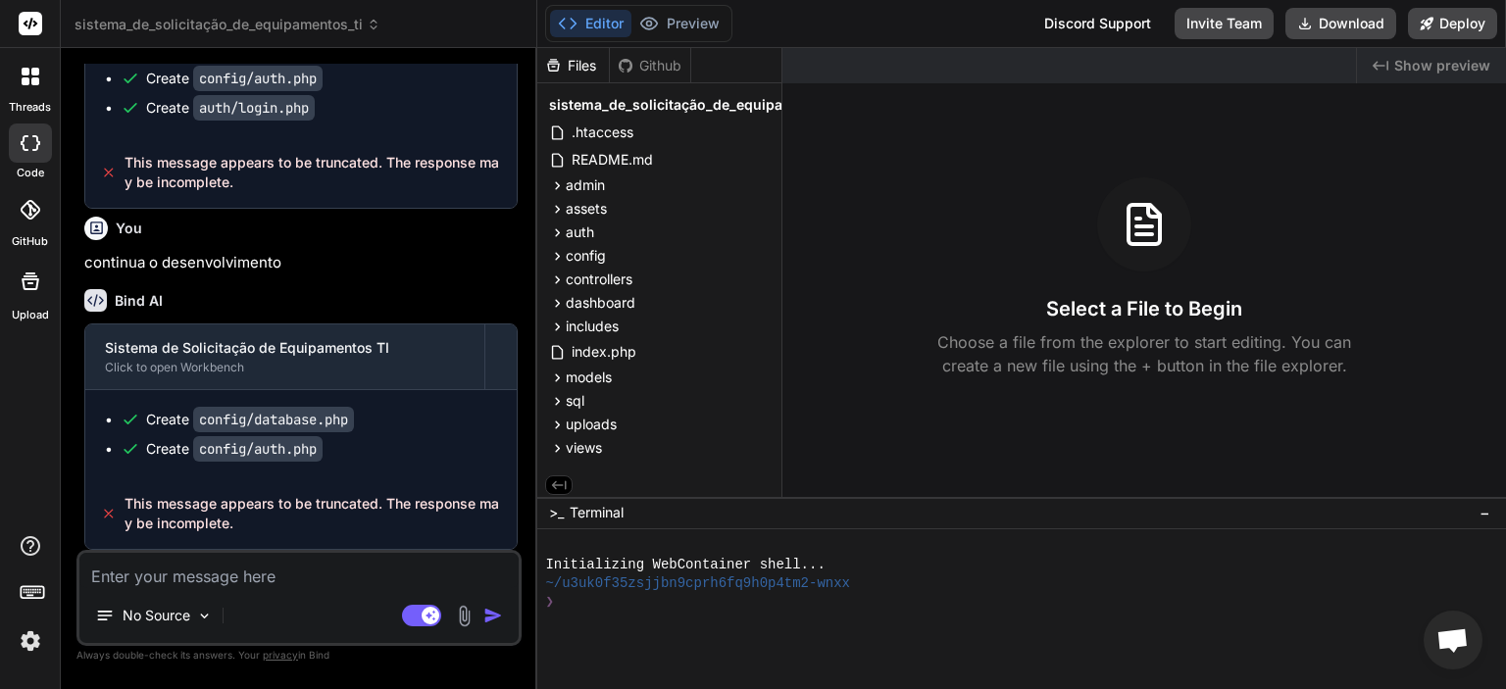
scroll to position [14088, 0]
click at [267, 584] on textarea at bounding box center [298, 570] width 439 height 35
type textarea "c"
type textarea "x"
type textarea "co"
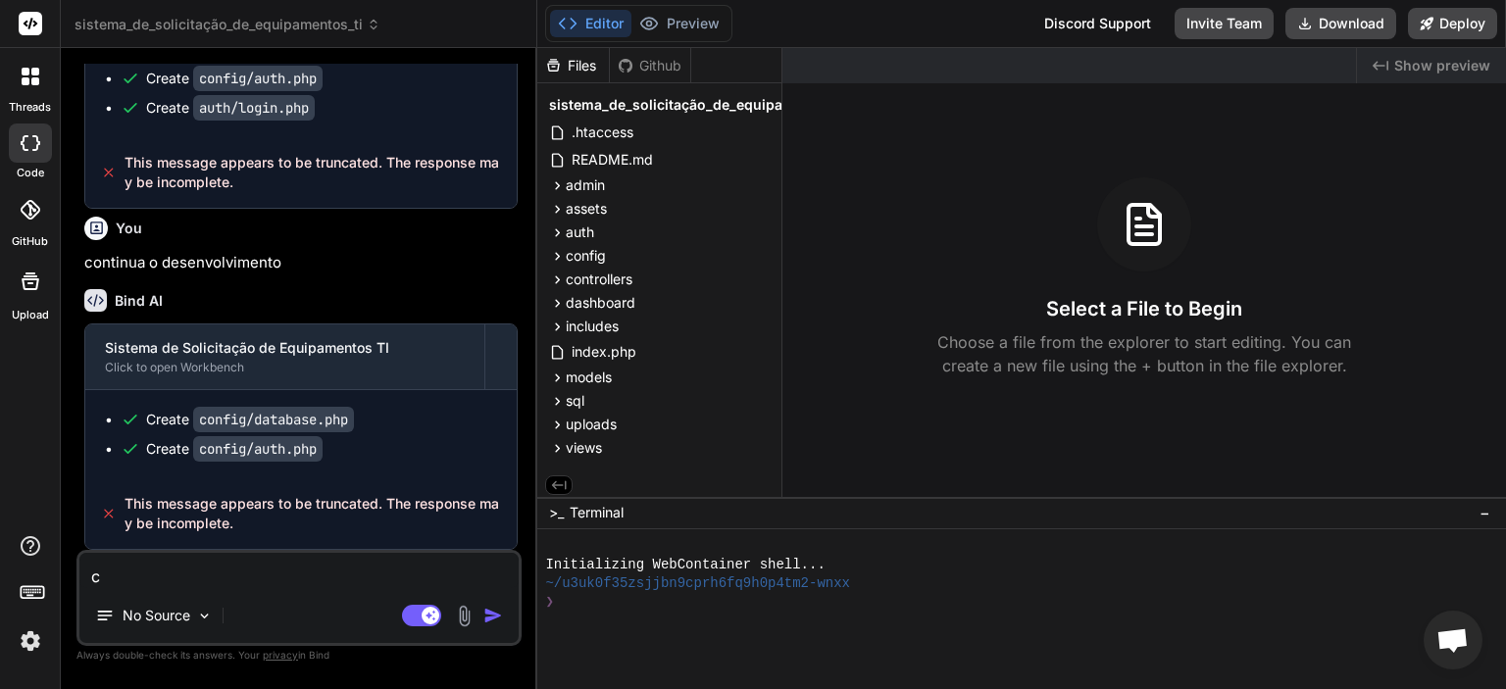
type textarea "x"
type textarea "con"
type textarea "x"
type textarea "cont"
type textarea "x"
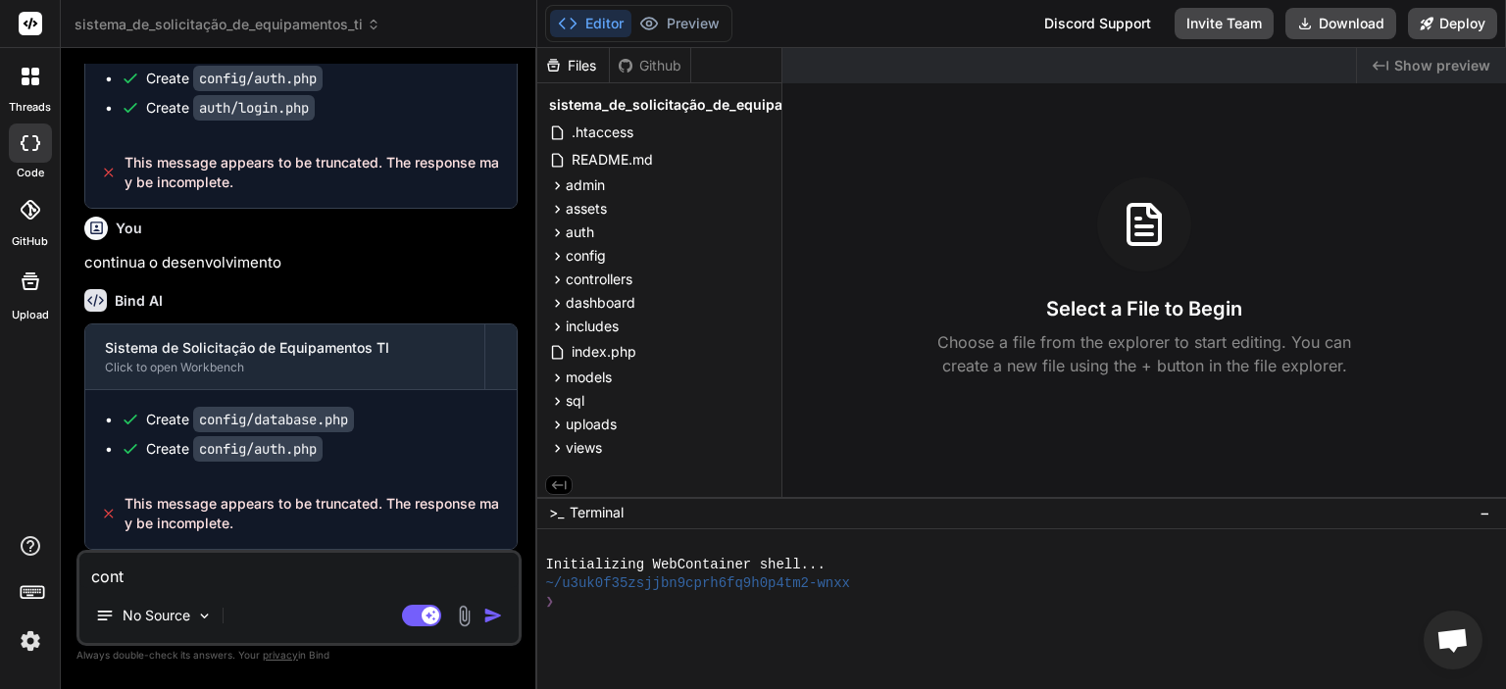
type textarea "conti"
type textarea "x"
type textarea "contin"
type textarea "x"
type textarea "continu"
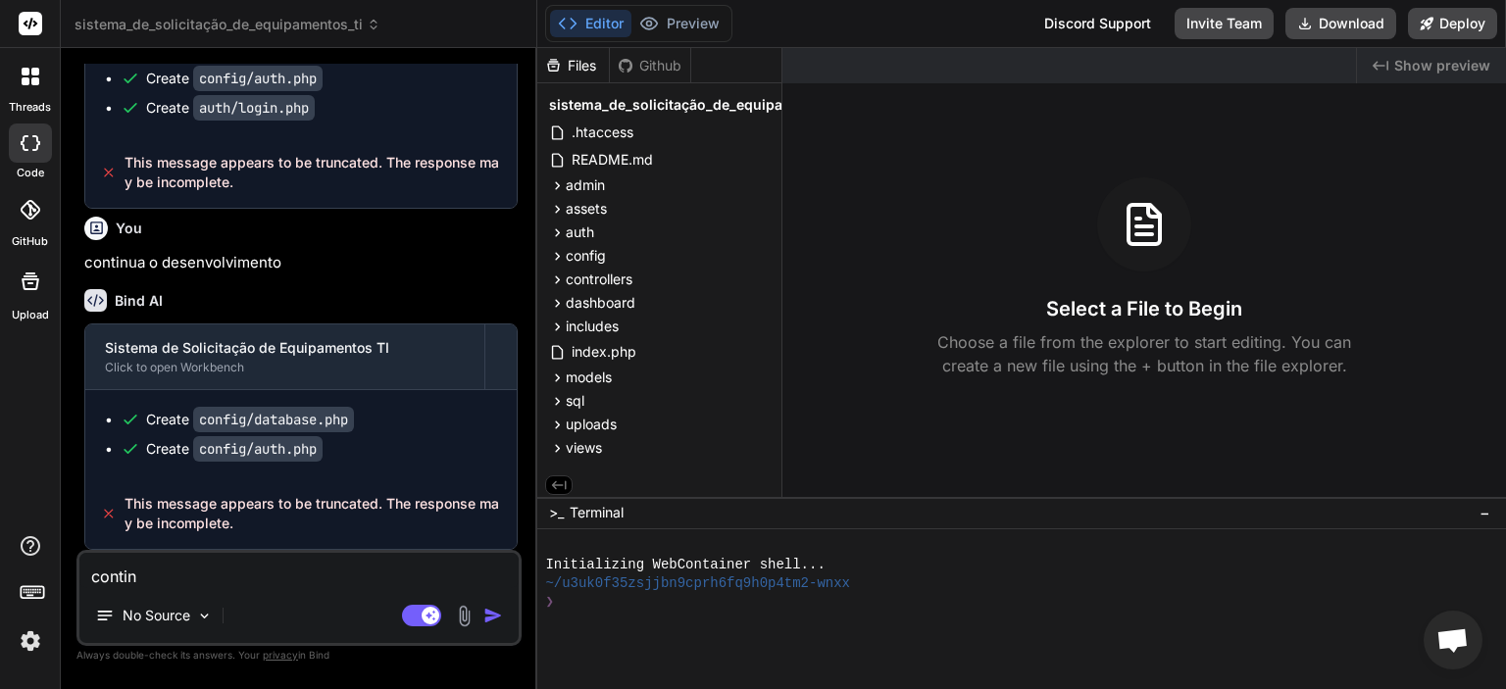
type textarea "x"
type textarea "continua"
type textarea "x"
type textarea "continua"
type textarea "x"
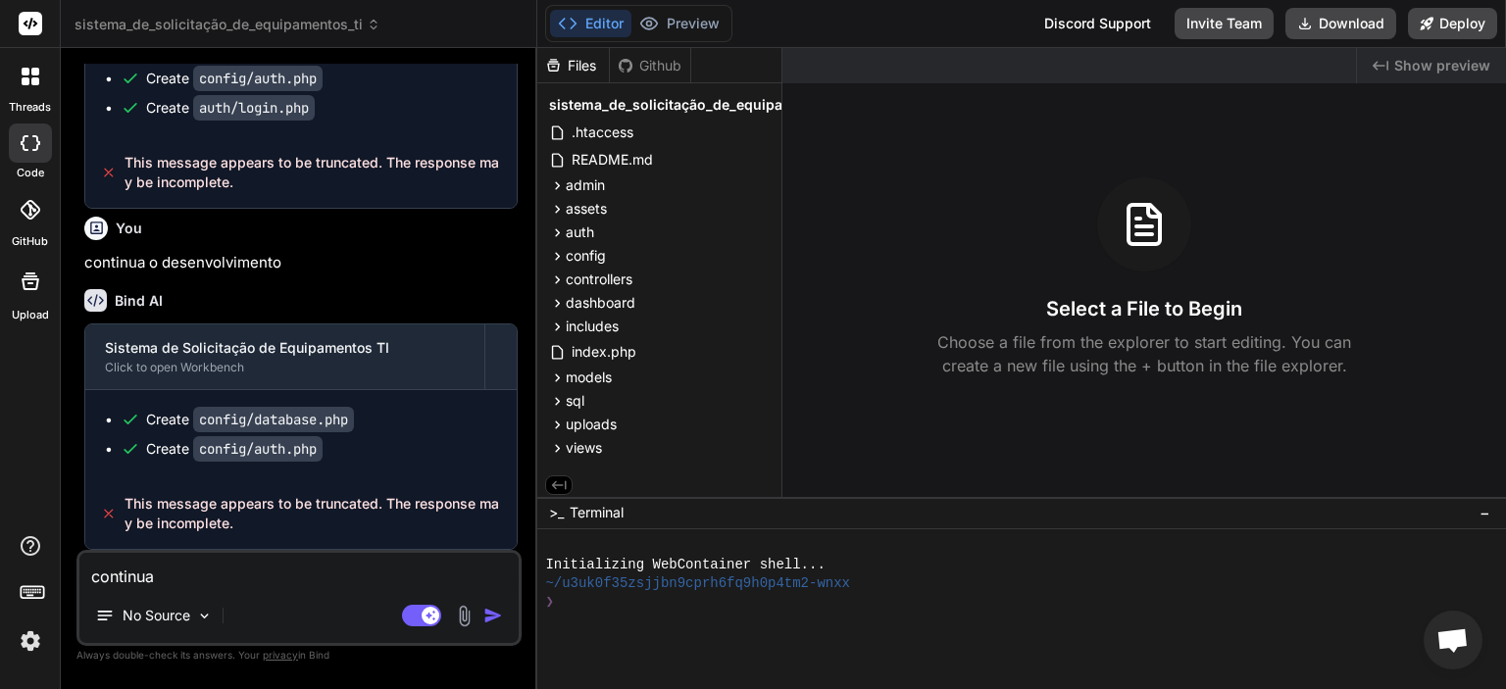
type textarea "continua o"
type textarea "x"
type textarea "continua o"
type textarea "x"
type textarea "continua o d"
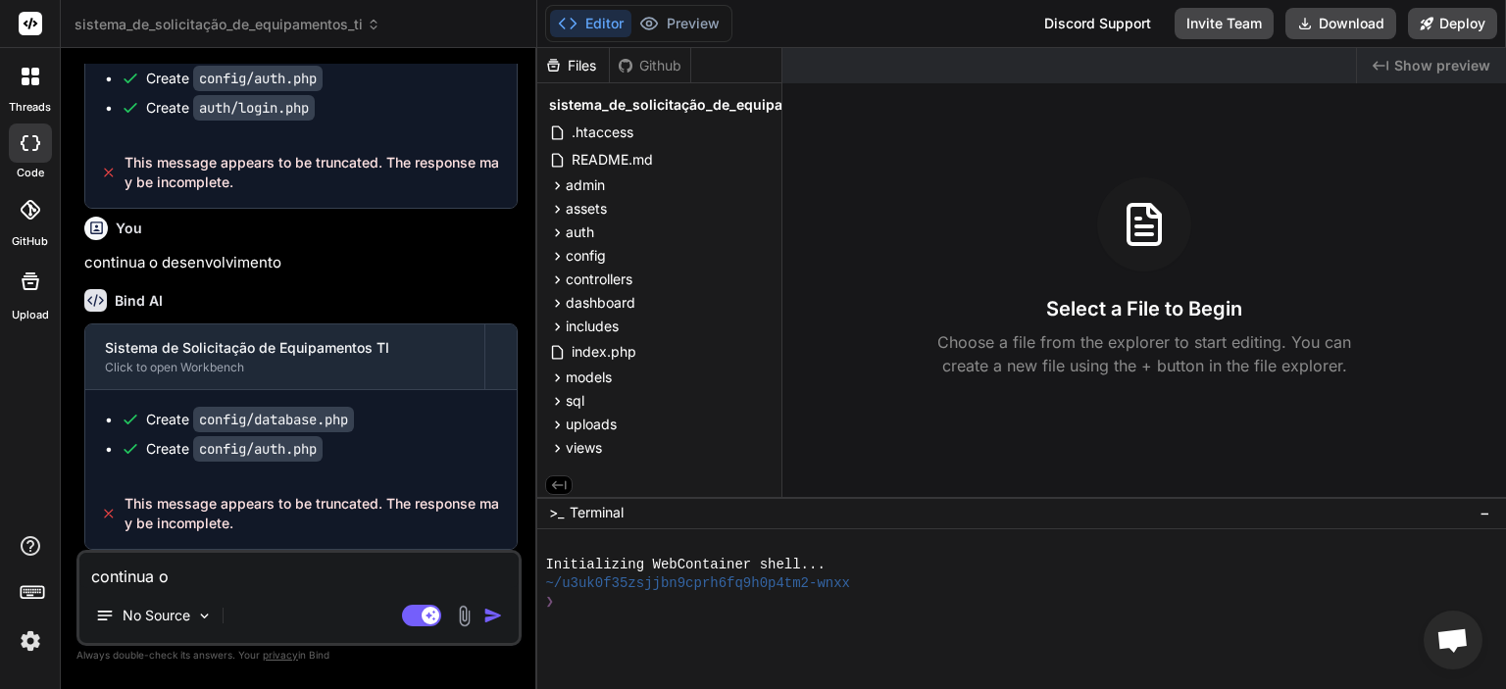
type textarea "x"
type textarea "continua o de"
type textarea "x"
type textarea "continua o des"
type textarea "x"
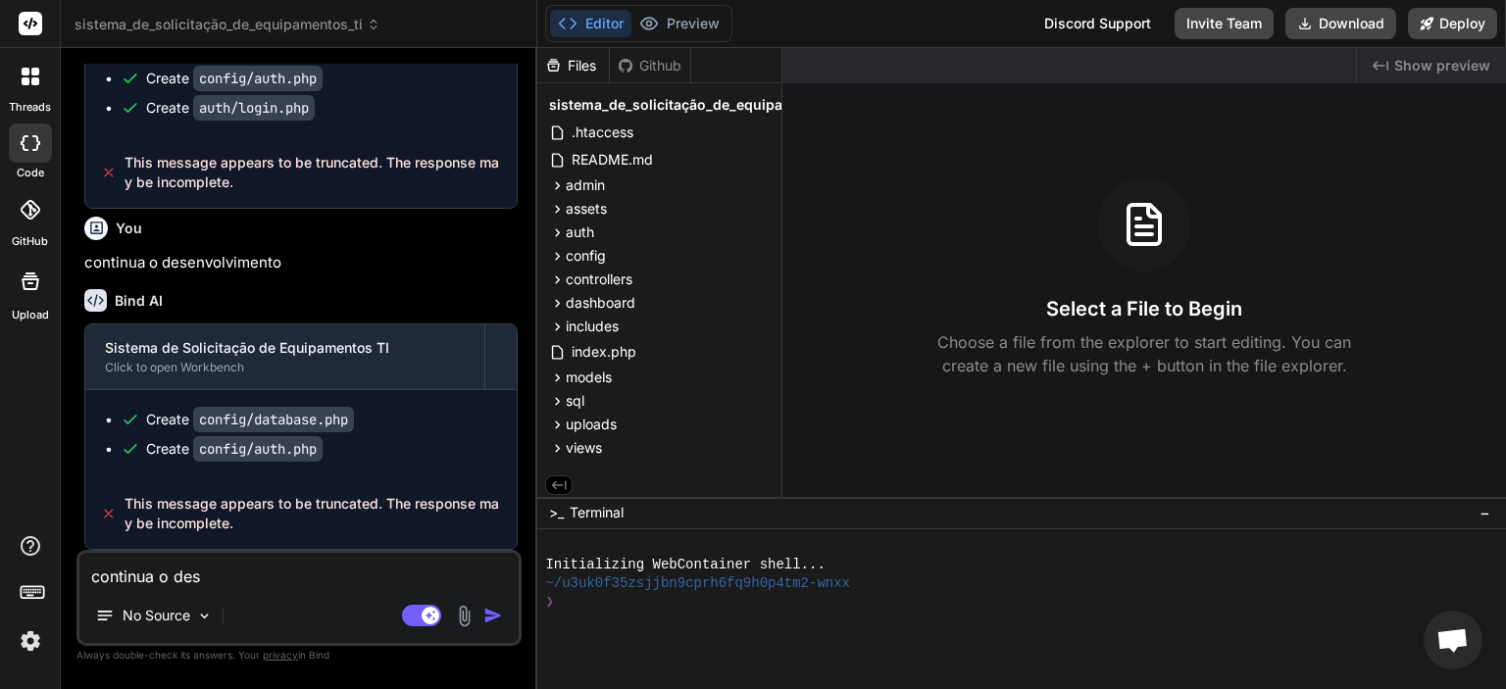
type textarea "continua o dese"
type textarea "x"
type textarea "continua o desen"
type textarea "x"
type textarea "continua o desenv"
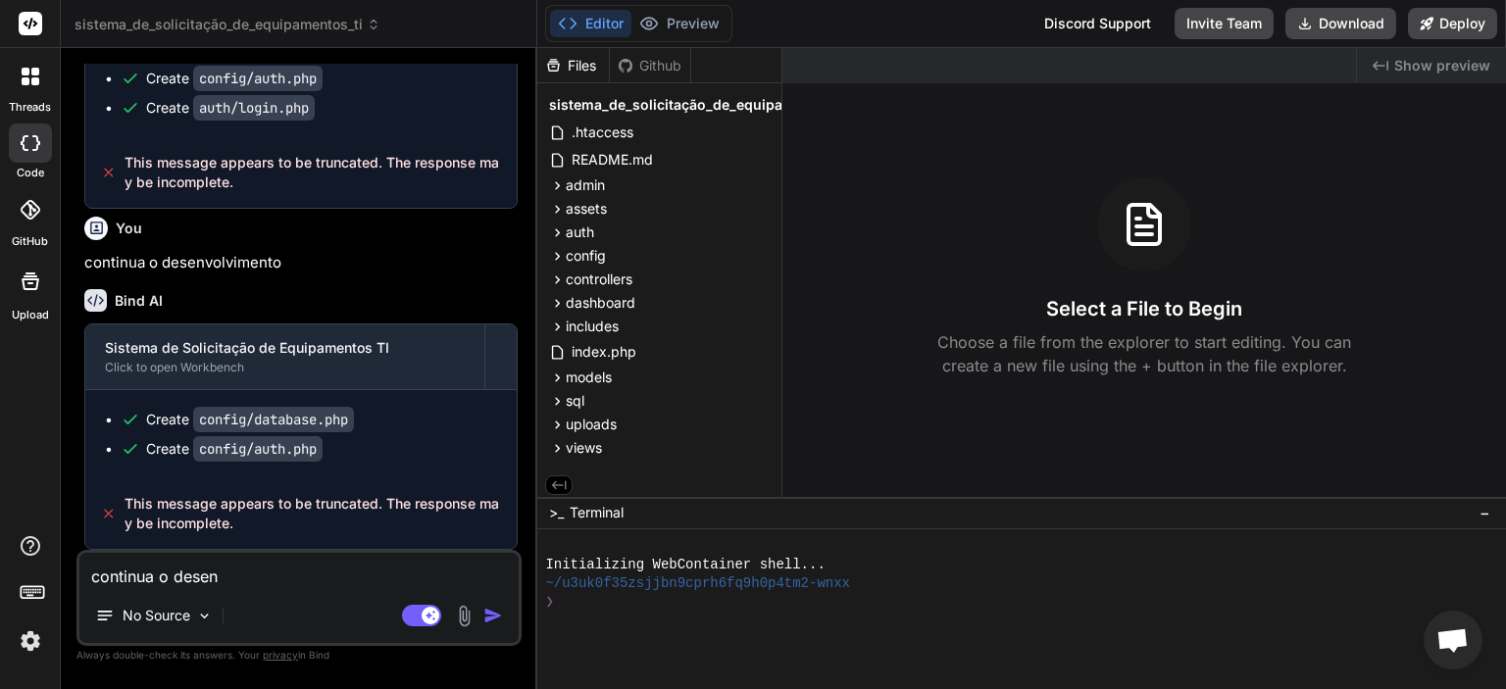
type textarea "x"
type textarea "continua o desenvo"
type textarea "x"
type textarea "continua o desenvol"
type textarea "x"
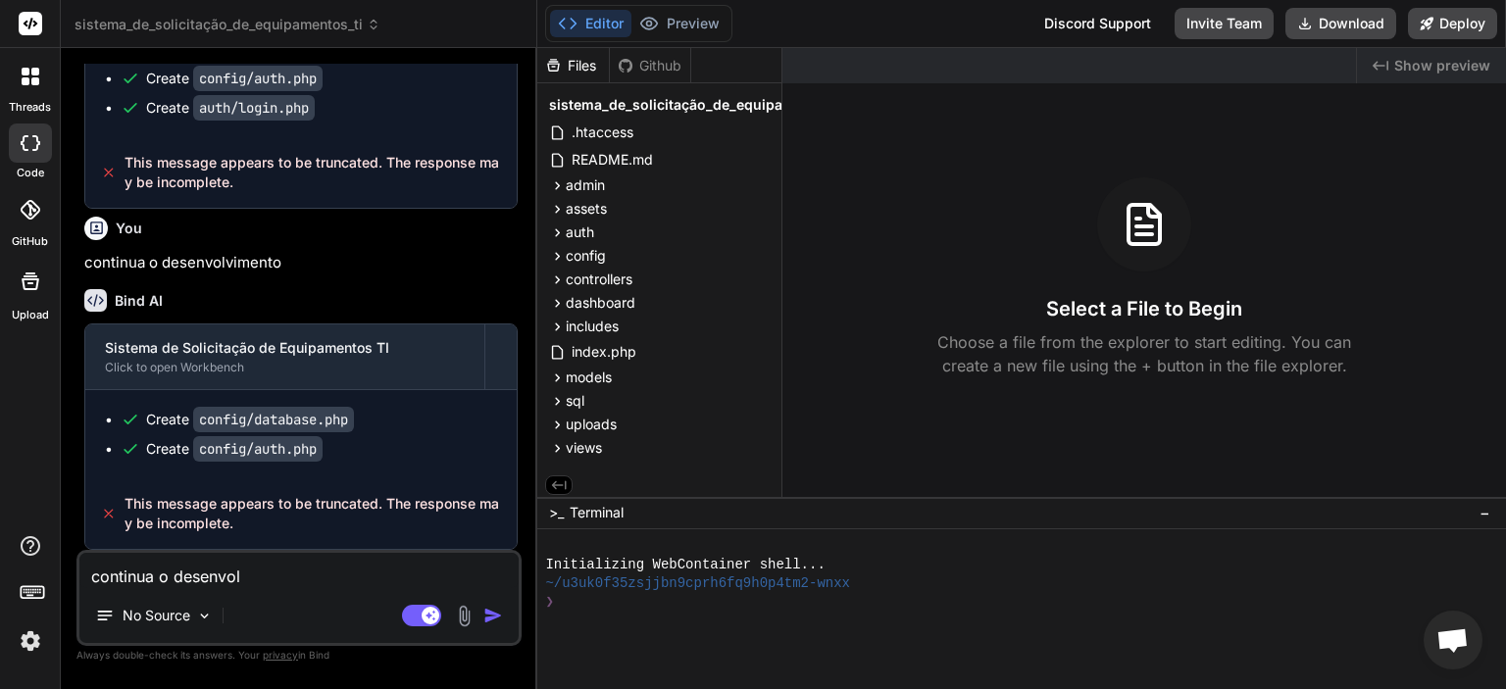
type textarea "continua o desenvolv"
type textarea "x"
type textarea "continua o desenvolvi"
type textarea "x"
type textarea "continua o desenvolvim"
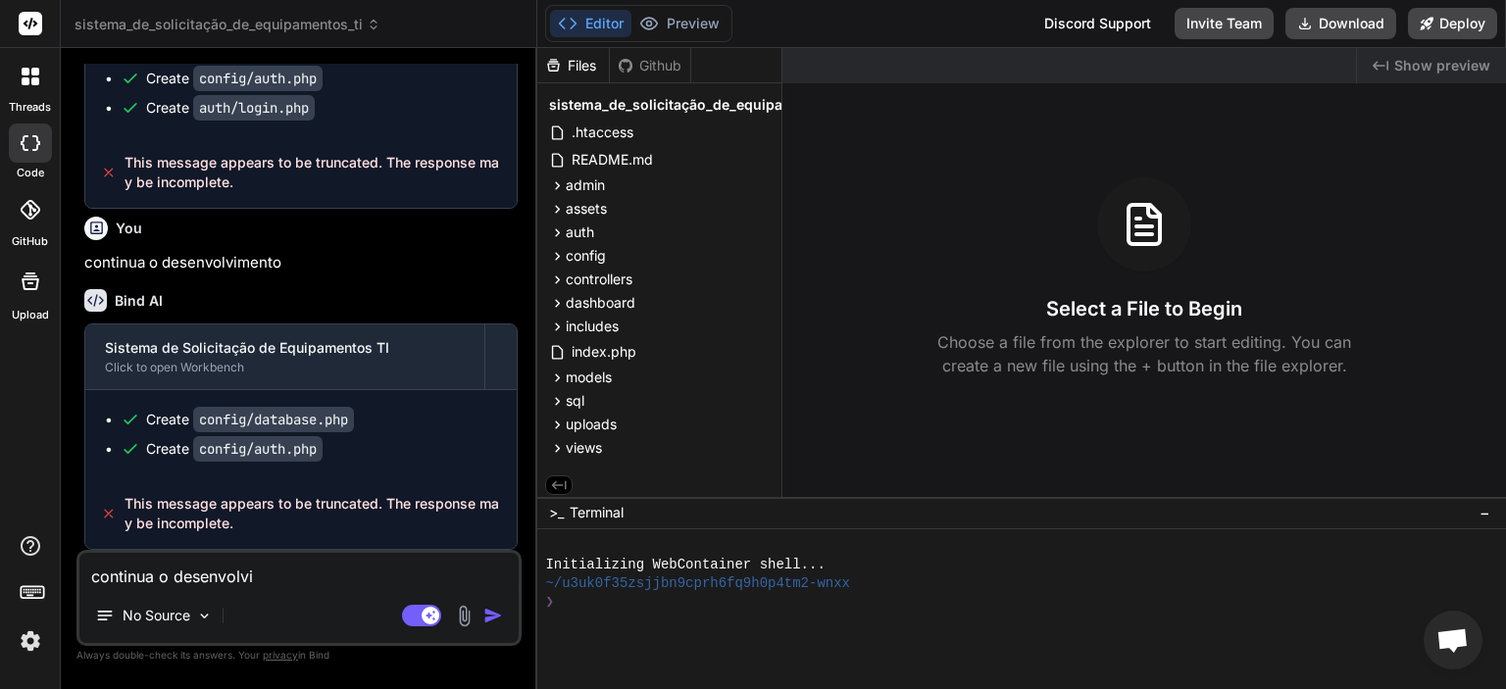
type textarea "x"
type textarea "continua o desenvolvime"
type textarea "x"
type textarea "continua o desenvolvimen"
type textarea "x"
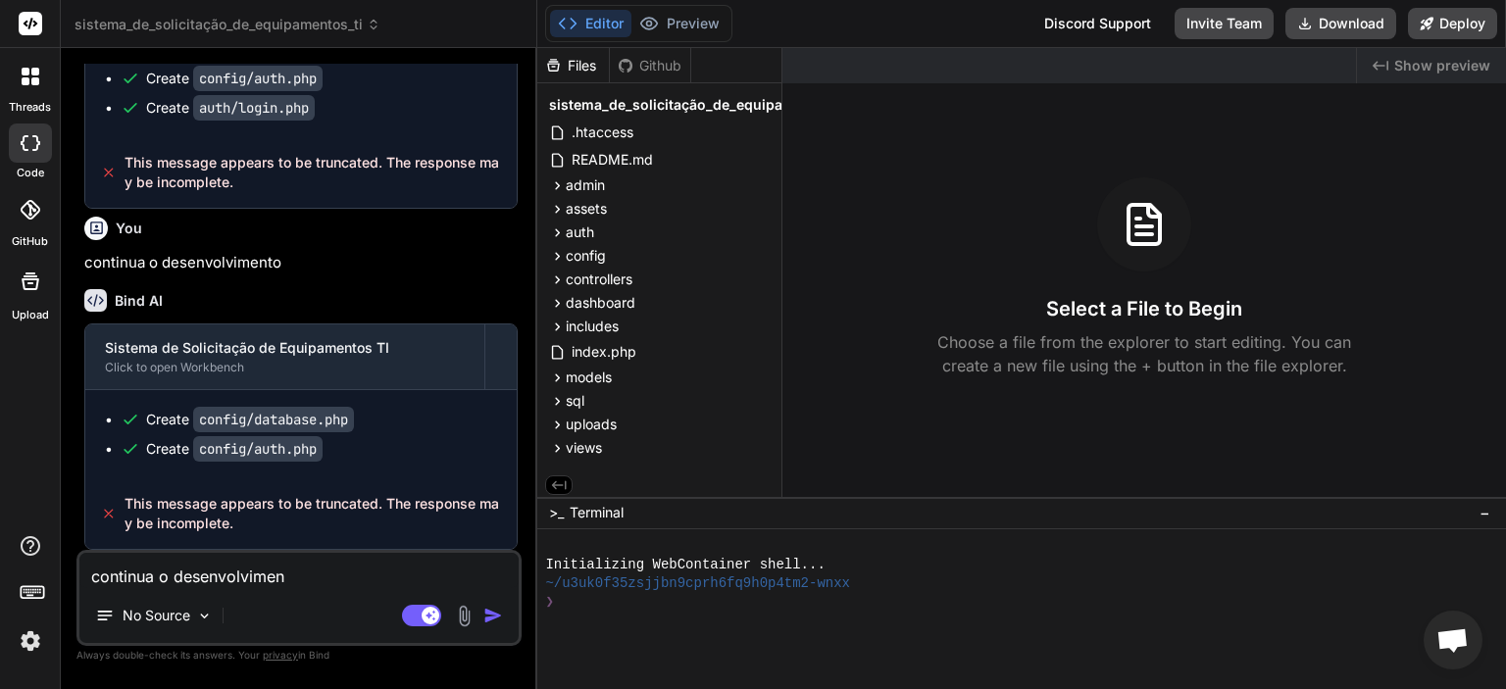
type textarea "continua o desenvolviment"
type textarea "x"
type textarea "continua o desenvolvimento"
type textarea "x"
type textarea "continua o desenvolvimento"
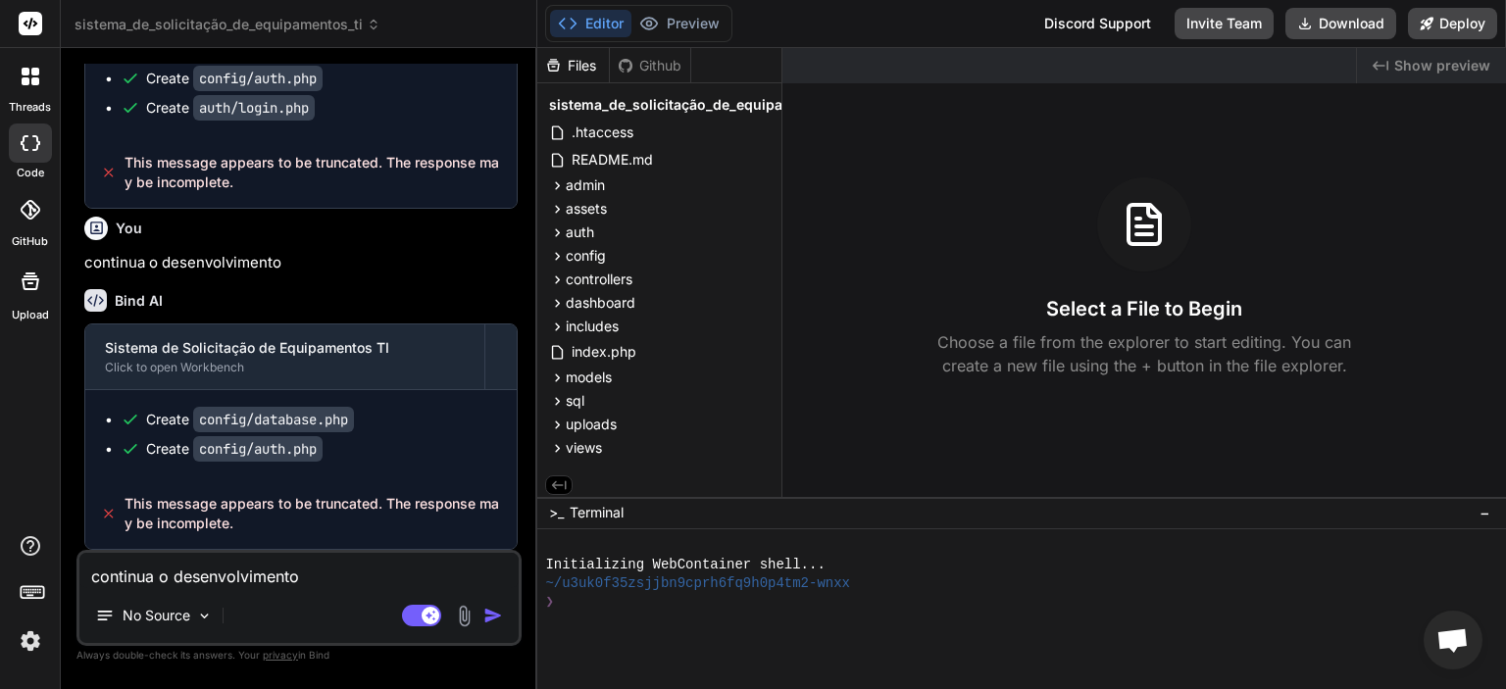
type textarea "x"
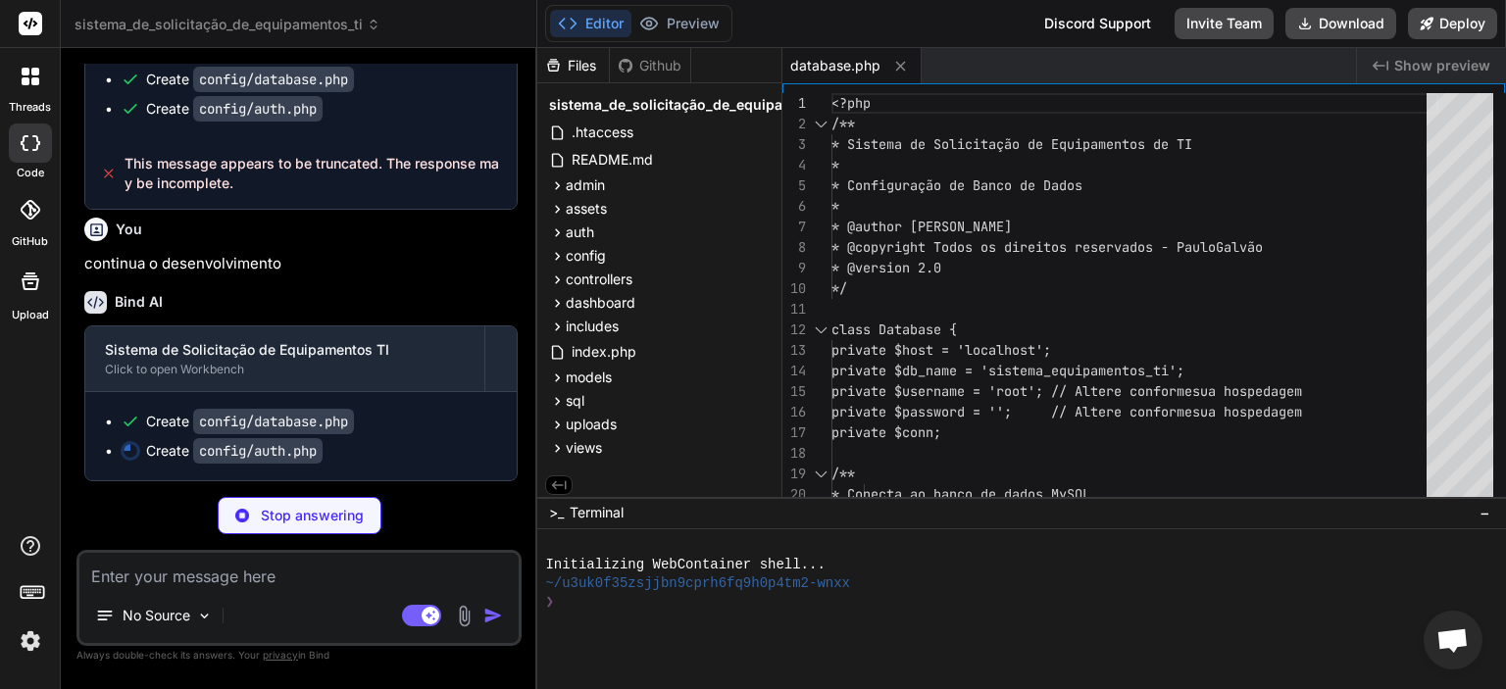
scroll to position [14428, 0]
type textarea "x"
type textarea "} } }"
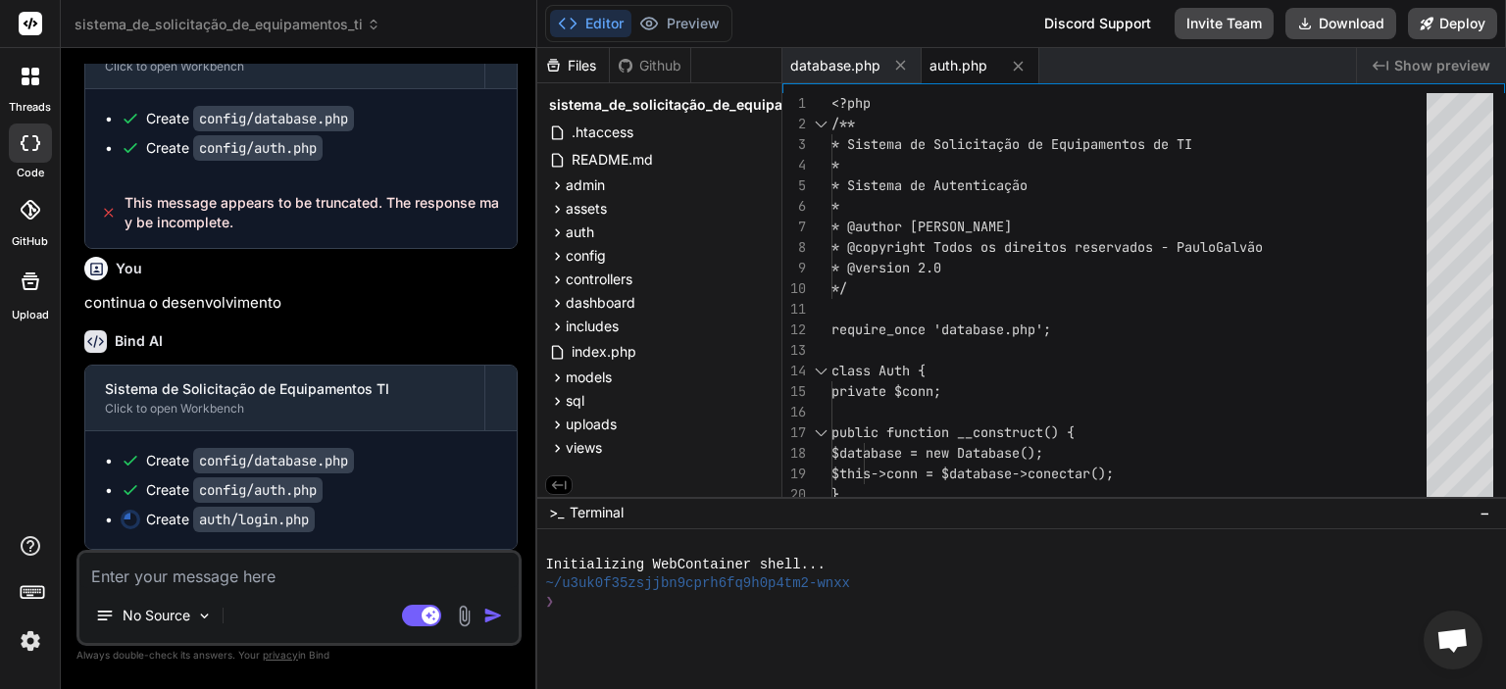
scroll to position [14389, 0]
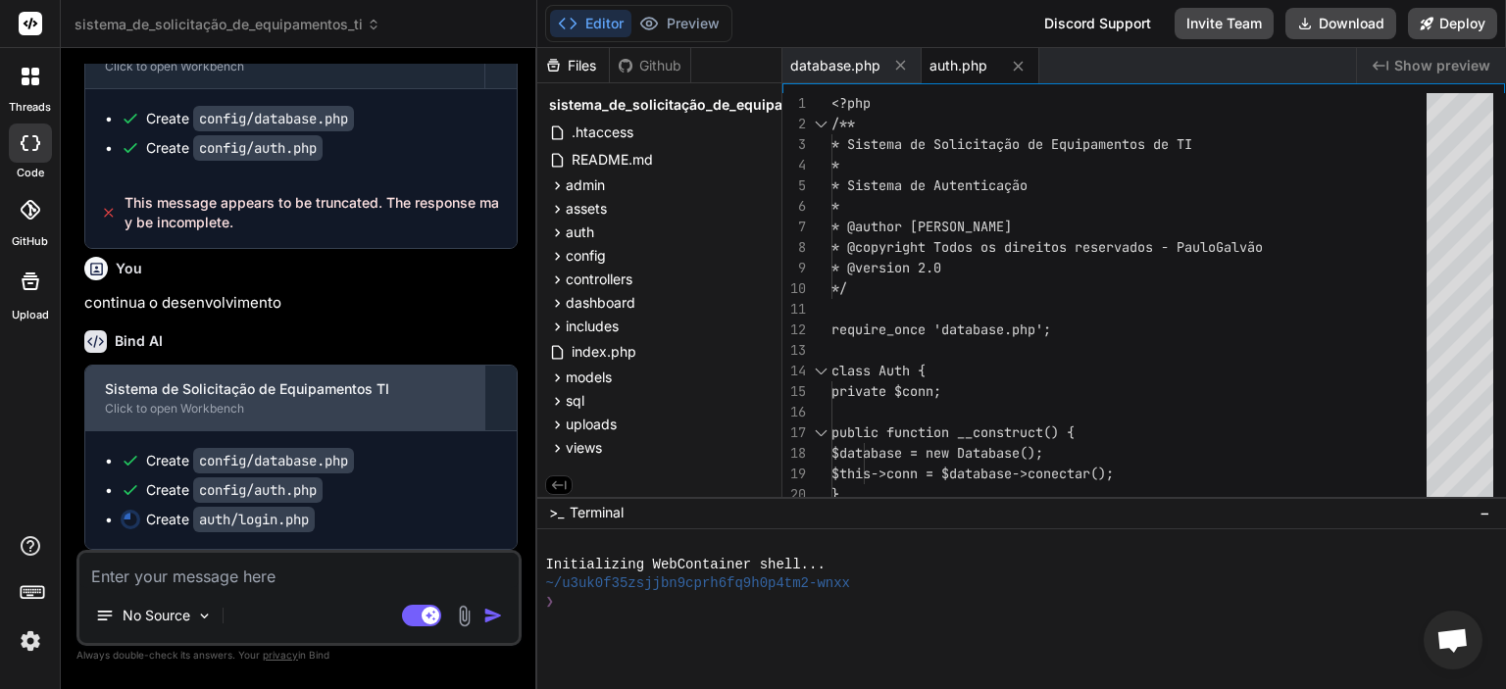
type textarea "x"
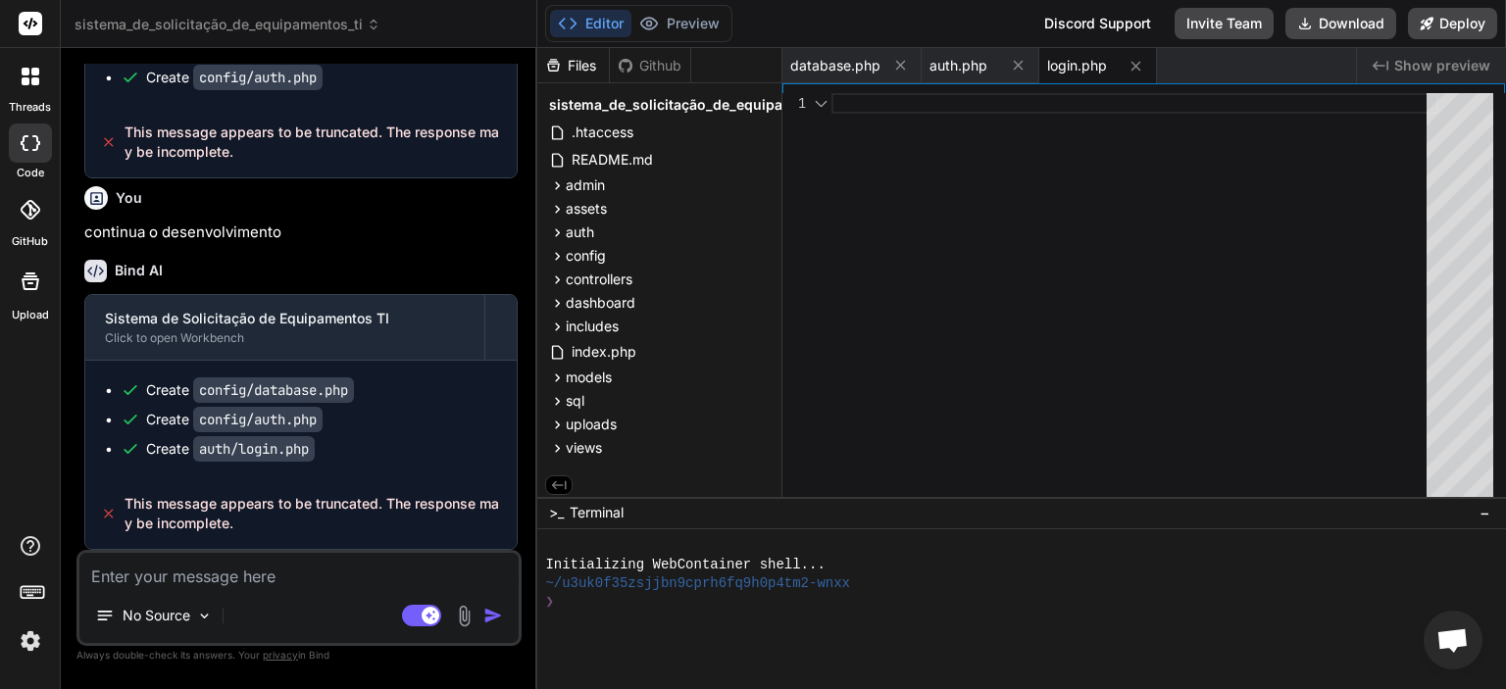
scroll to position [14457, 0]
click at [28, 641] on img at bounding box center [30, 640] width 33 height 33
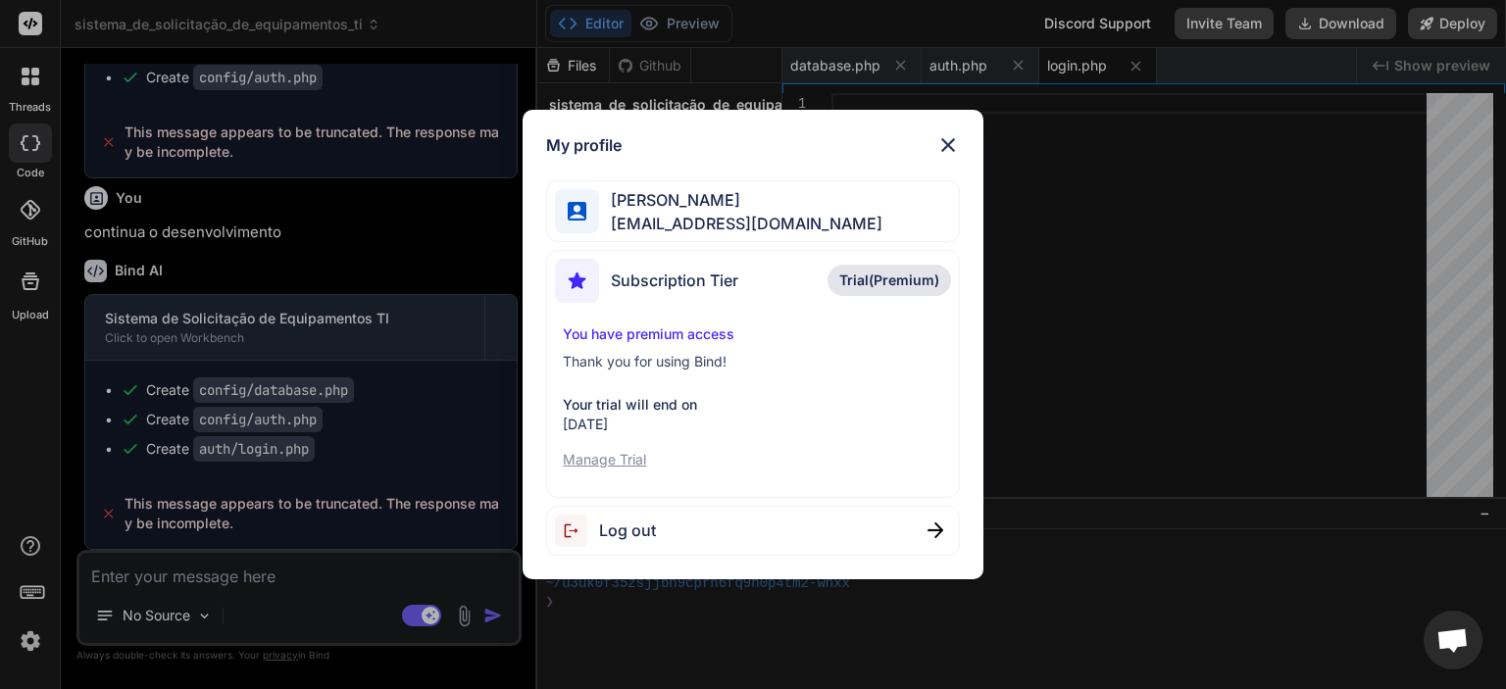
click at [627, 455] on p "Manage Trial" at bounding box center [752, 460] width 379 height 20
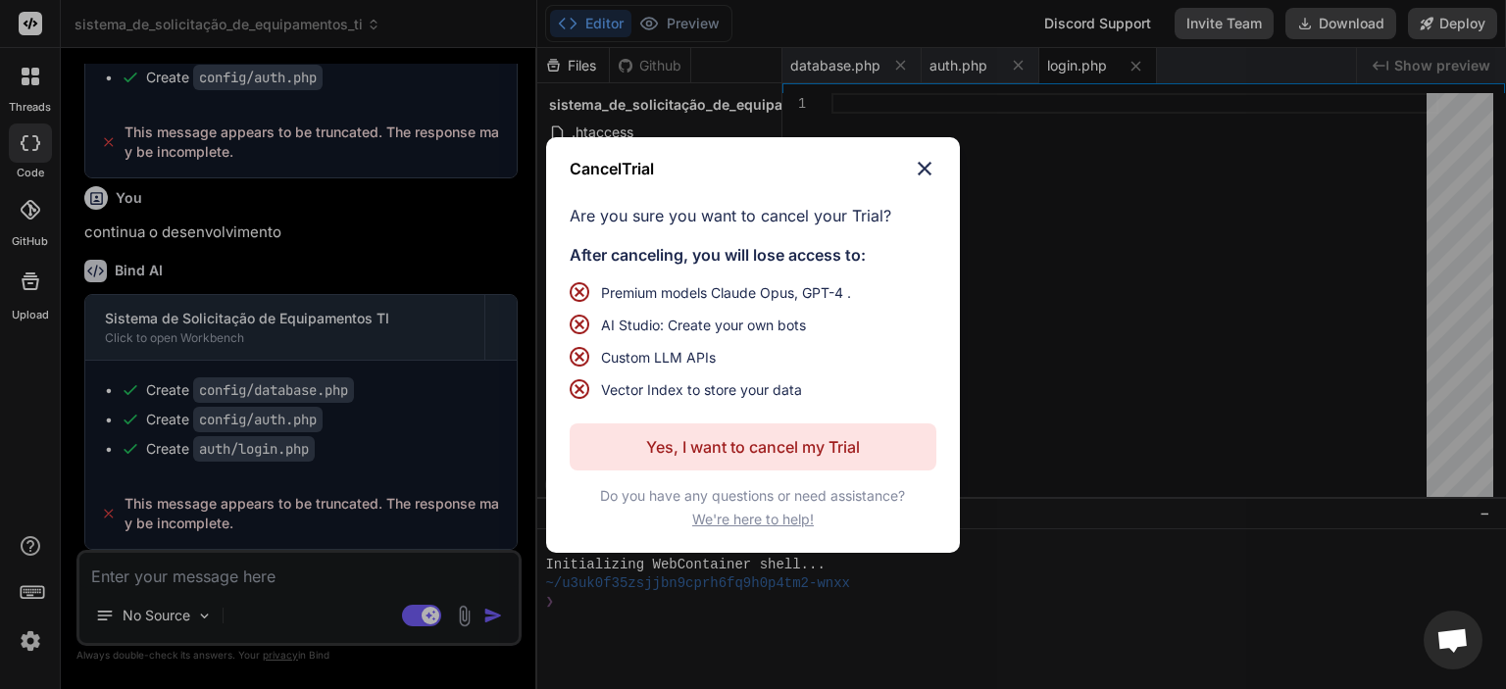
click at [784, 444] on p "Yes, I want to cancel my Trial" at bounding box center [753, 447] width 214 height 24
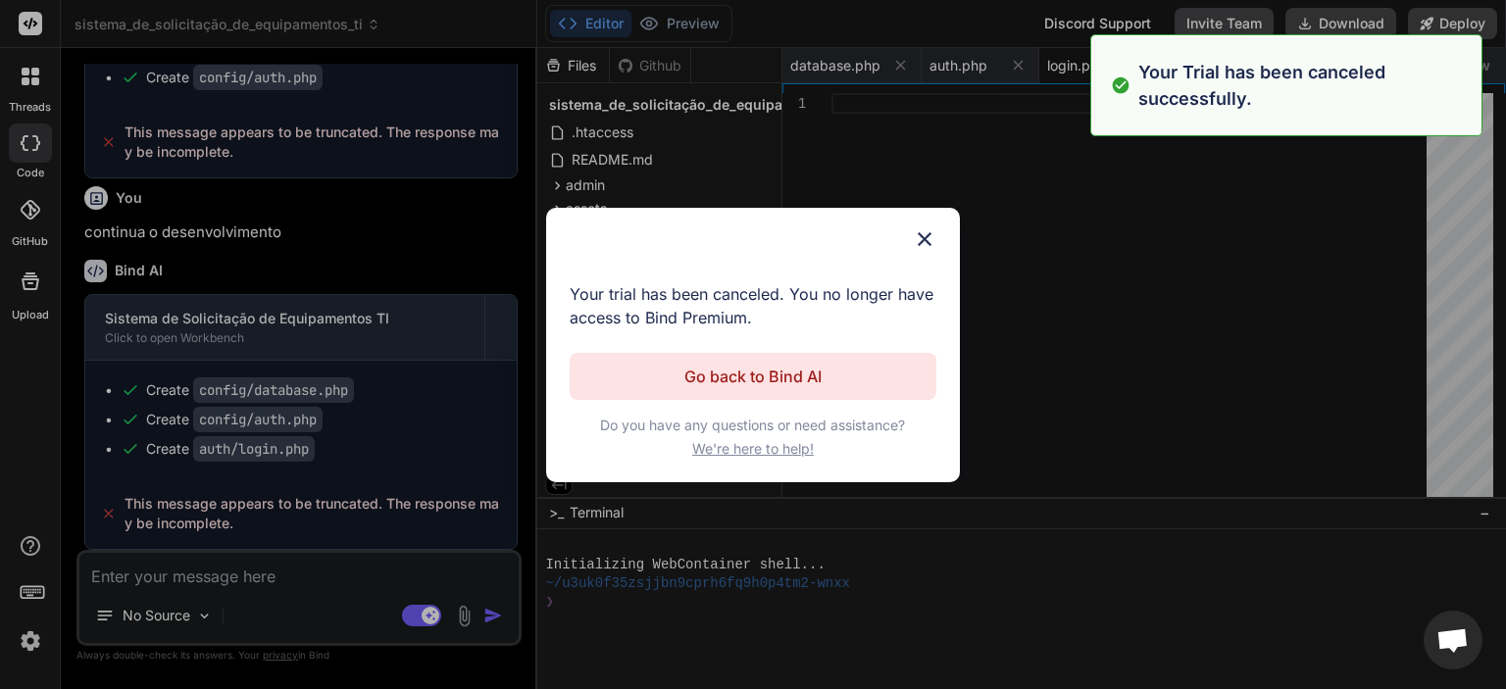
scroll to position [37, 0]
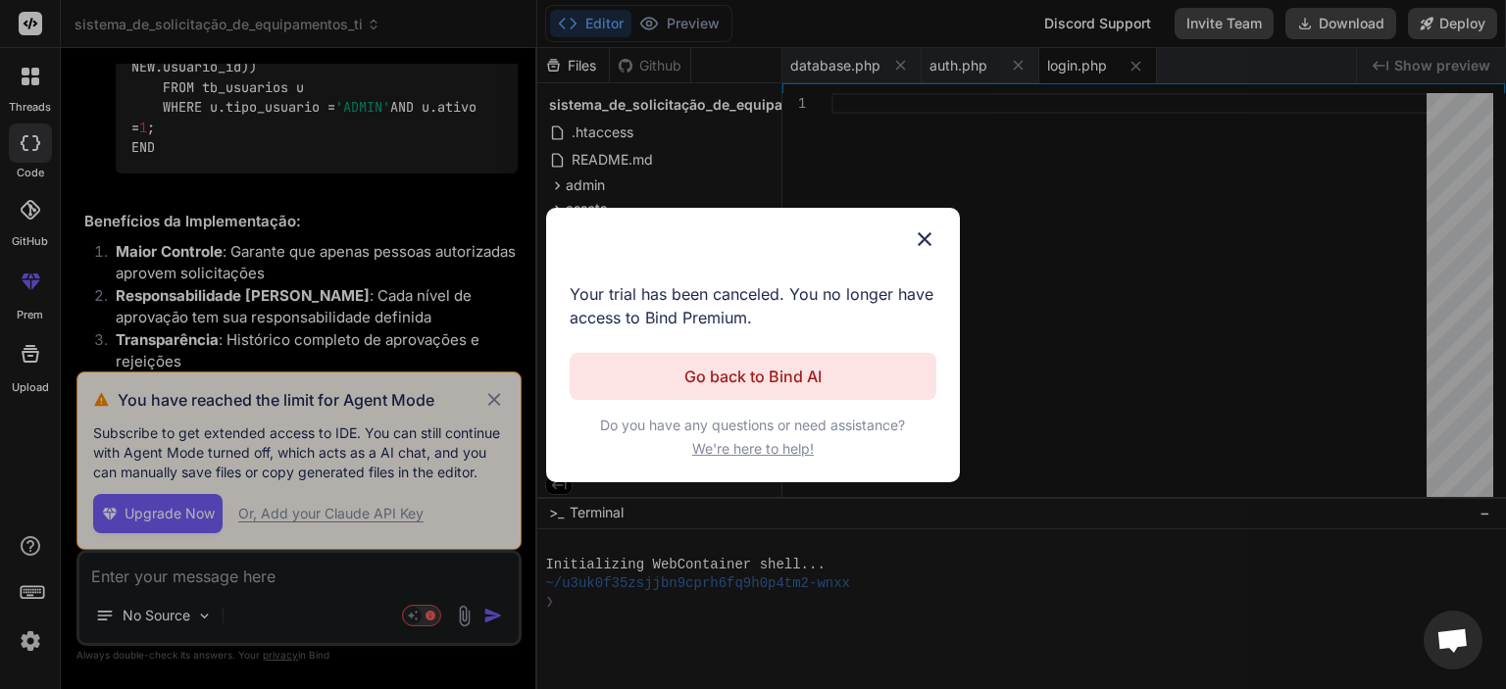
click at [923, 238] on img at bounding box center [925, 239] width 24 height 24
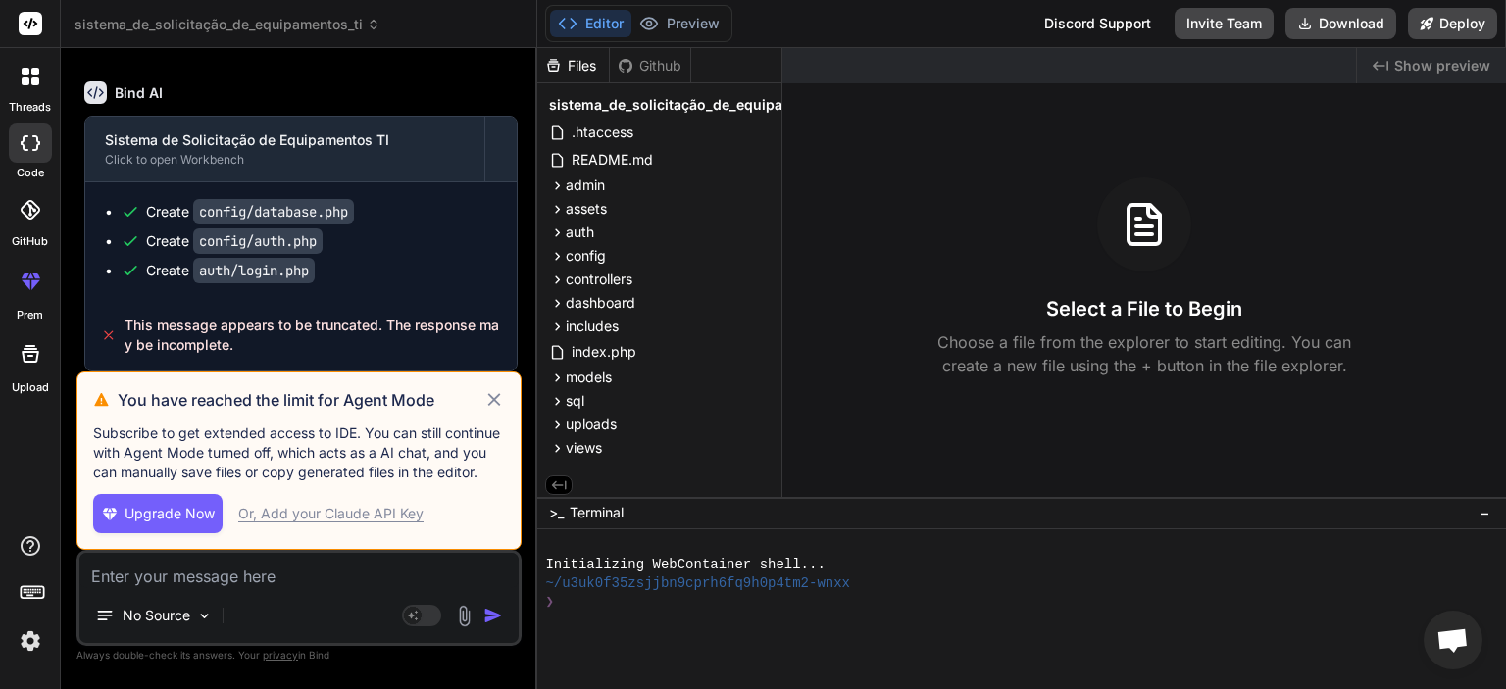
scroll to position [14296, 0]
click at [157, 518] on span "Upgrade Now" at bounding box center [169, 514] width 90 height 20
type textarea "x"
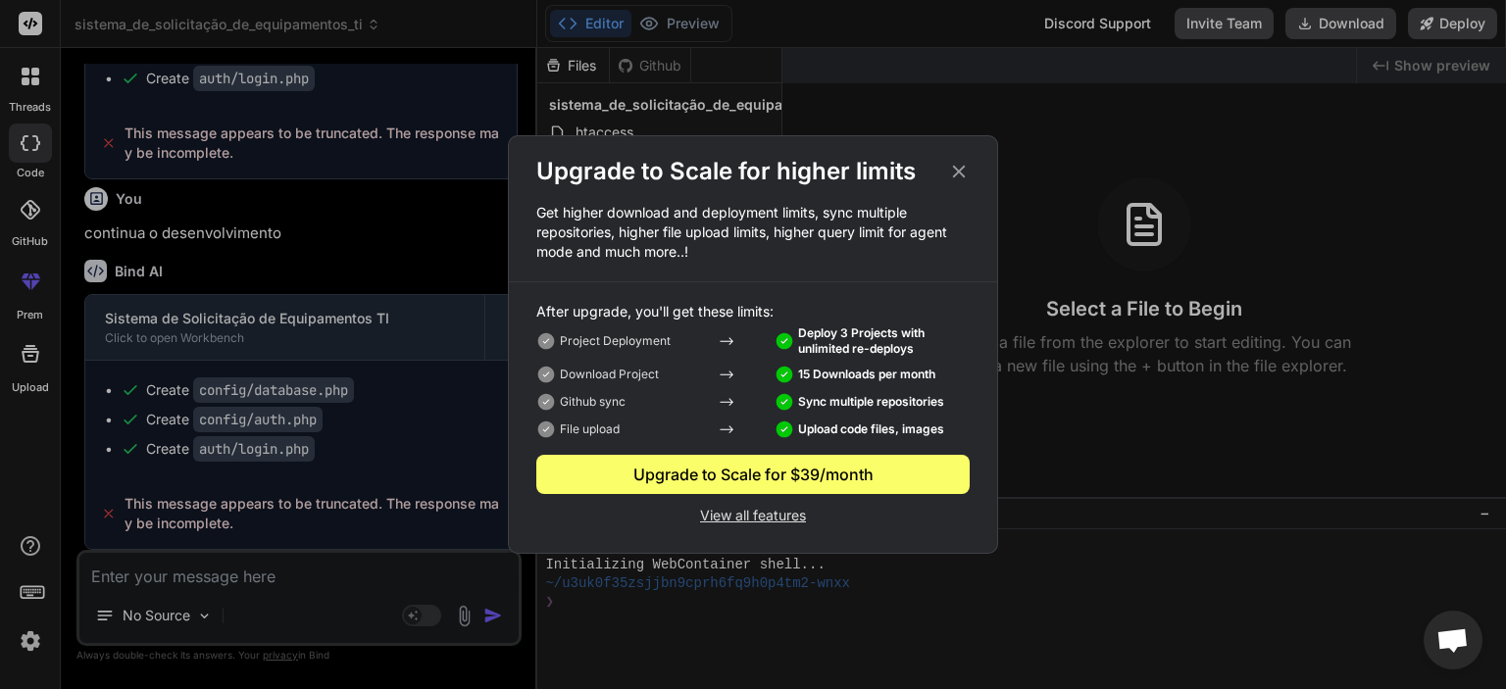
click at [733, 514] on p "View all features" at bounding box center [752, 514] width 433 height 24
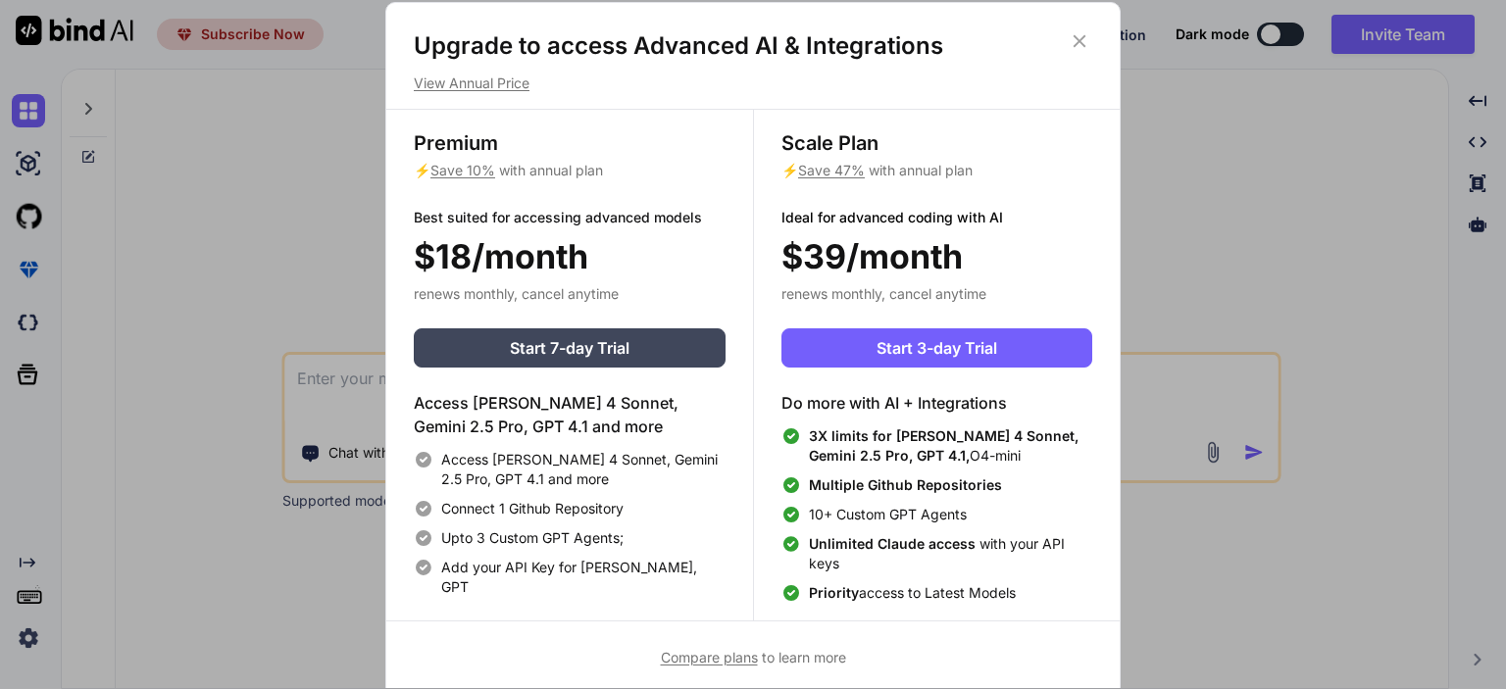
type textarea "x"
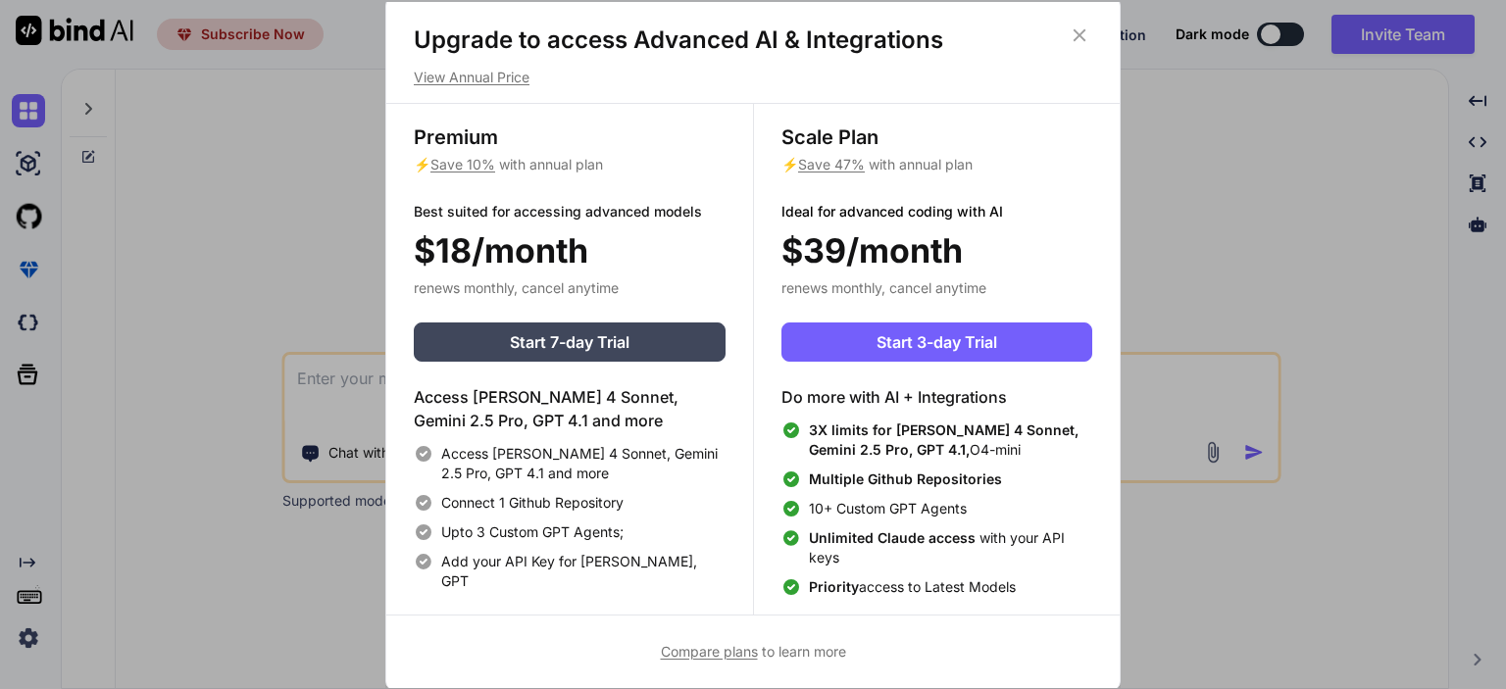
scroll to position [8, 0]
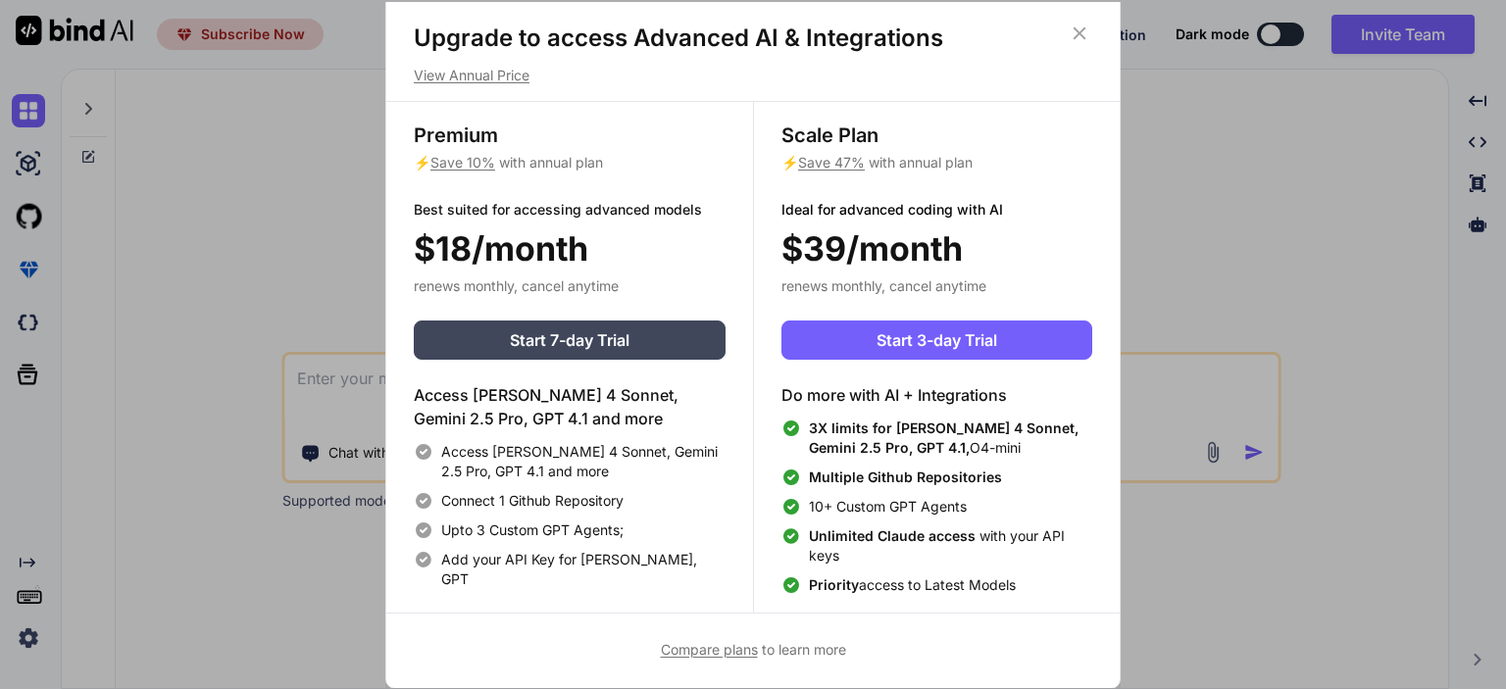
click at [1081, 27] on icon at bounding box center [1079, 34] width 22 height 22
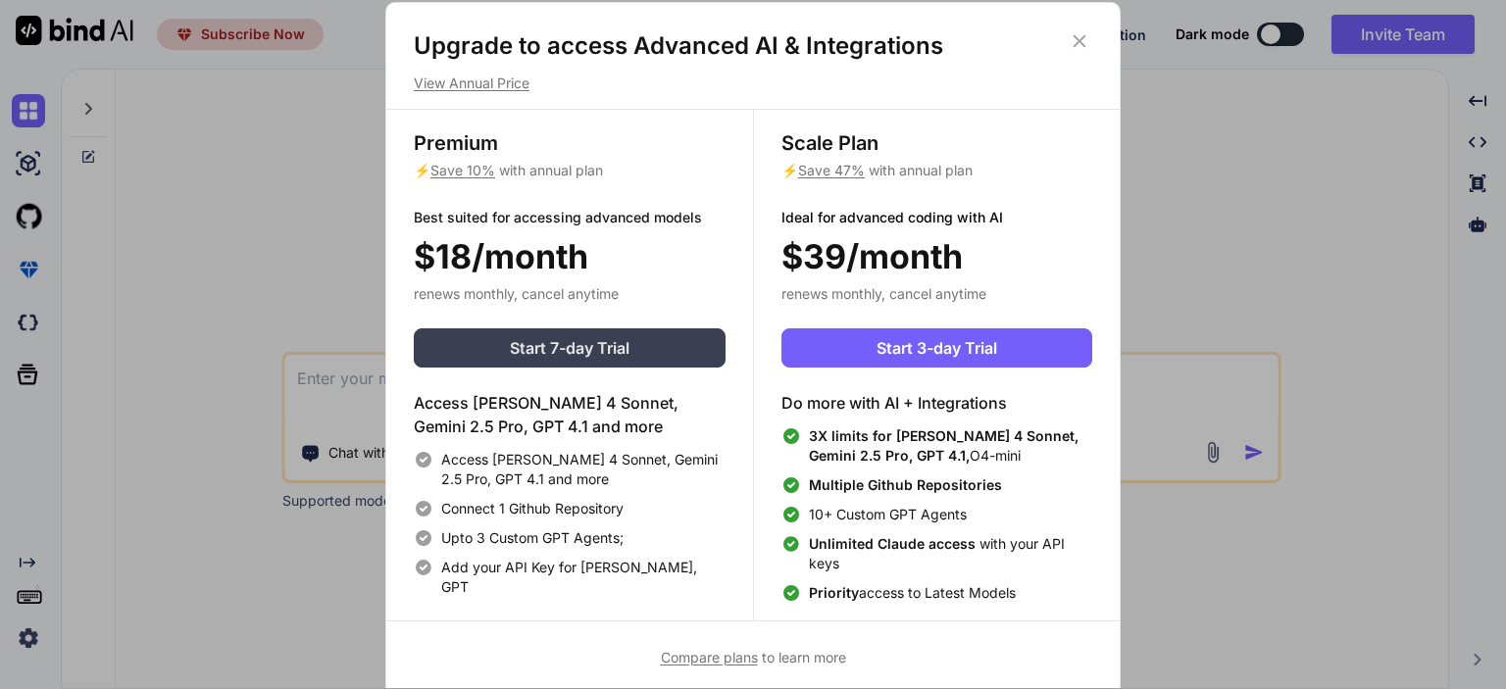
type textarea "x"
click at [476, 340] on button "Start 7-day Trial" at bounding box center [570, 347] width 312 height 39
